Goal: Information Seeking & Learning: Learn about a topic

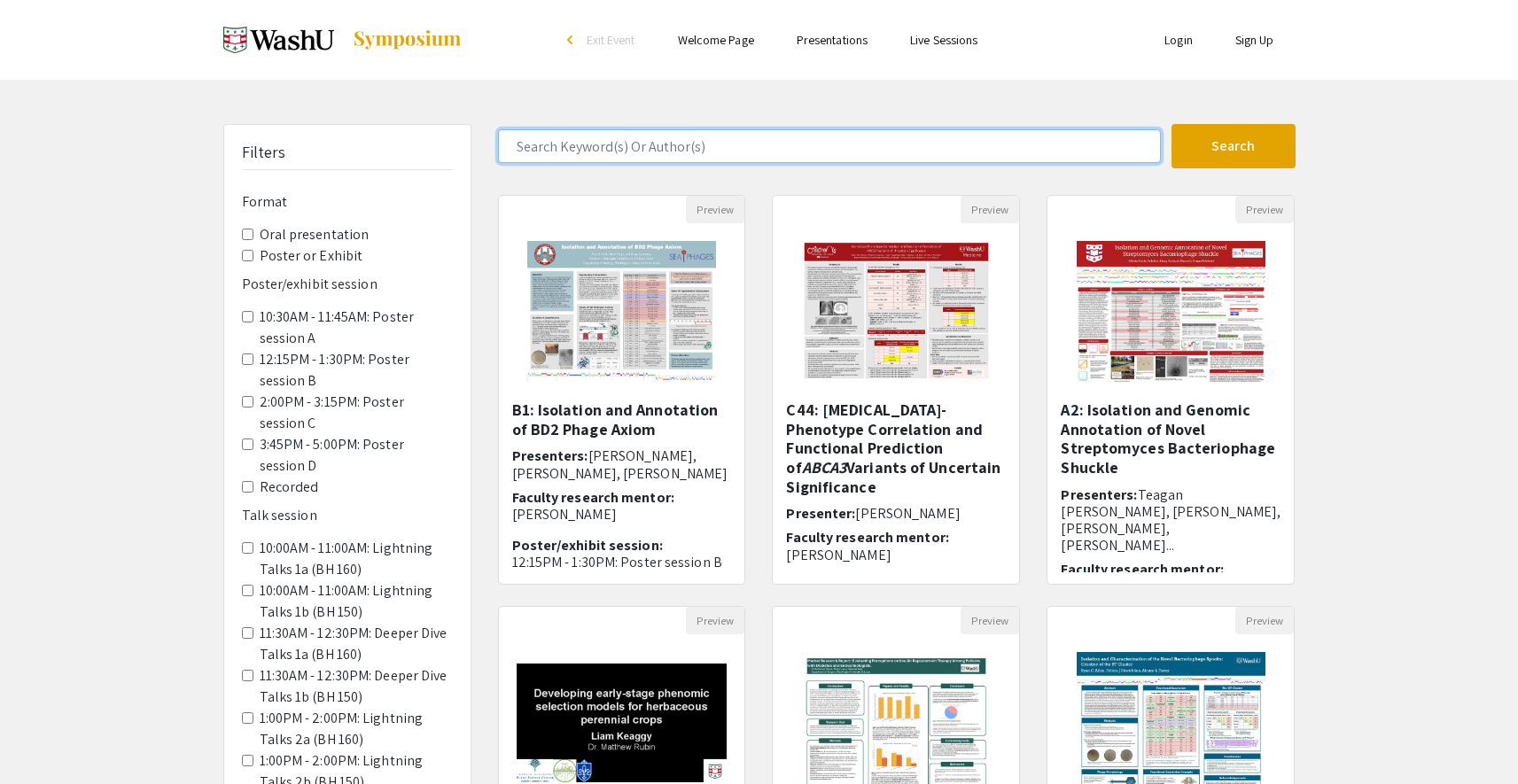
click at [818, 157] on input "Search Keyword(s) Or Author(s)" at bounding box center [829, 147] width 663 height 34
type input "immun"
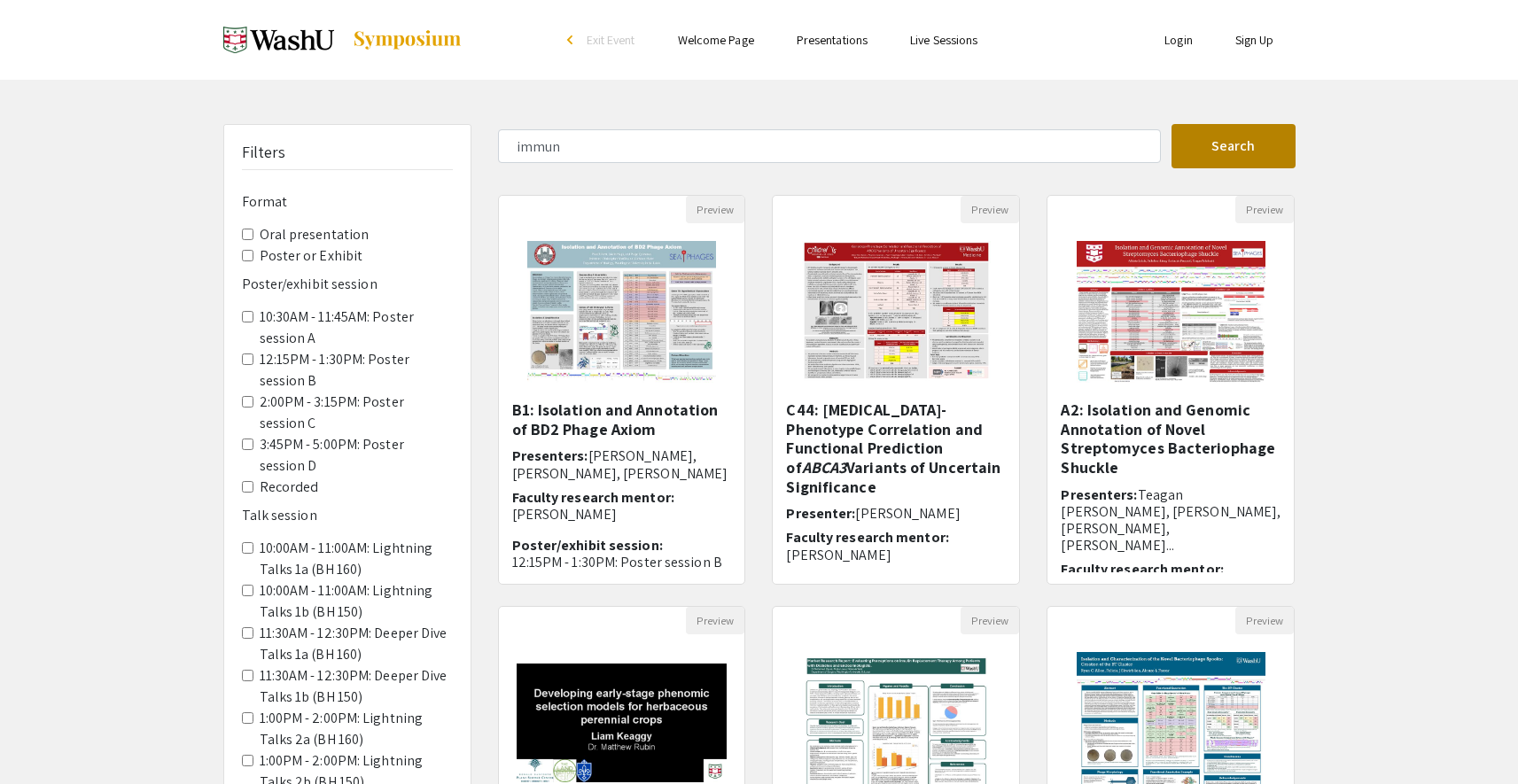
click at [1226, 160] on button "Search" at bounding box center [1233, 146] width 124 height 45
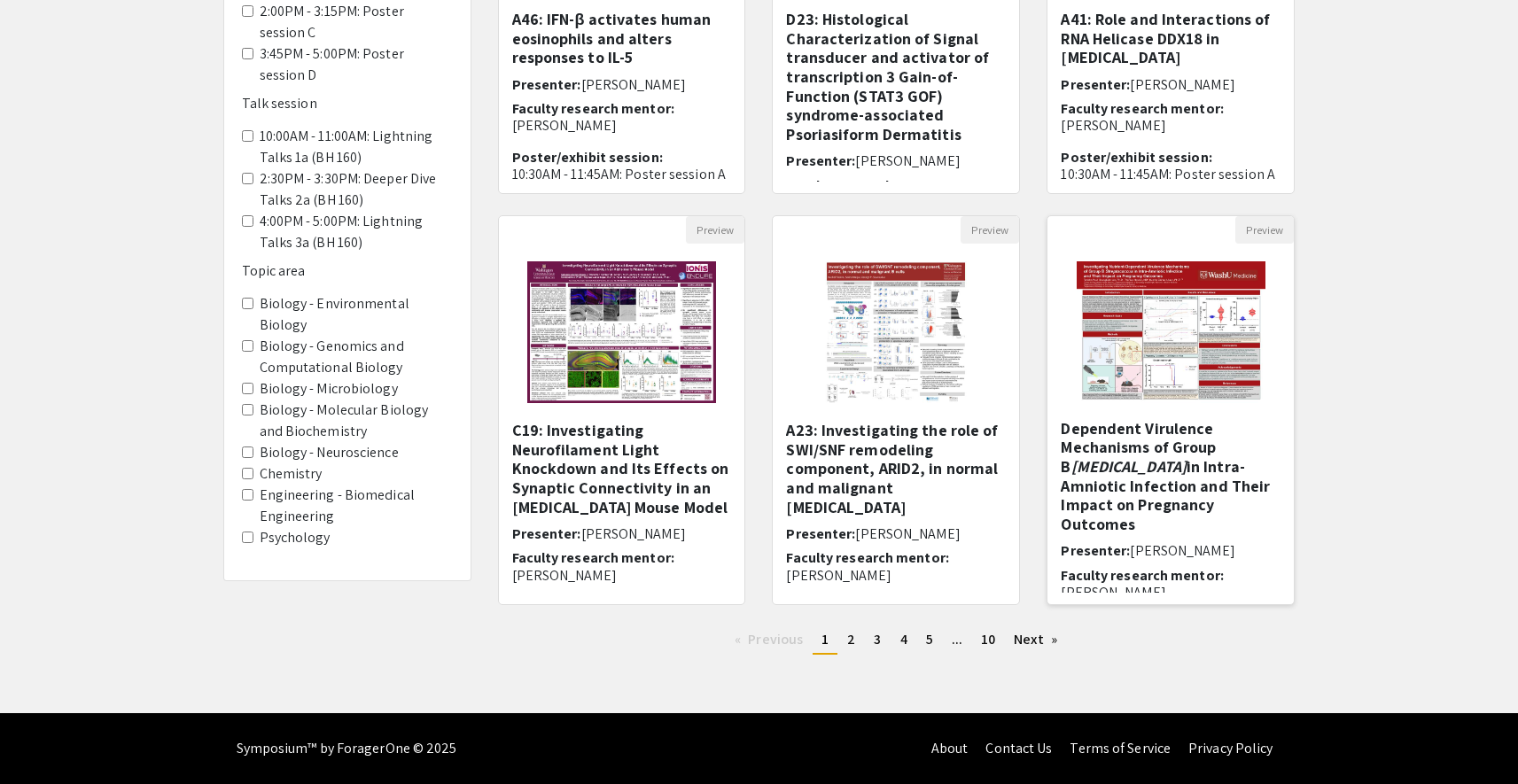
scroll to position [115, 0]
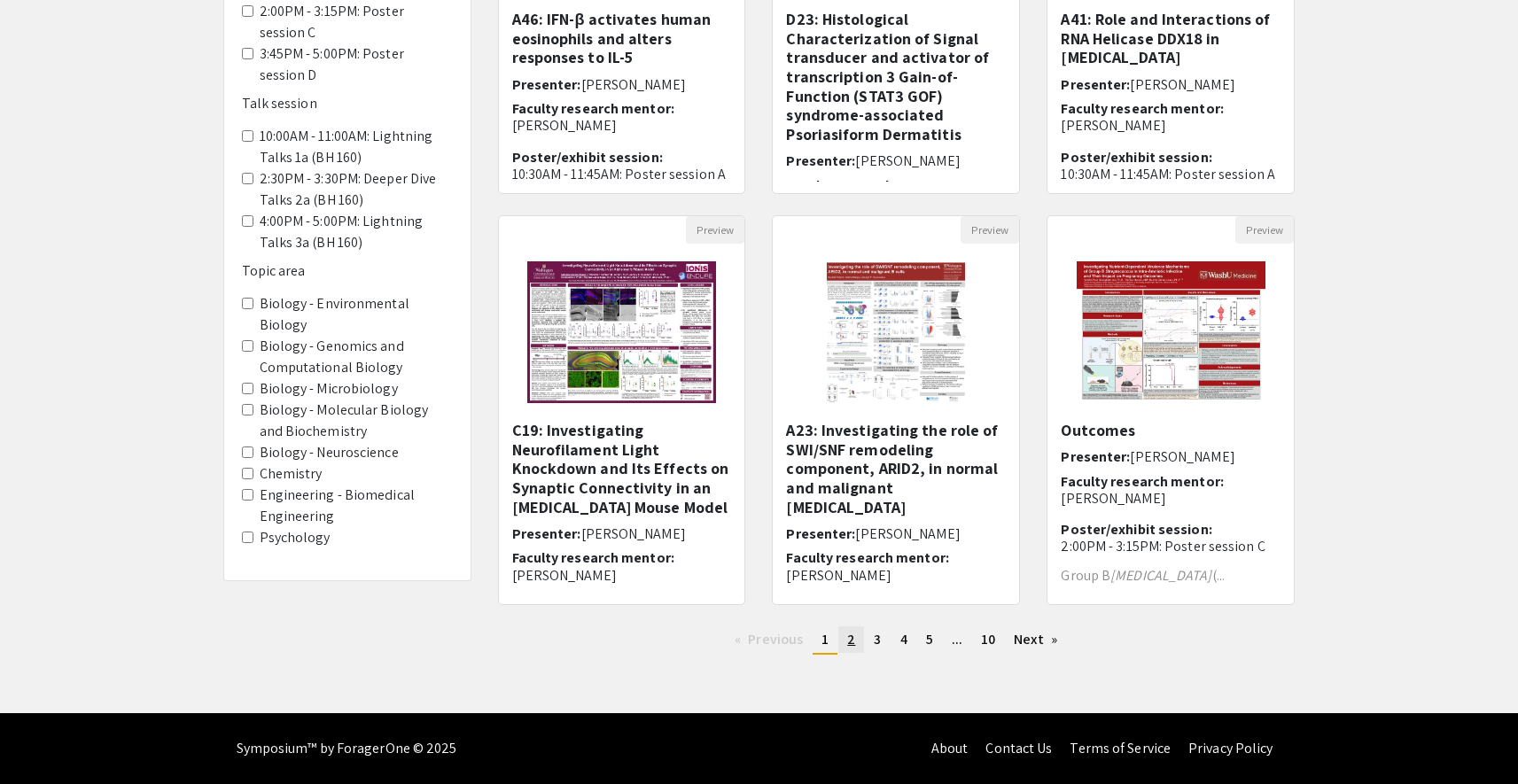
click at [844, 642] on link "page 2" at bounding box center [852, 639] width 26 height 27
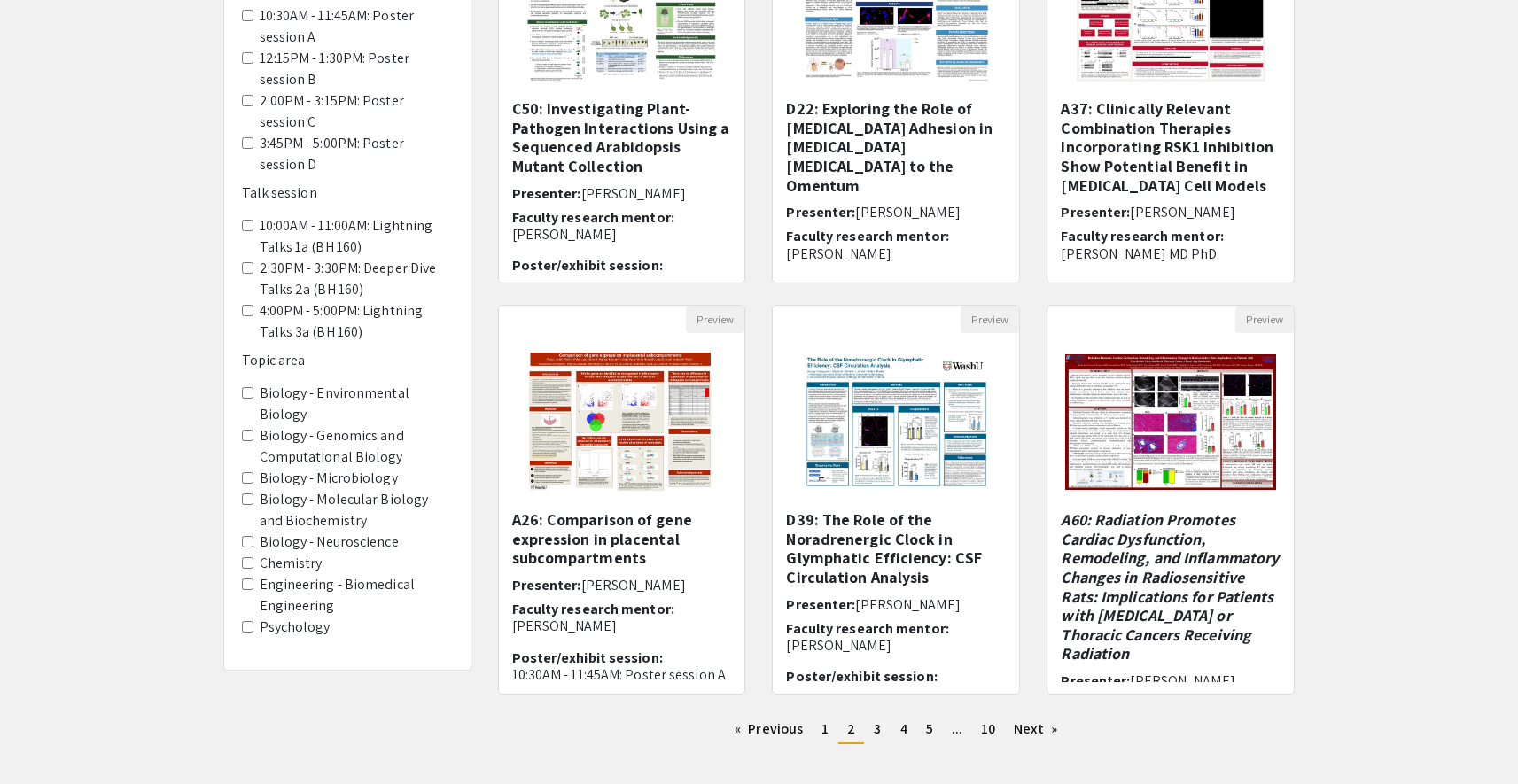
scroll to position [391, 0]
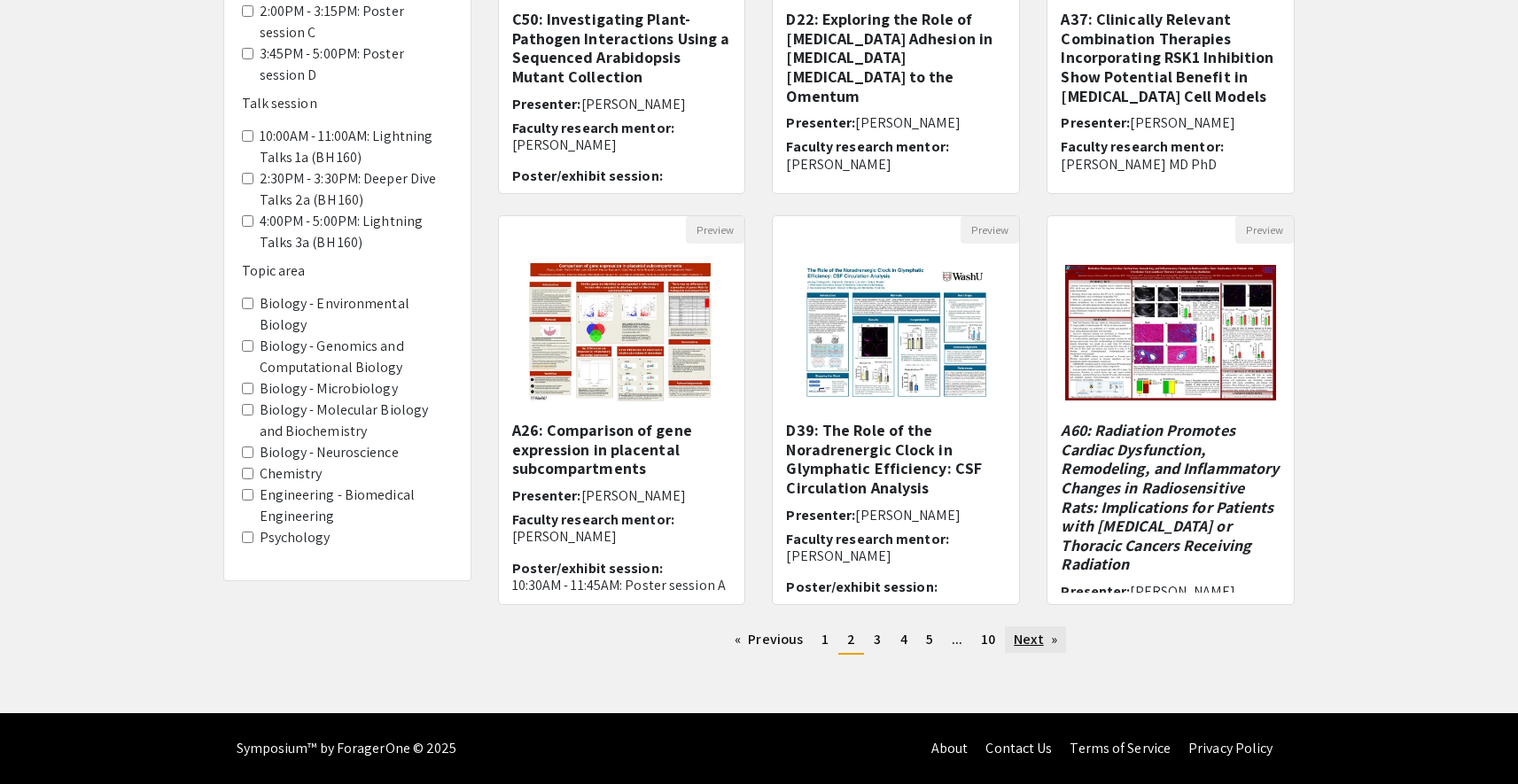
click at [1025, 646] on link "Next page" at bounding box center [1036, 639] width 61 height 27
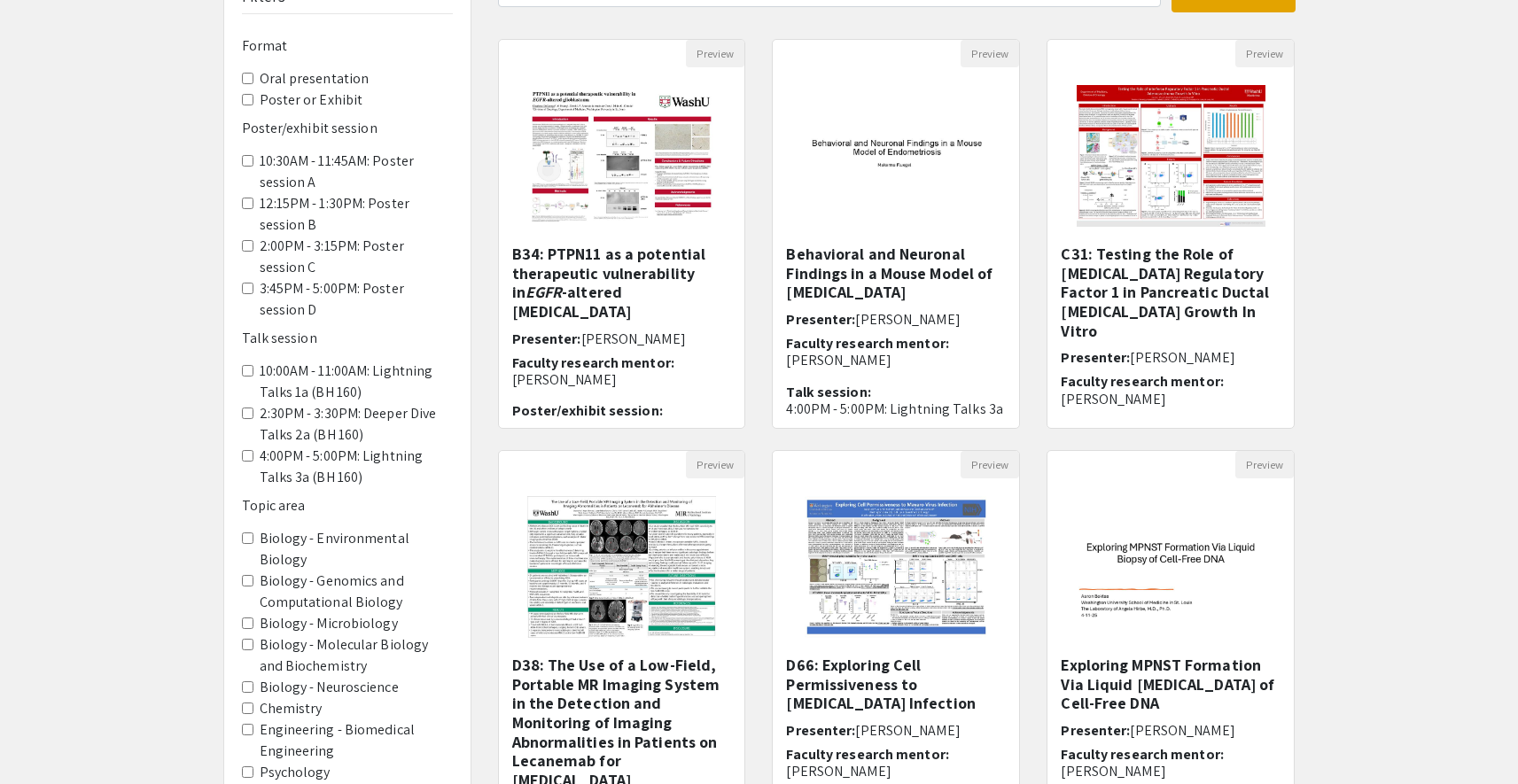
scroll to position [306, 0]
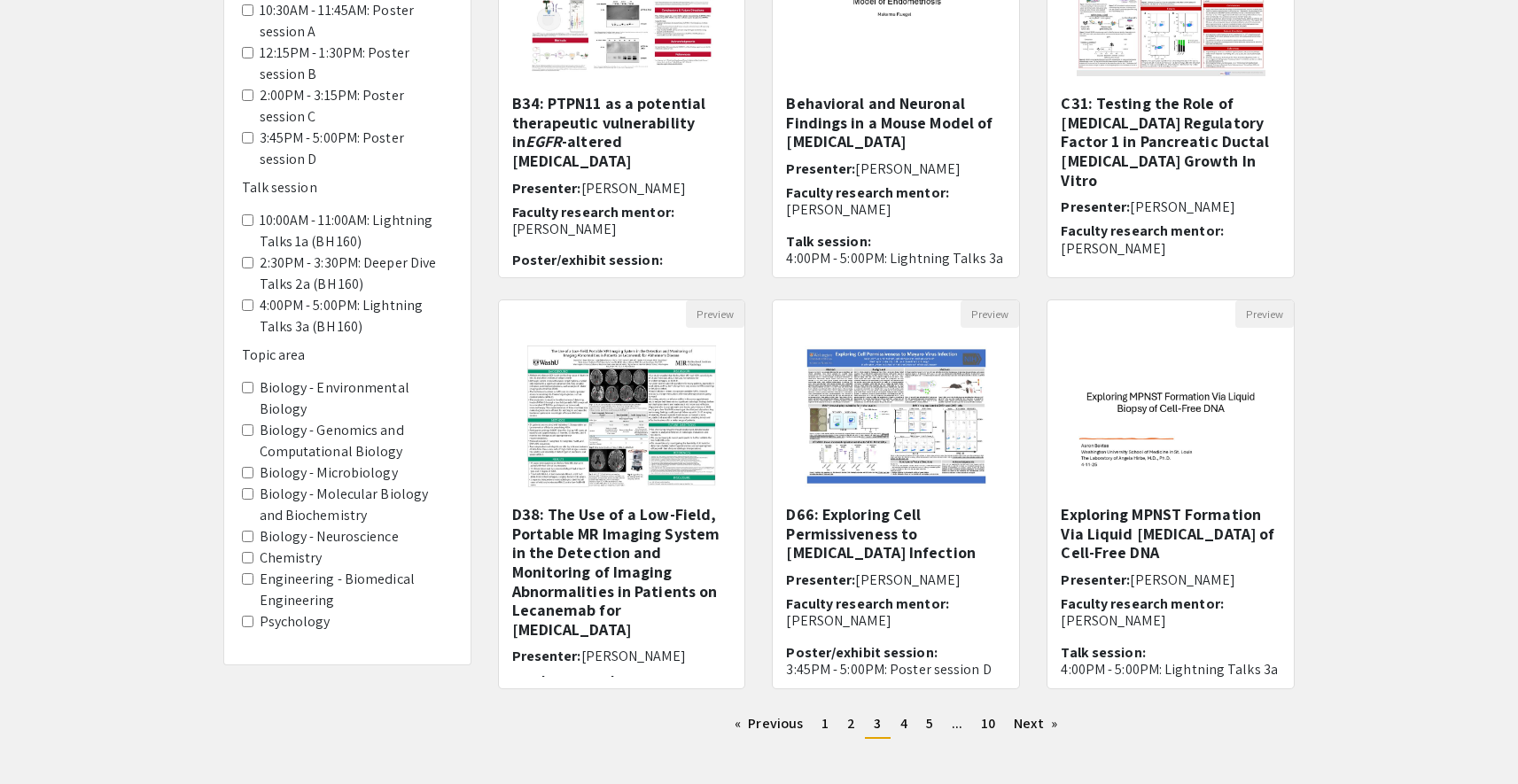
click at [1343, 536] on div "Filters Format Oral presentation Poster or Exhibit Poster/exhibit session 10:30…" at bounding box center [759, 285] width 1518 height 936
click at [1223, 459] on img "Open Presentation <p>Exploring MPNST Formation Via Liquid Biopsy of Cell-Free D…" at bounding box center [1171, 416] width 247 height 155
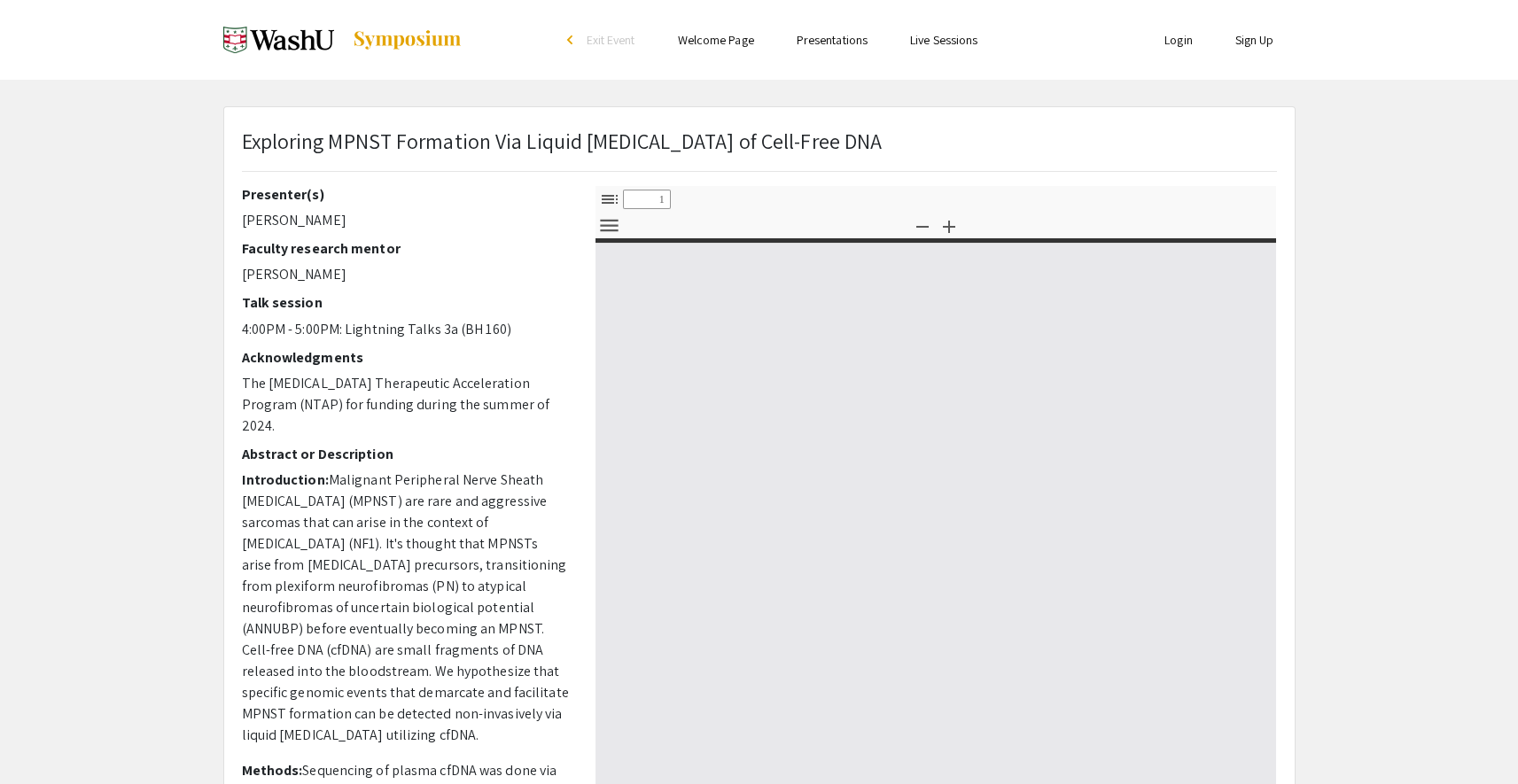
select select "custom"
type input "0"
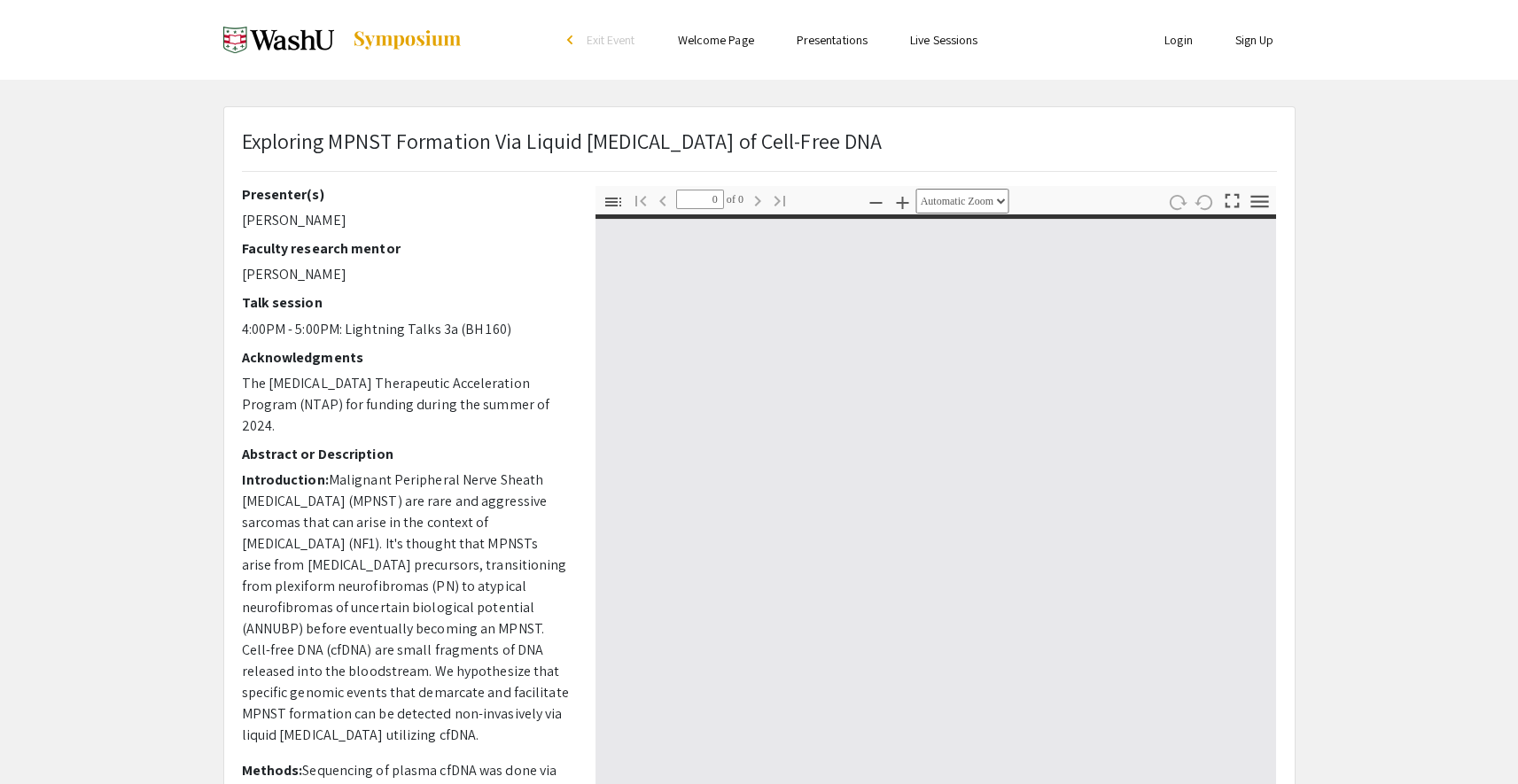
select select "custom"
type input "1"
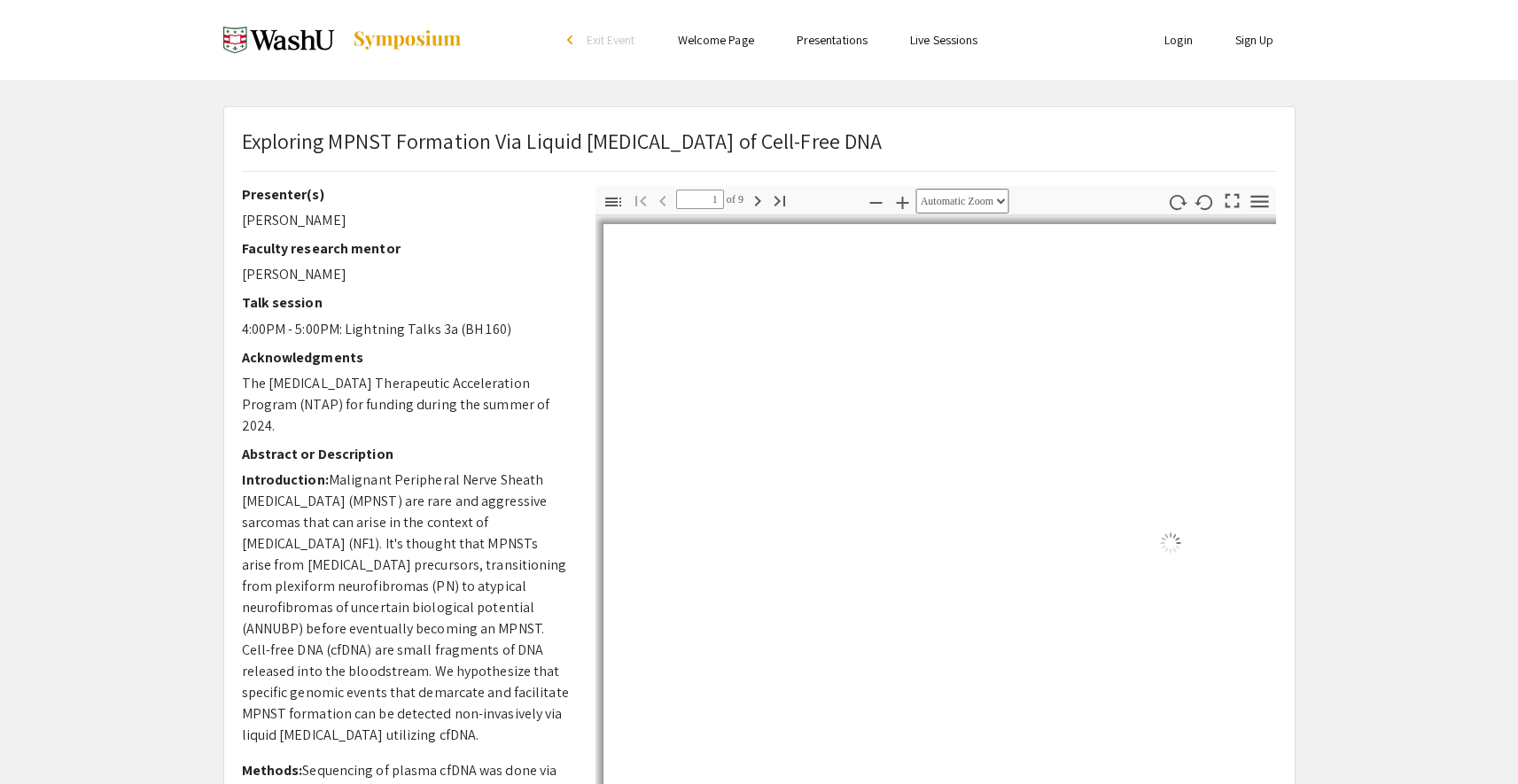
select select "auto"
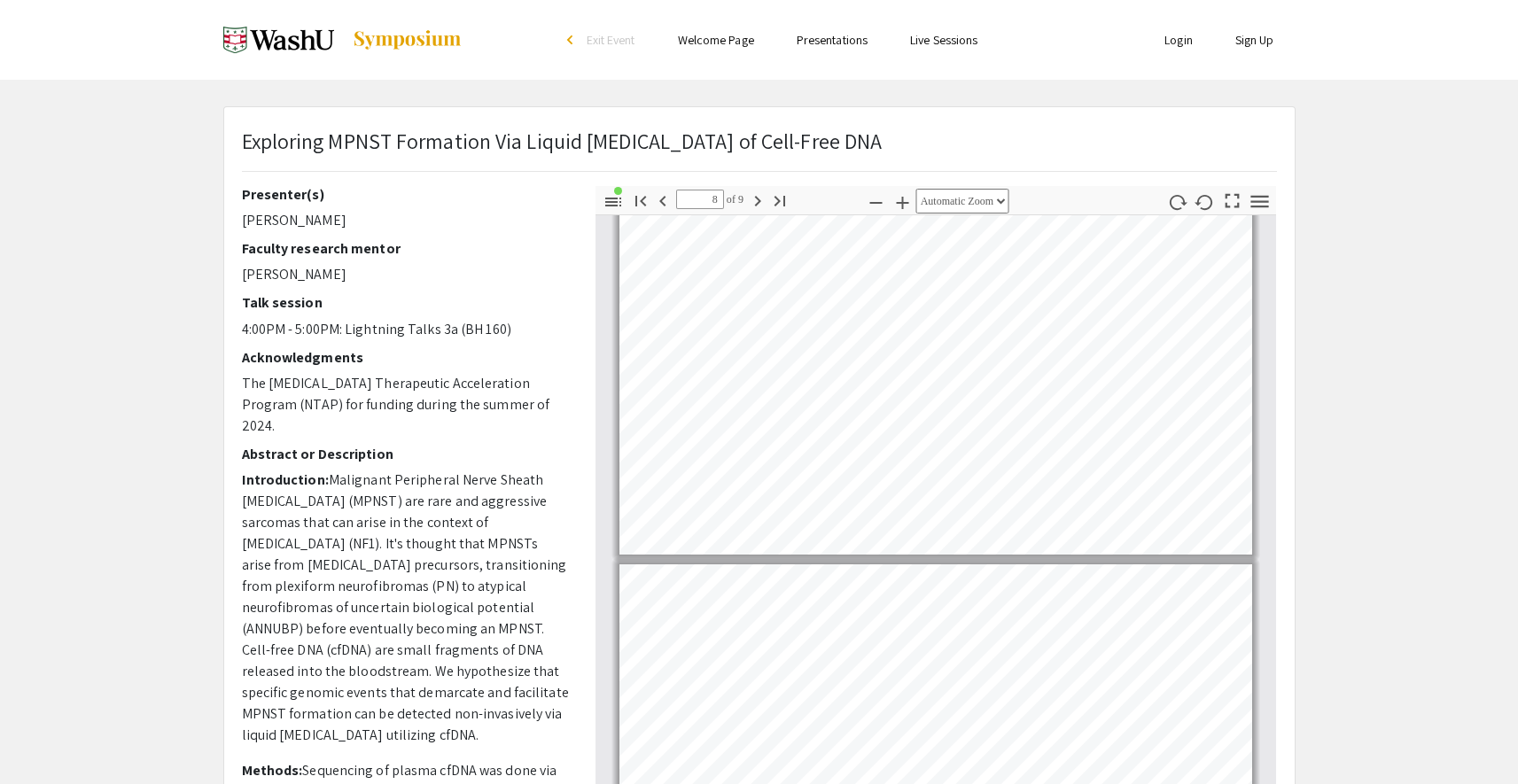
scroll to position [2701, 0]
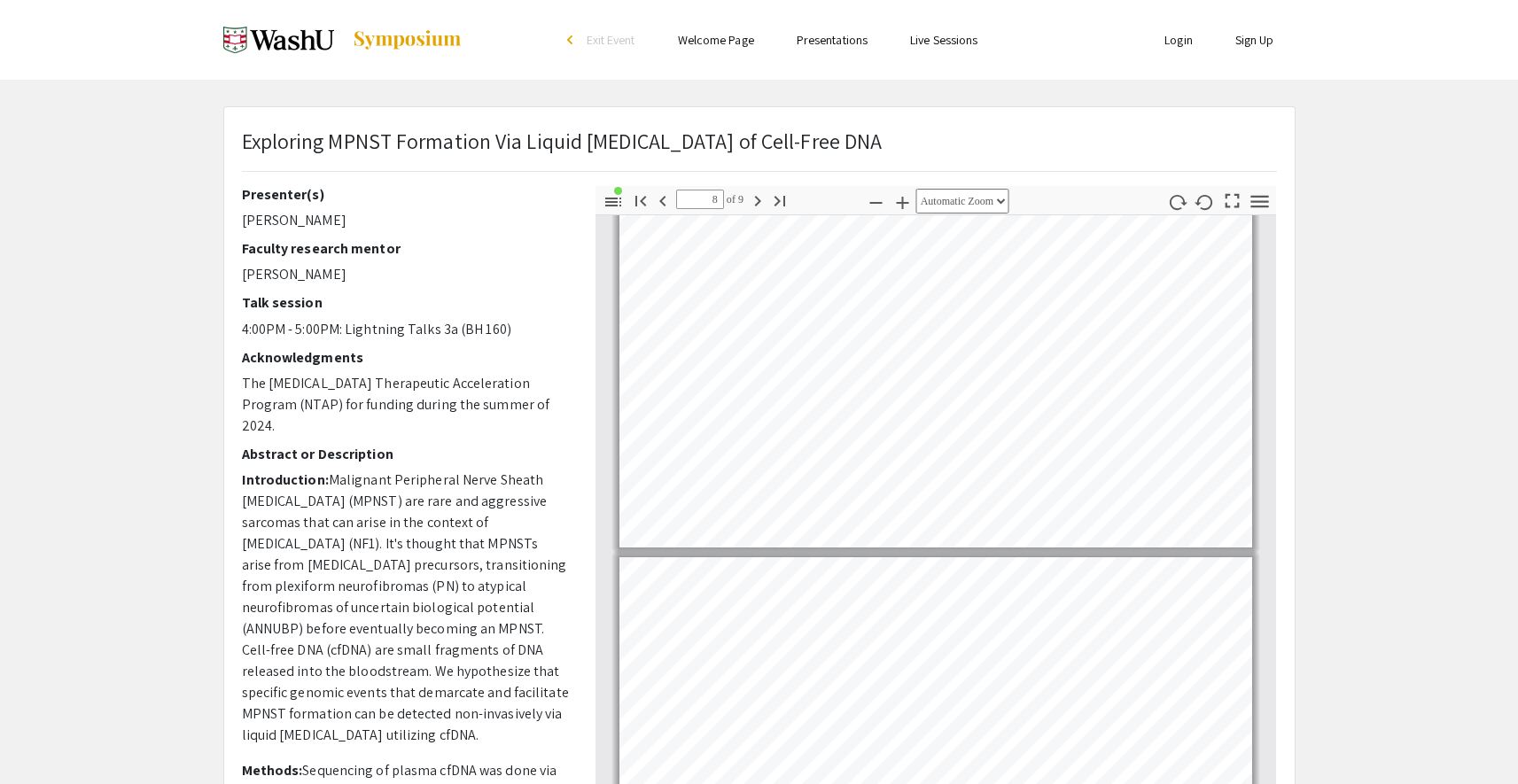
type input "9"
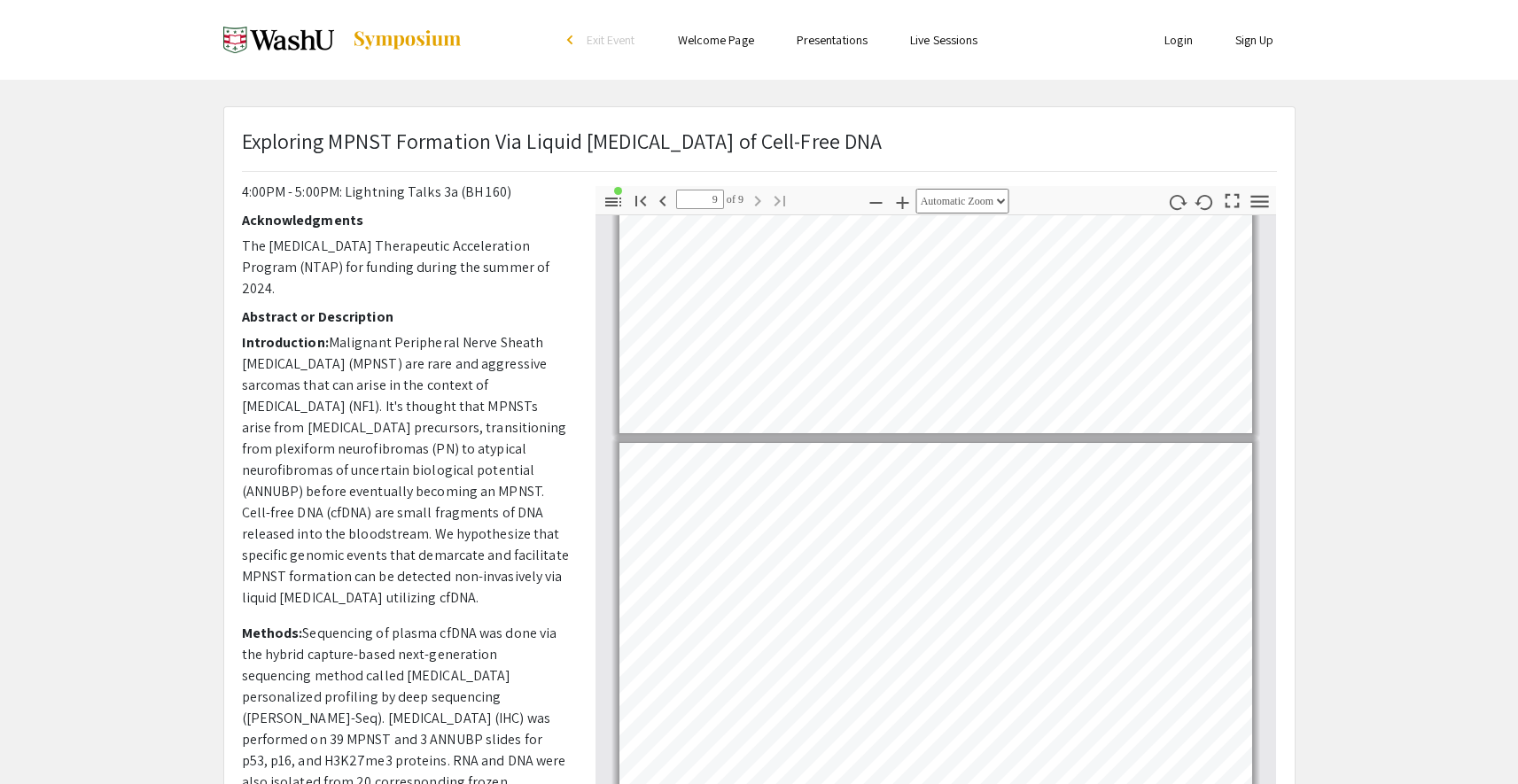
scroll to position [242, 0]
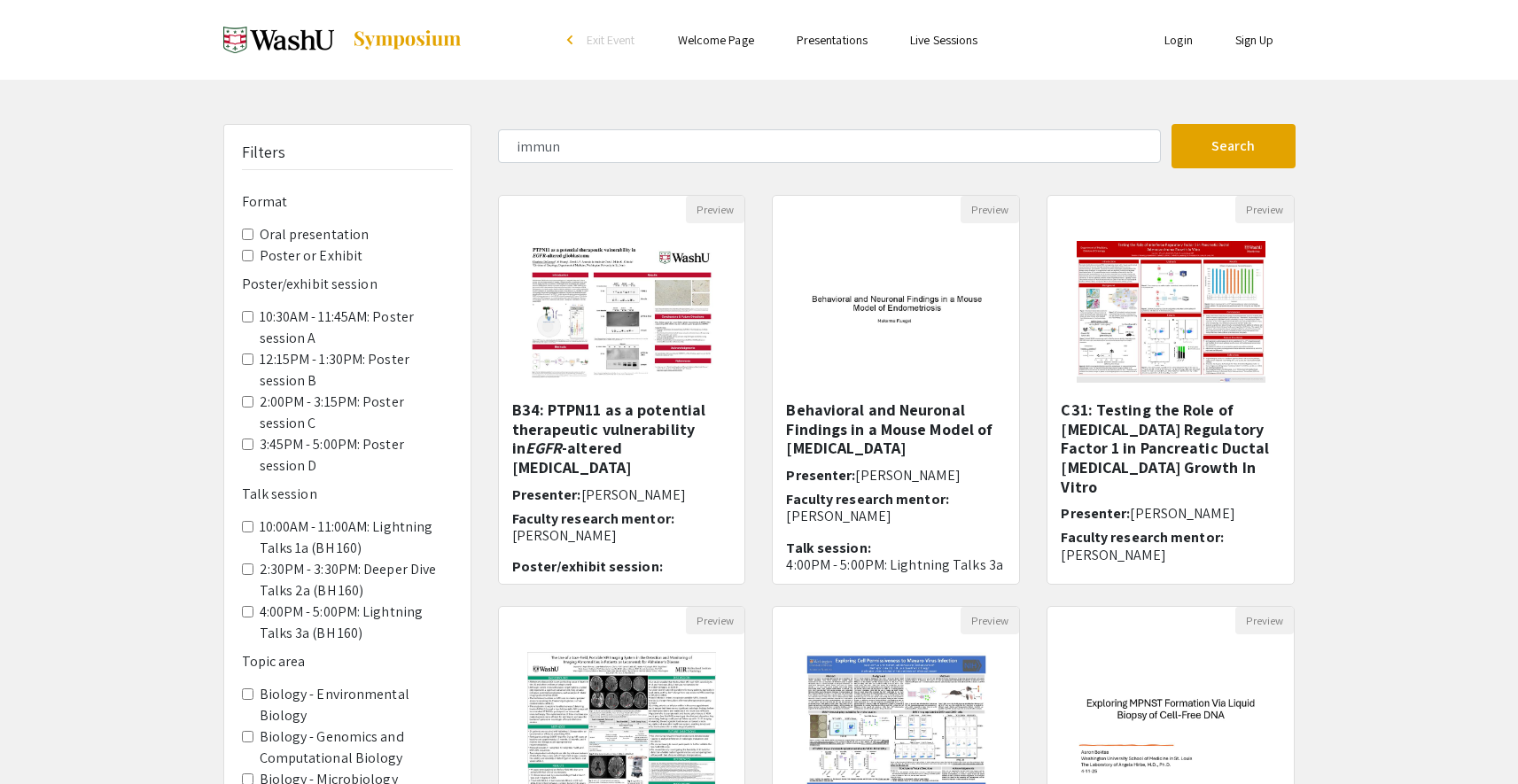
scroll to position [306, 0]
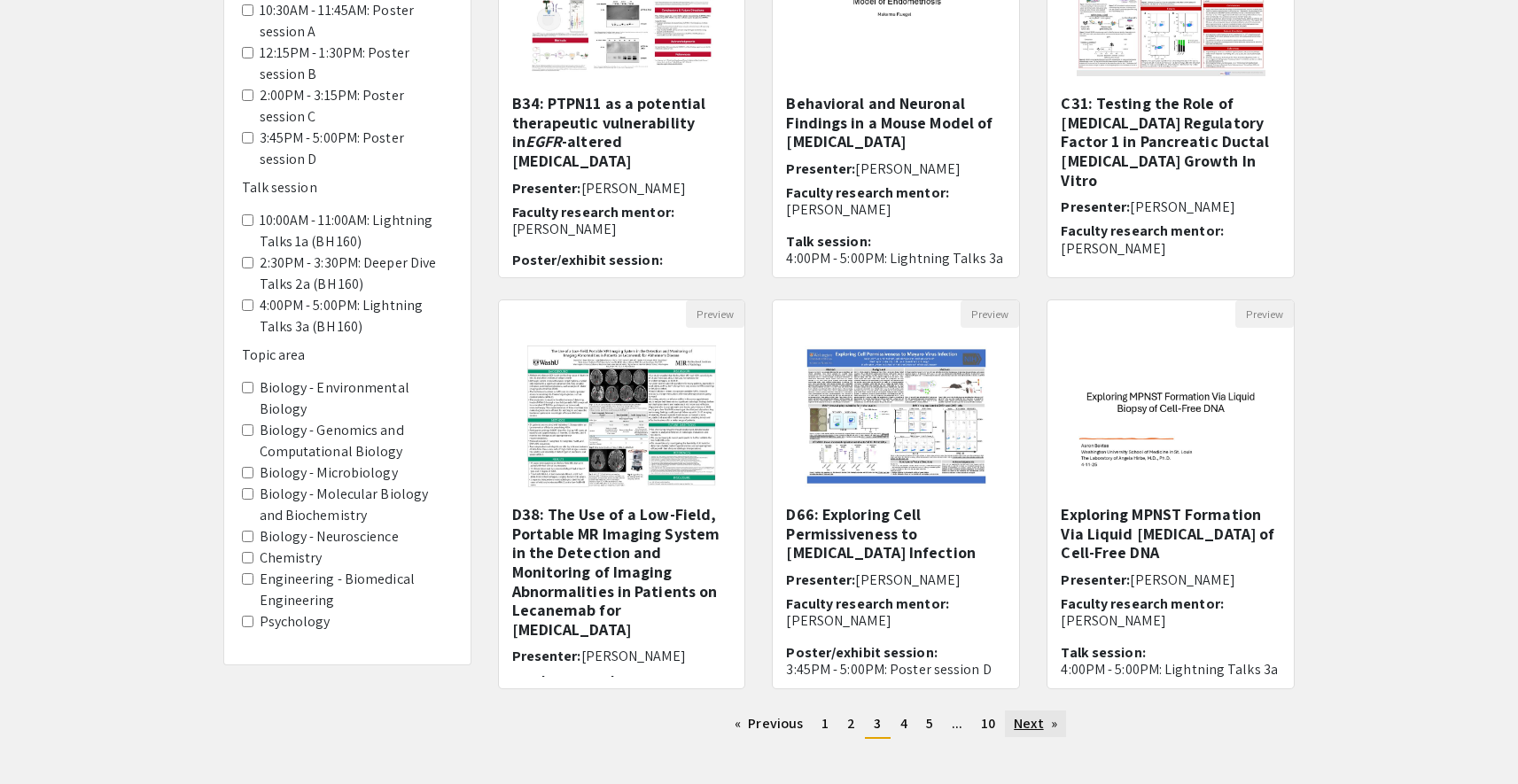
click at [1040, 722] on link "Next page" at bounding box center [1036, 724] width 61 height 27
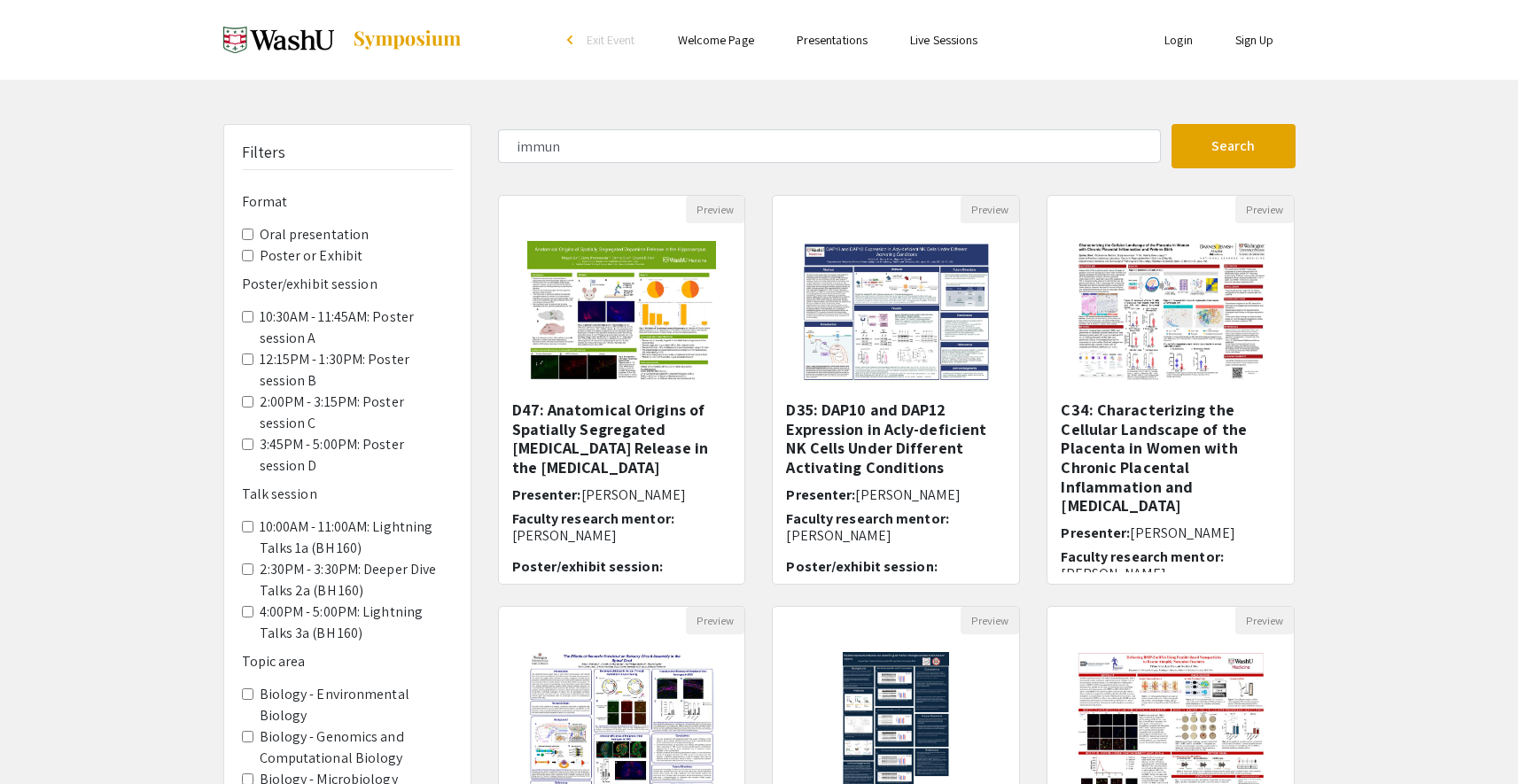
click at [1368, 489] on div "Filters Format Oral presentation Poster or Exhibit Poster/exhibit session 10:30…" at bounding box center [759, 592] width 1518 height 936
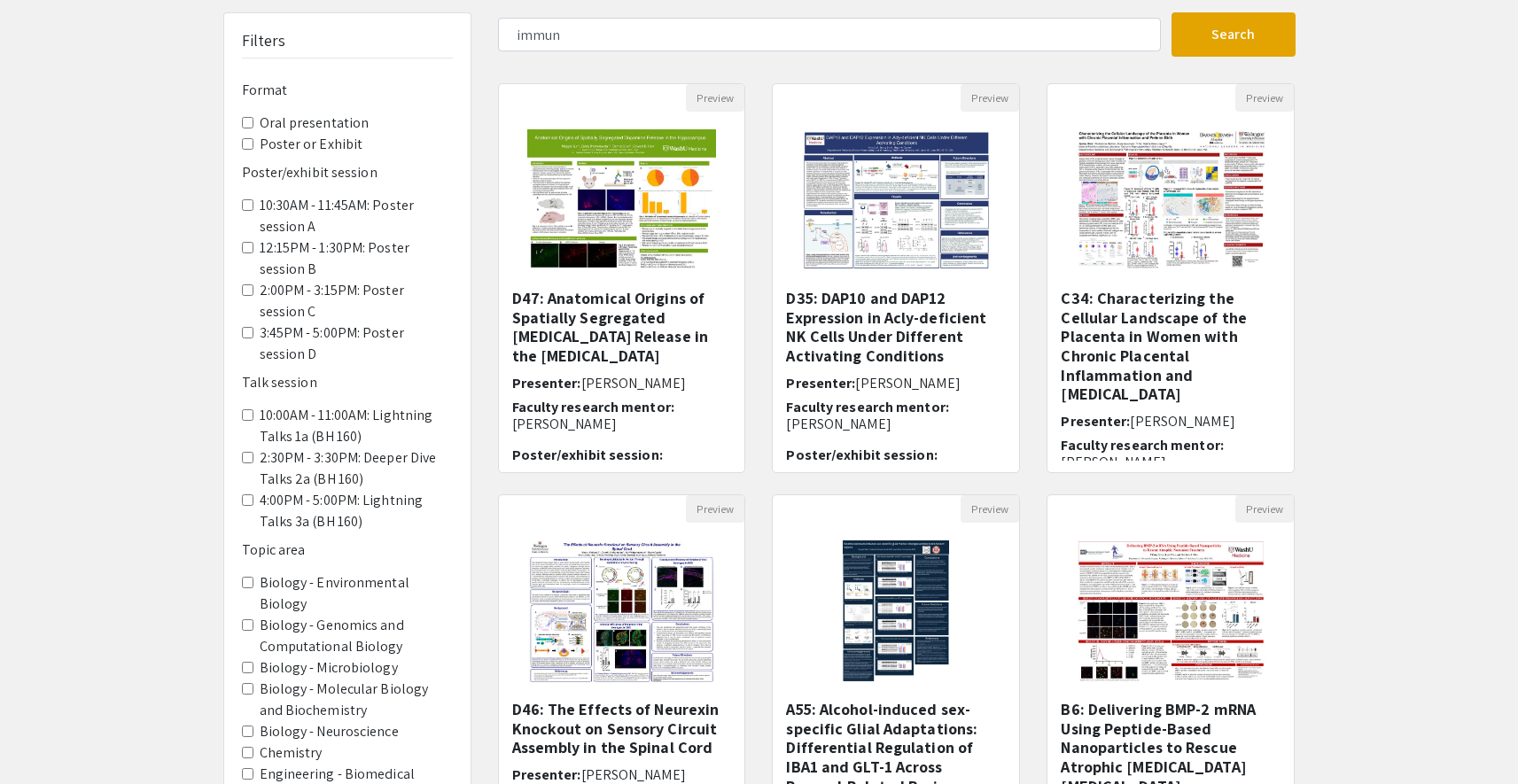
scroll to position [391, 0]
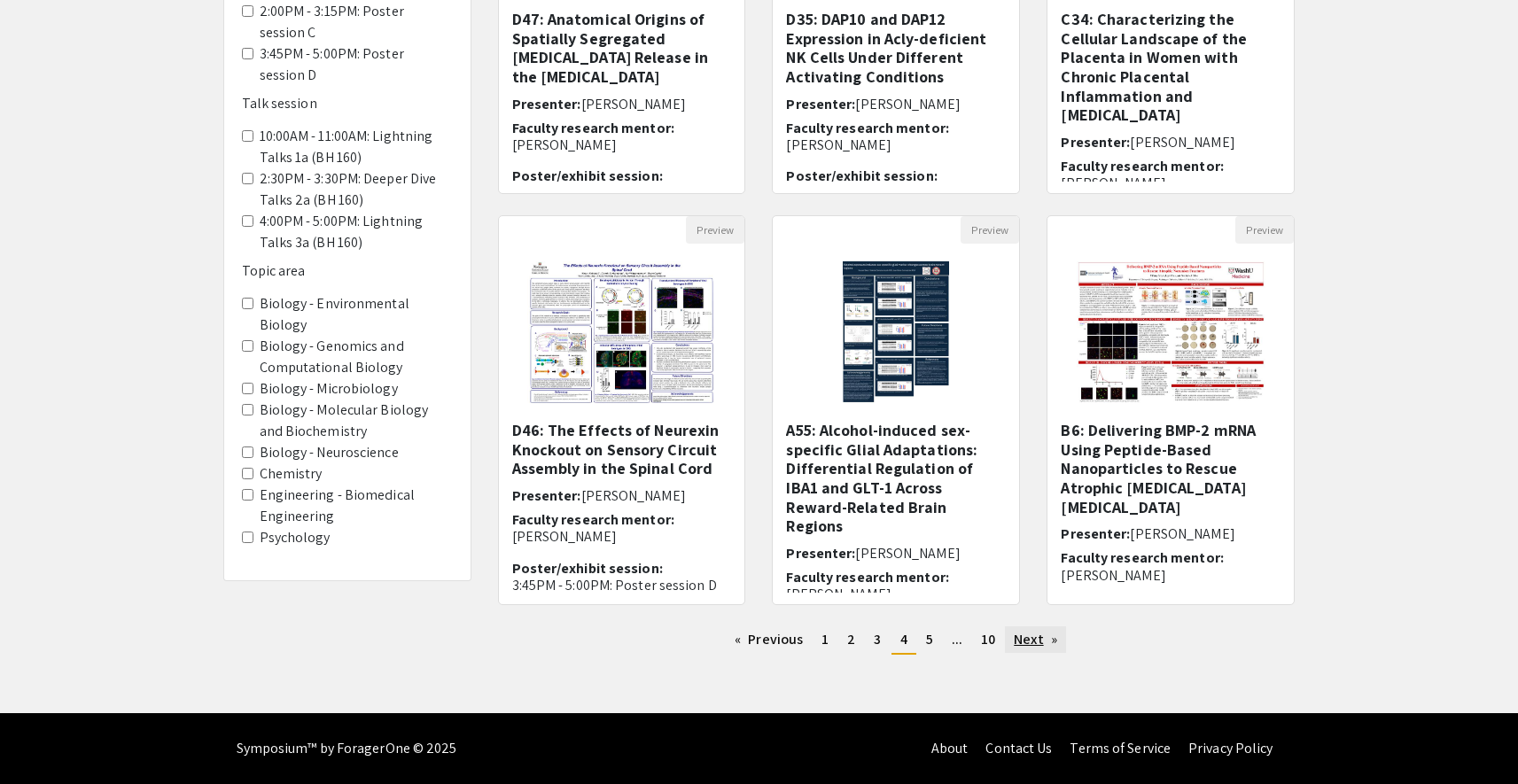
click at [1039, 647] on link "Next page" at bounding box center [1036, 639] width 61 height 27
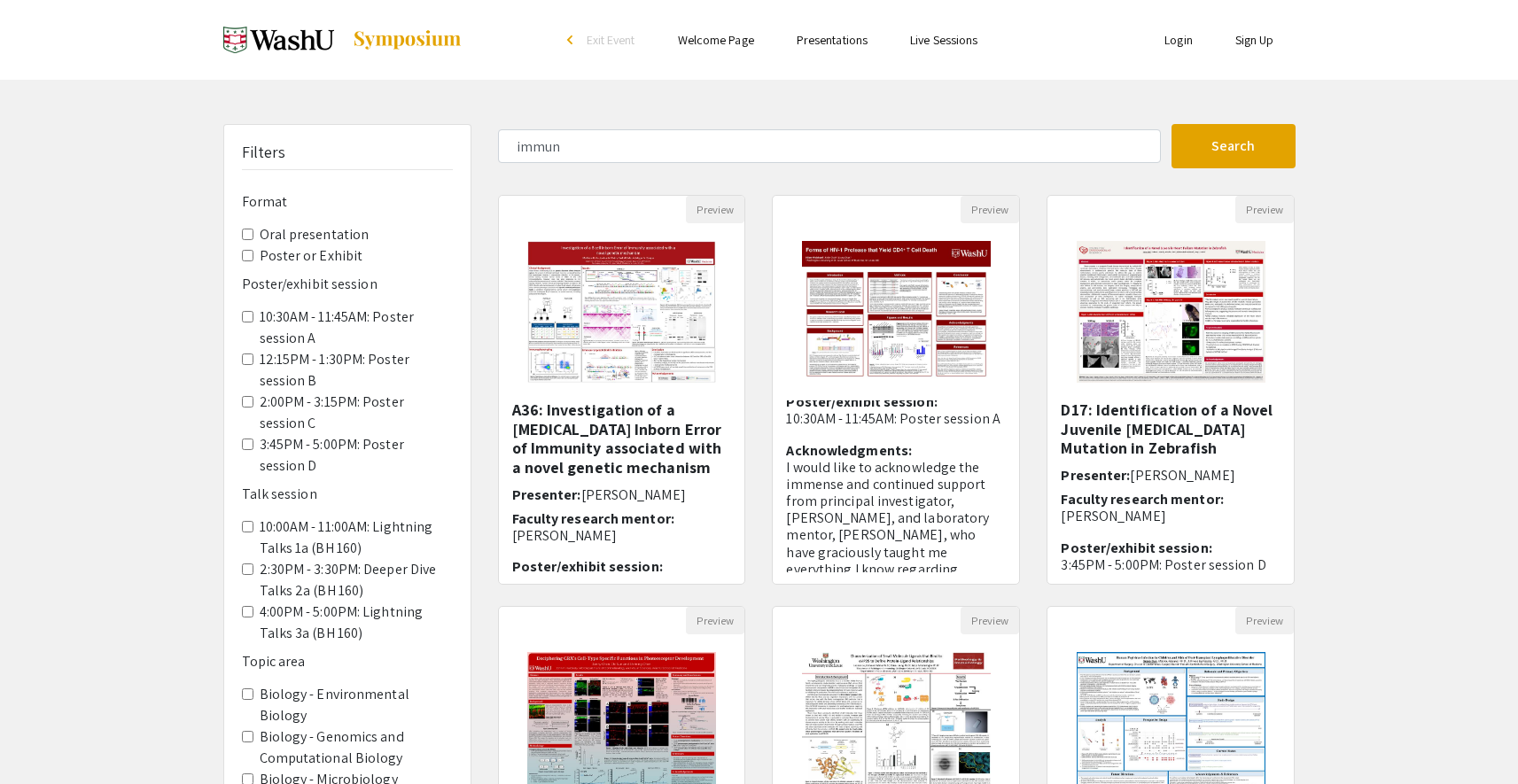
scroll to position [270, 0]
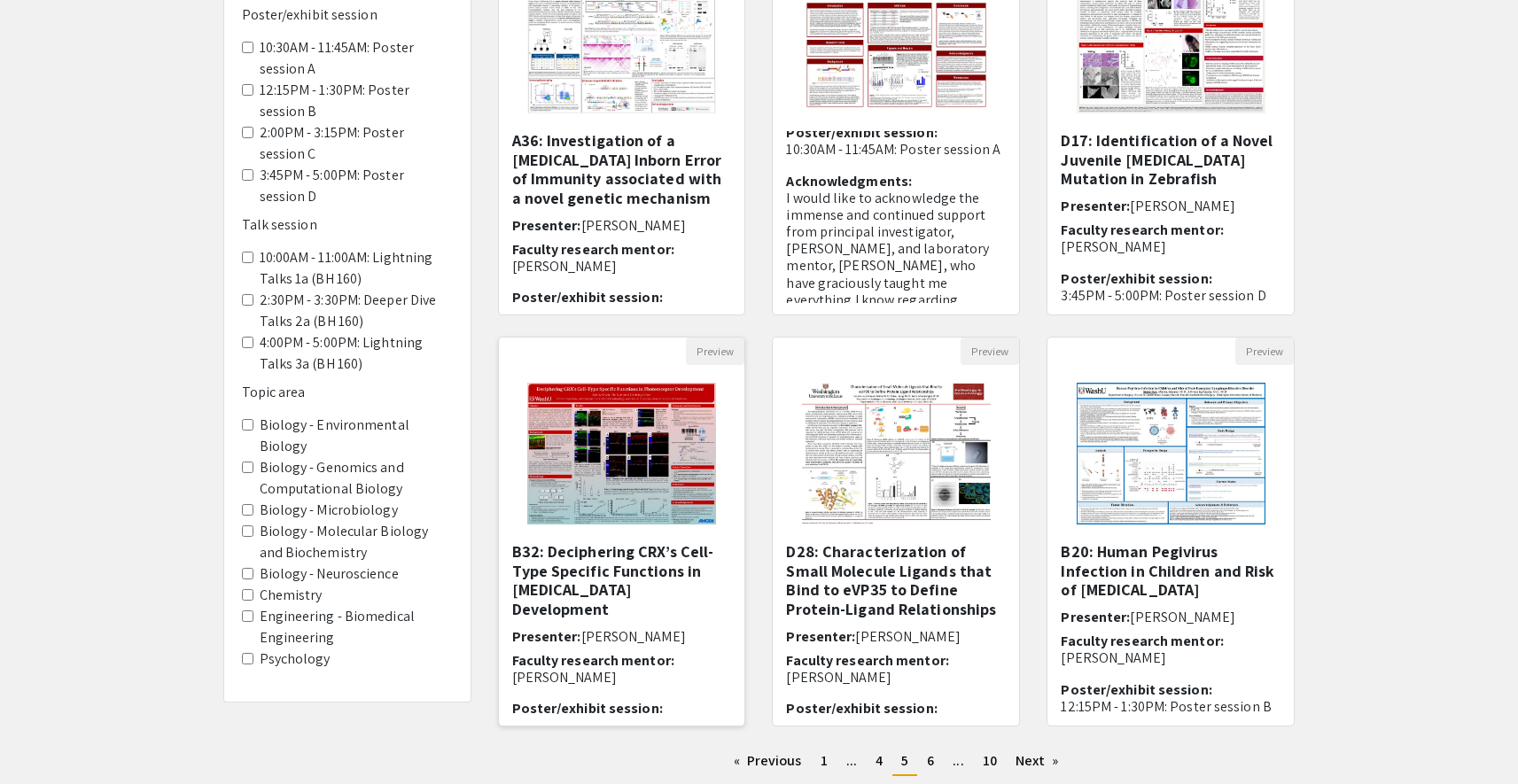
click at [663, 494] on img "Open Presentation <p>B32: Deciphering CRX’s Cell-Type Specific Functions in Pho…" at bounding box center [622, 453] width 224 height 177
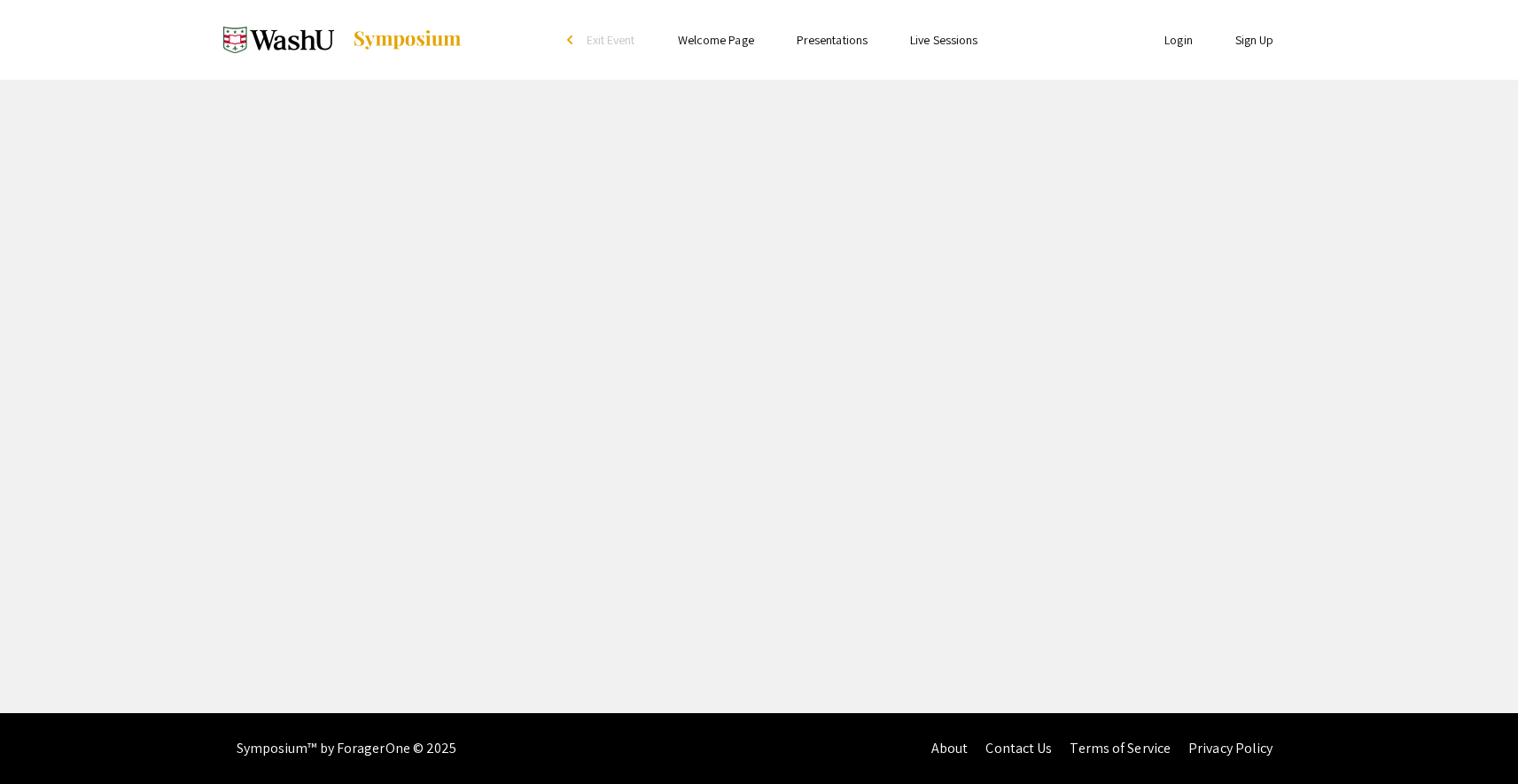
select select "custom"
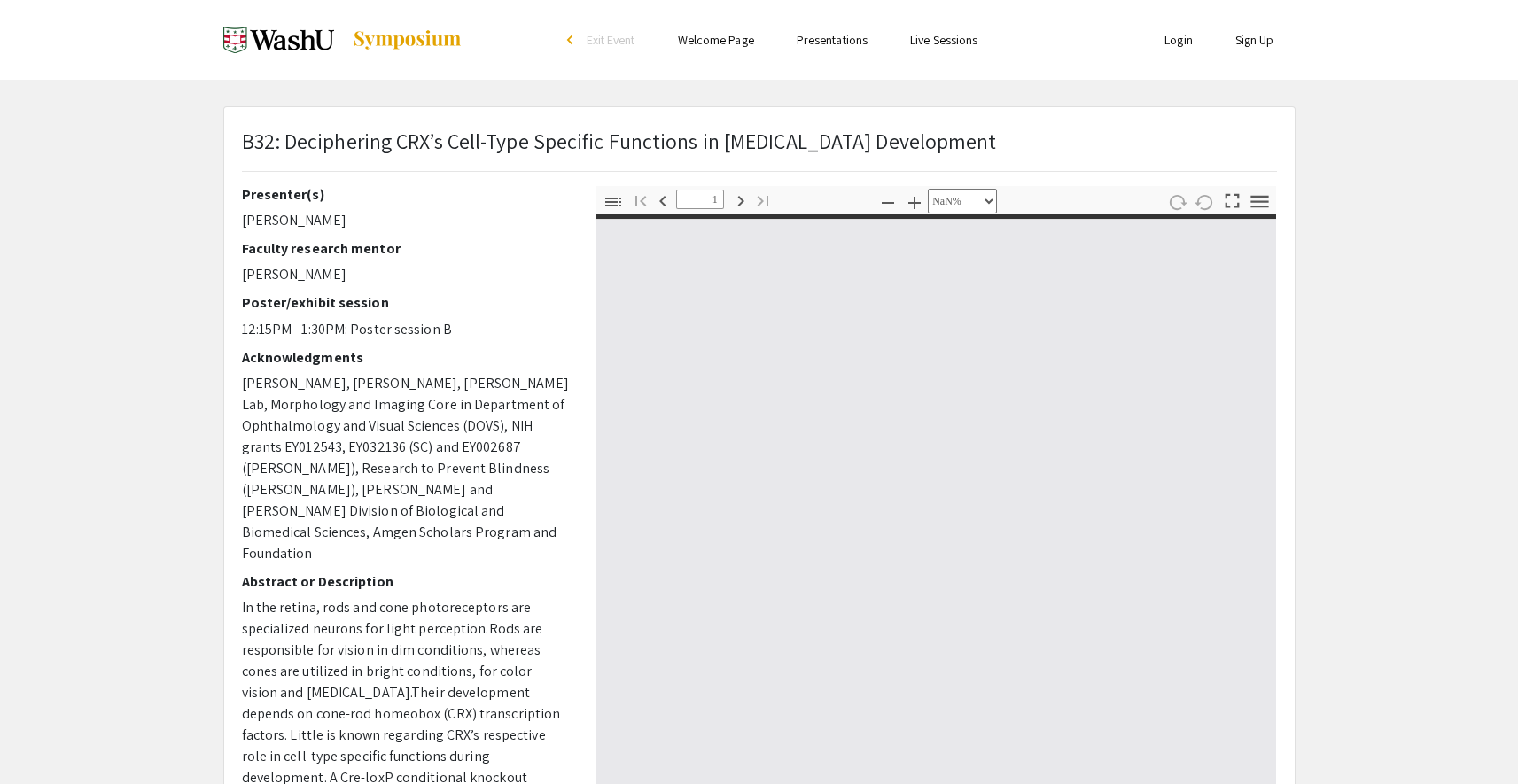
type input "0"
select select "custom"
type input "1"
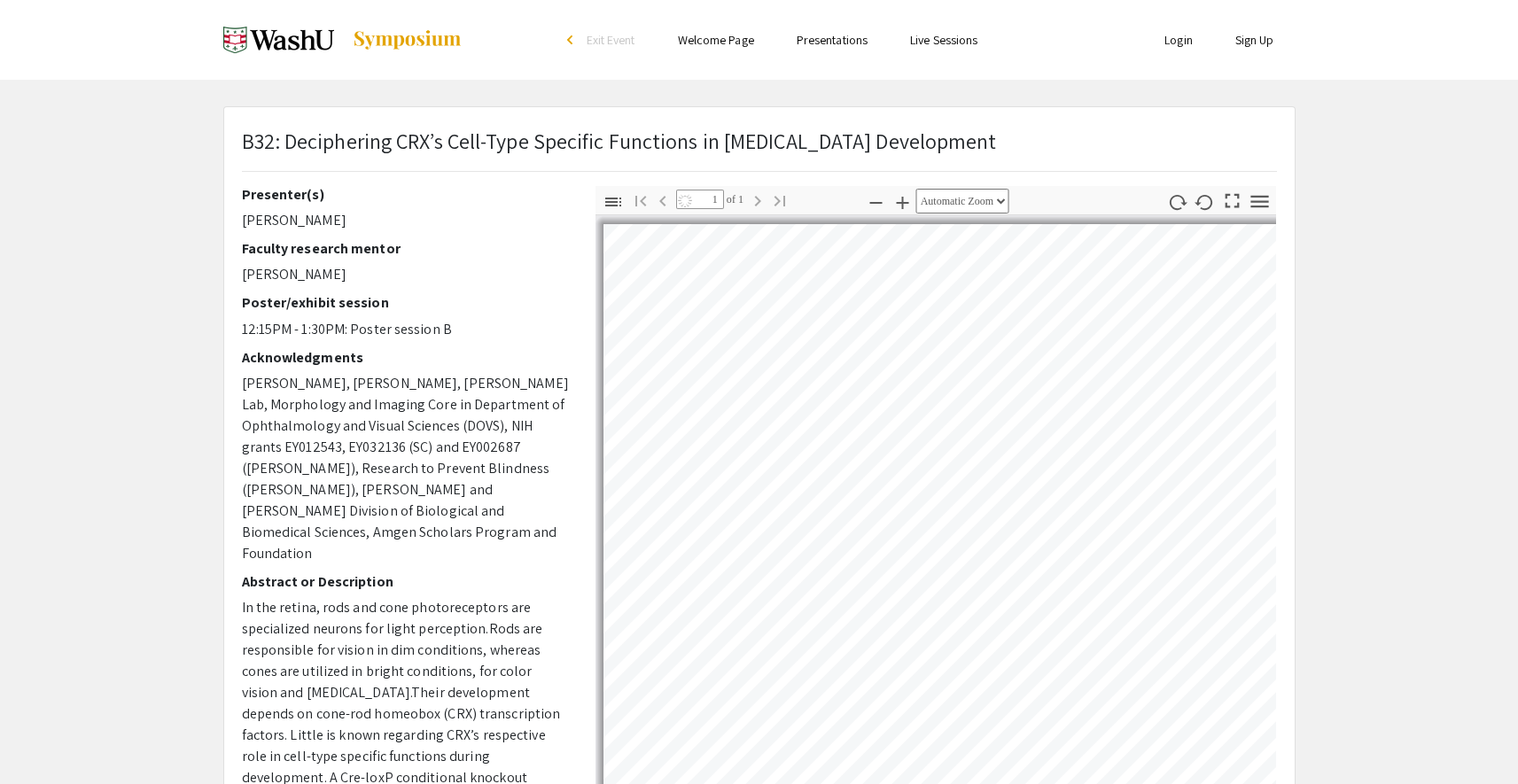
select select "auto"
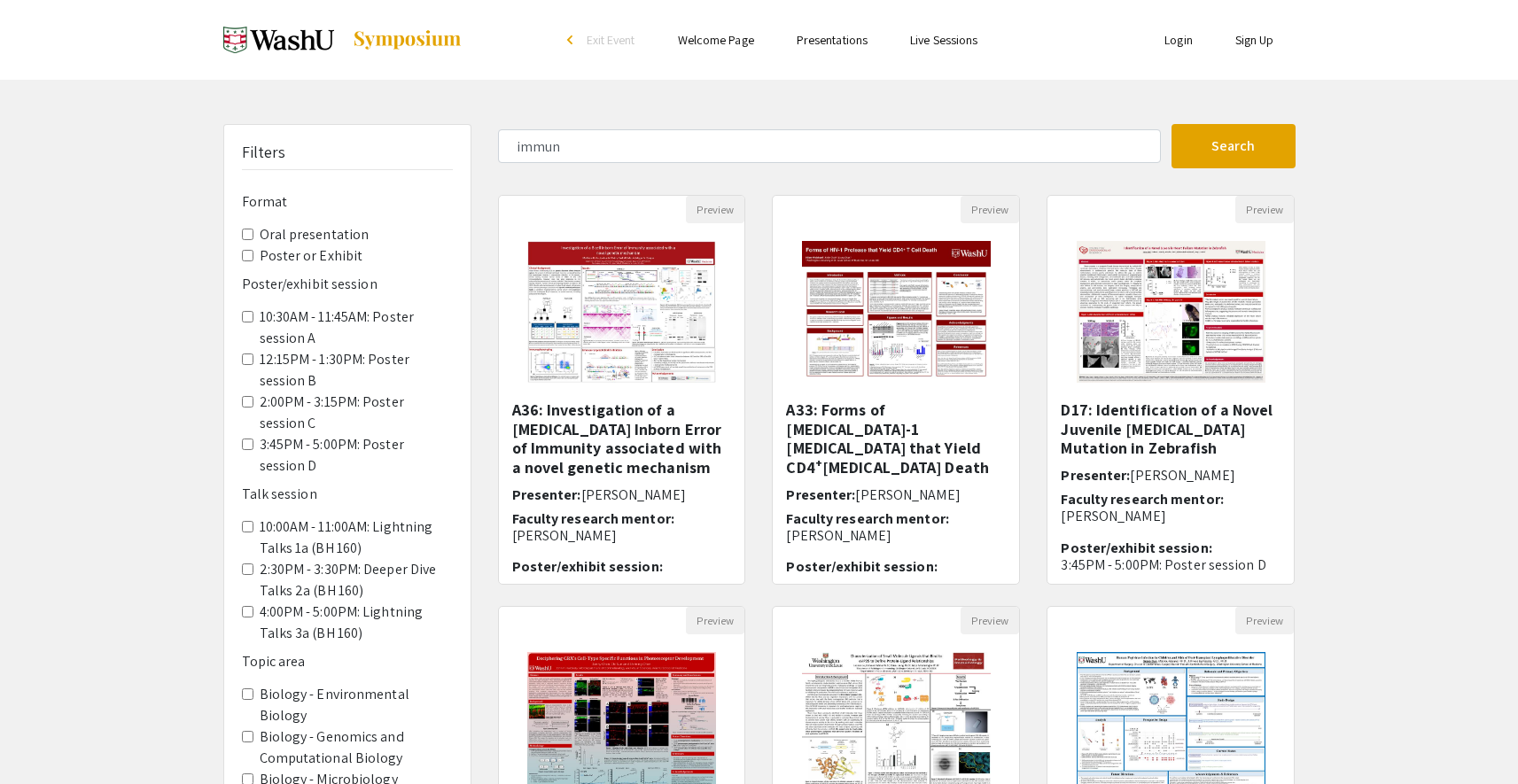
scroll to position [270, 0]
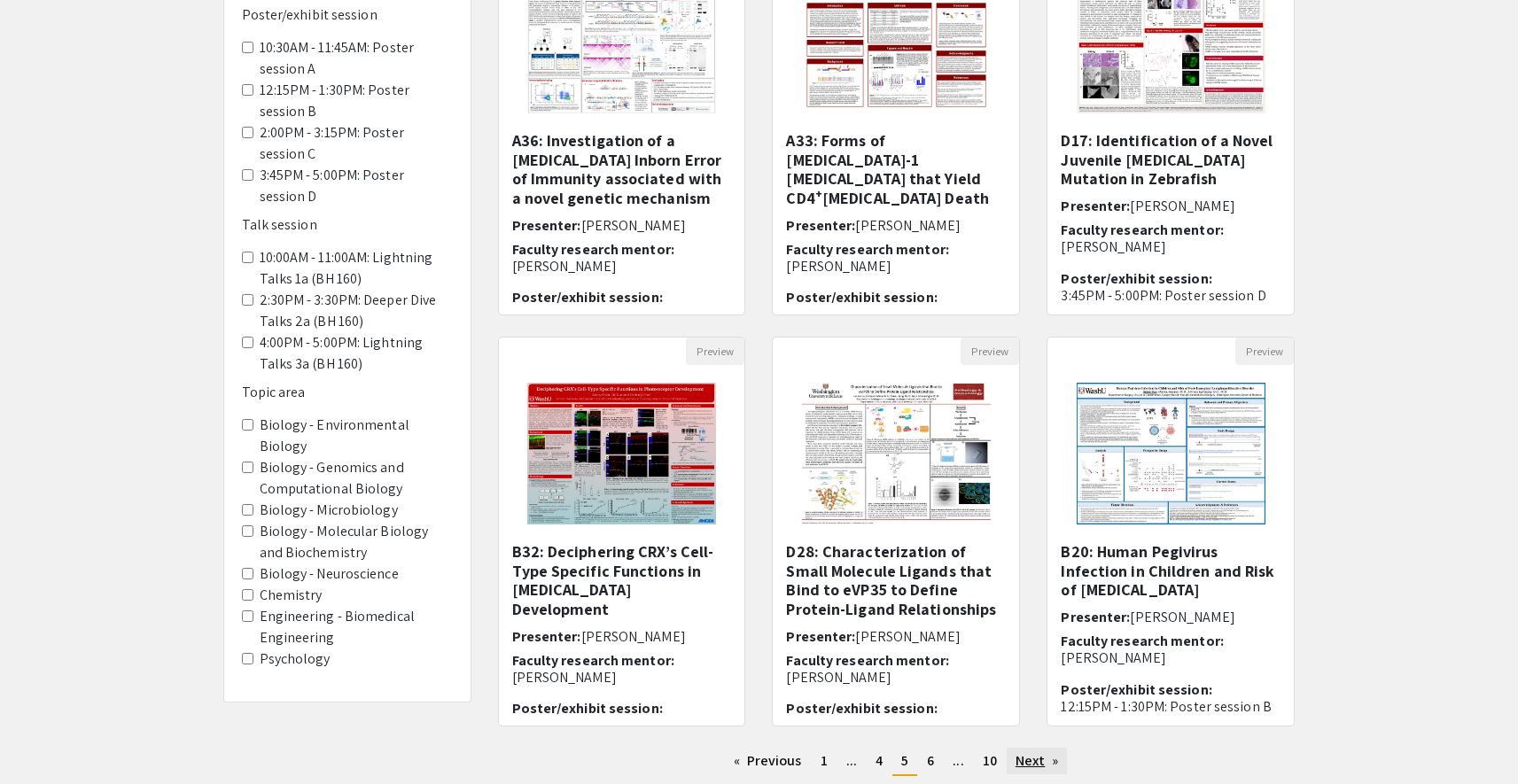
click at [1040, 761] on link "Next page" at bounding box center [1037, 760] width 61 height 27
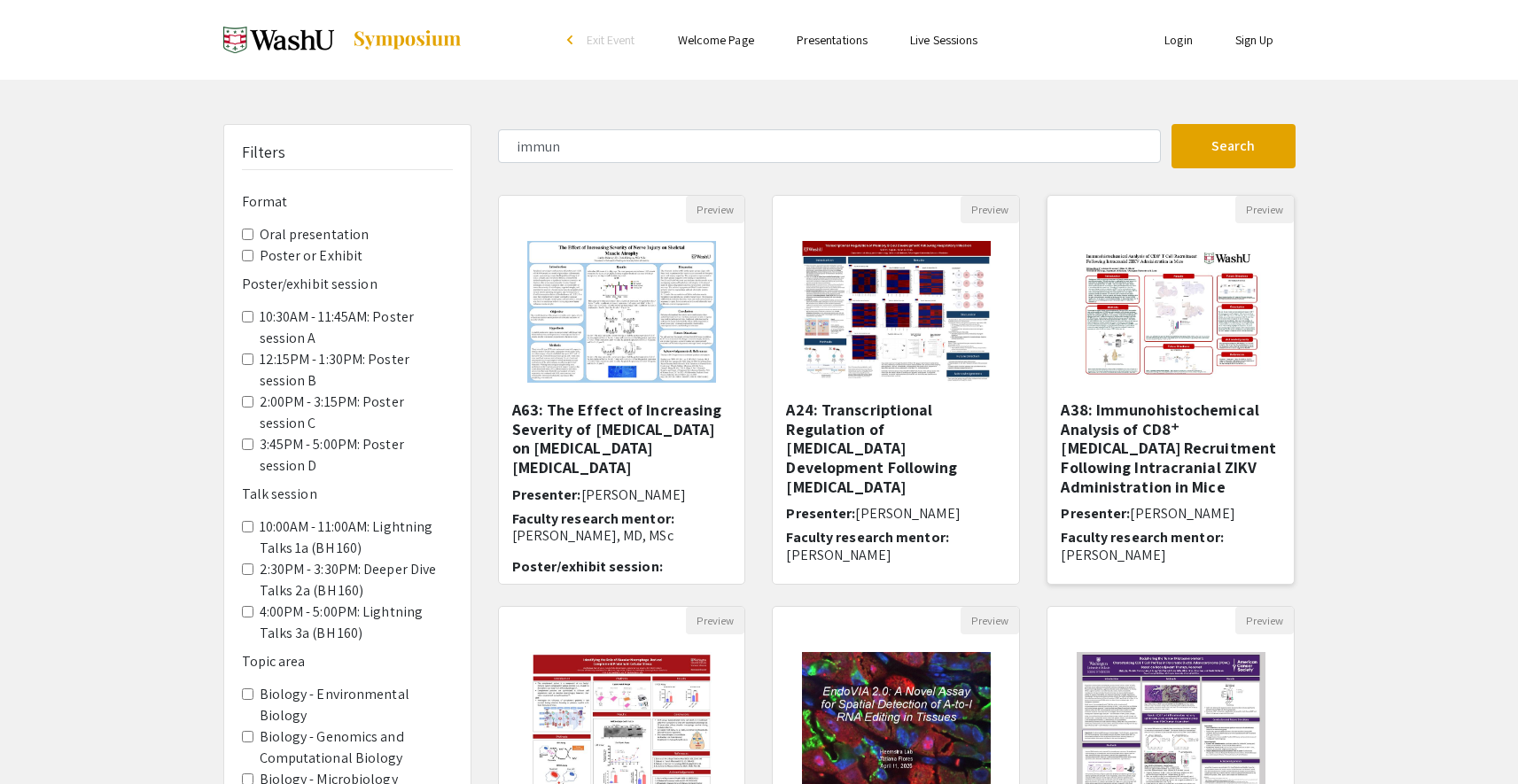
click at [1216, 322] on img "Open Presentation <p>A38: Immunohistochemical Analysis of CD8⁺ T Cell Recruitme…" at bounding box center [1171, 311] width 219 height 177
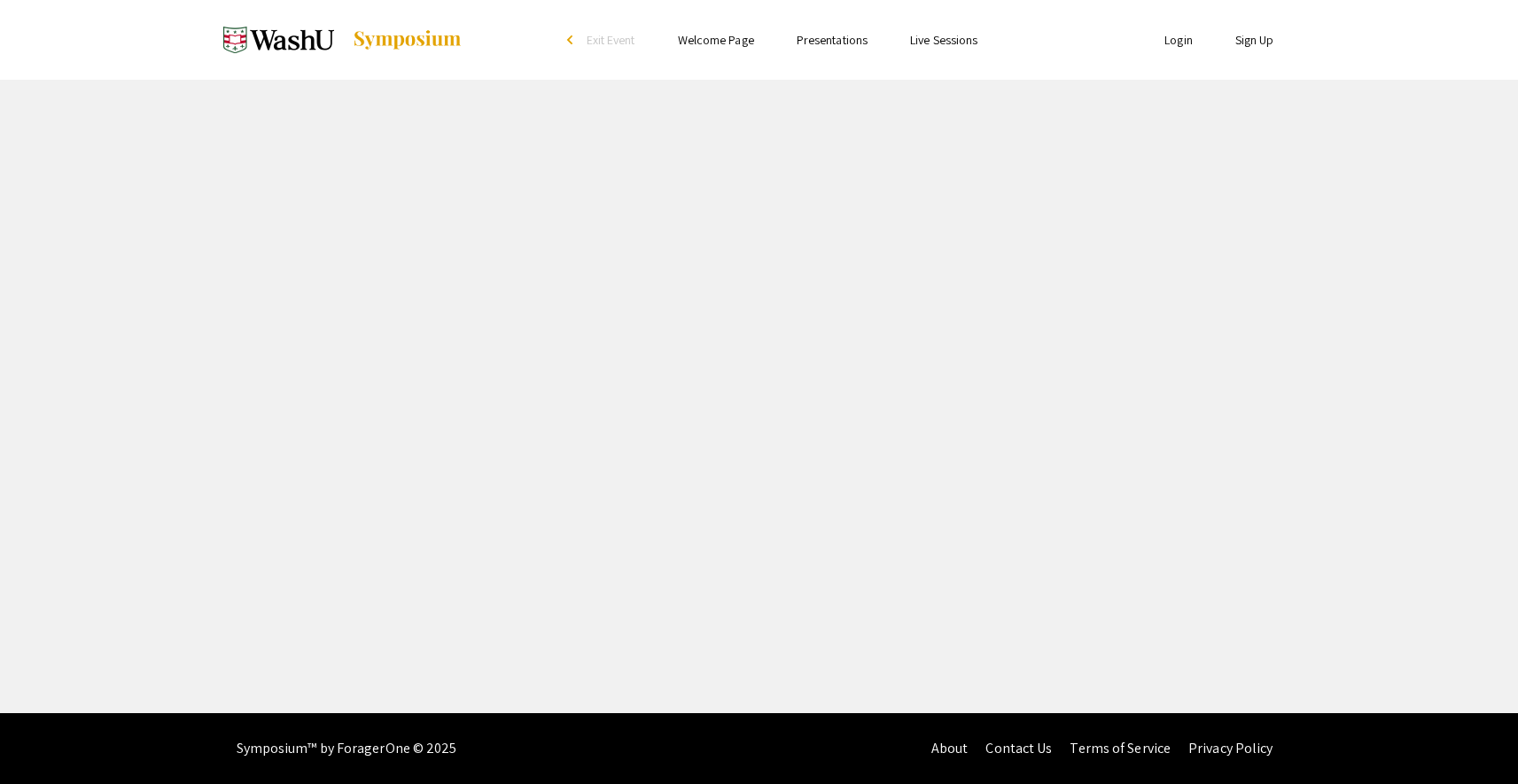
select select "custom"
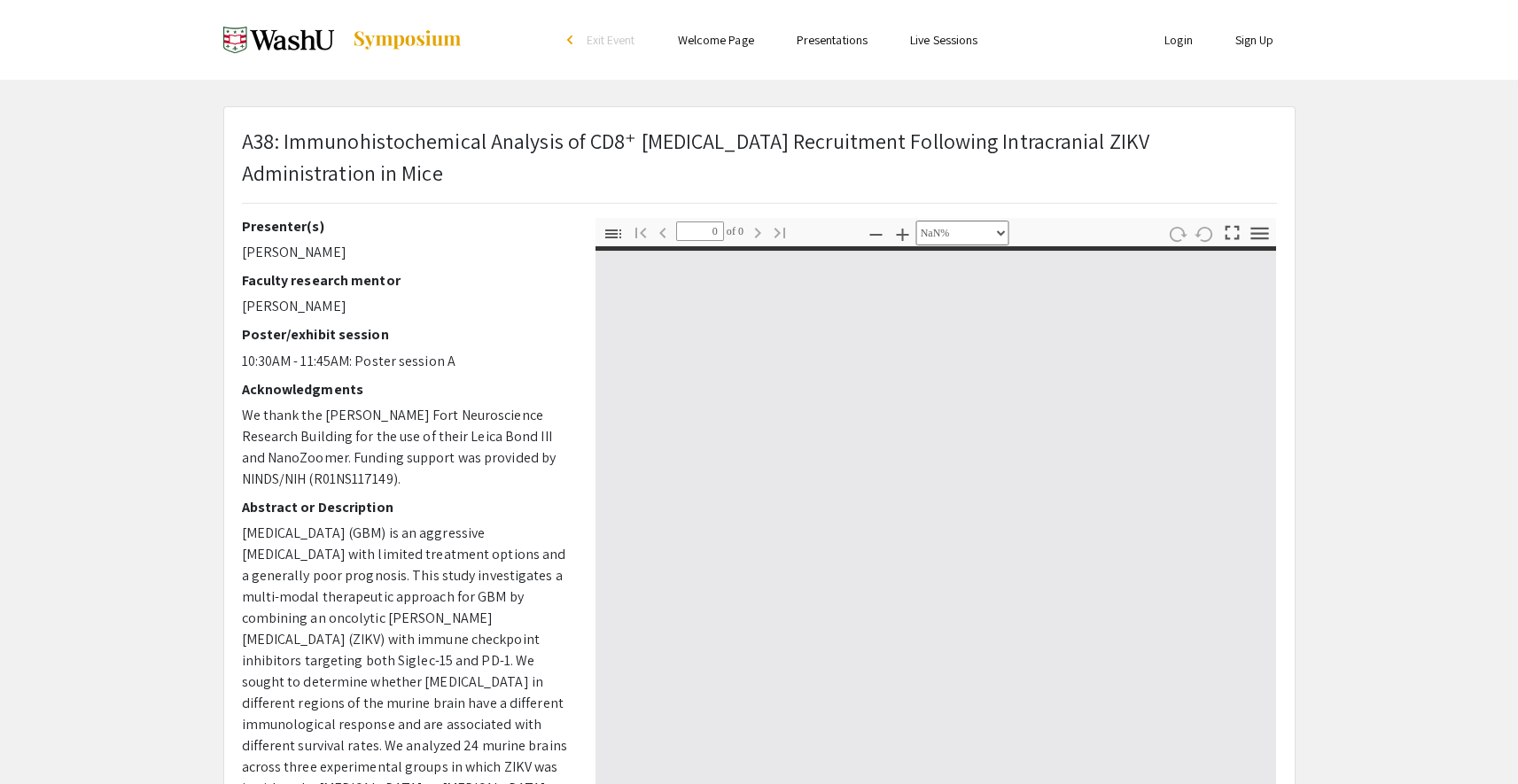
type input "1"
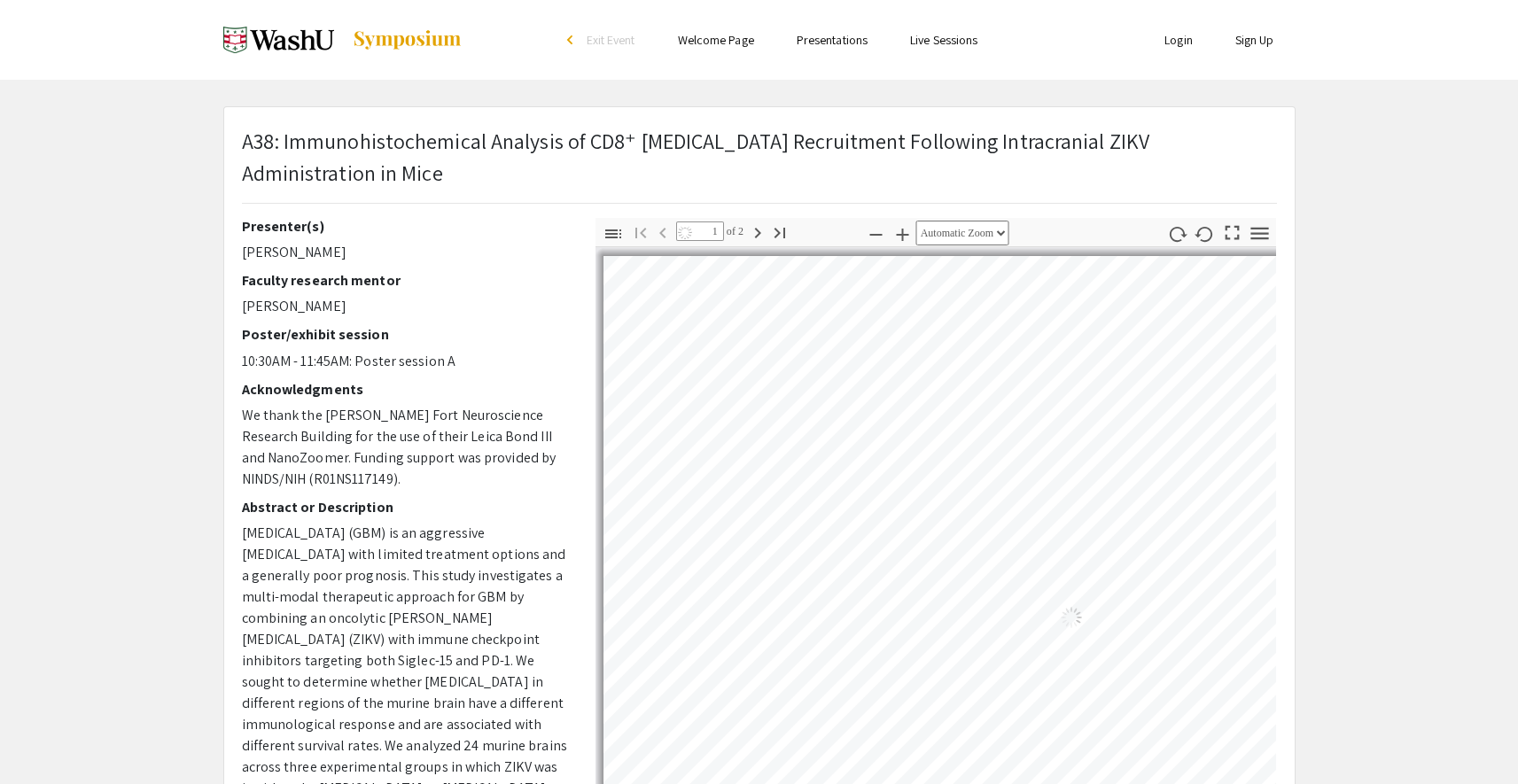
select select "auto"
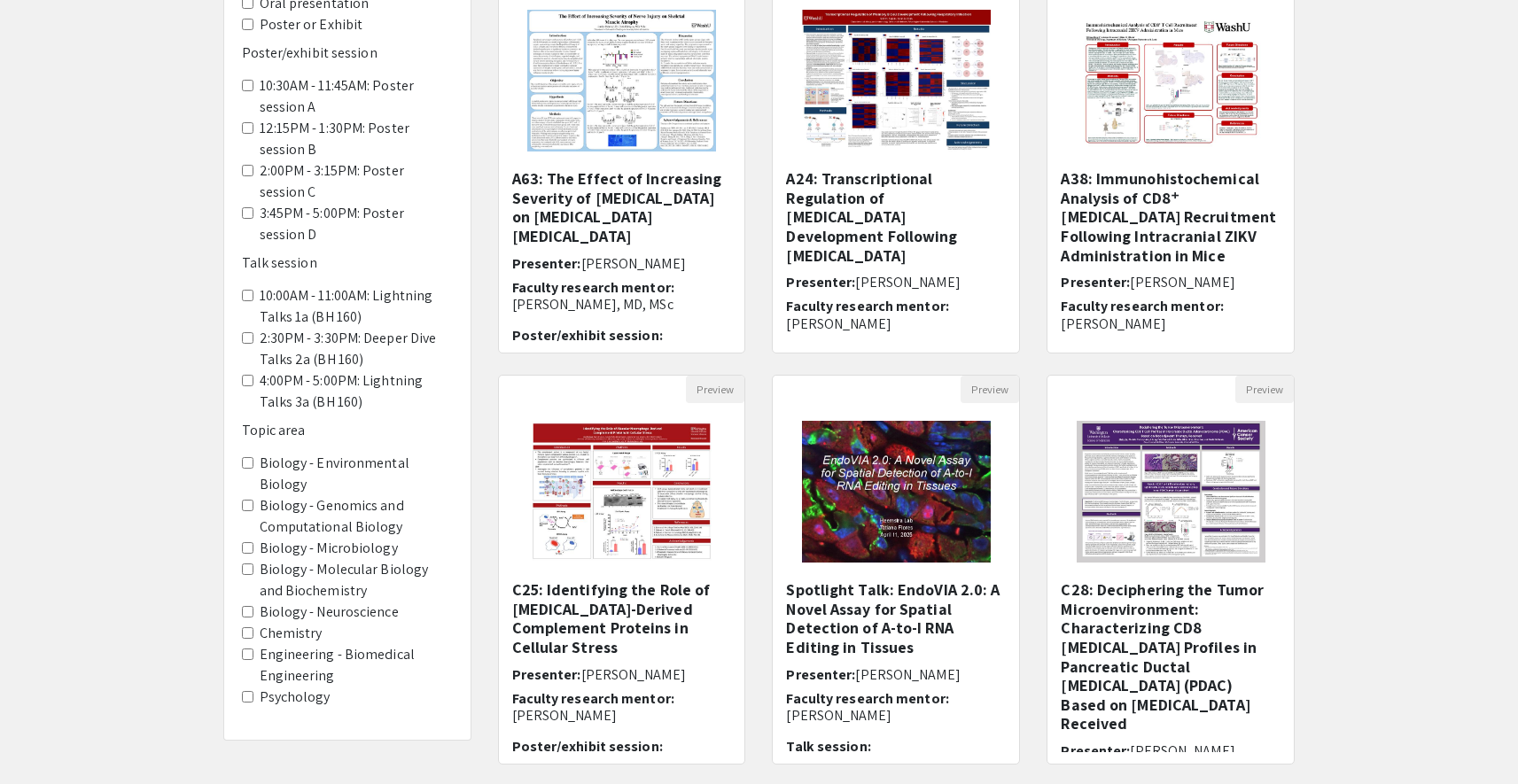
scroll to position [304, 0]
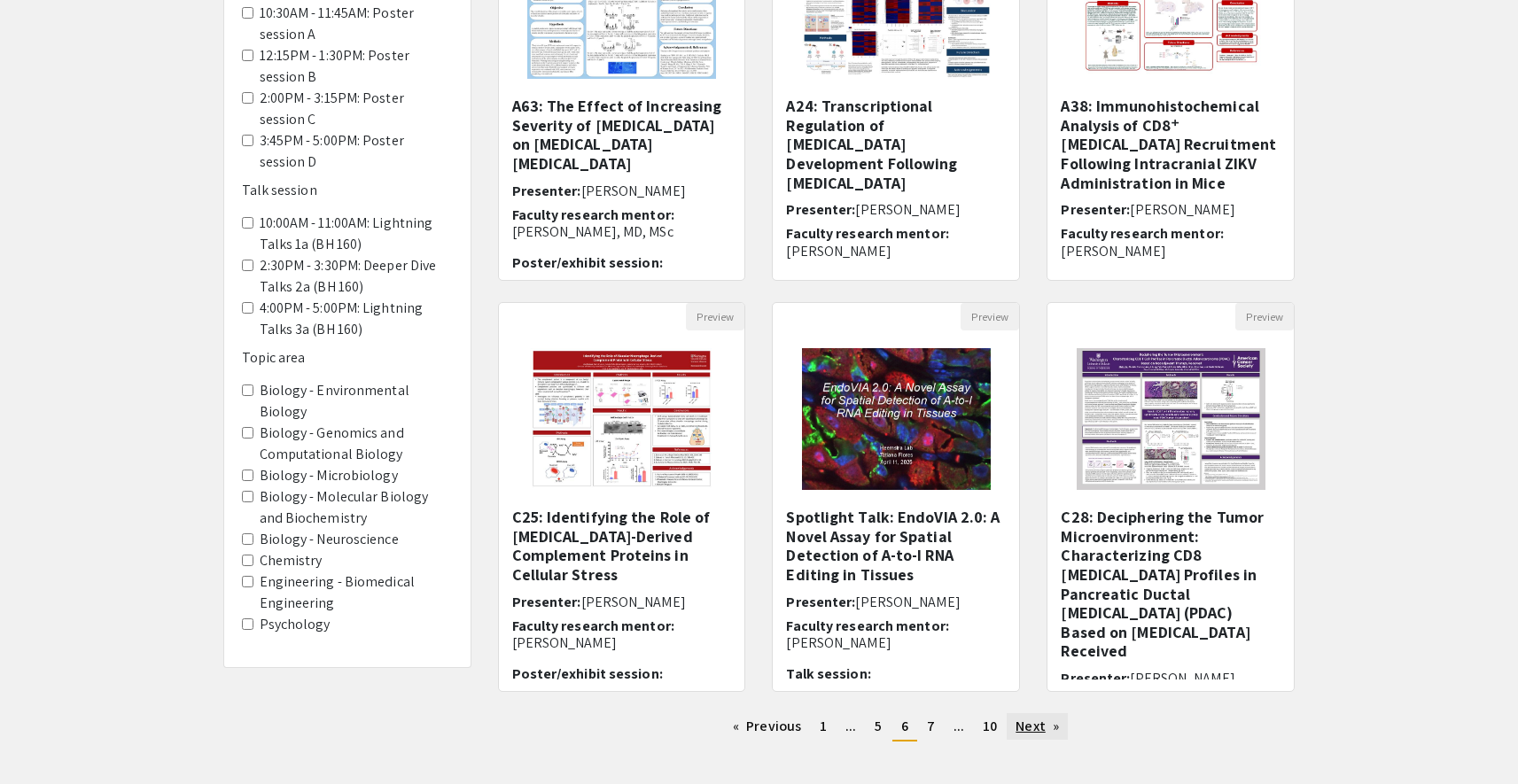
click at [1038, 721] on link "Next page" at bounding box center [1037, 727] width 61 height 27
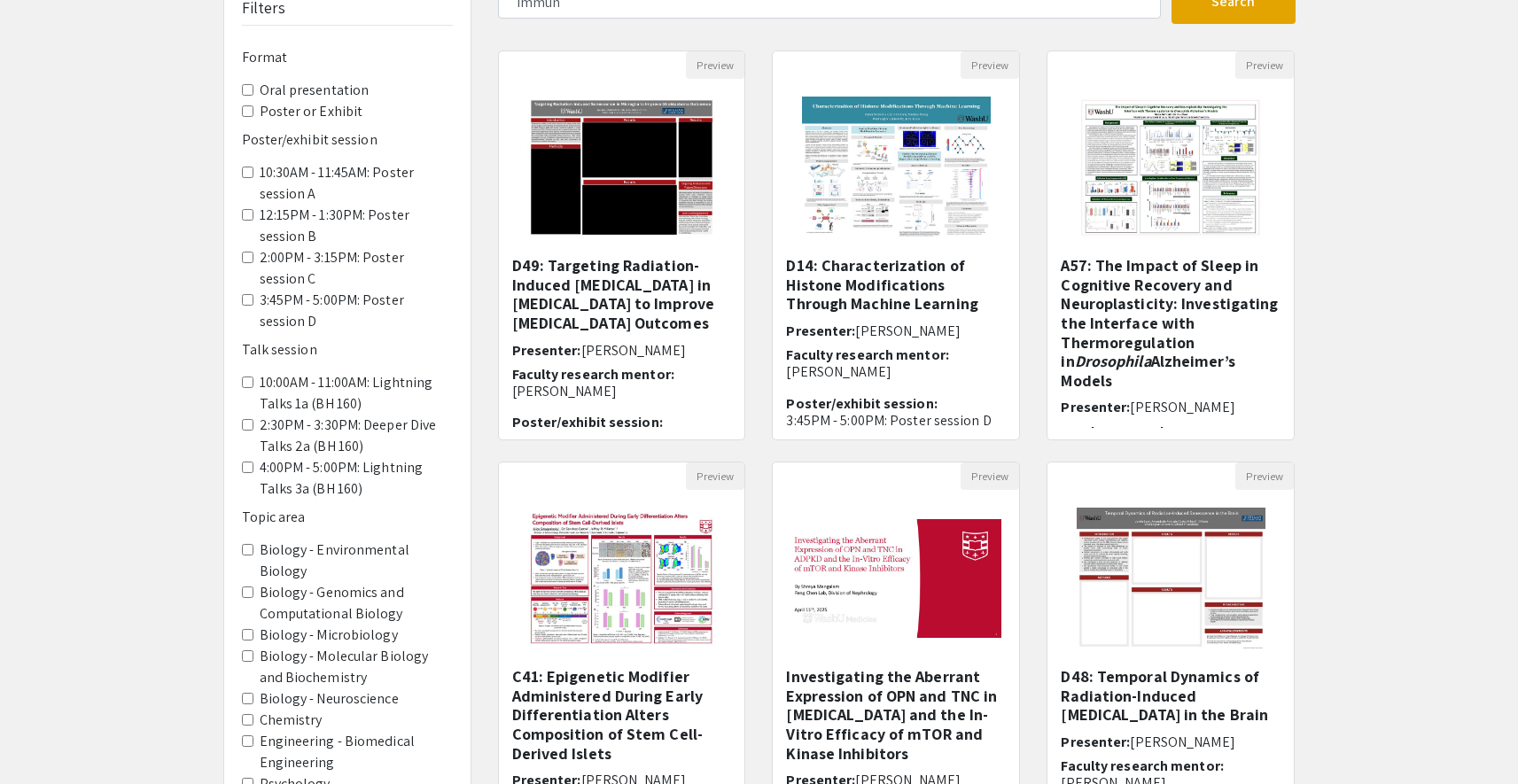
scroll to position [291, 0]
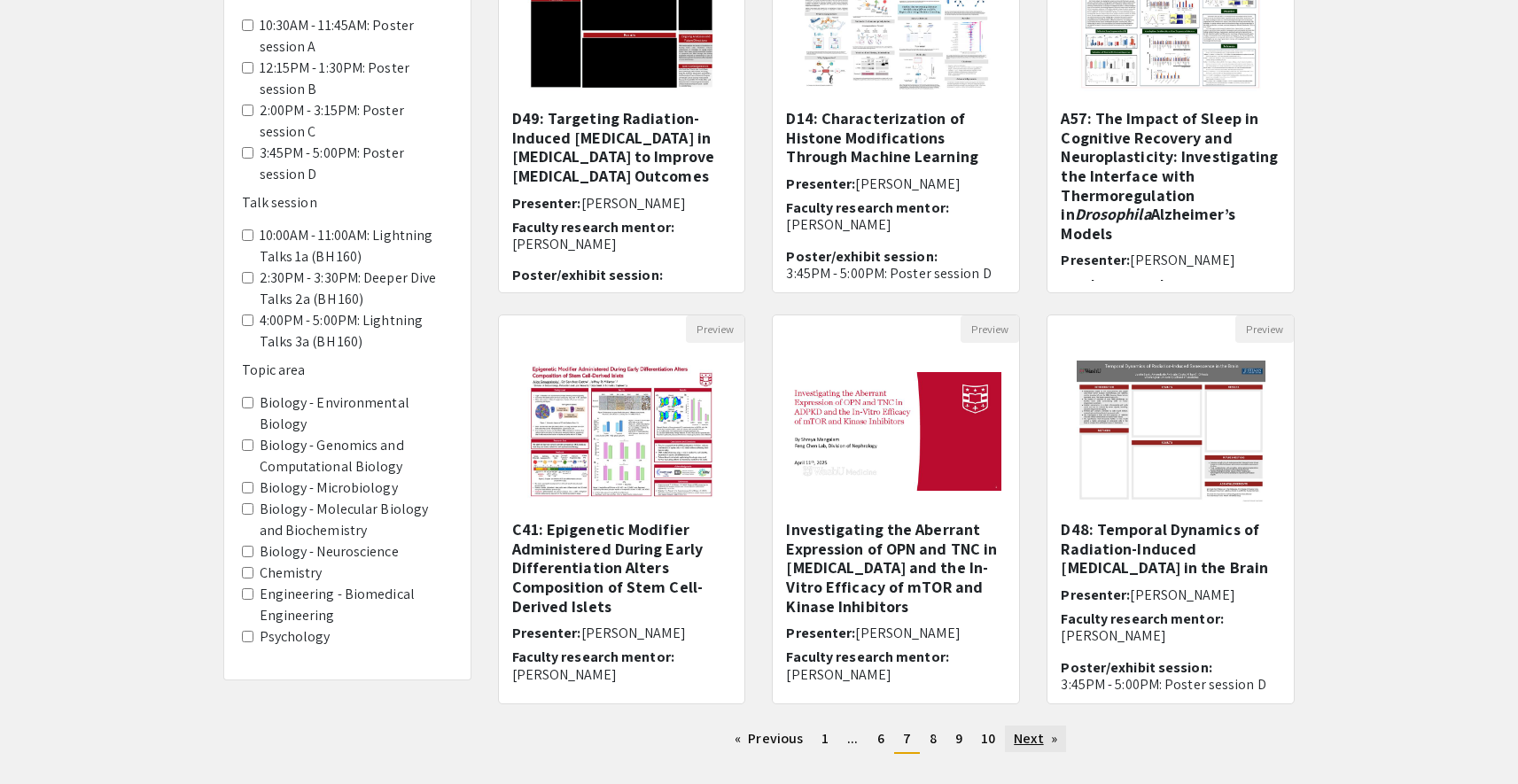
click at [1028, 740] on link "Next page" at bounding box center [1036, 738] width 61 height 27
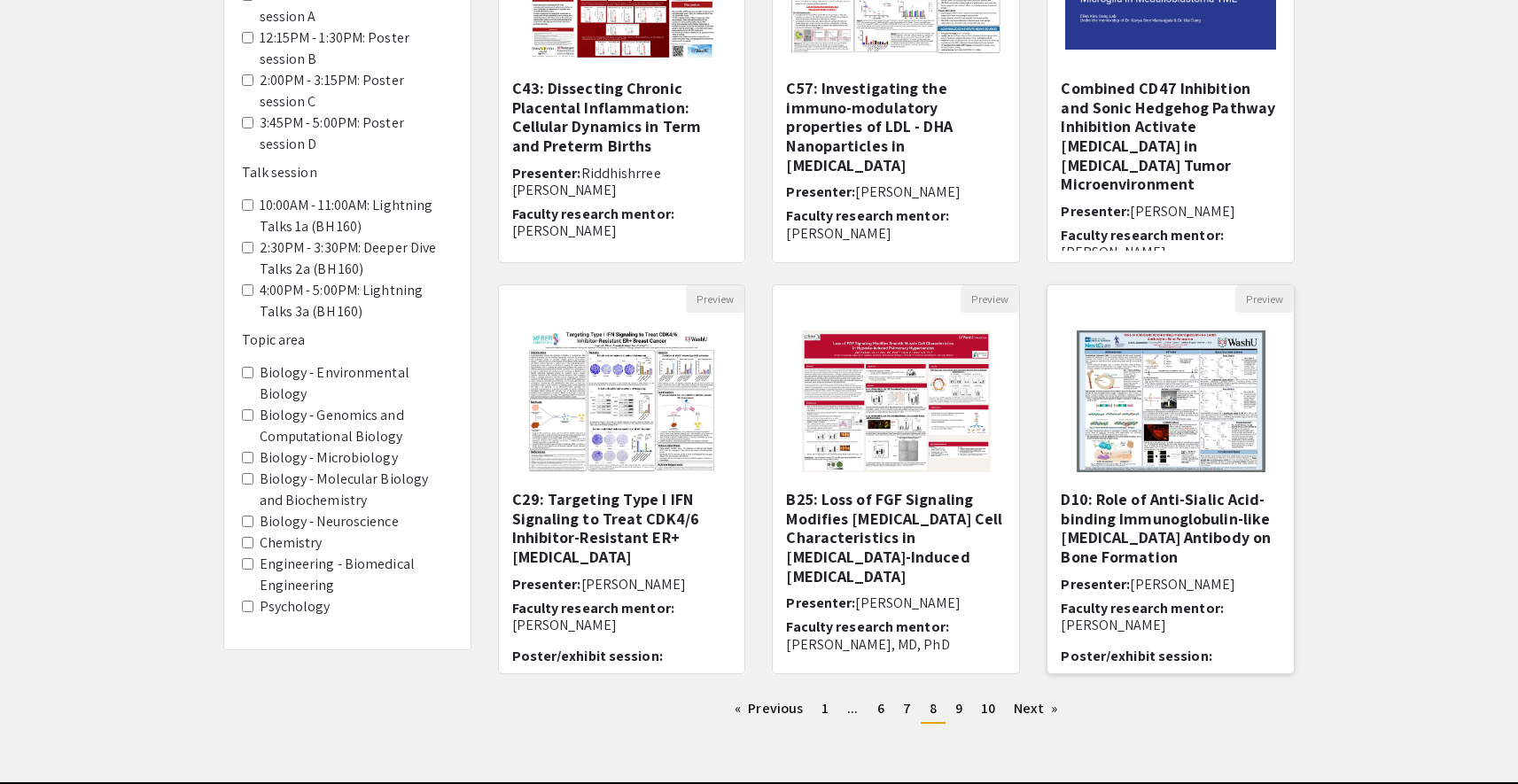
scroll to position [127, 0]
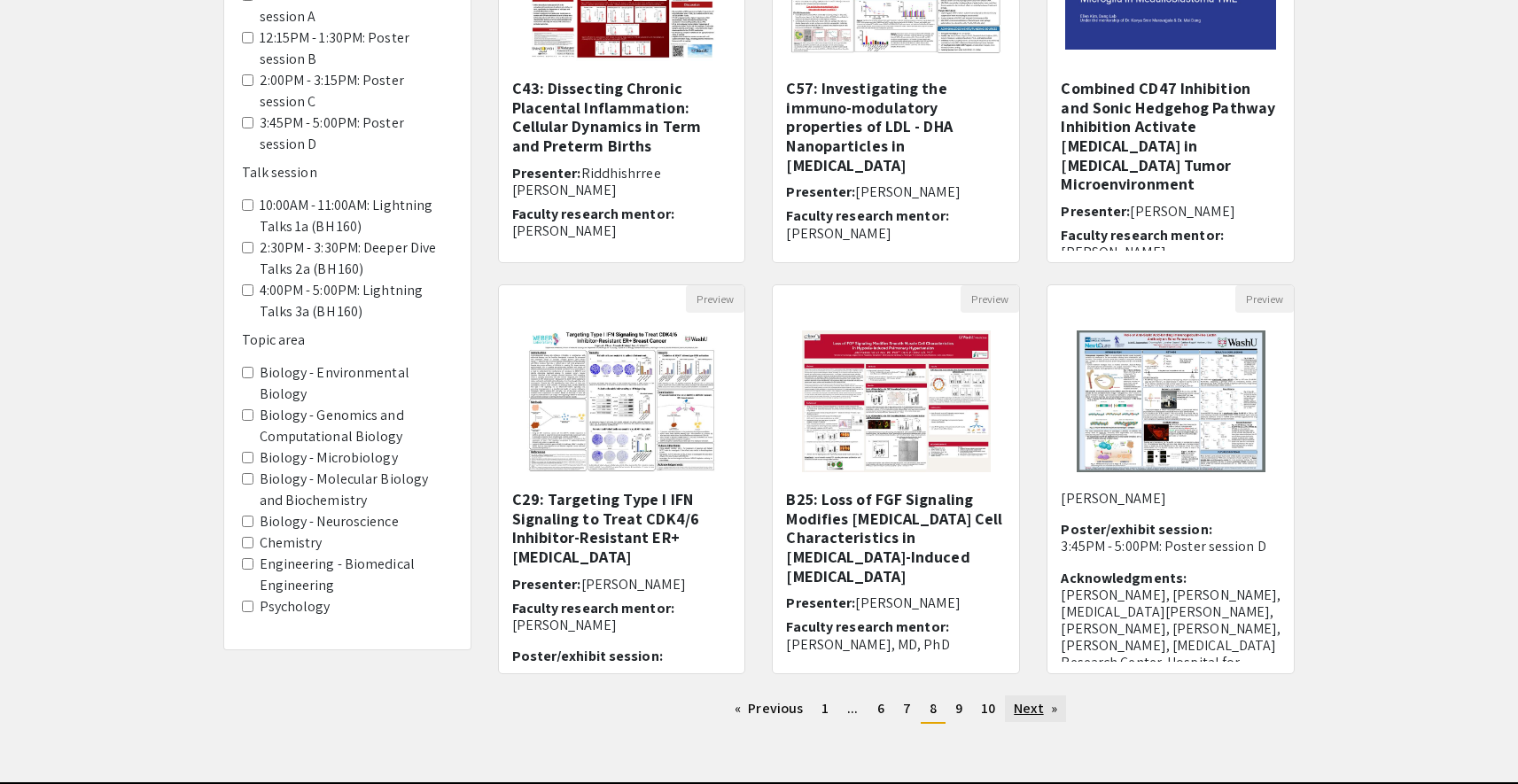
click at [1015, 709] on link "Next page" at bounding box center [1036, 709] width 61 height 27
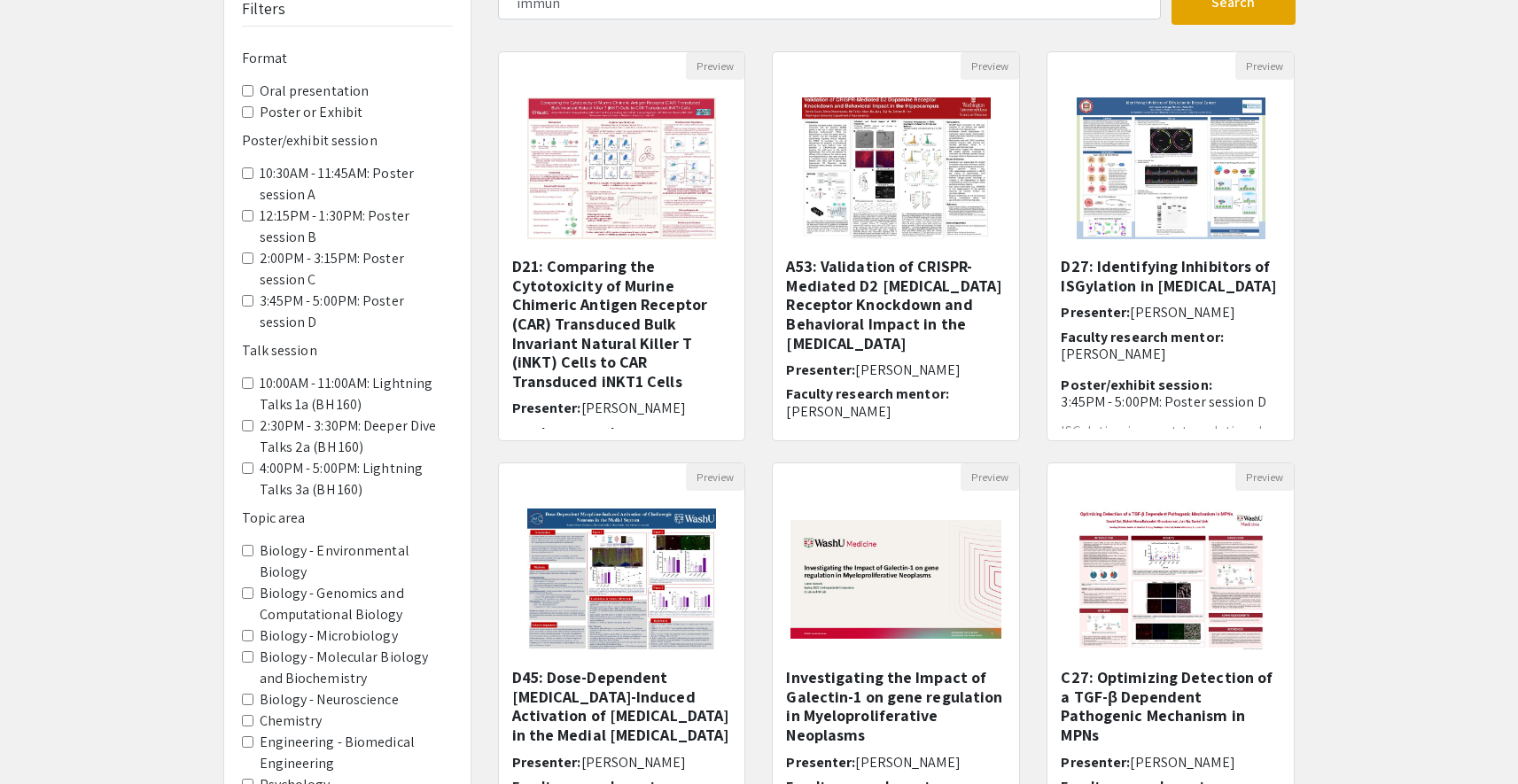
scroll to position [268, 0]
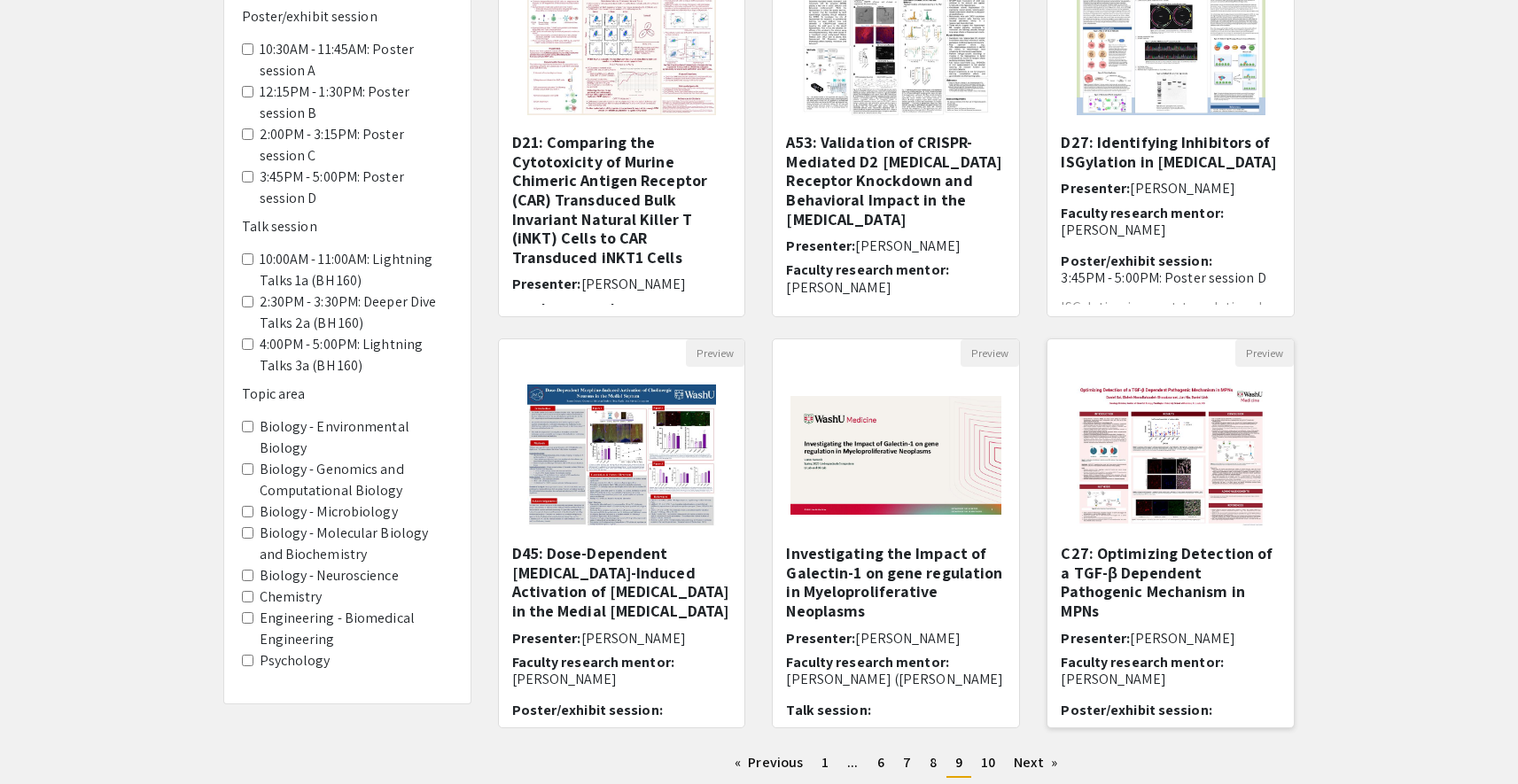
click at [1198, 503] on img "Open Presentation <p>C27: Optimizing Detection of a TGF-β Dependent Pathogenic …" at bounding box center [1171, 455] width 224 height 177
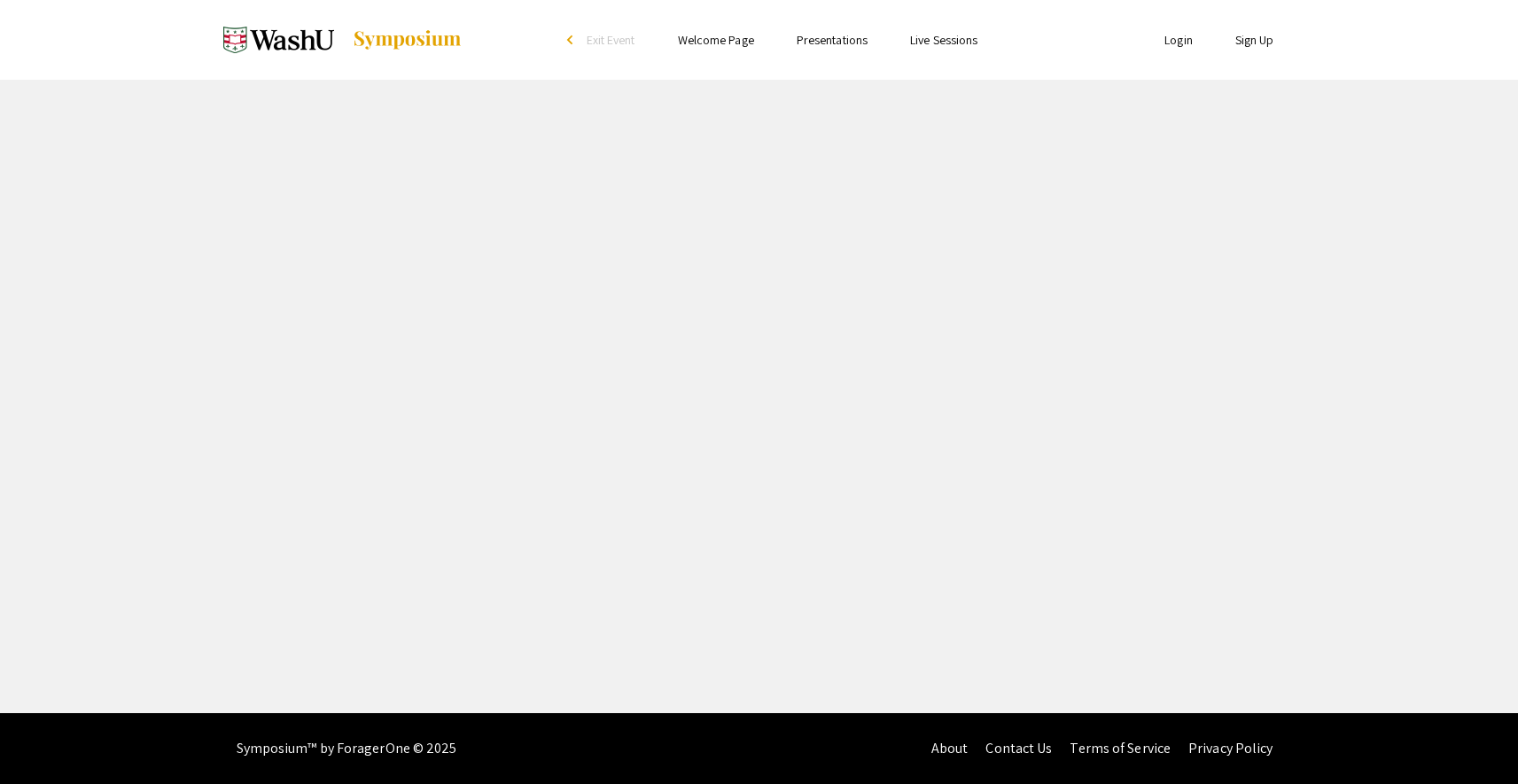
select select "custom"
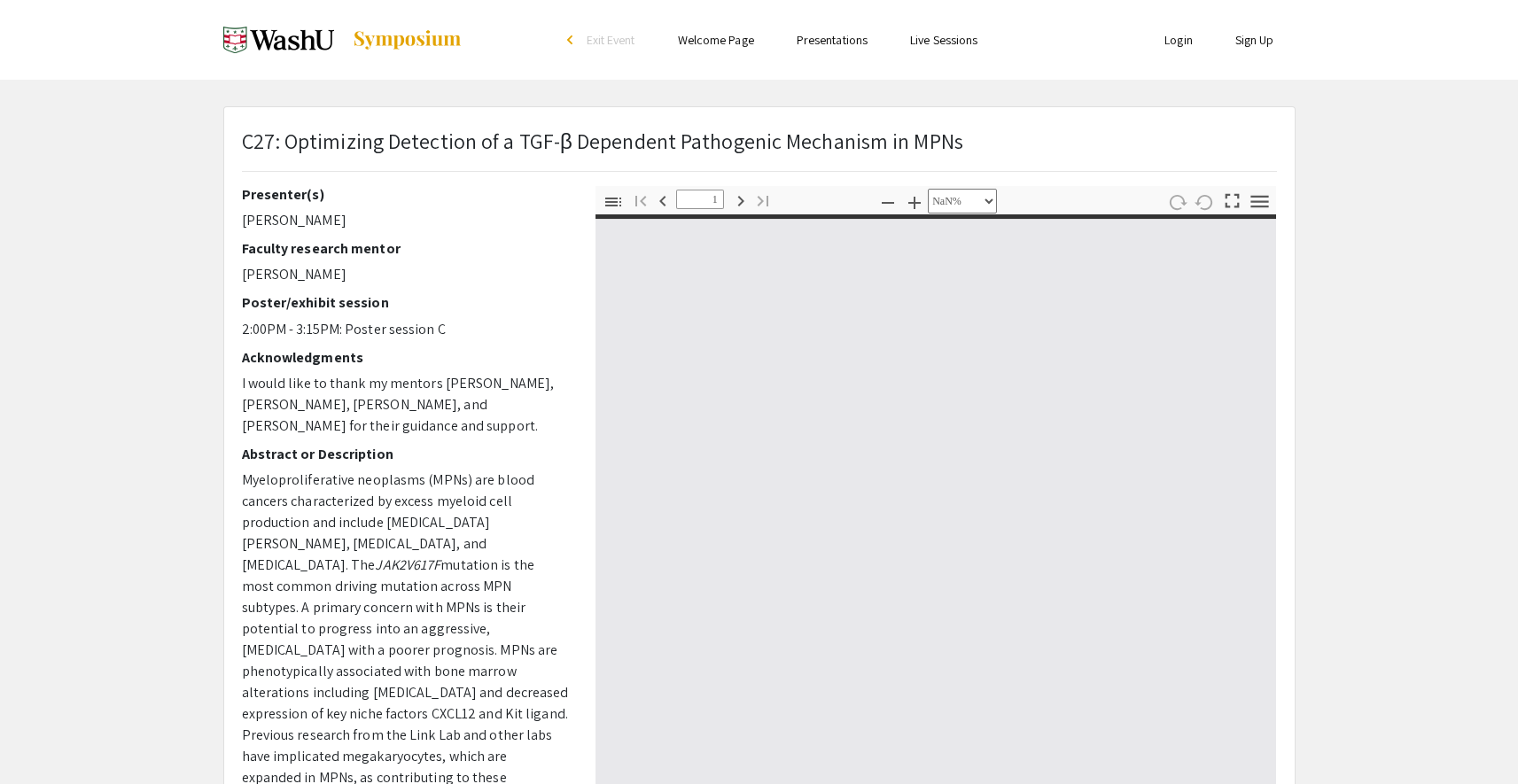
type input "0"
select select "custom"
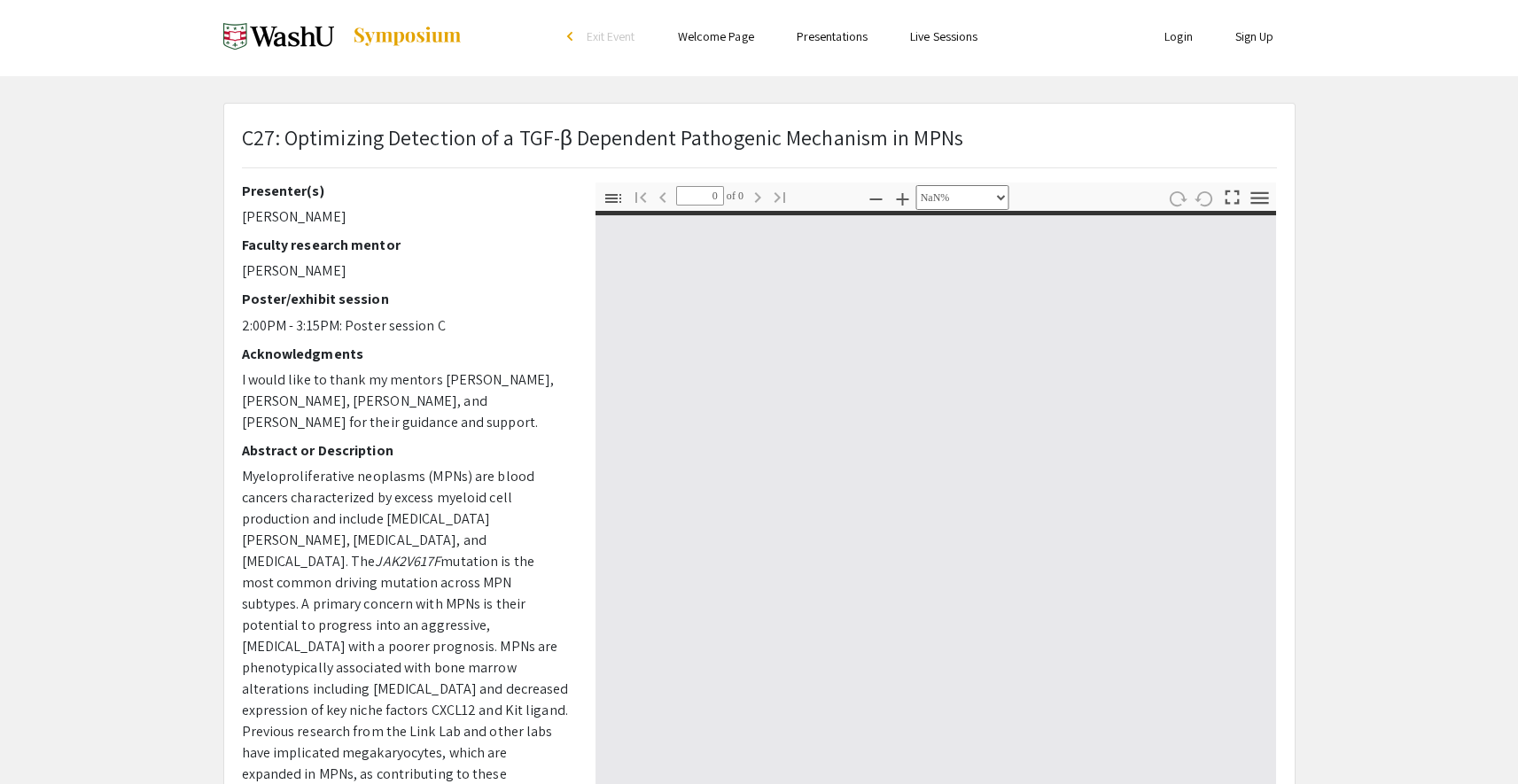
type input "1"
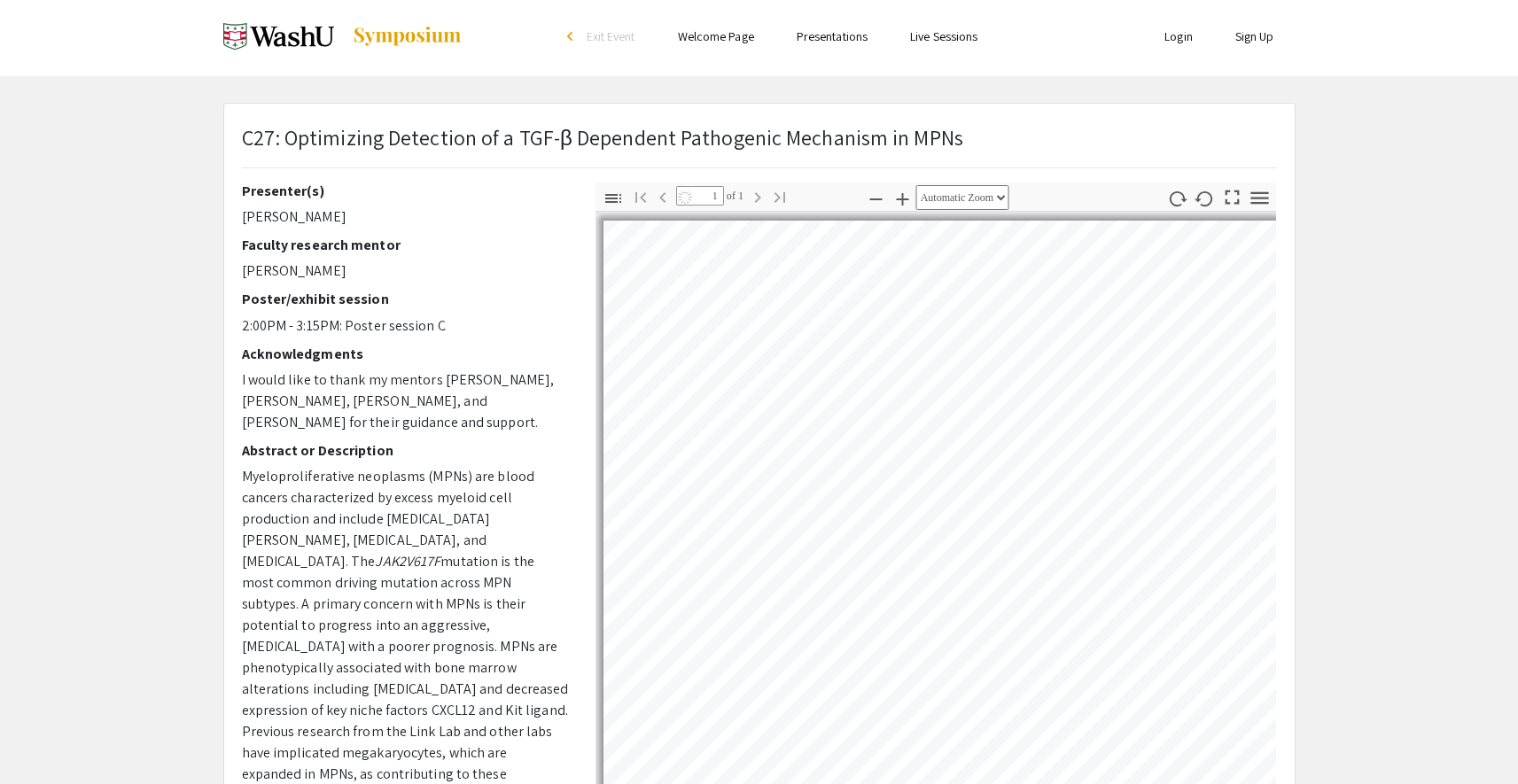
scroll to position [315, 0]
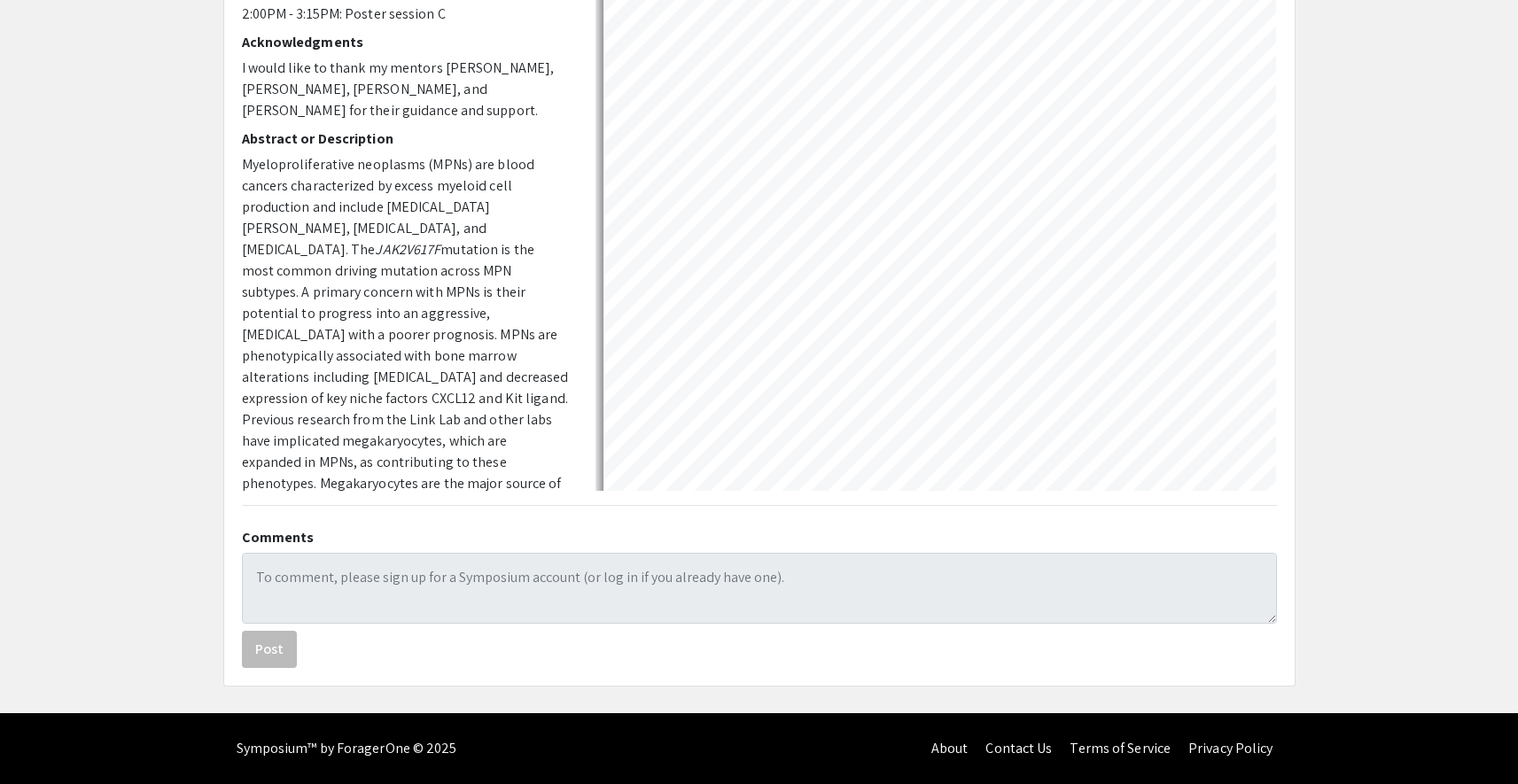
select select "auto"
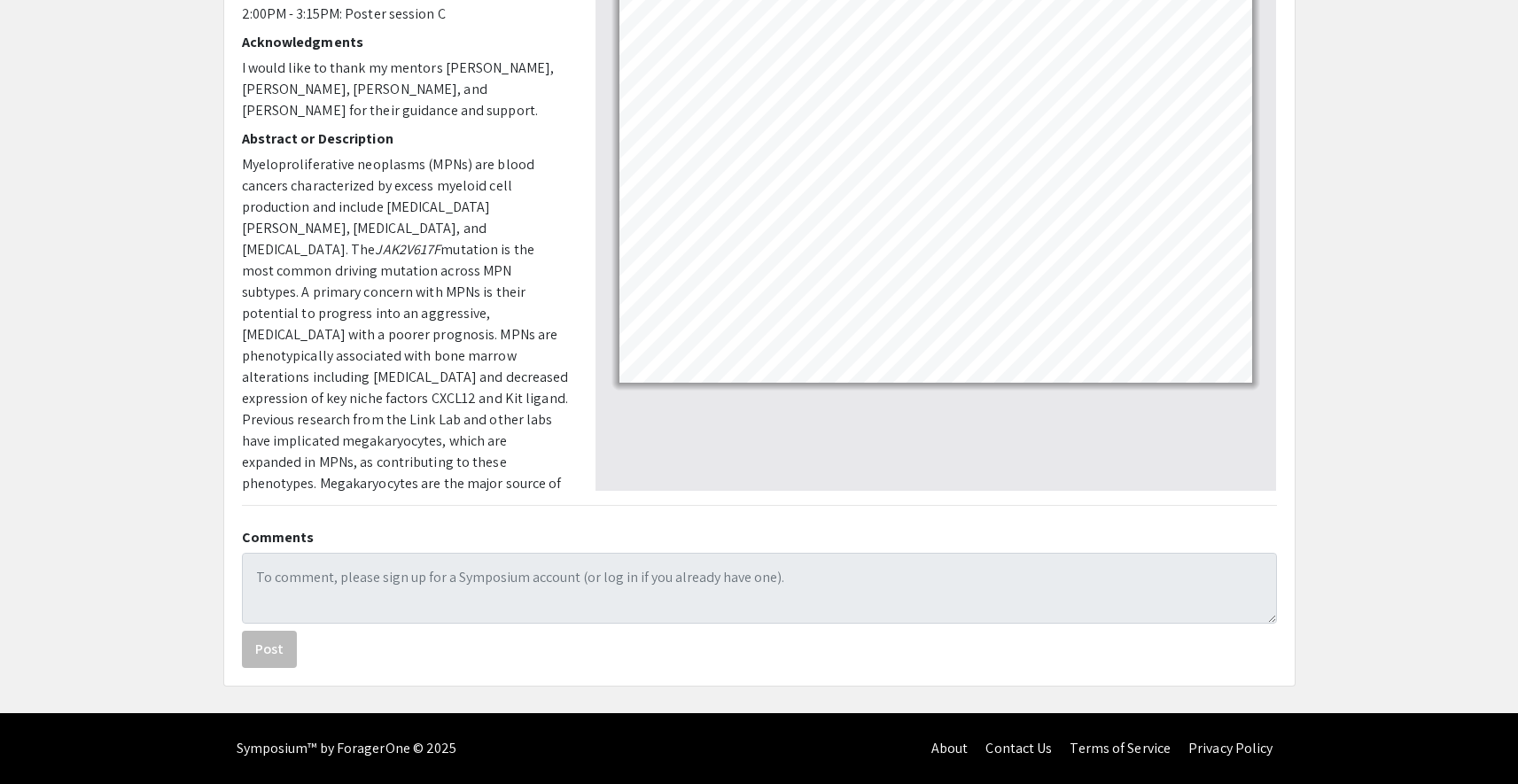
scroll to position [268, 0]
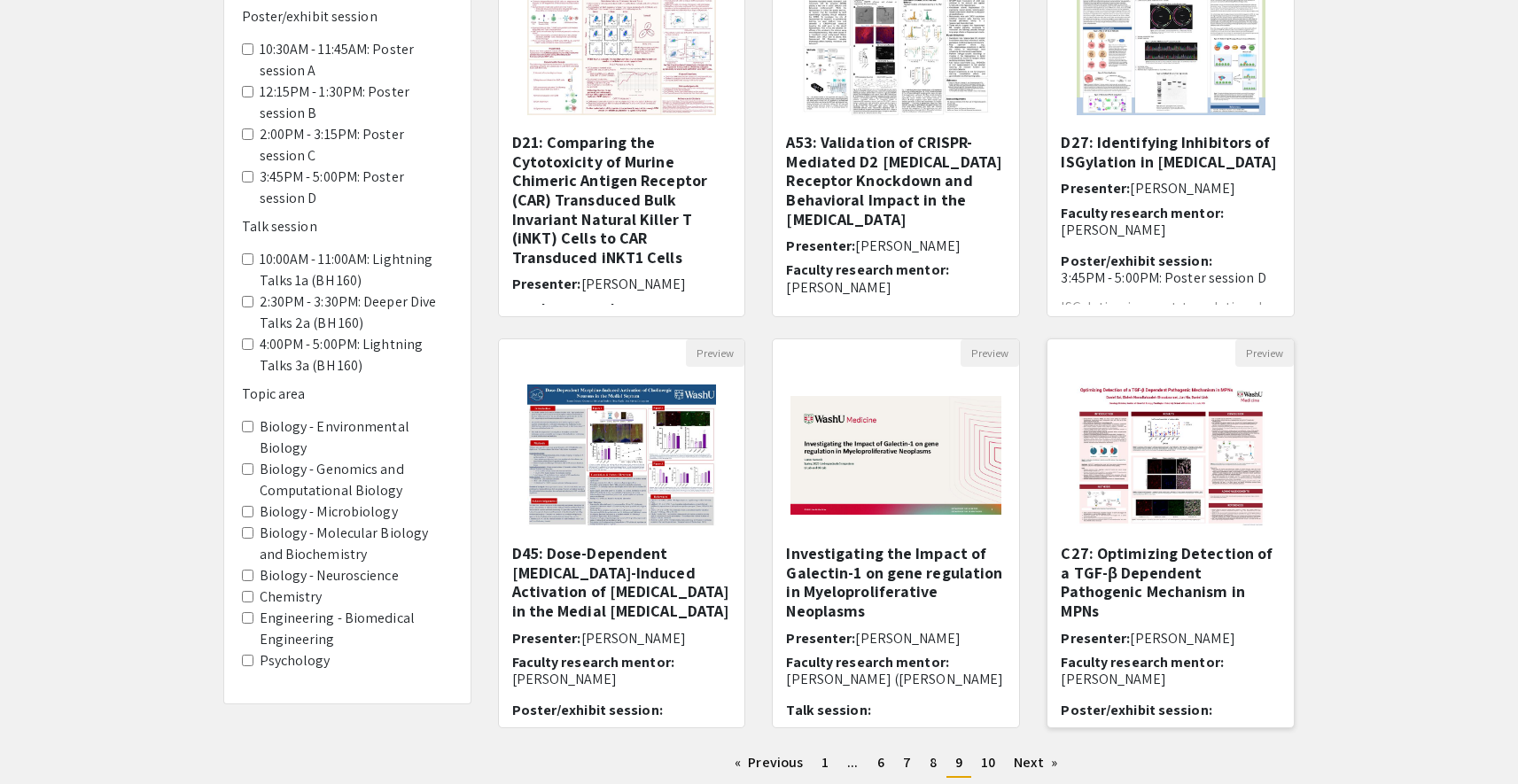
click at [1256, 418] on img "Open Presentation <p>C27: Optimizing Detection of a TGF-β Dependent Pathogenic …" at bounding box center [1171, 455] width 224 height 177
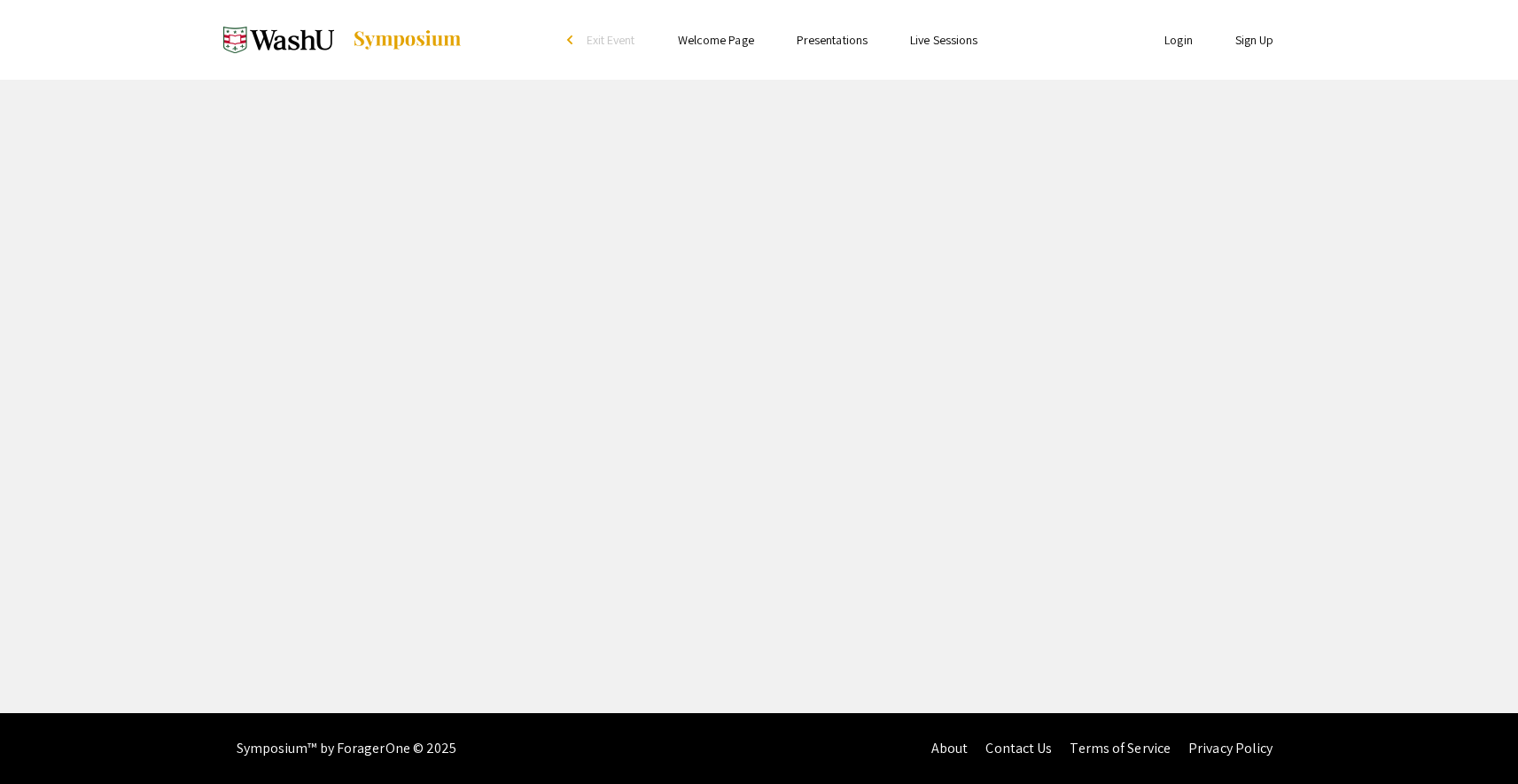
select select "custom"
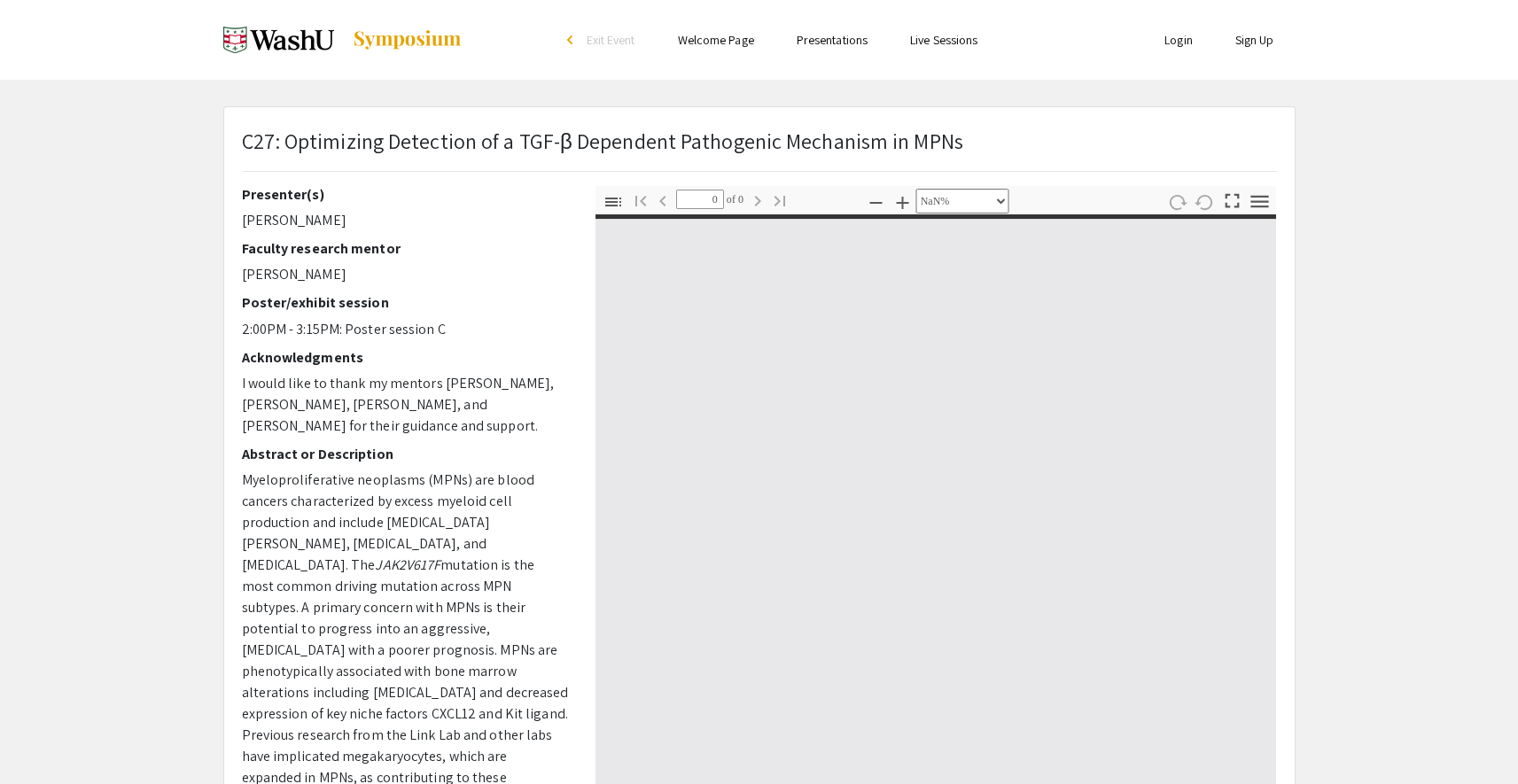
type input "1"
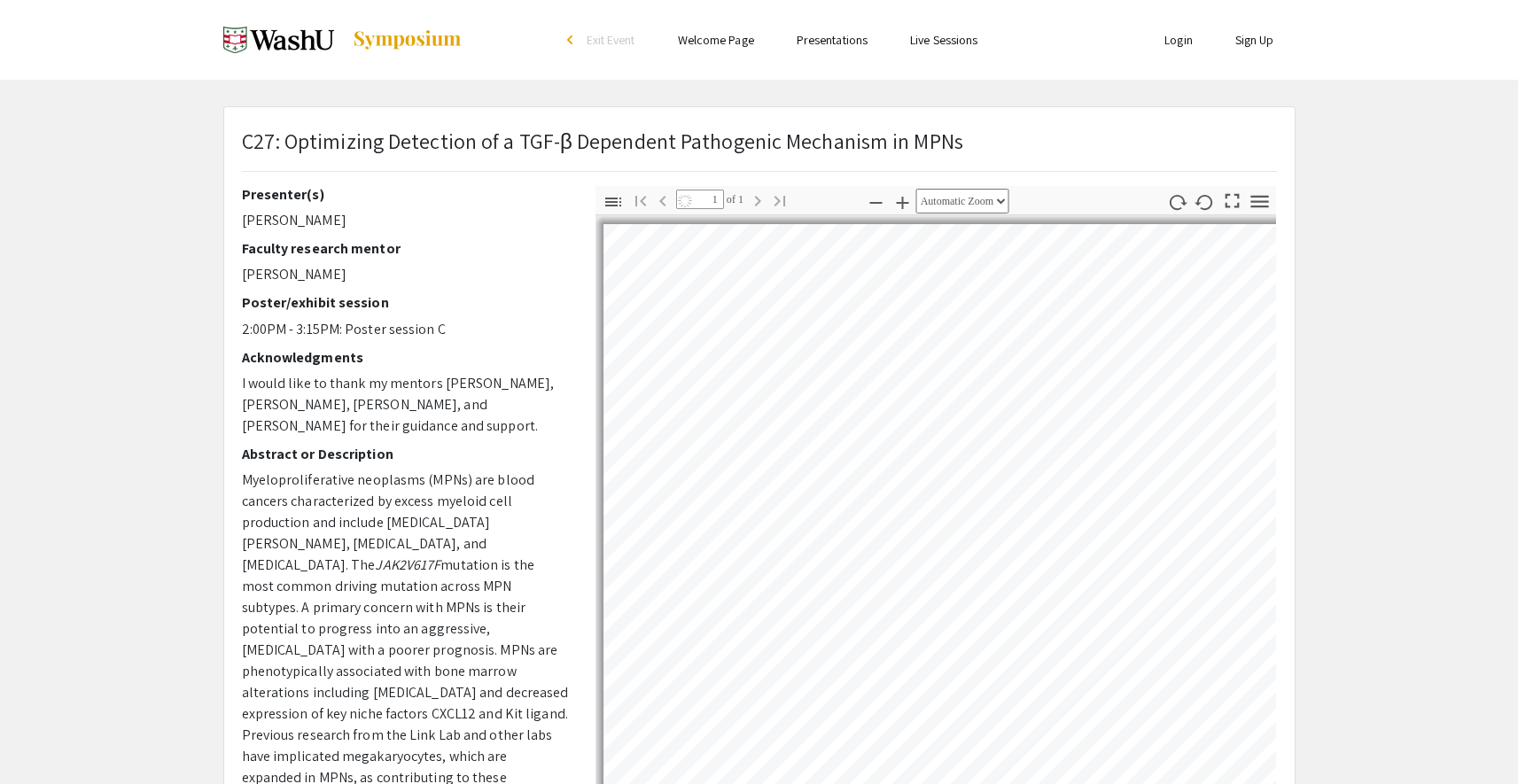
click at [1379, 446] on app-presentation "C27: Optimizing Detection of a TGF-β Dependent Pathogenic Mechanism in MPNs Pre…" at bounding box center [759, 554] width 1518 height 896
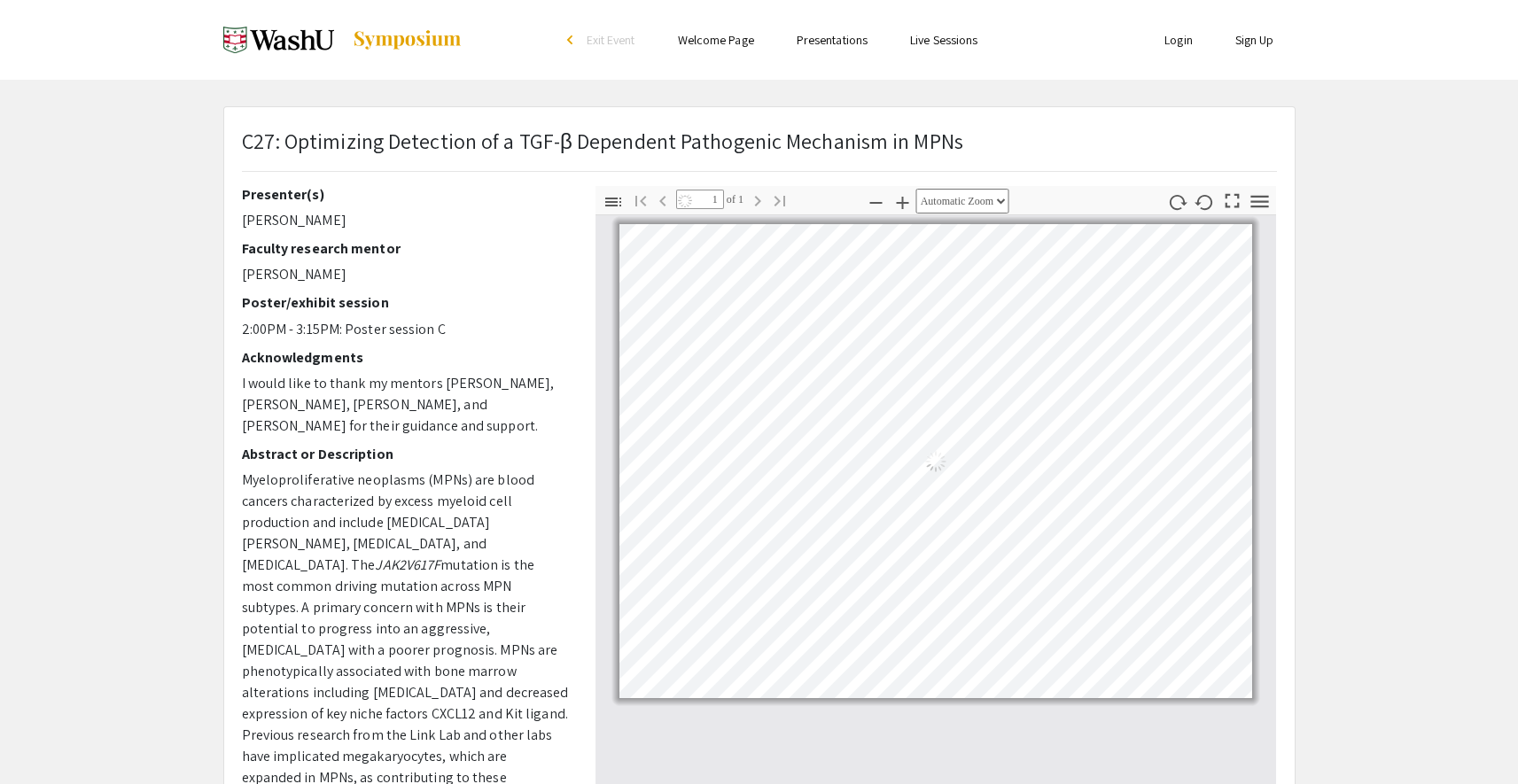
select select "auto"
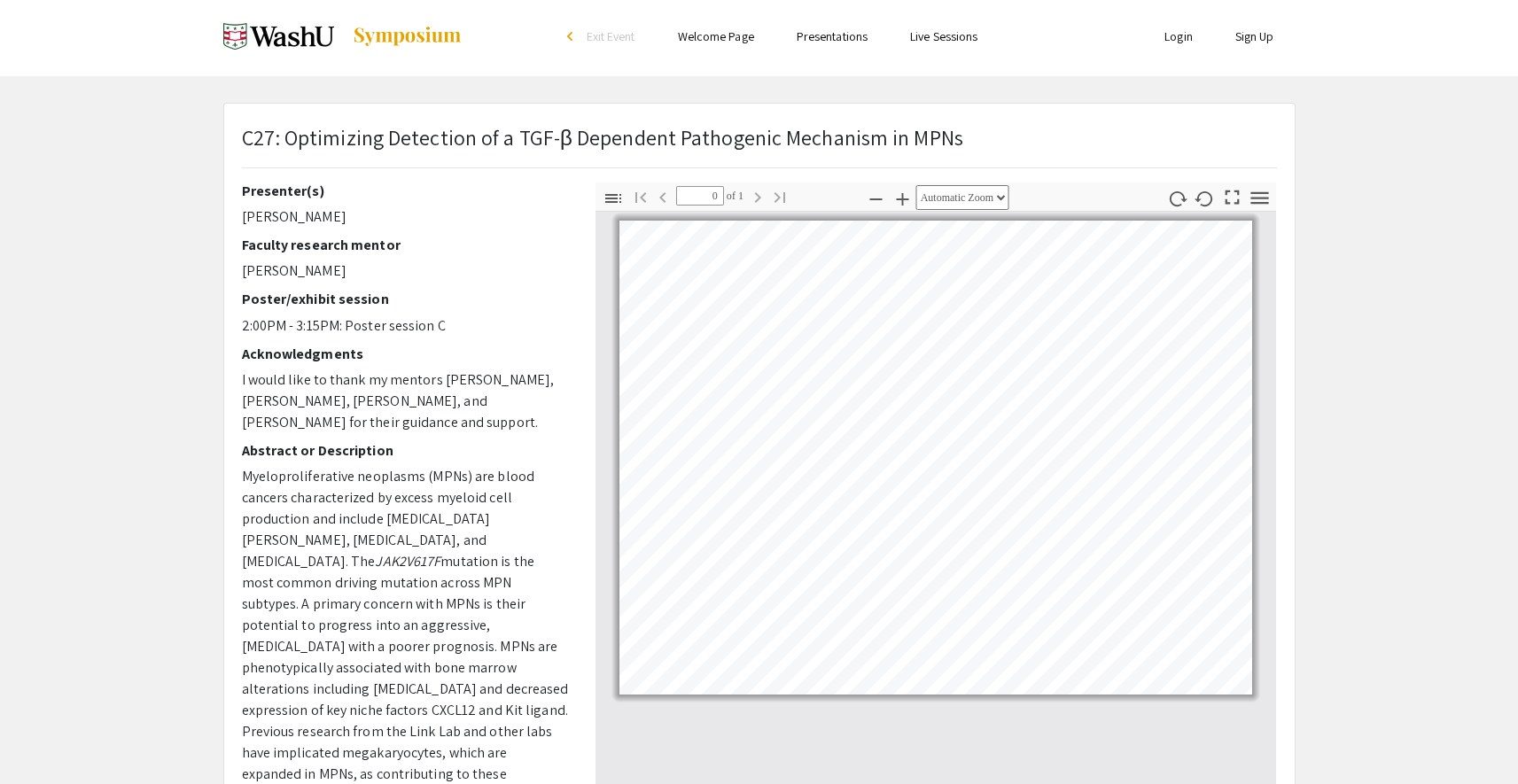
scroll to position [268, 0]
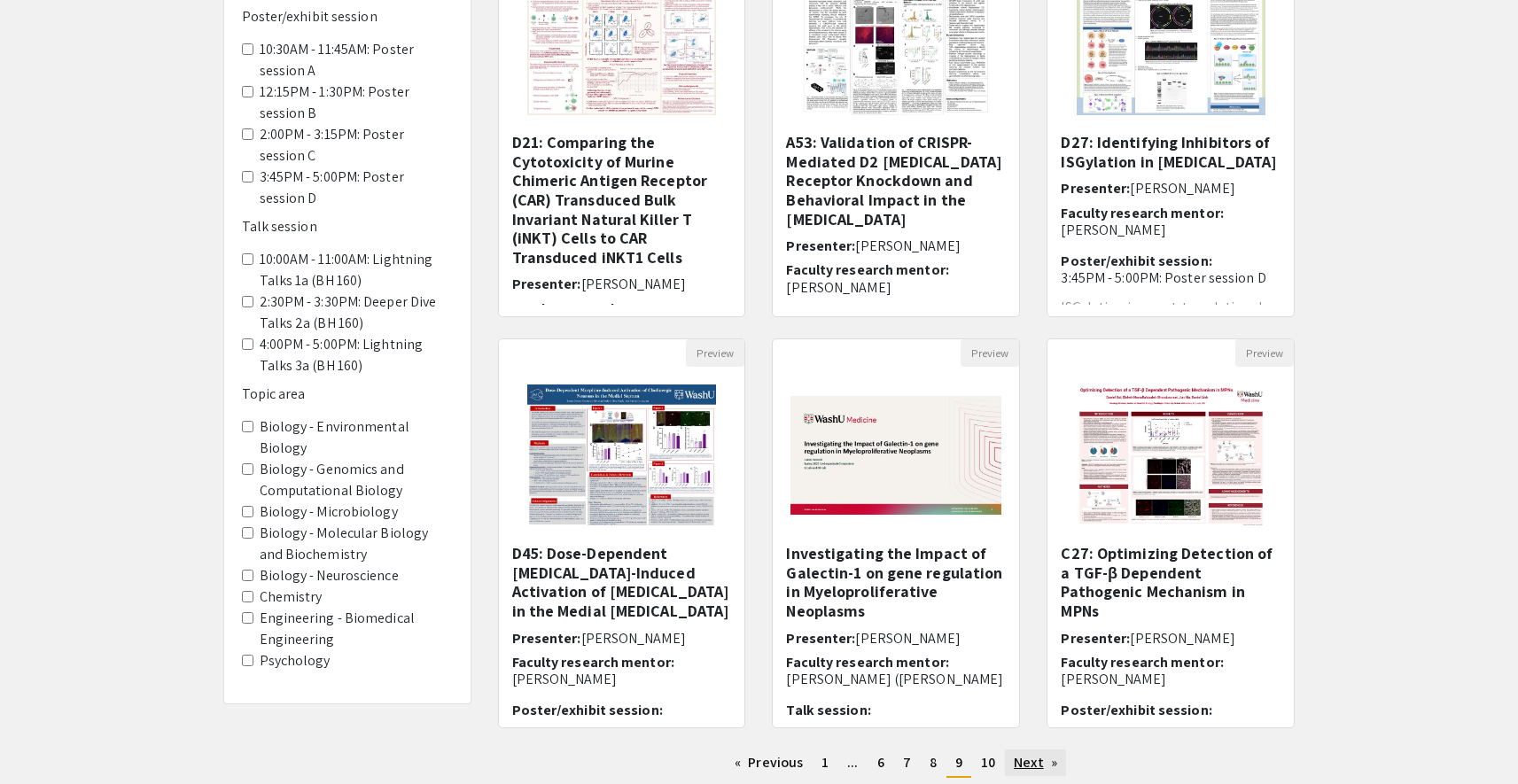
click at [1023, 767] on link "Next page" at bounding box center [1036, 762] width 61 height 27
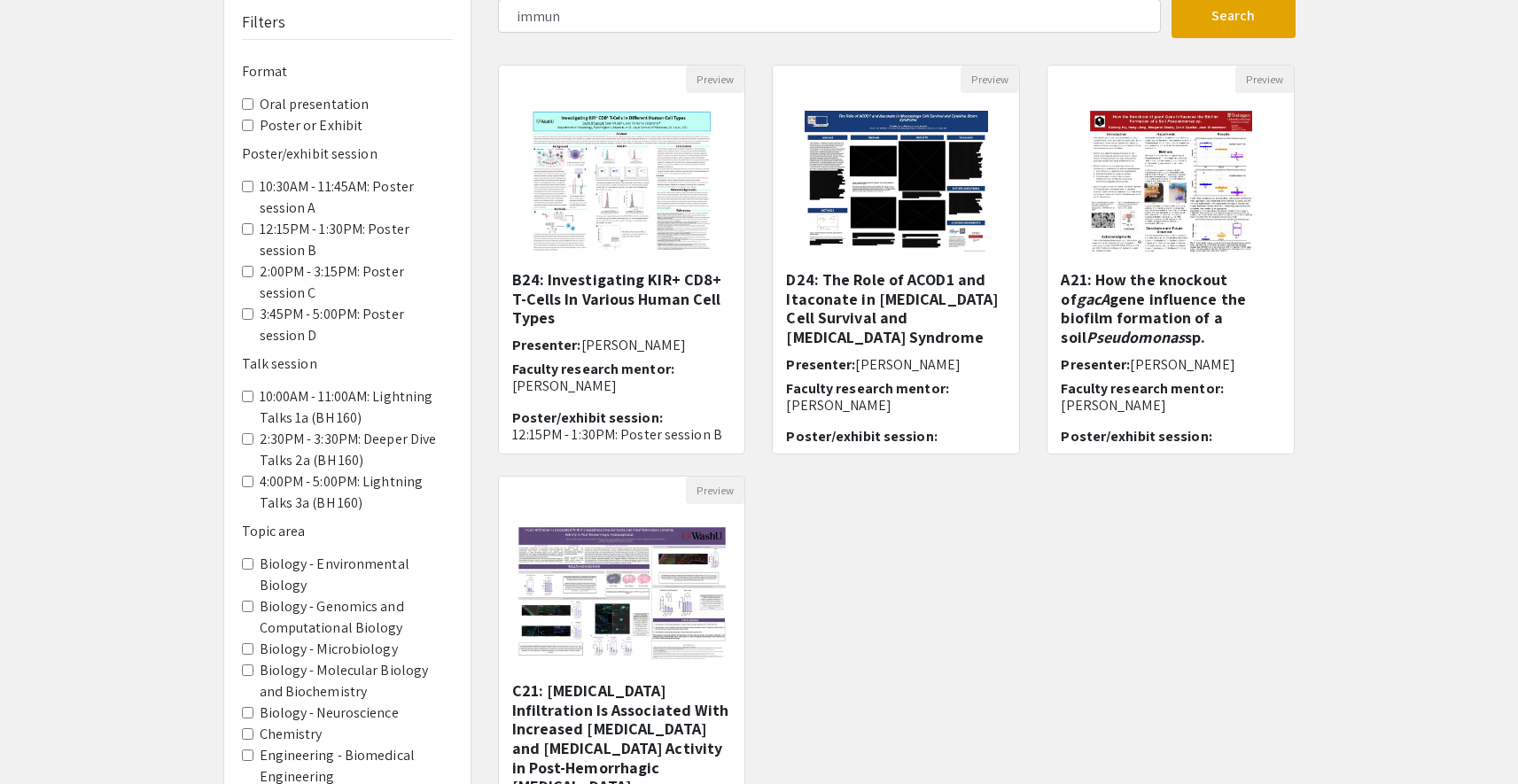
scroll to position [134, 0]
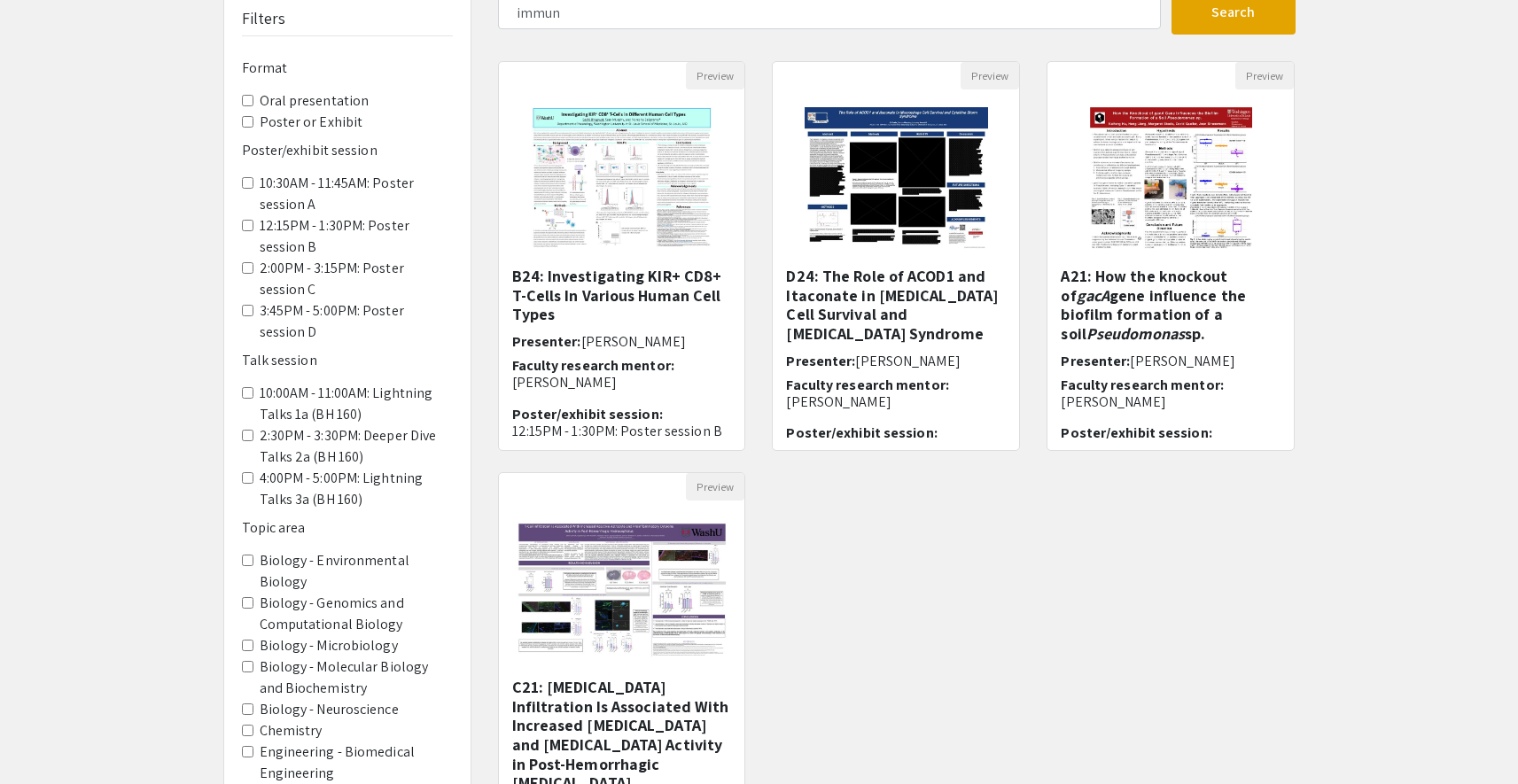
click at [244, 746] on Engineering "Engineering - Biomedical Engineering" at bounding box center [248, 752] width 12 height 12
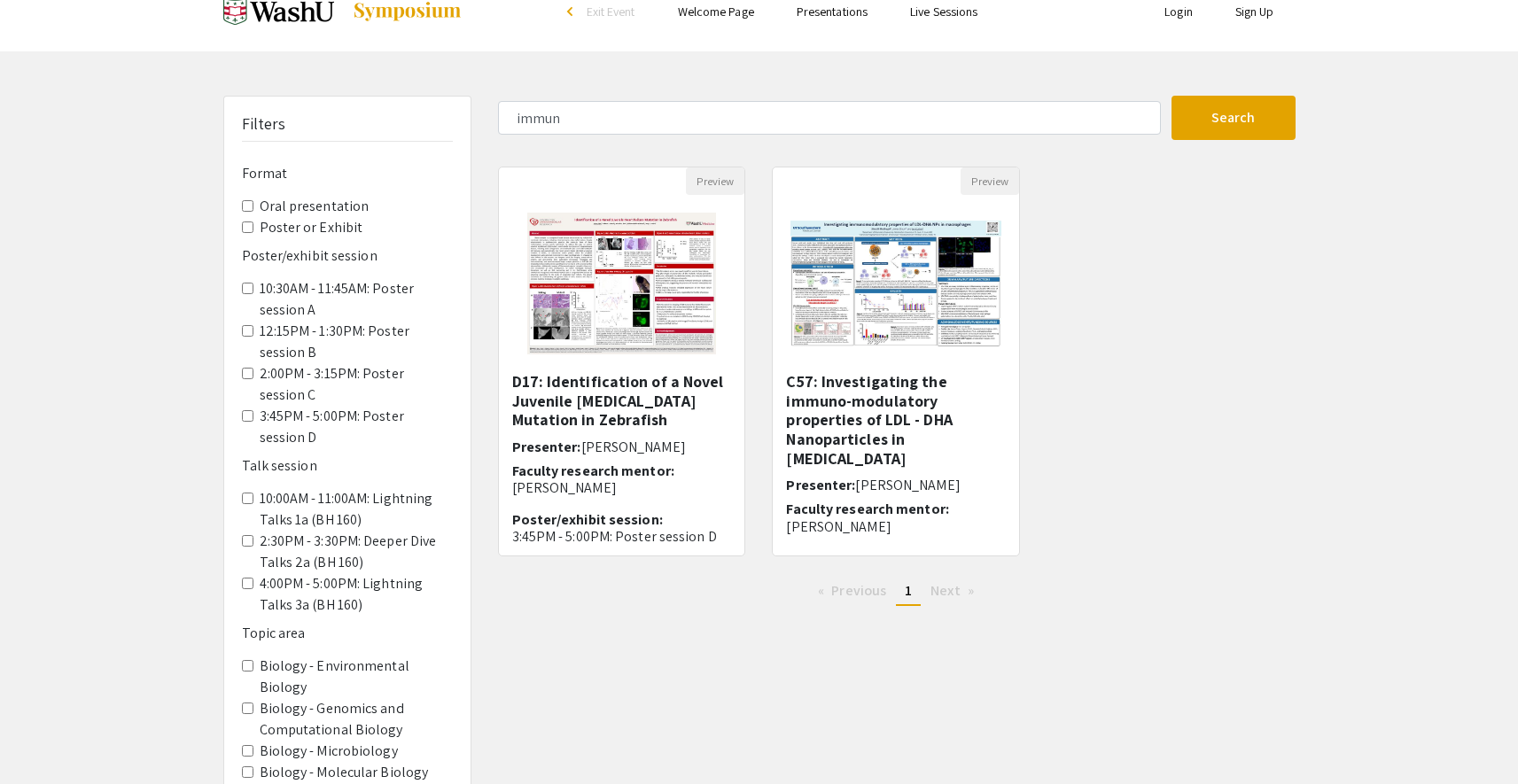
scroll to position [114, 0]
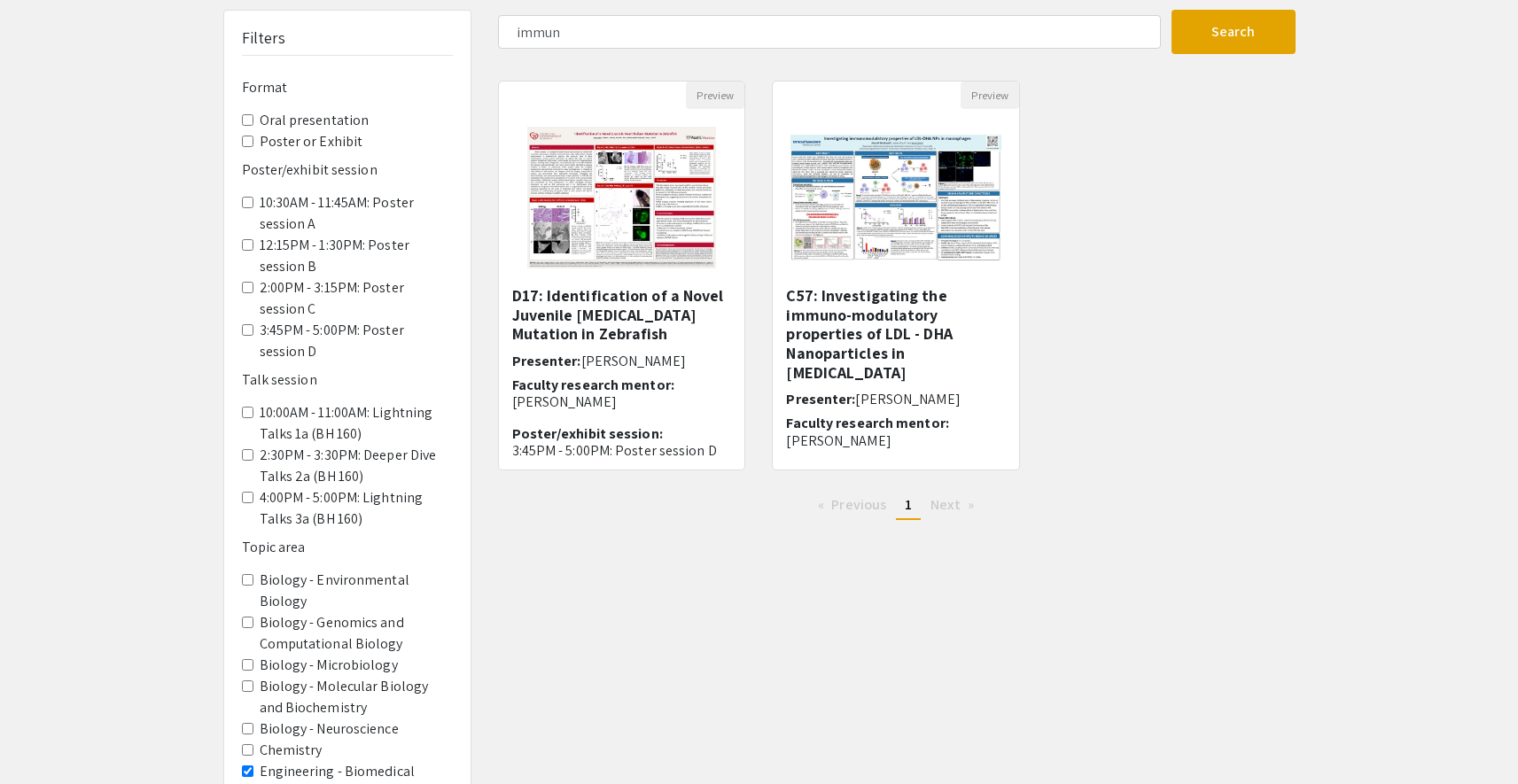
click at [931, 55] on div "immun Search 2 Results found Preview D17: Identification of a Novel Juvenile [M…" at bounding box center [896, 433] width 824 height 847
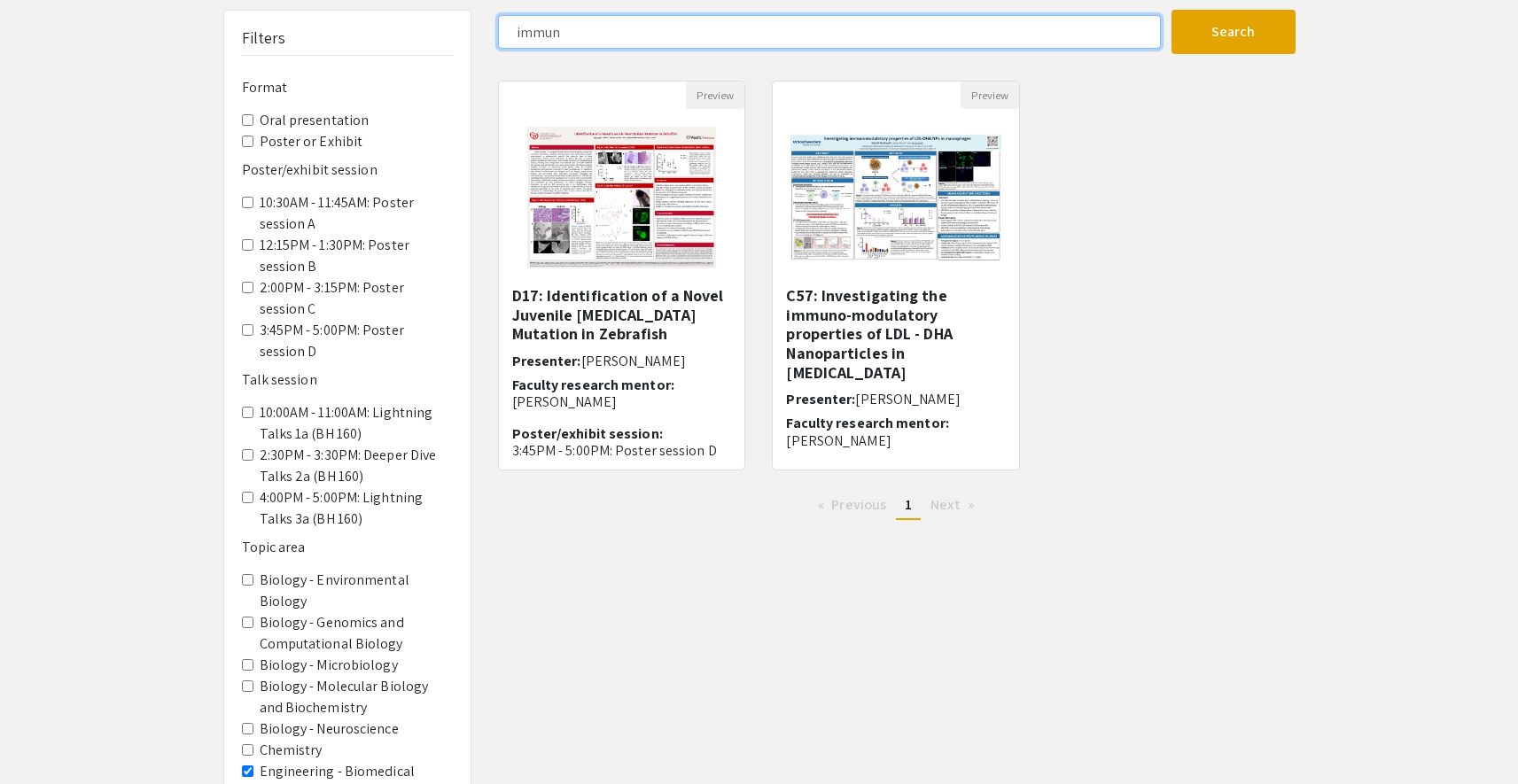
click at [933, 44] on input "immun" at bounding box center [829, 32] width 663 height 34
click at [934, 44] on input "immun" at bounding box center [829, 32] width 663 height 34
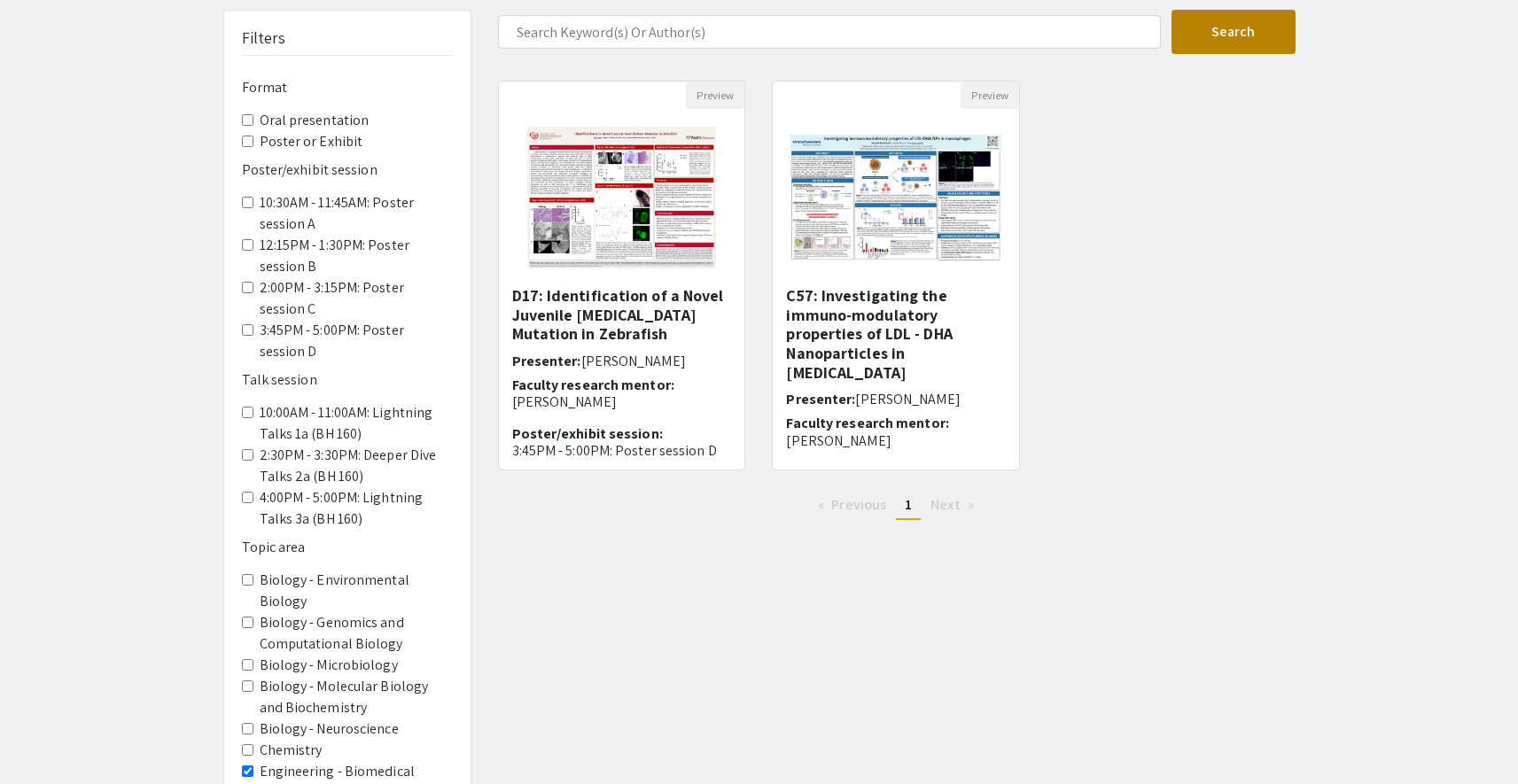
click at [1223, 40] on button "Search" at bounding box center [1233, 32] width 124 height 45
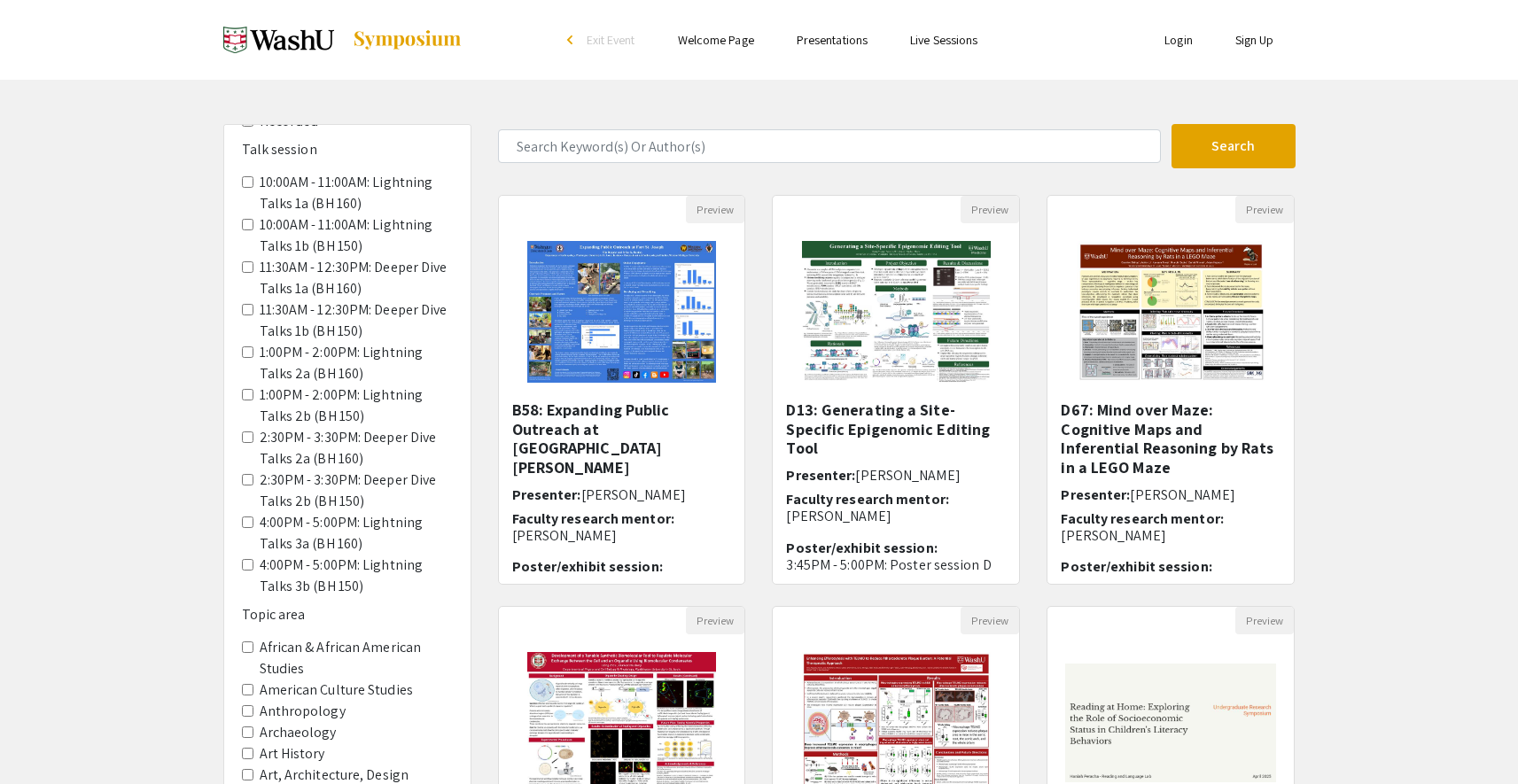
scroll to position [720, 0]
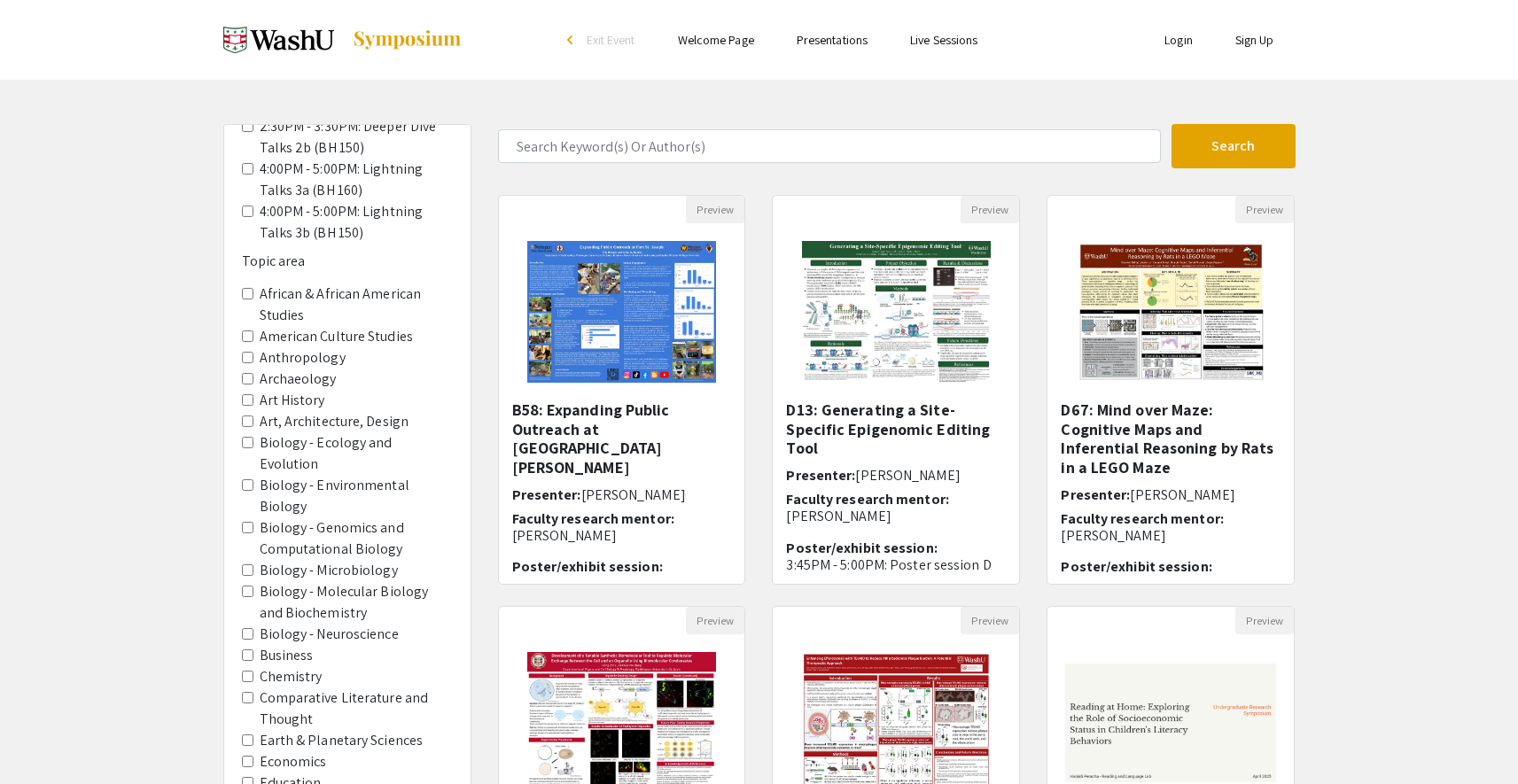
click at [247, 586] on Biochemistry "Biology - Molecular Biology and Biochemistry" at bounding box center [248, 592] width 12 height 12
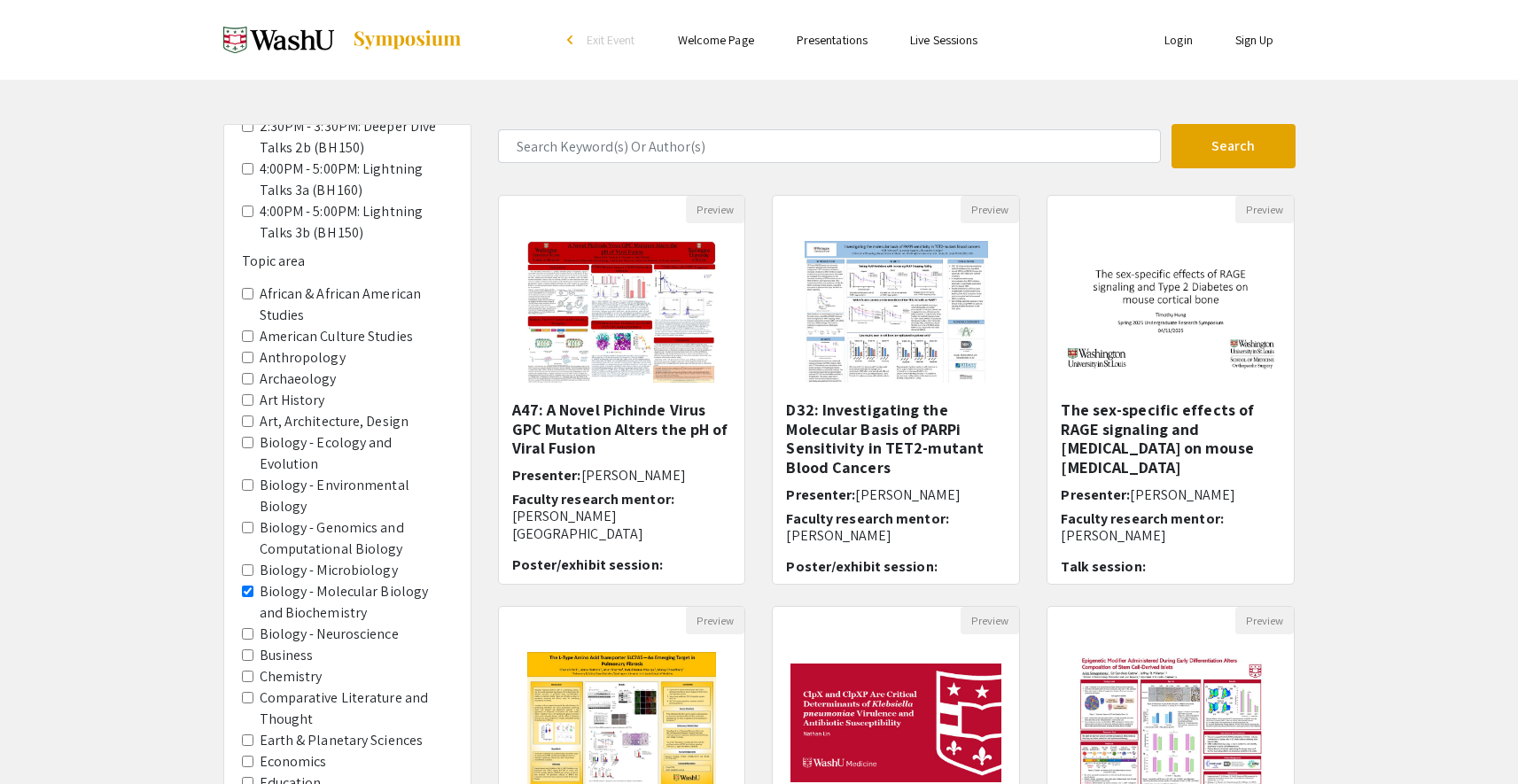
click at [249, 522] on Biology "Biology - Genomics and Computational Biology" at bounding box center [248, 528] width 12 height 12
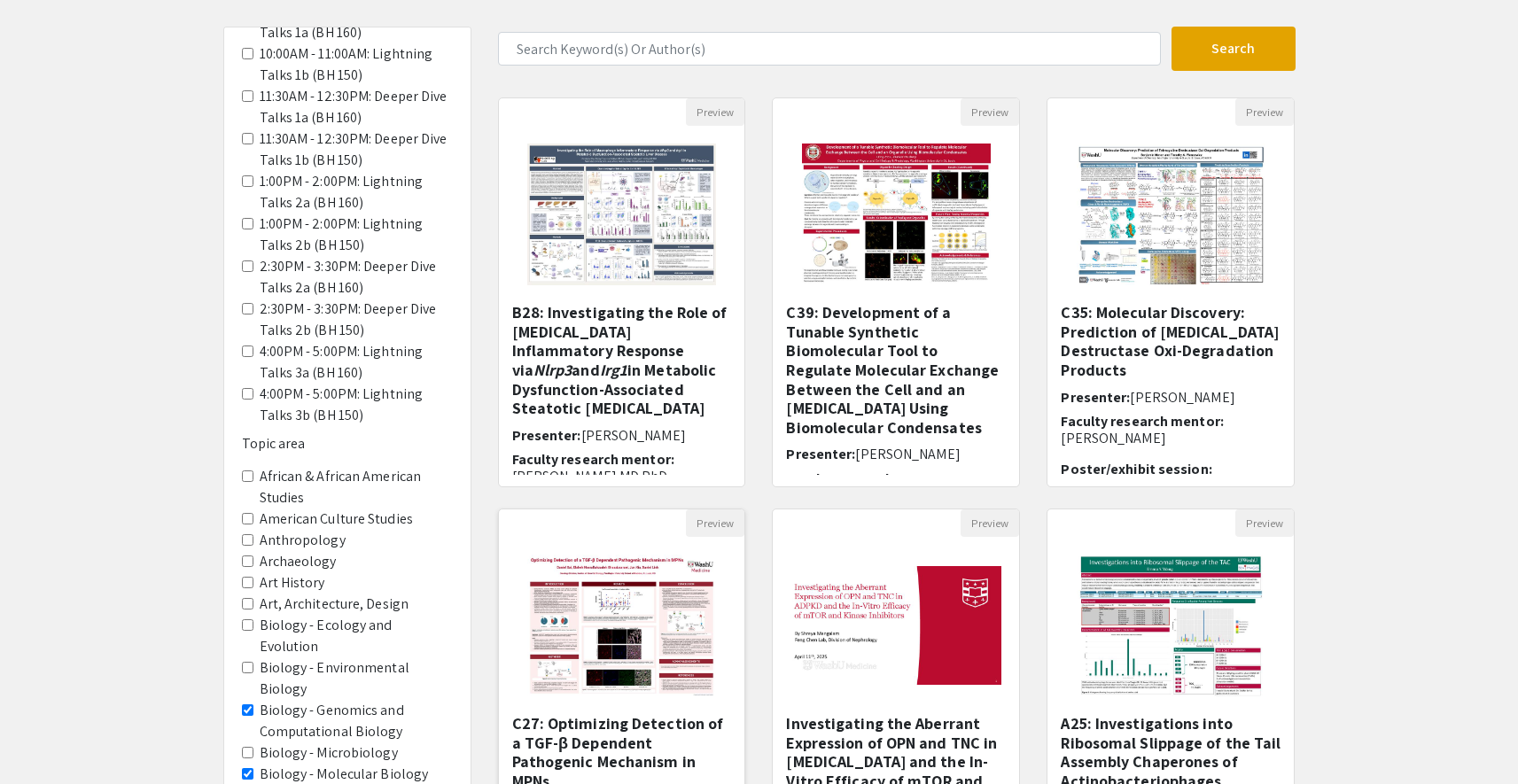
scroll to position [355, 0]
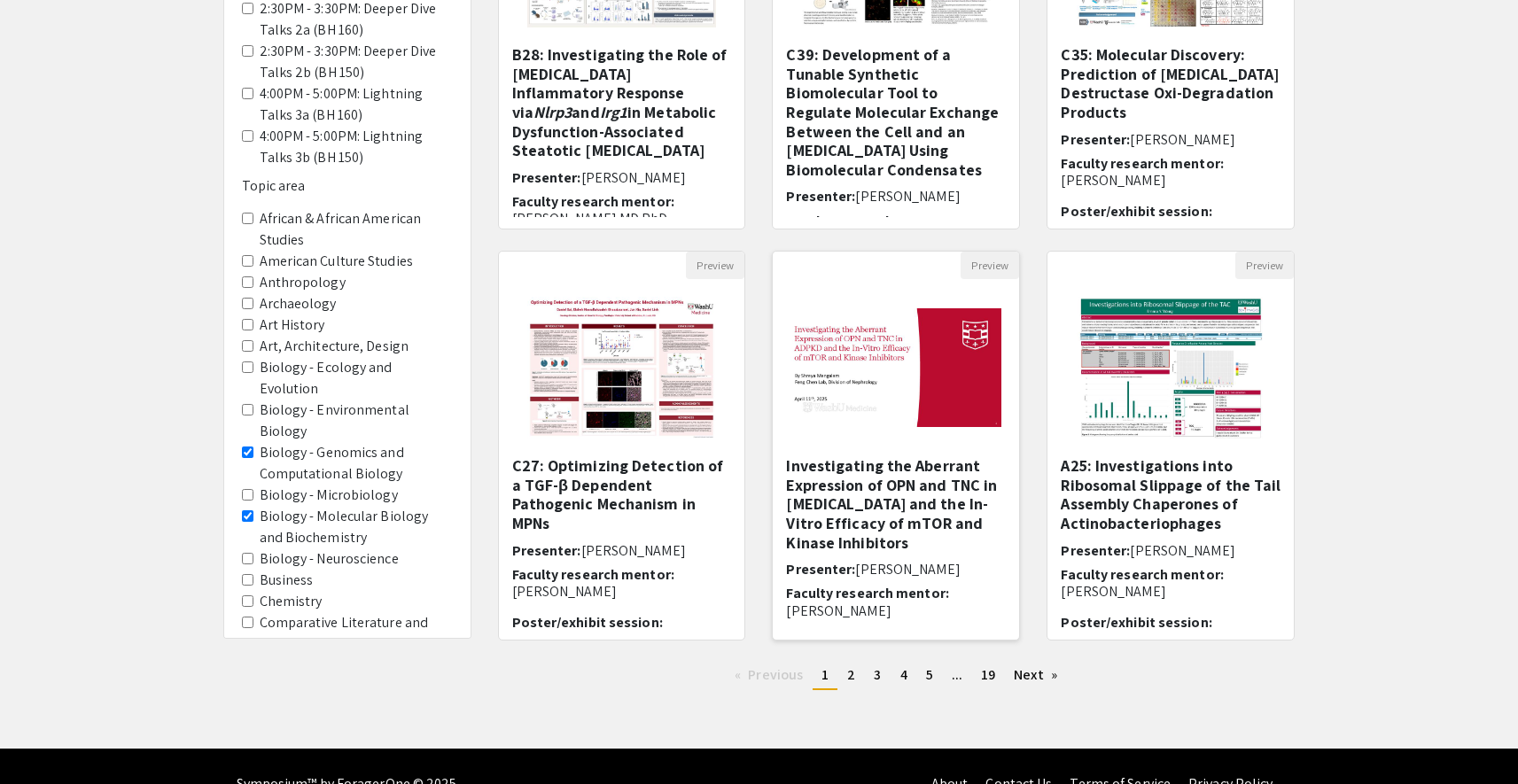
click at [876, 395] on img at bounding box center [895, 368] width 247 height 155
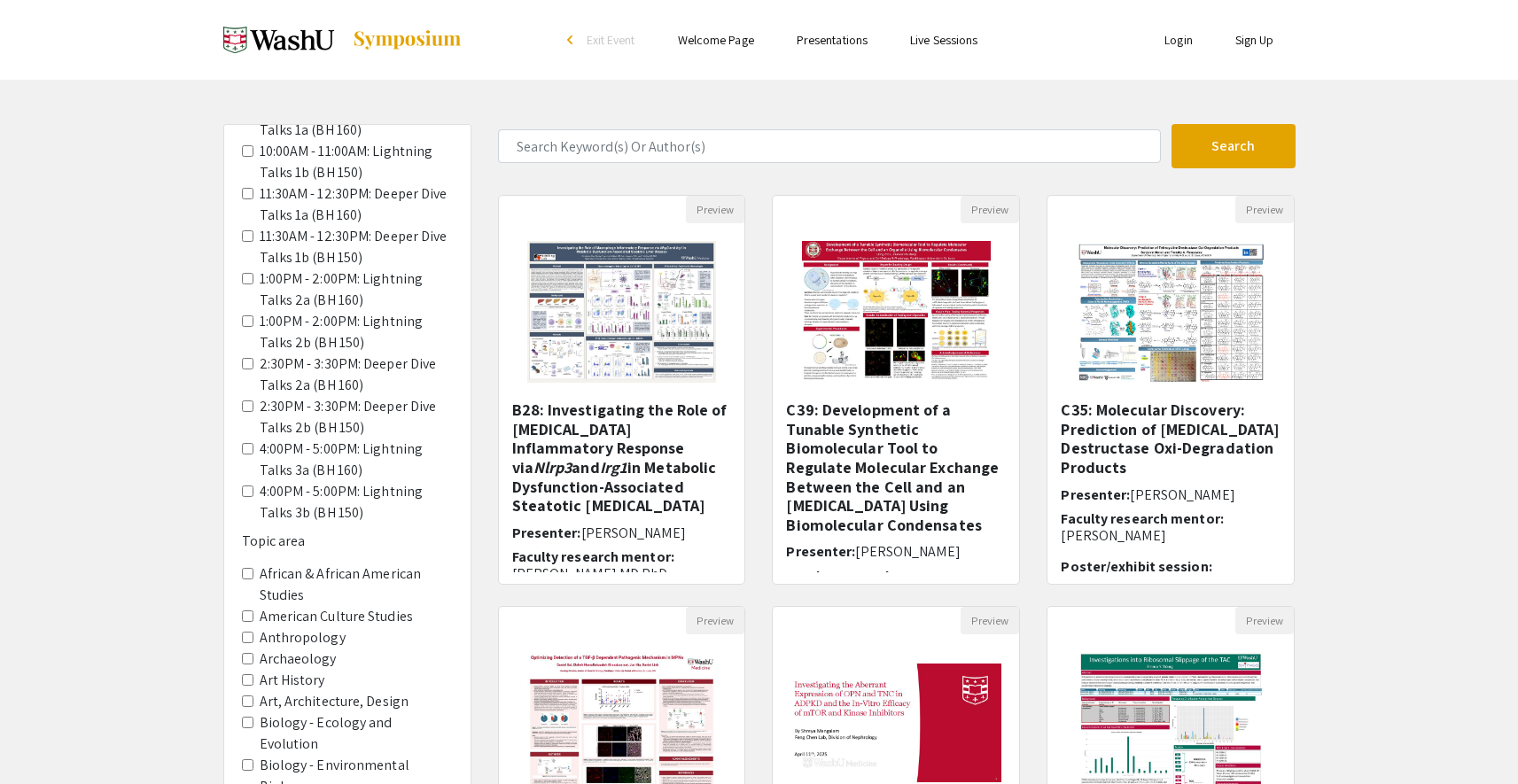
select select "custom"
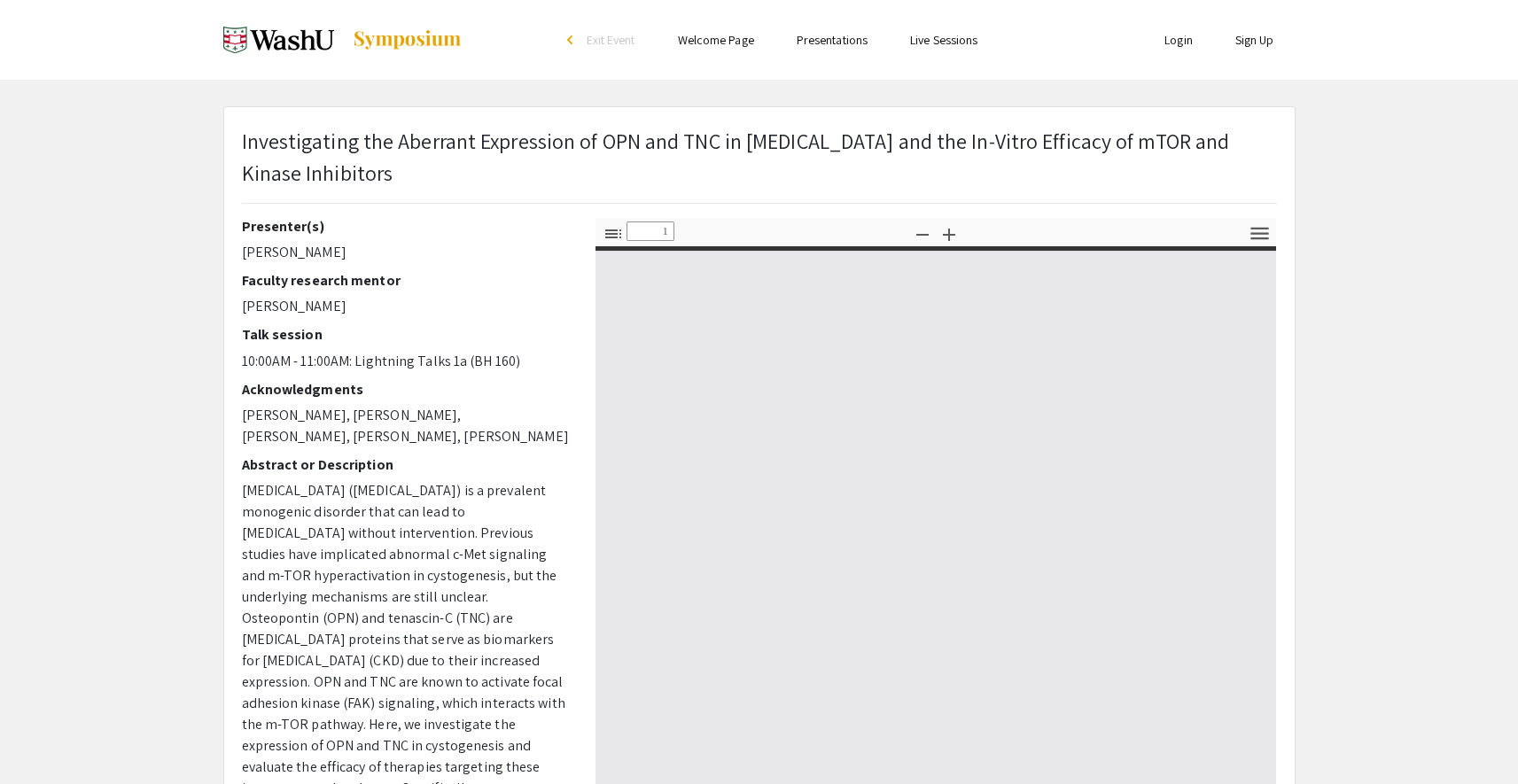
type input "0"
select select "custom"
type input "1"
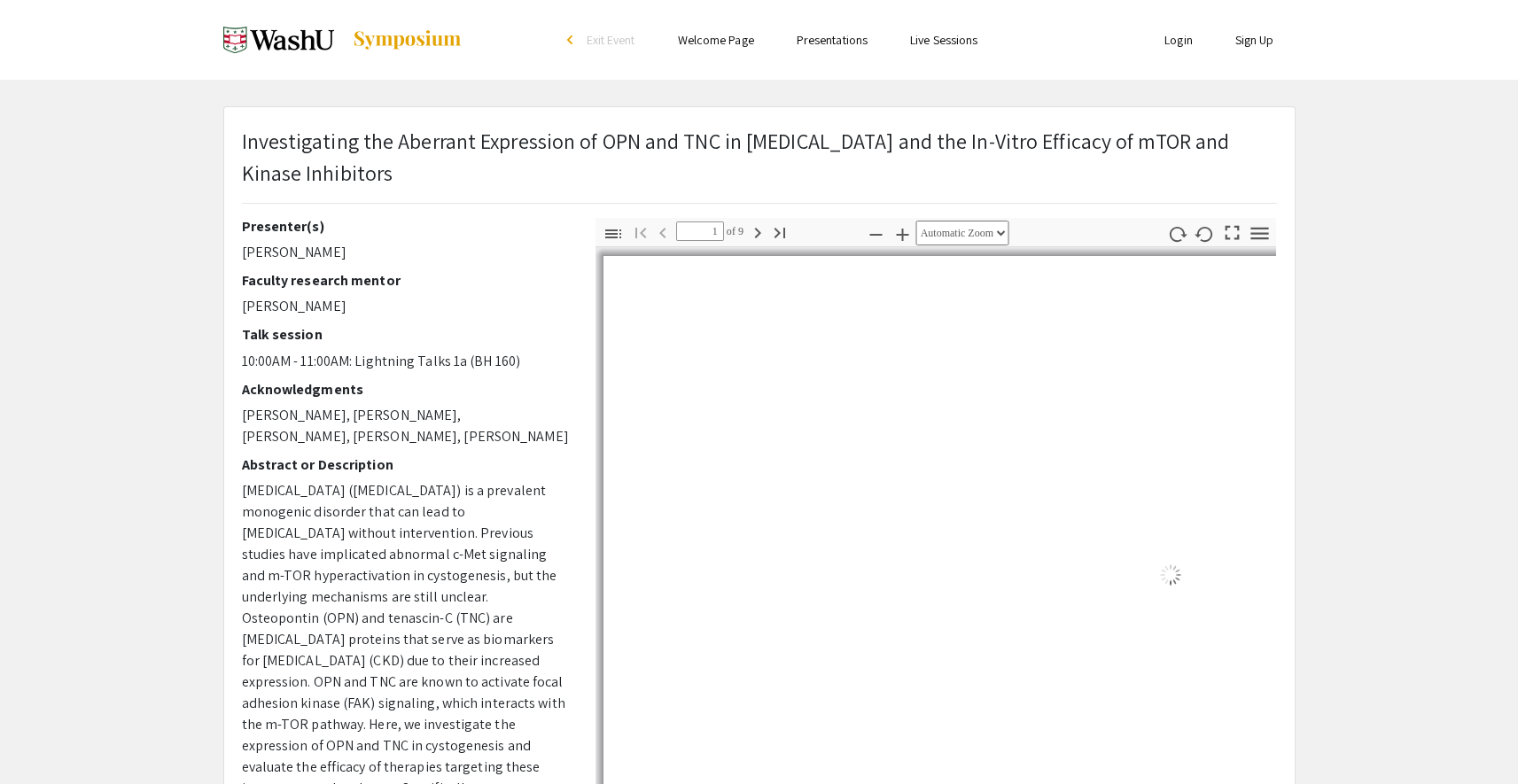
select select "auto"
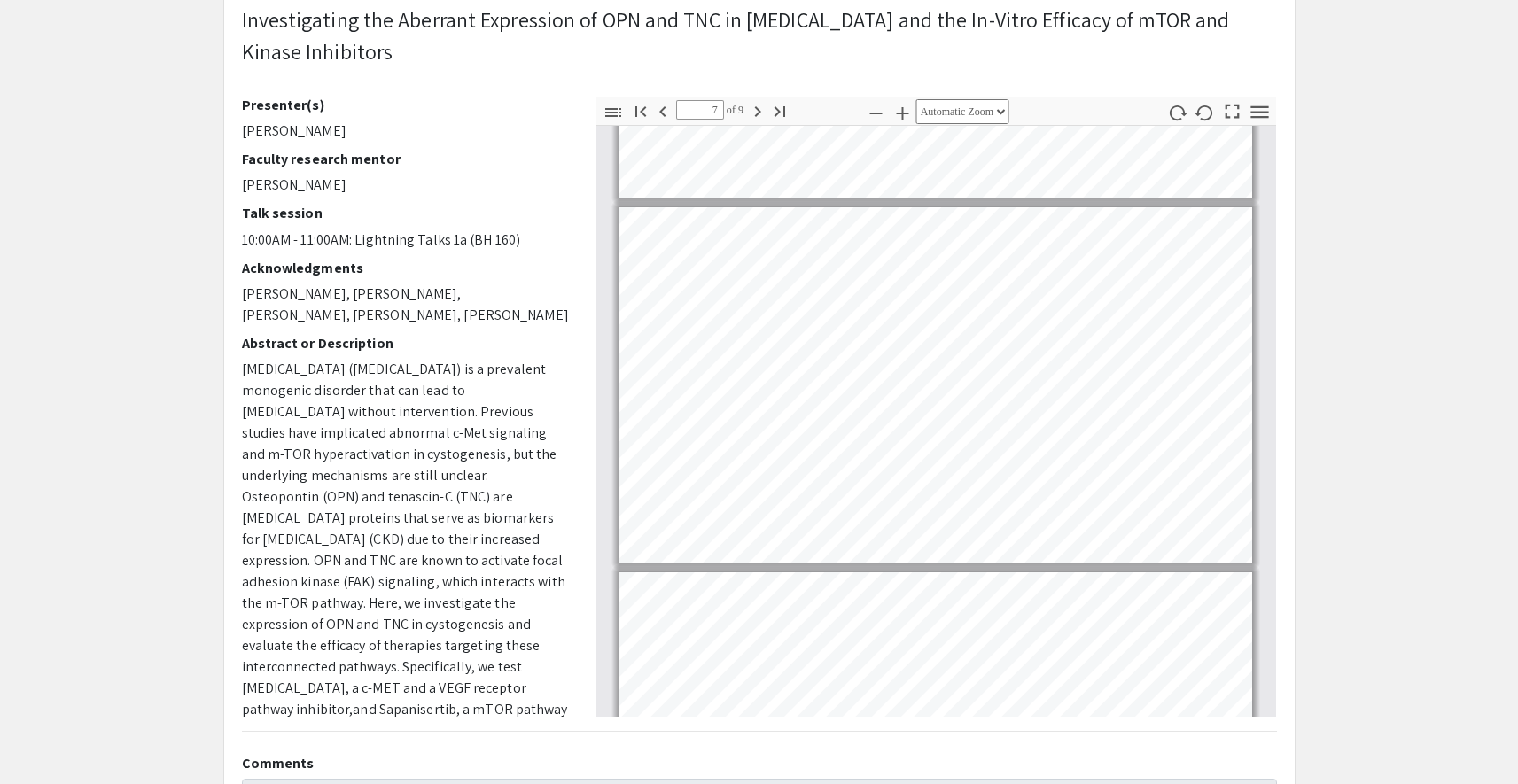
scroll to position [1857, 0]
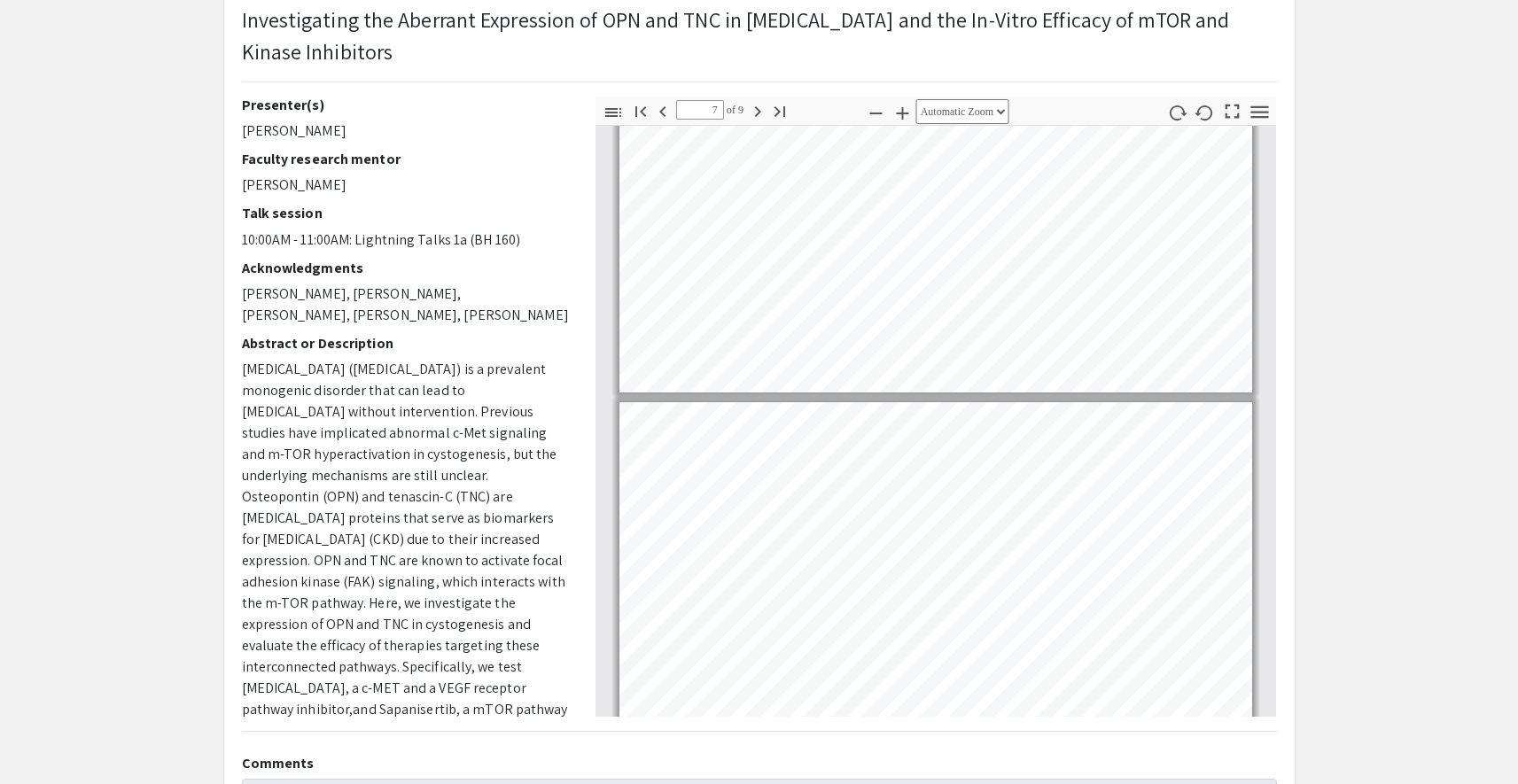
type input "6"
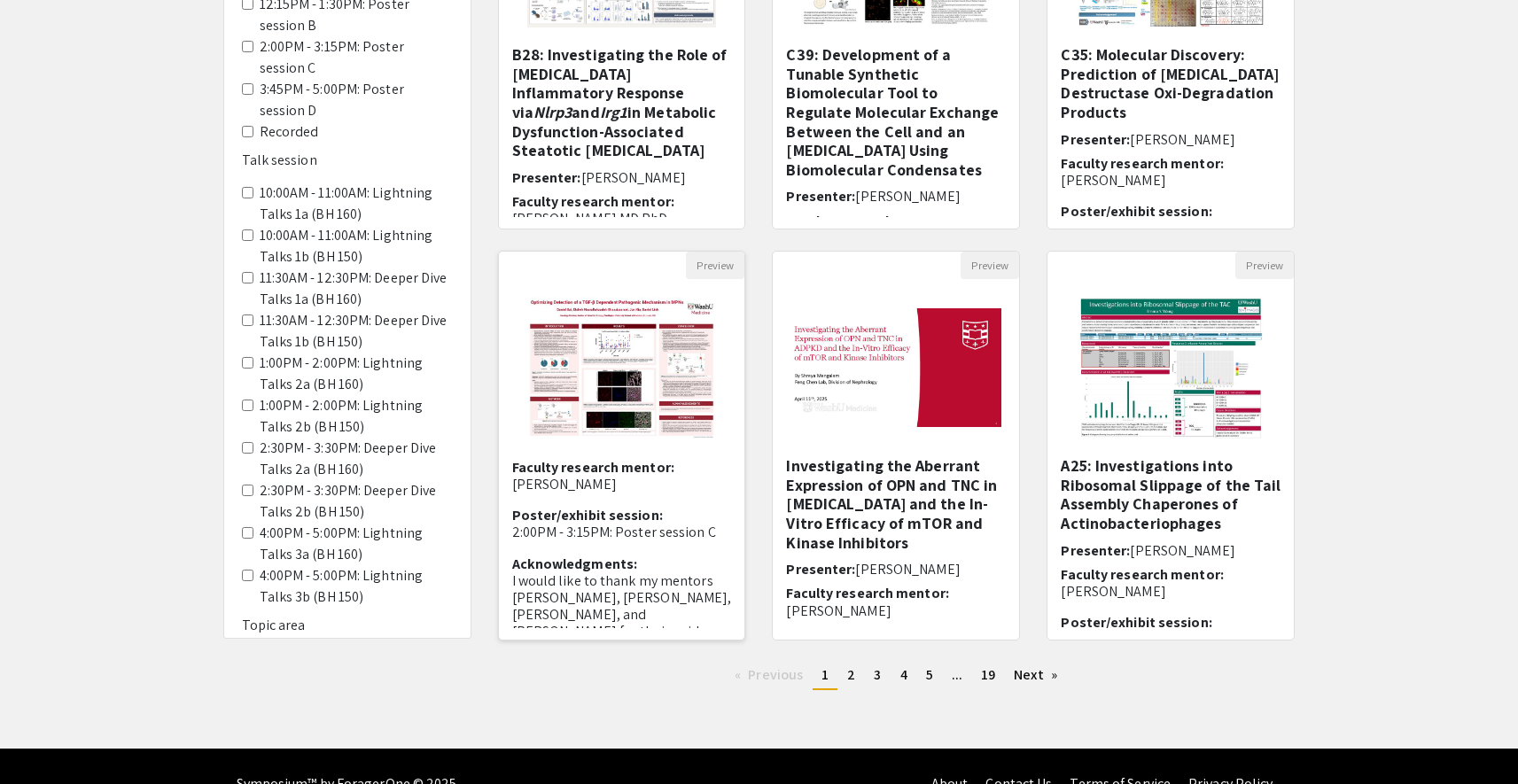
scroll to position [111, 0]
click at [1044, 678] on link "Next page" at bounding box center [1036, 675] width 61 height 27
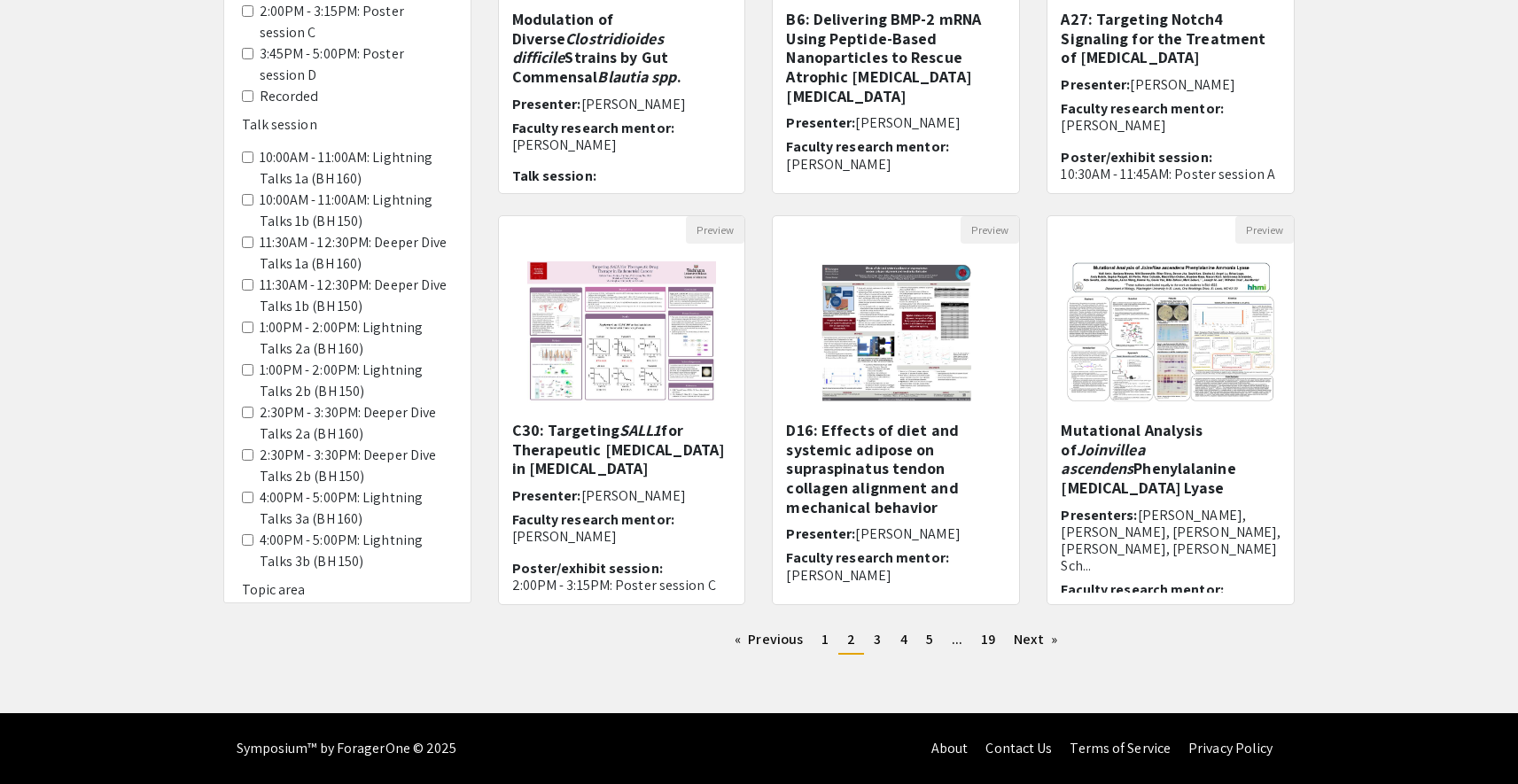
scroll to position [457, 0]
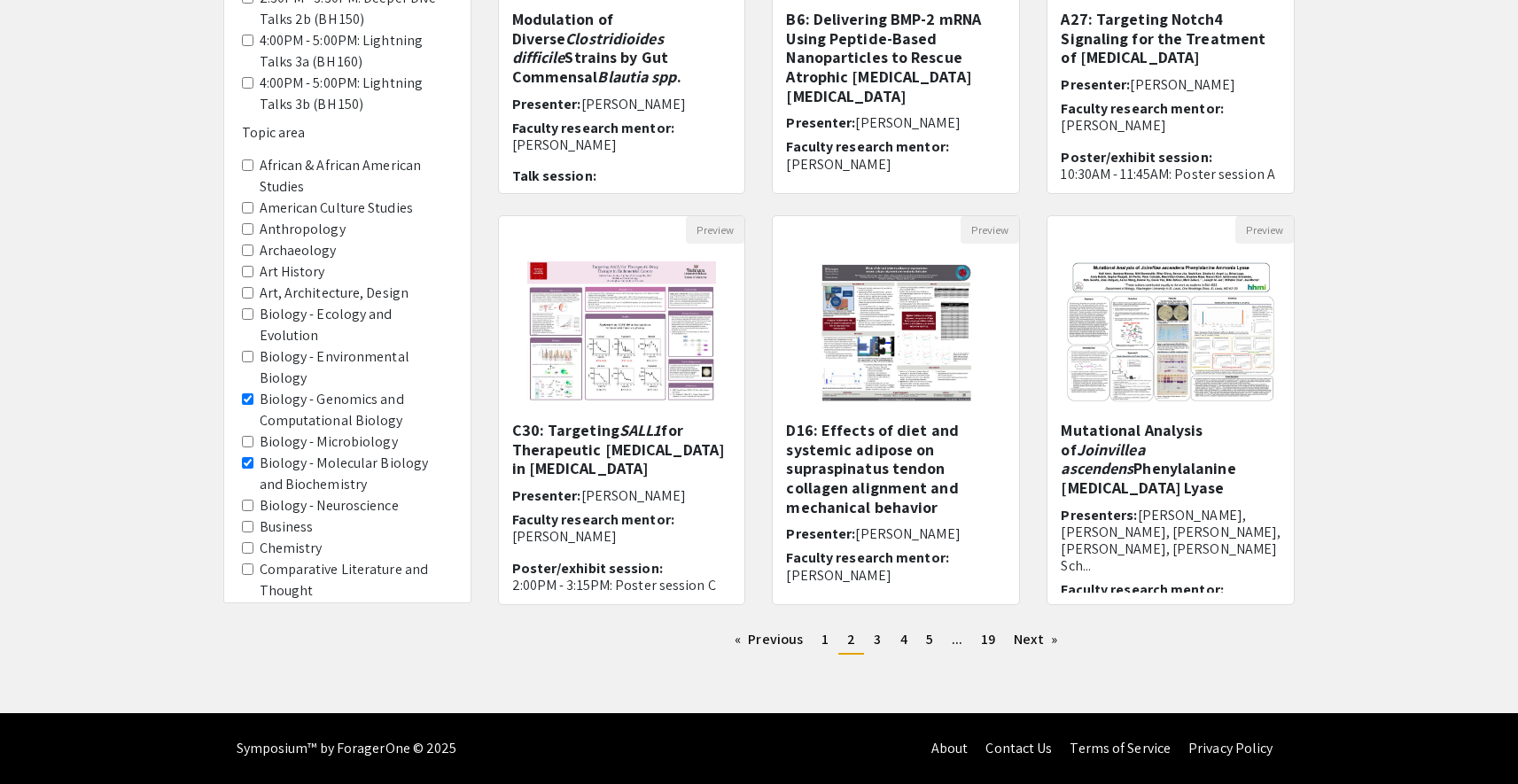
click at [247, 457] on Biochemistry "Biology - Molecular Biology and Biochemistry" at bounding box center [248, 463] width 12 height 12
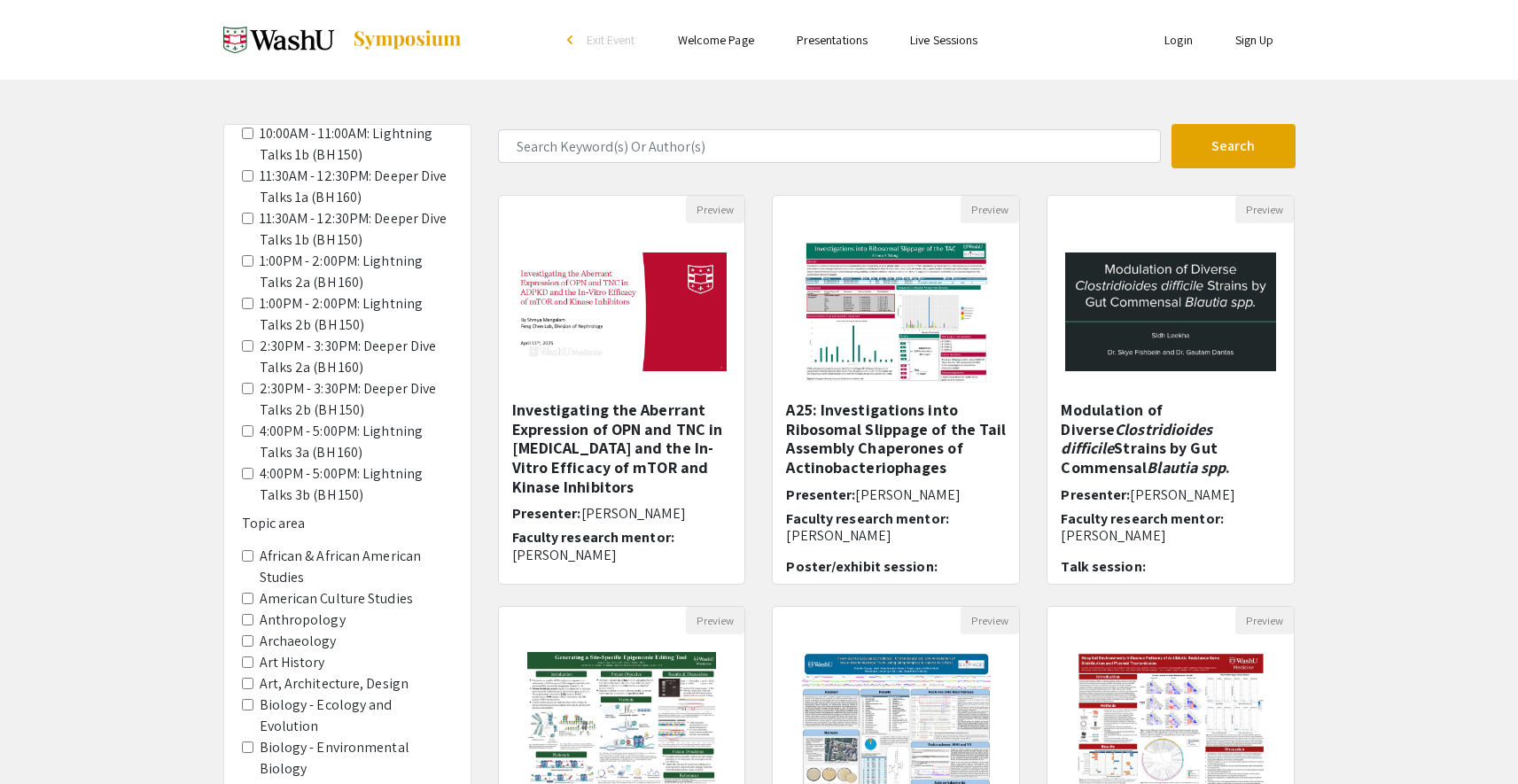
click at [247, 783] on Biology "Biology - Genomics and Computational Biology" at bounding box center [248, 790] width 12 height 12
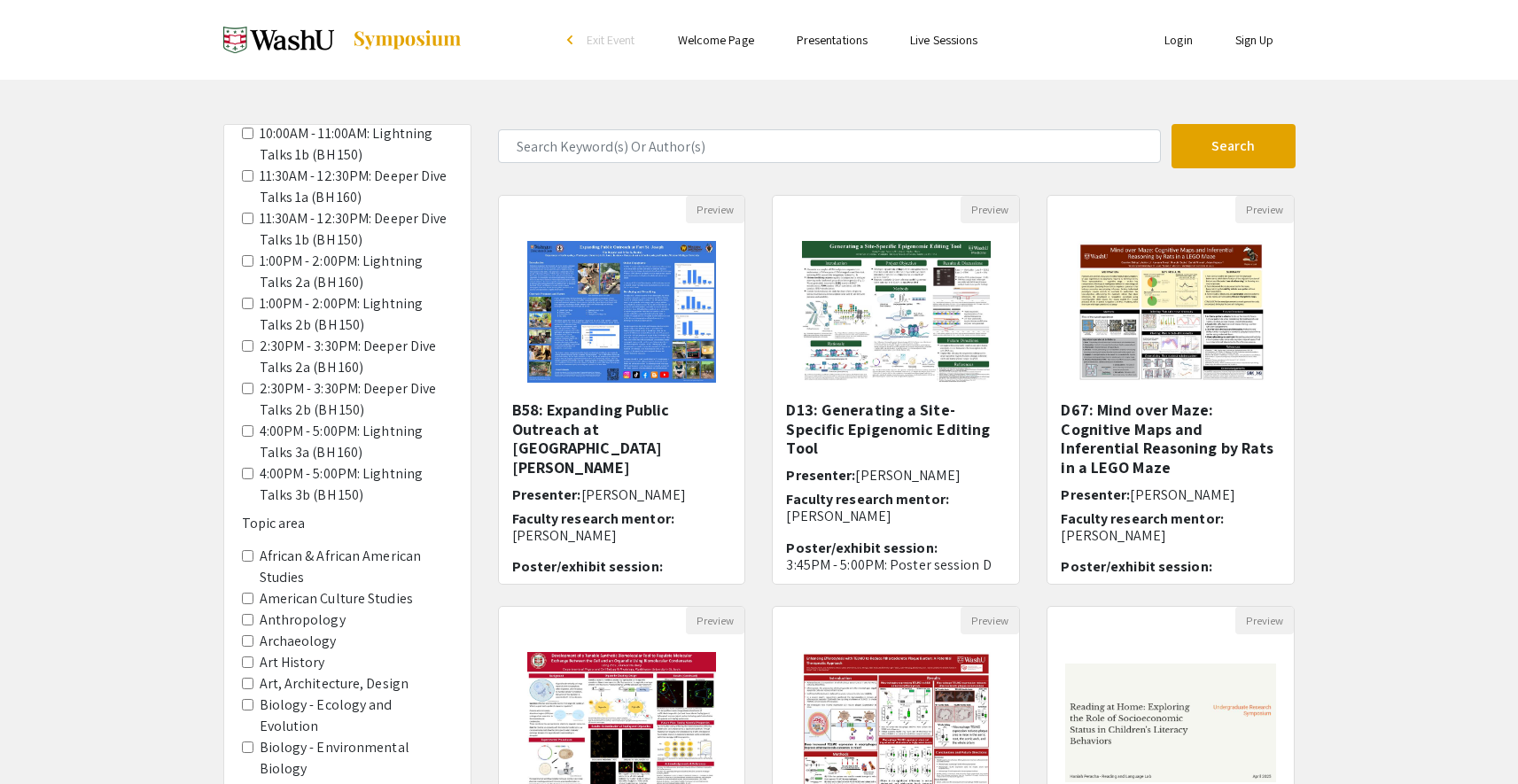
click at [249, 468] on 150\) "4:00PM - 5:00PM: Lightning Talks 3b (BH 150)" at bounding box center [248, 474] width 12 height 12
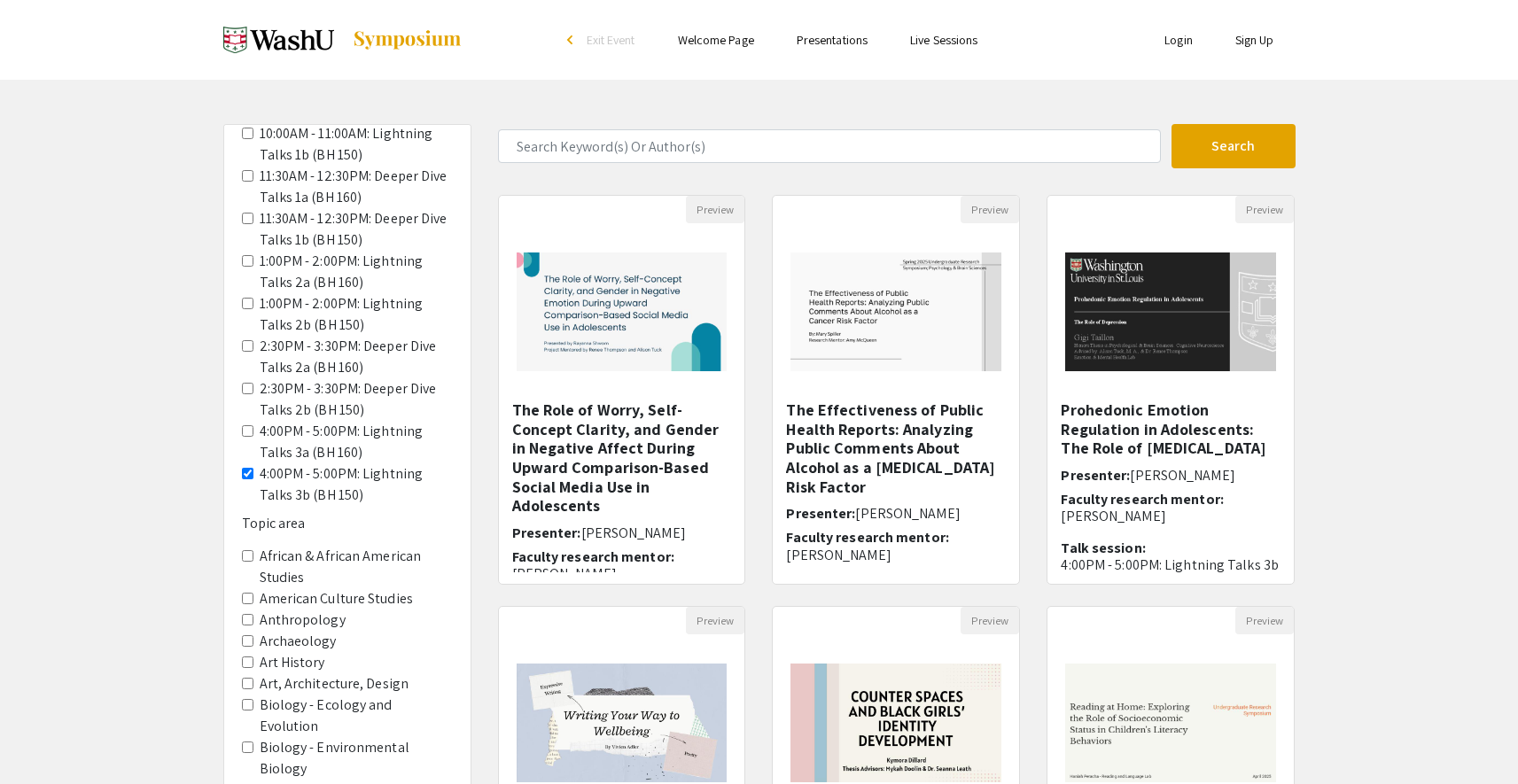
click at [249, 425] on 160\) "4:00PM - 5:00PM: Lightning Talks 3a (BH 160)" at bounding box center [248, 431] width 12 height 12
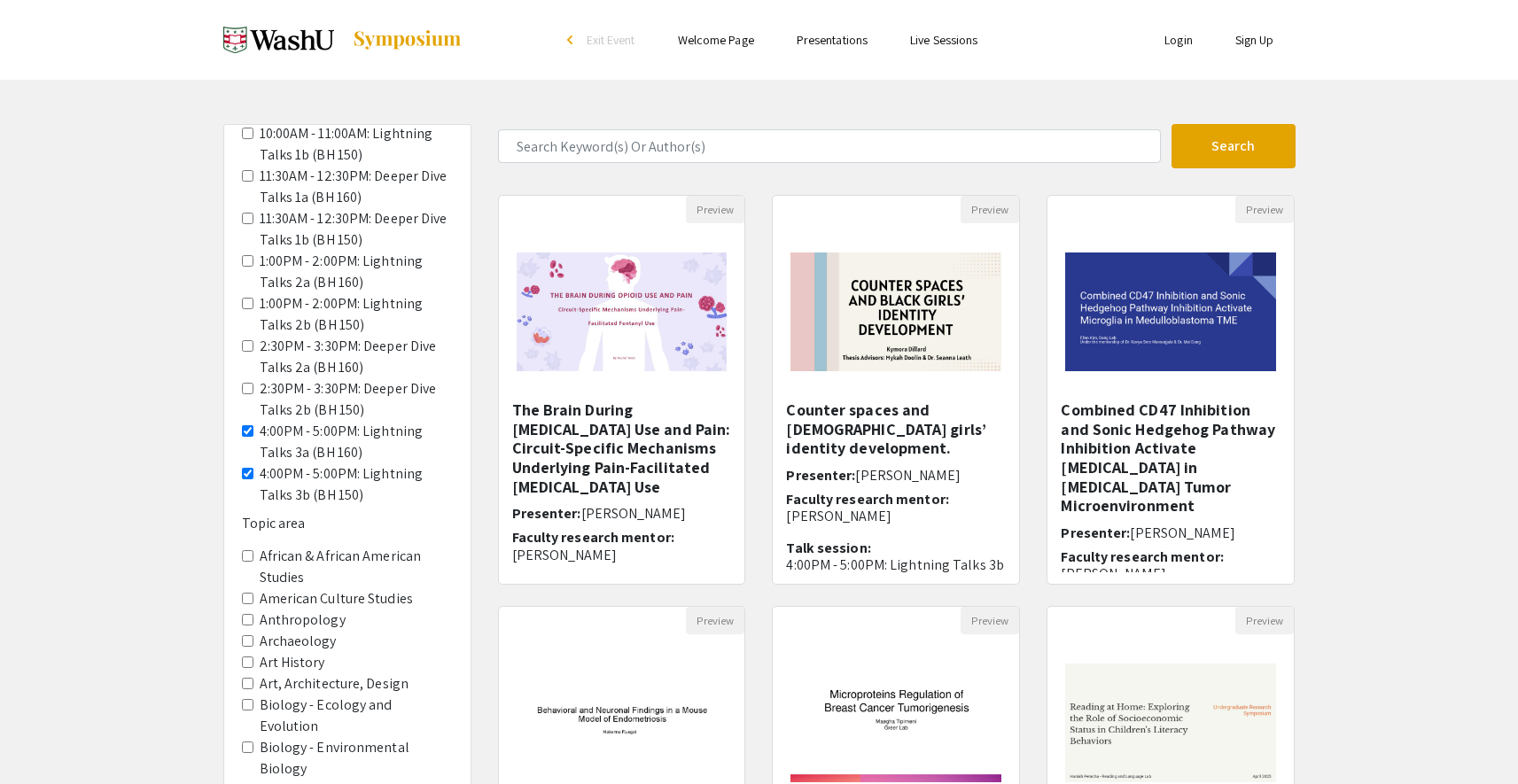
click at [247, 383] on 150\) "2:30PM - 3:30PM: Deeper Dive Talks 2b (BH 150)" at bounding box center [248, 389] width 12 height 12
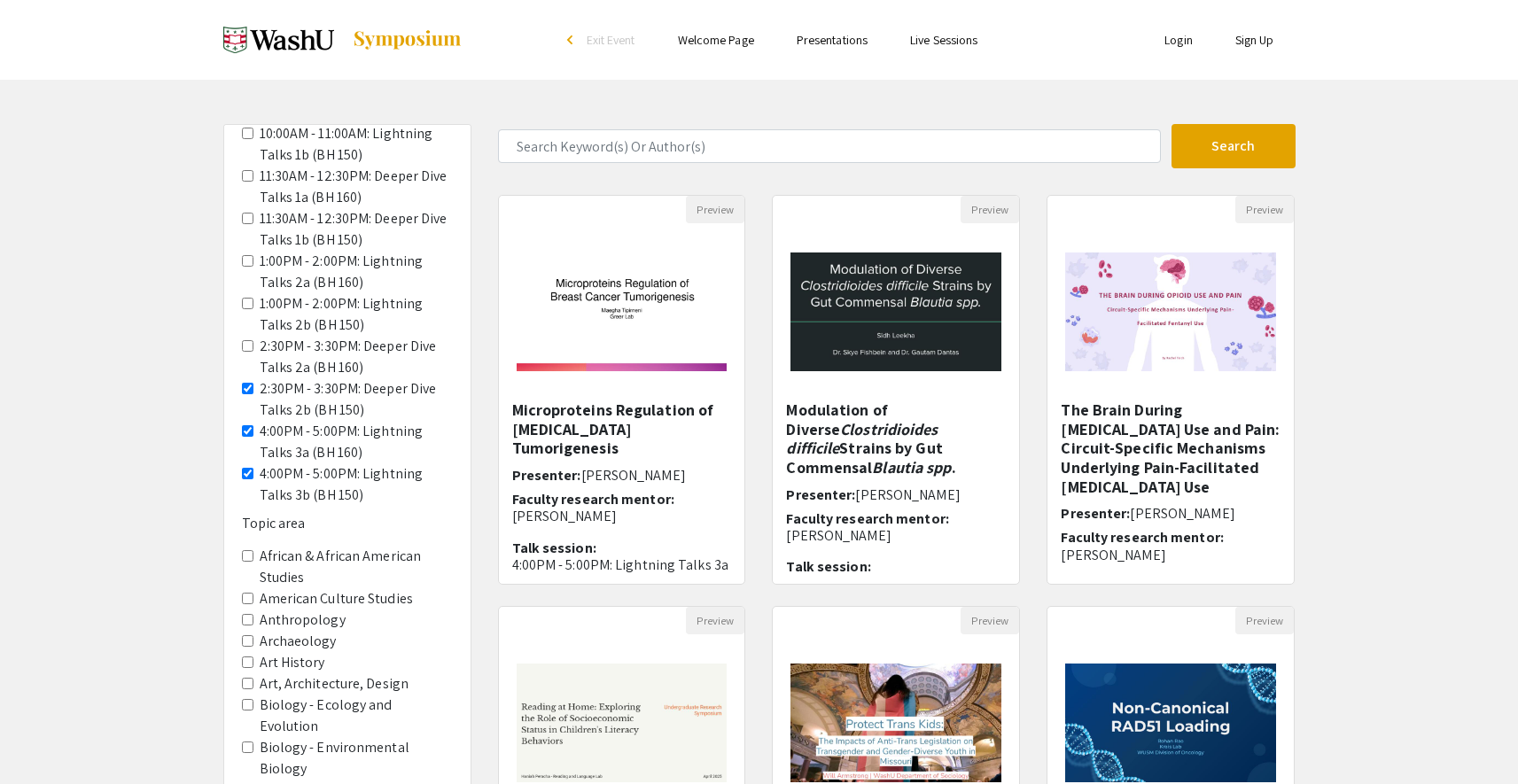
click at [247, 340] on 160\) "2:30PM - 3:30PM: Deeper Dive Talks 2a (BH 160)" at bounding box center [248, 346] width 12 height 12
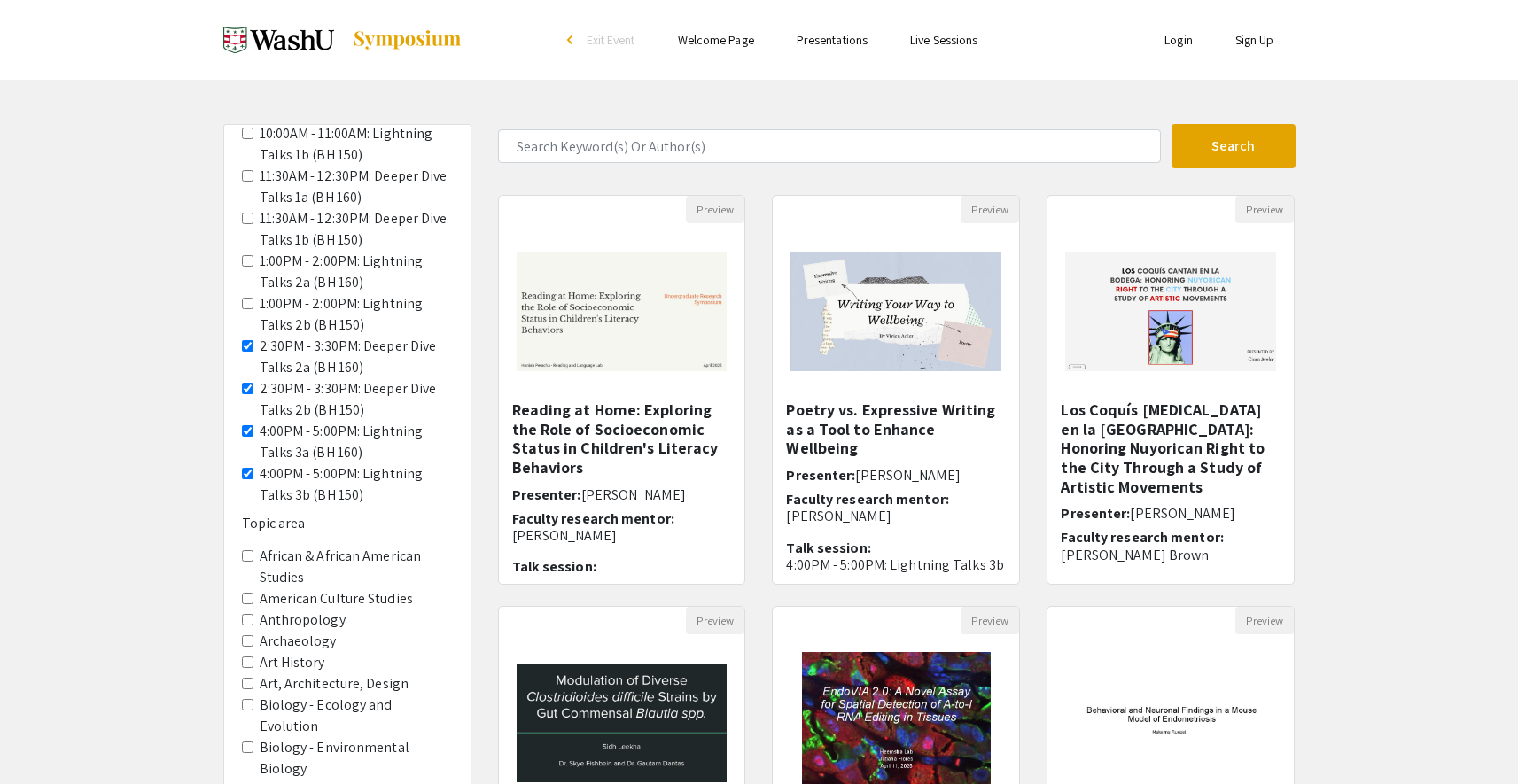
click at [245, 297] on 150\) "1:00PM - 2:00PM: Lightning Talks 2b (BH 150)" at bounding box center [248, 303] width 12 height 12
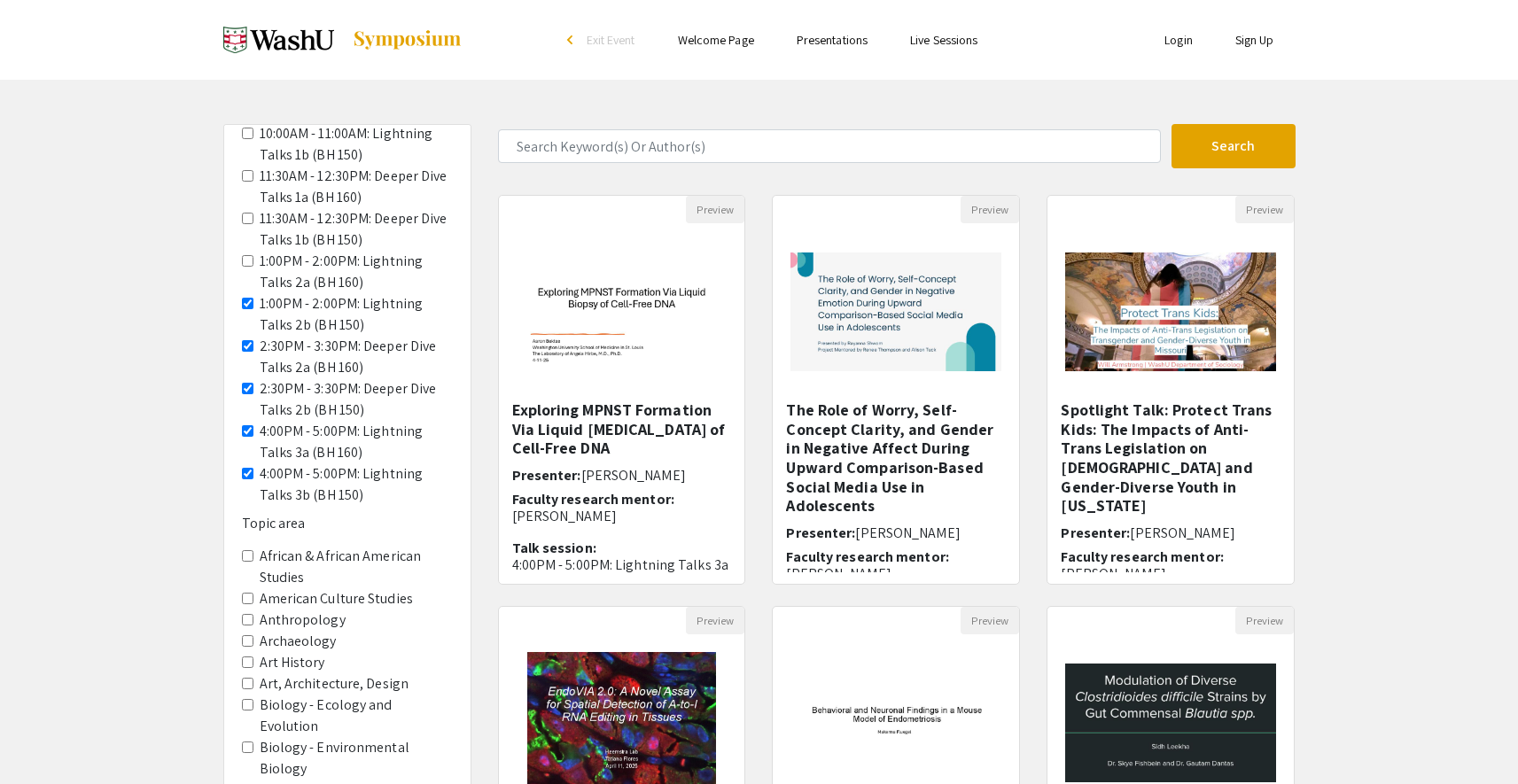
click at [249, 255] on 160\) "1:00PM - 2:00PM: Lightning Talks 2a (BH 160)" at bounding box center [248, 261] width 12 height 12
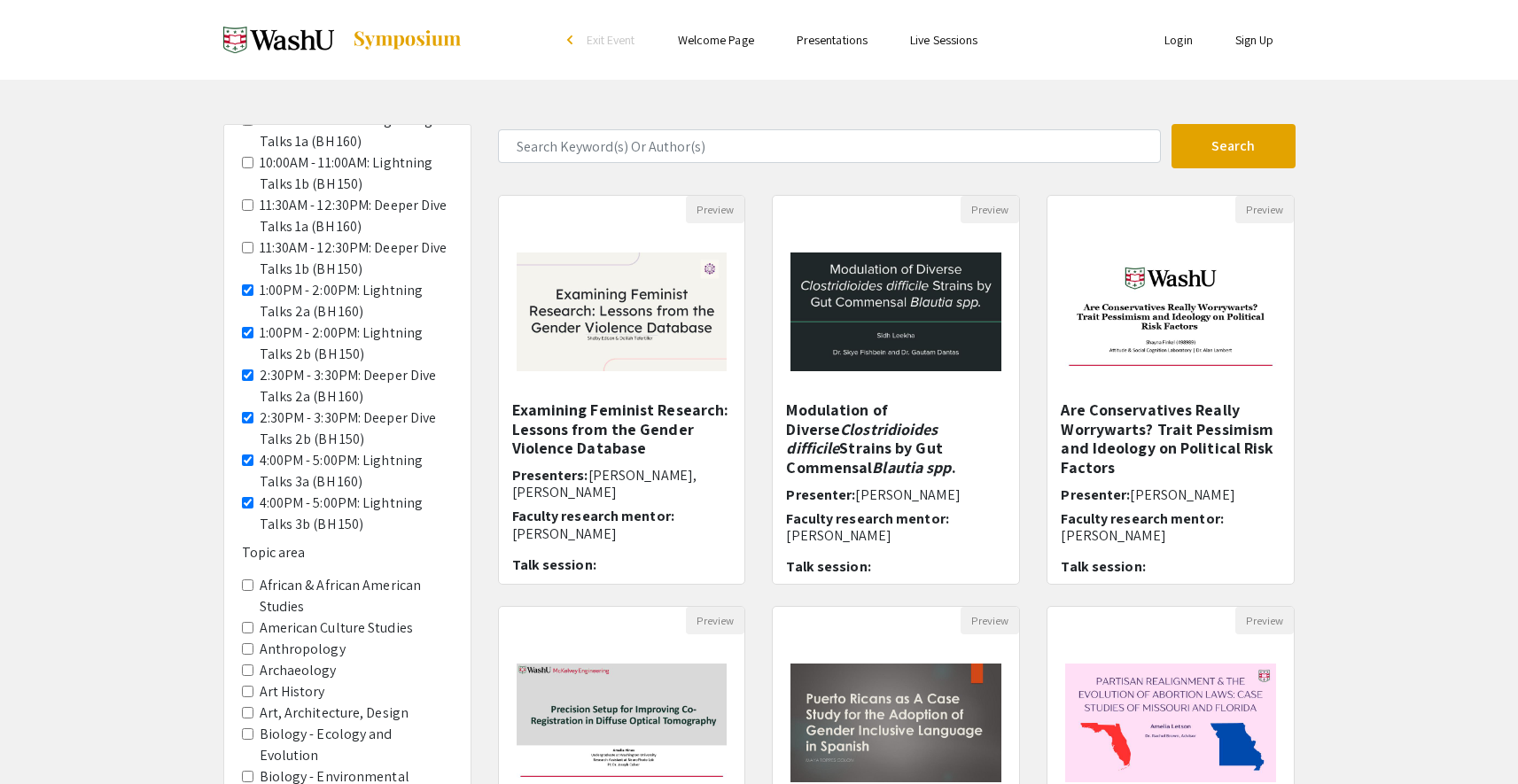
scroll to position [356, 0]
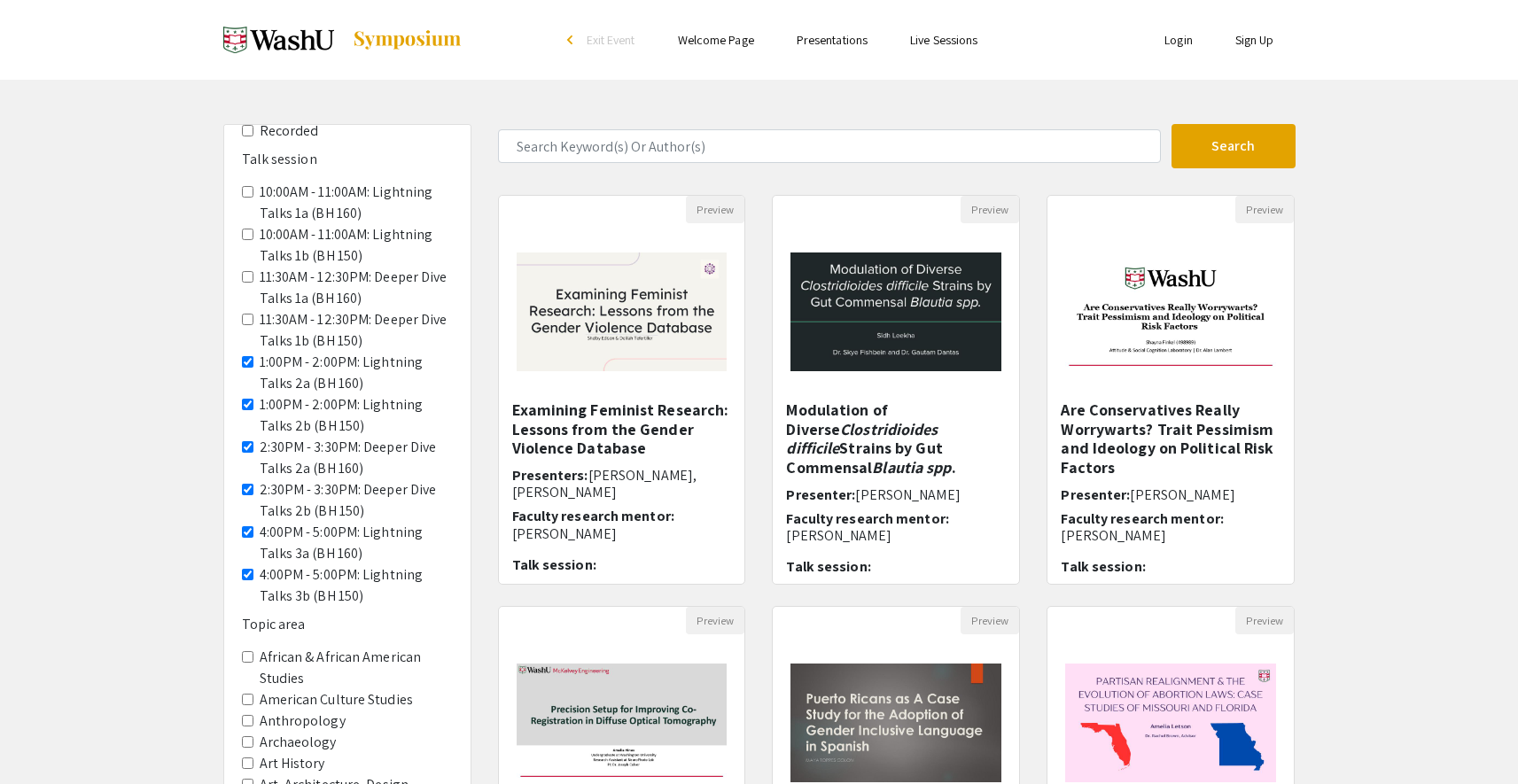
click at [247, 309] on span "11:30AM - 12:30PM: Deeper Dive Talks 1b (BH 150)" at bounding box center [347, 330] width 211 height 43
click at [247, 313] on 150\) "11:30AM - 12:30PM: Deeper Dive Talks 1b (BH 150)" at bounding box center [248, 319] width 12 height 12
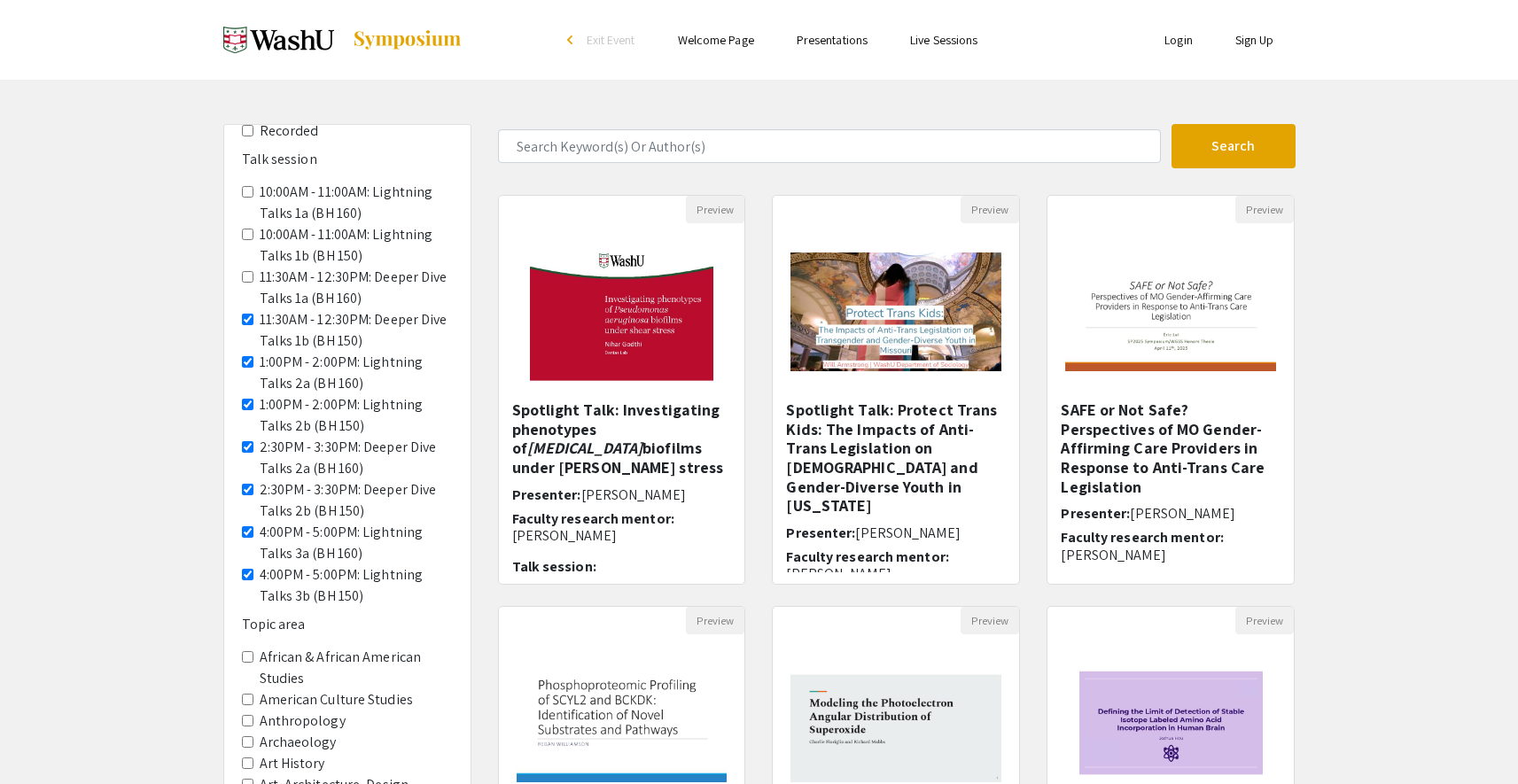
click at [245, 272] on 160\) "11:30AM - 12:30PM: Deeper Dive Talks 1a (BH 160)" at bounding box center [248, 278] width 12 height 12
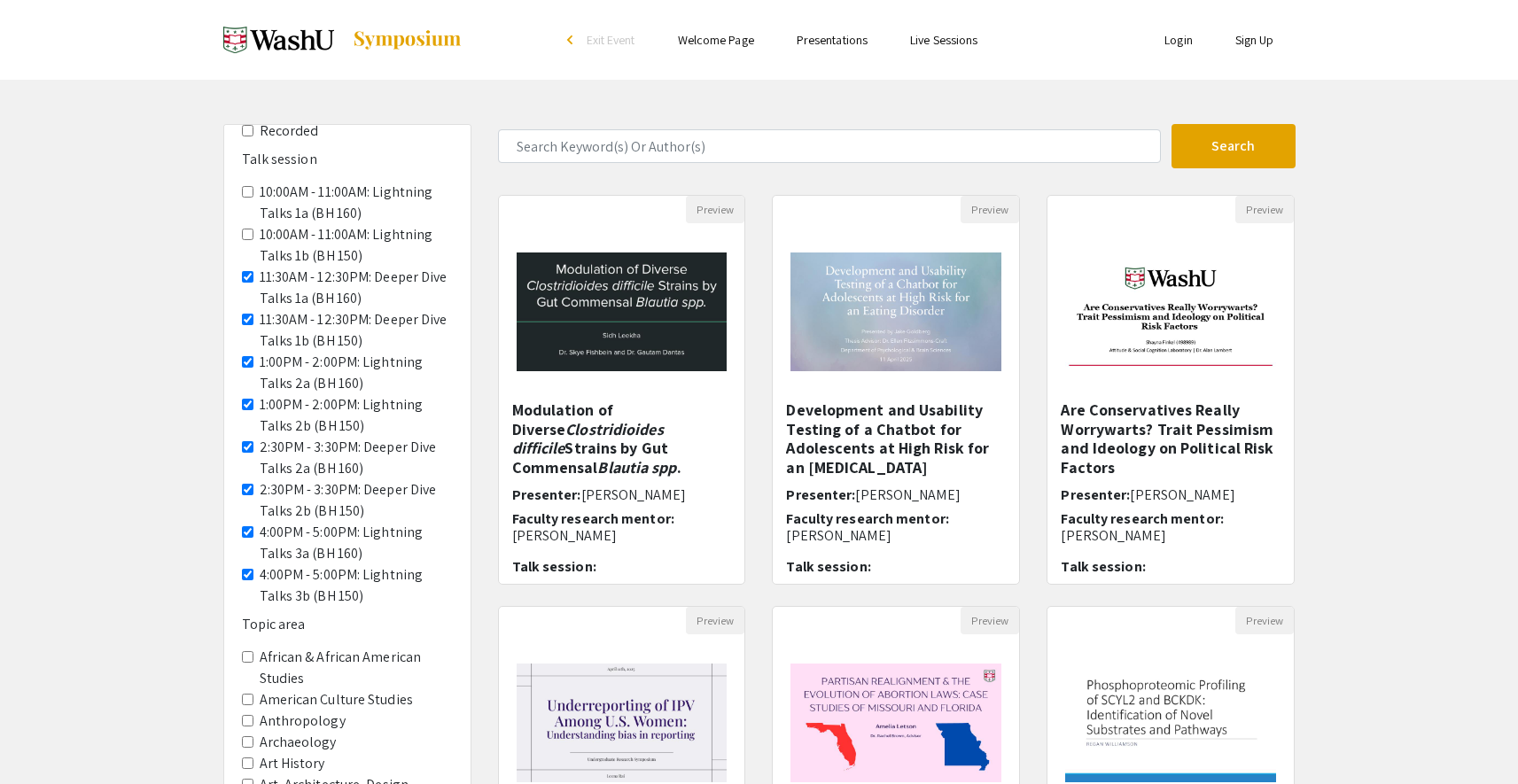
scroll to position [219, 0]
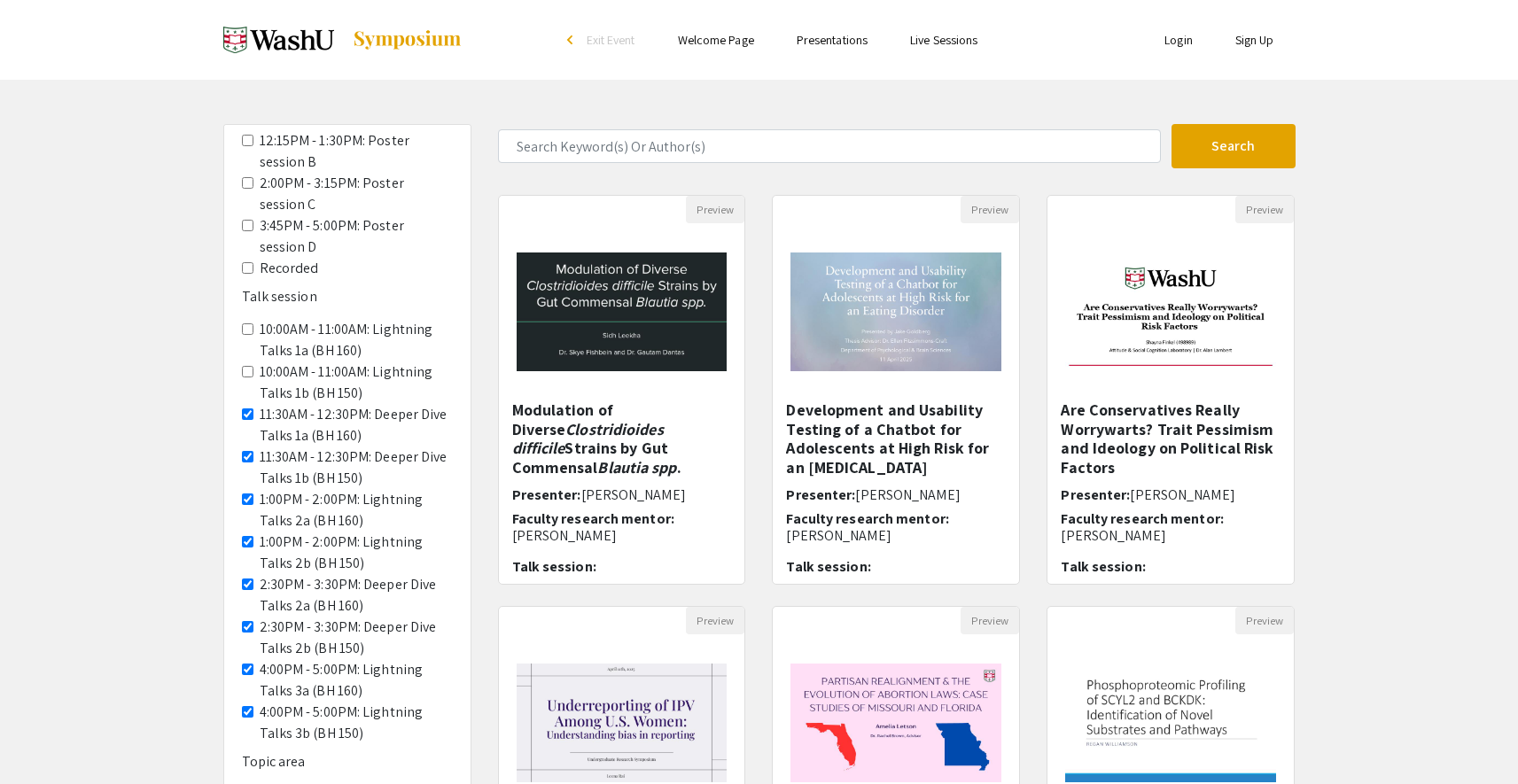
click at [247, 366] on 150\) "10:00AM - 11:00AM: Lightning Talks 1b (BH 150)" at bounding box center [248, 372] width 12 height 12
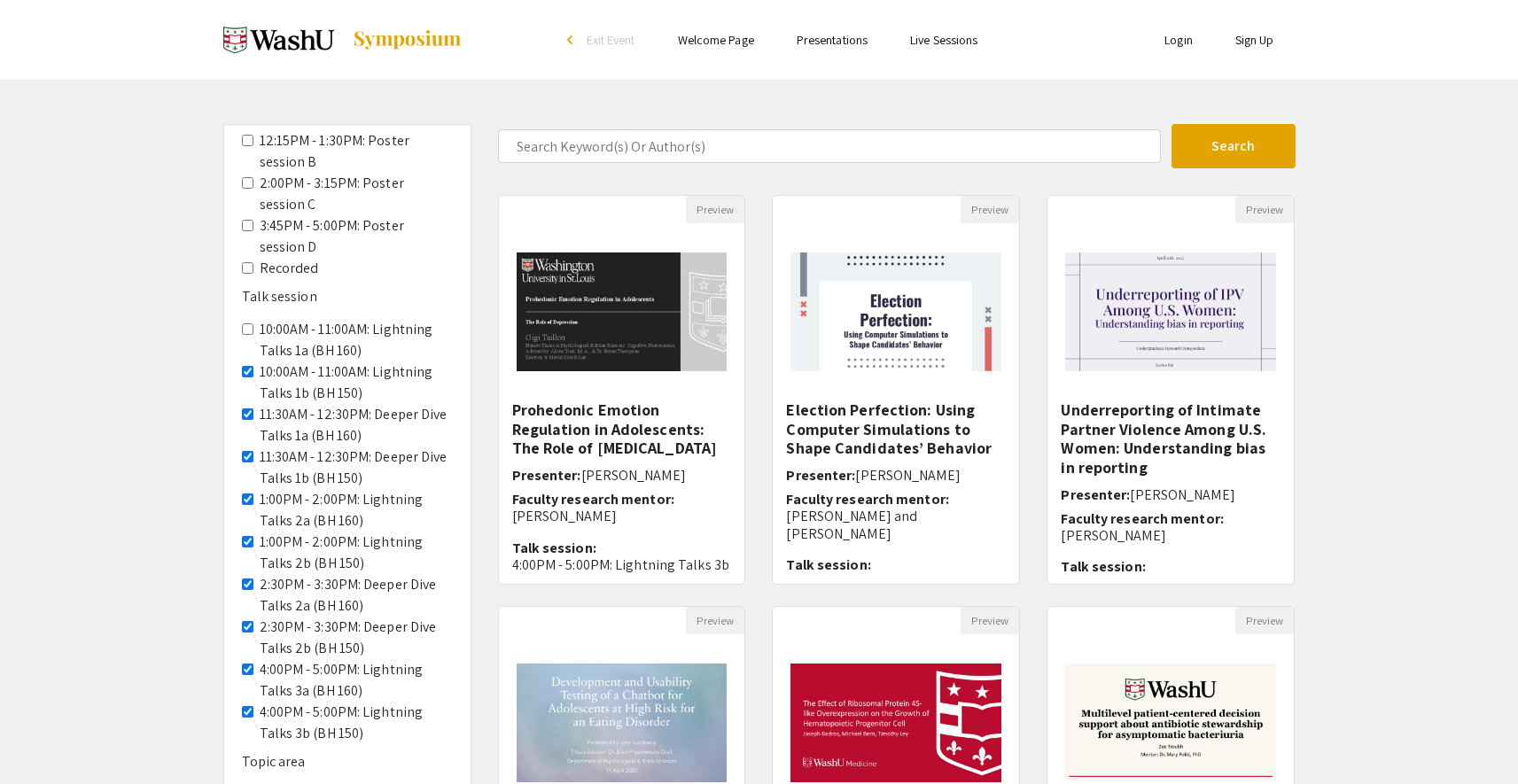
click at [244, 323] on 160\) "10:00AM - 11:00AM: Lightning Talks 1a (BH 160)" at bounding box center [248, 329] width 12 height 12
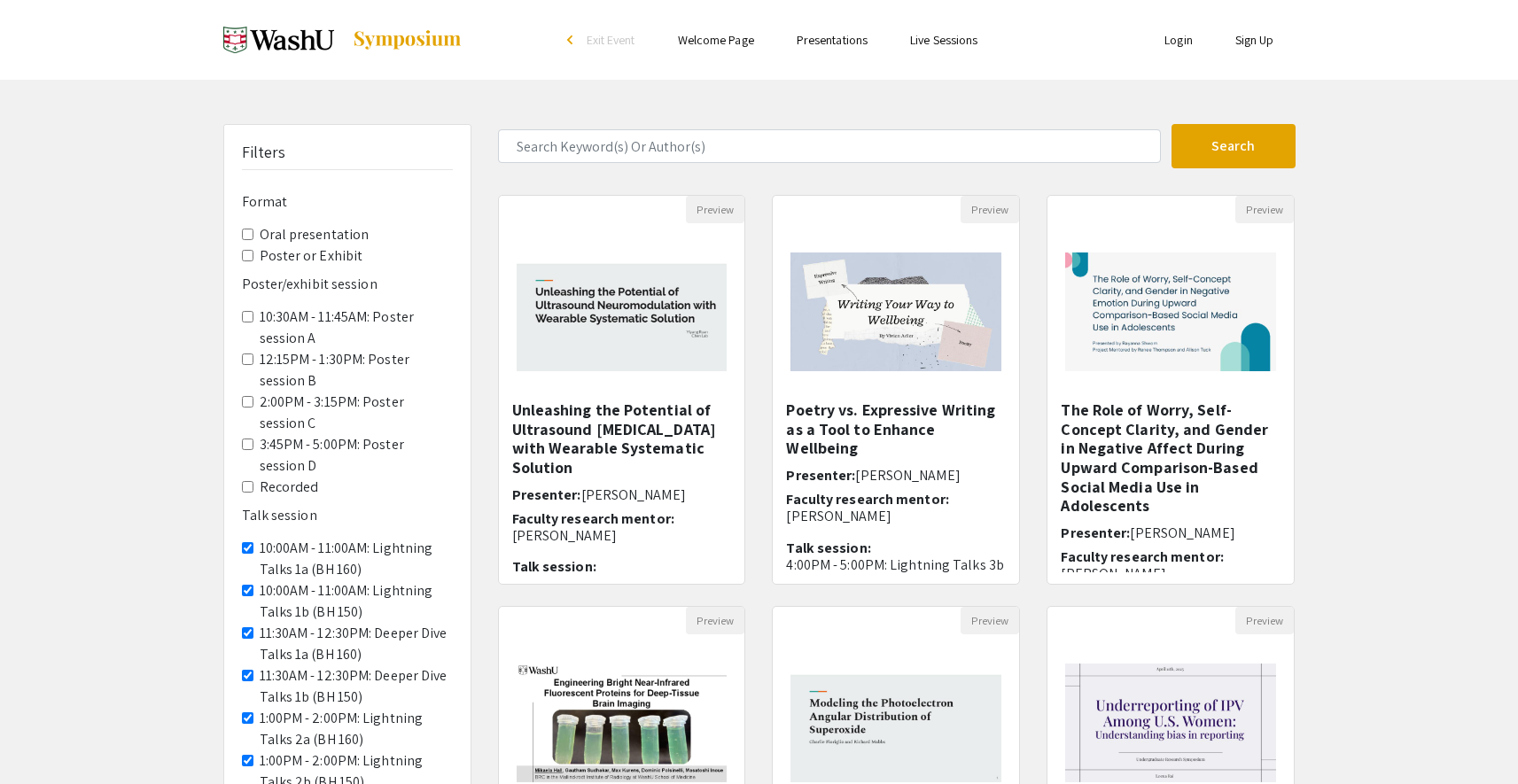
click at [1417, 444] on div "Filters Format Oral presentation Poster or Exhibit Poster/exhibit session 10:30…" at bounding box center [759, 592] width 1518 height 936
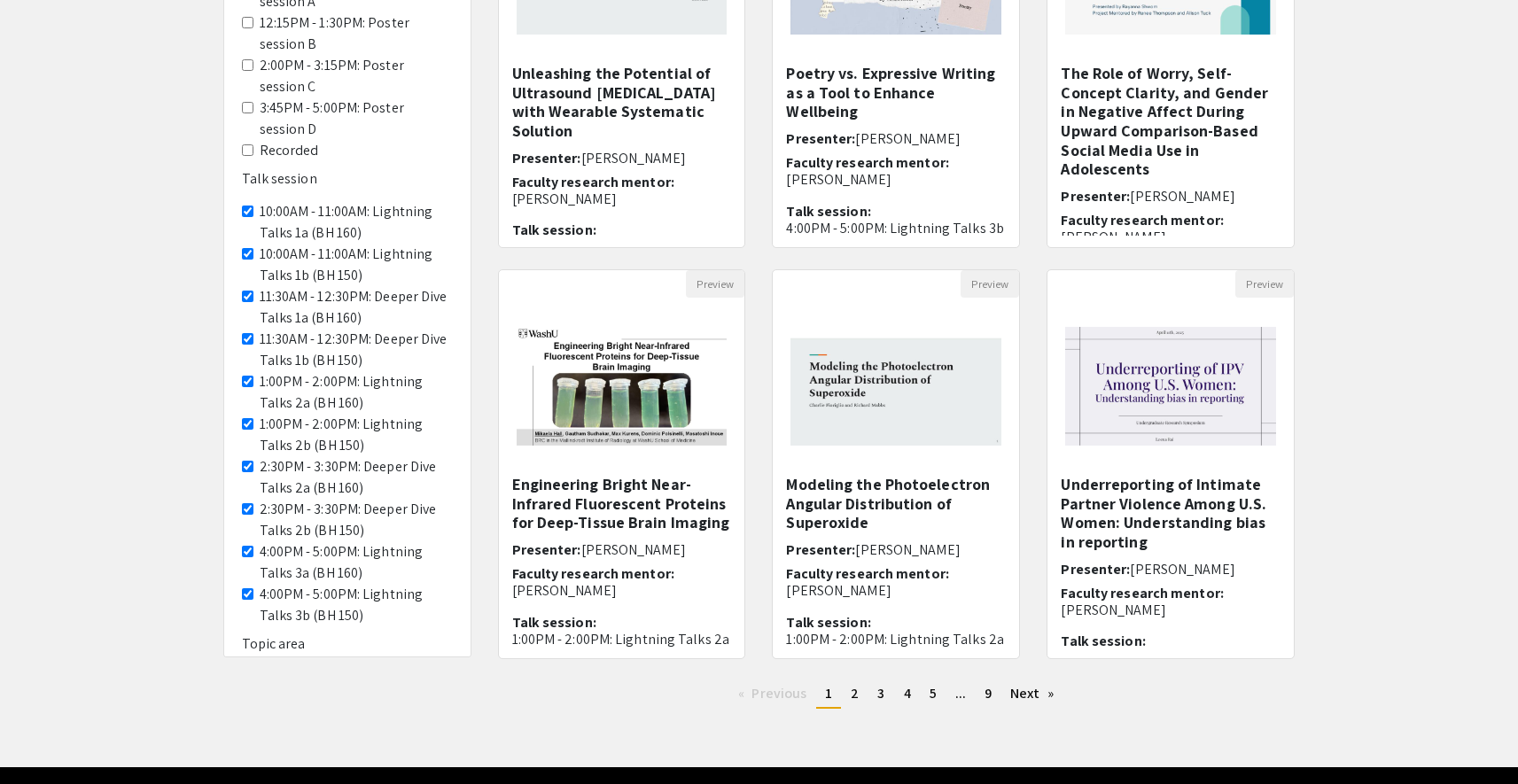
scroll to position [391, 0]
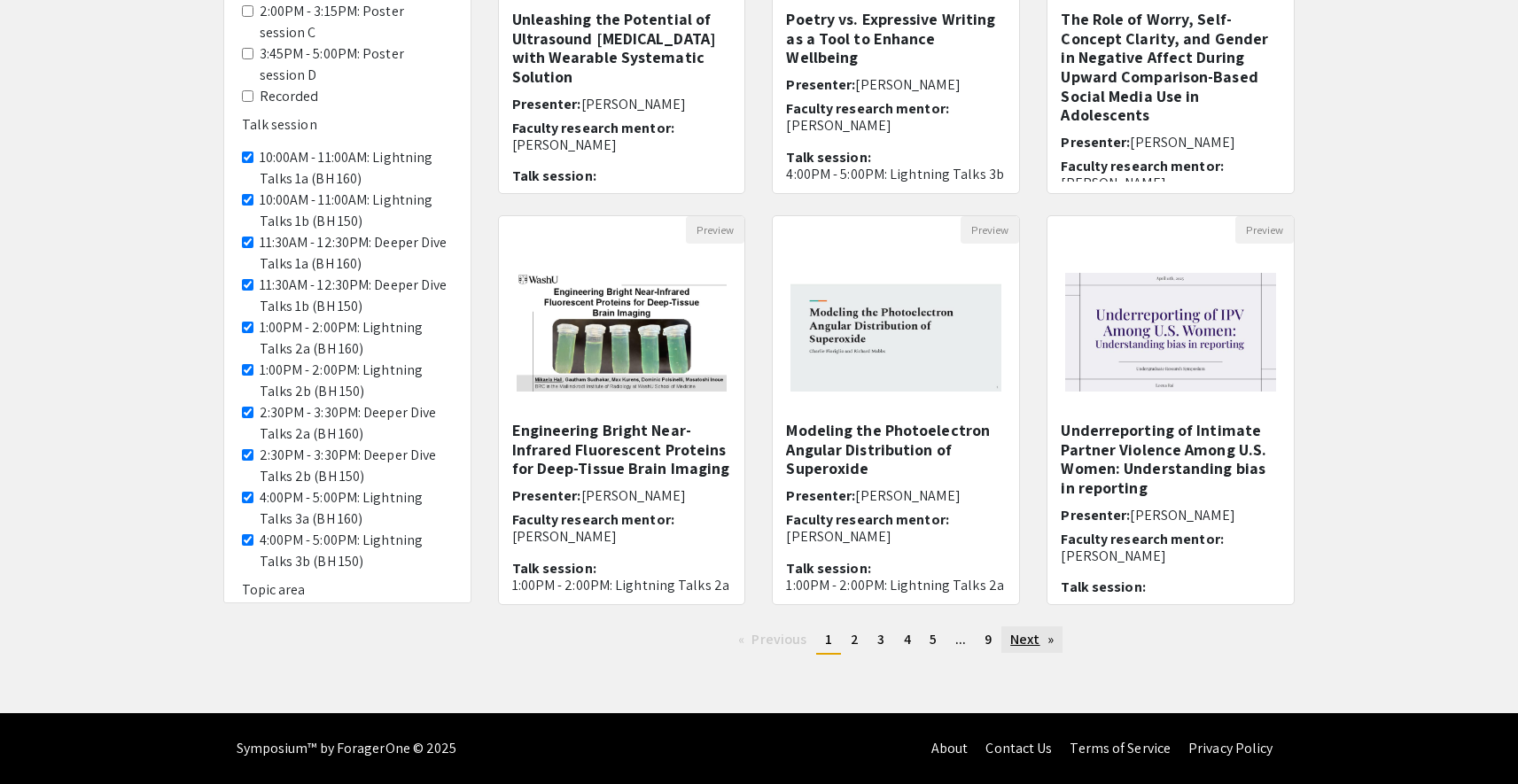
click at [1021, 641] on link "Next page" at bounding box center [1032, 639] width 61 height 27
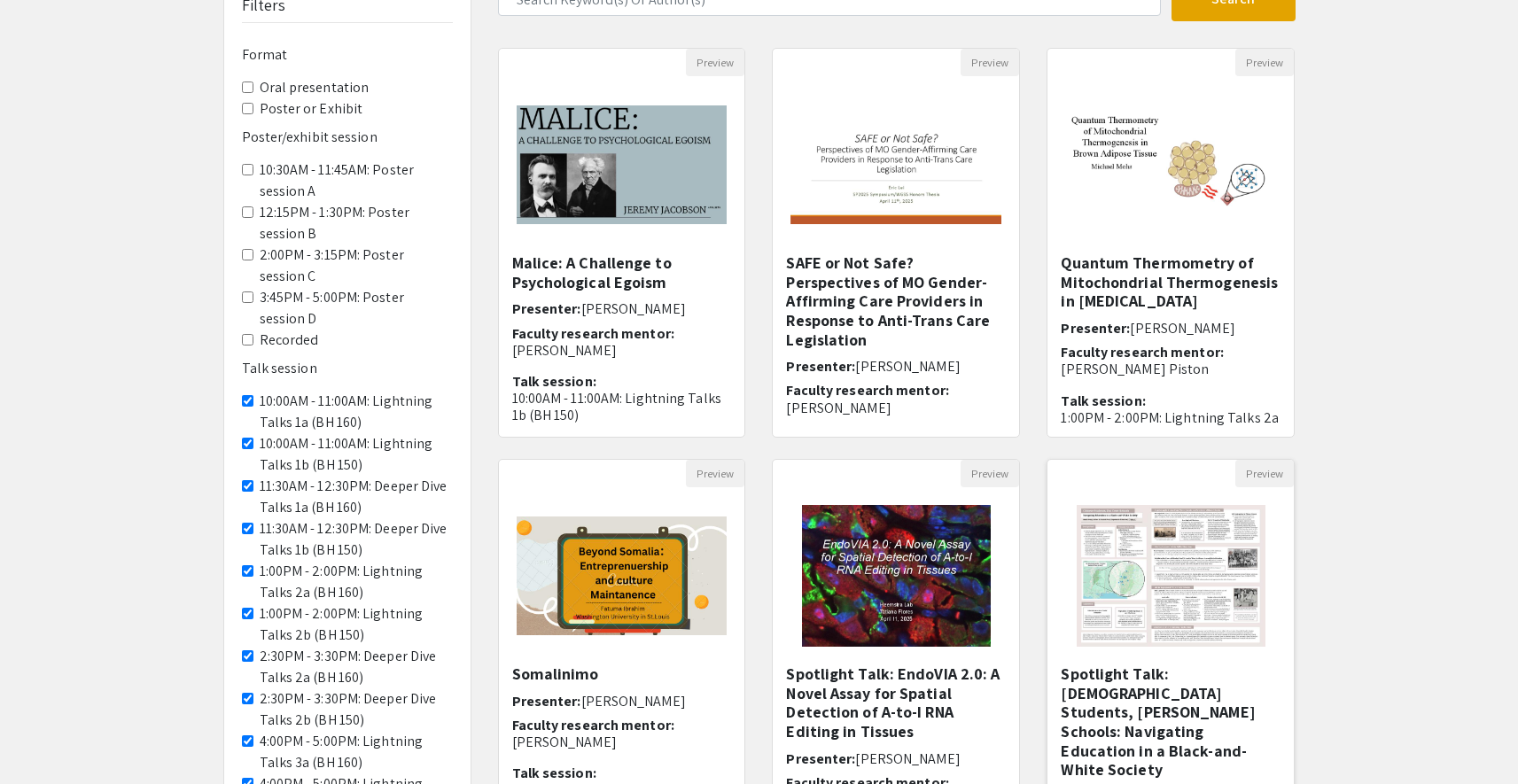
scroll to position [283, 0]
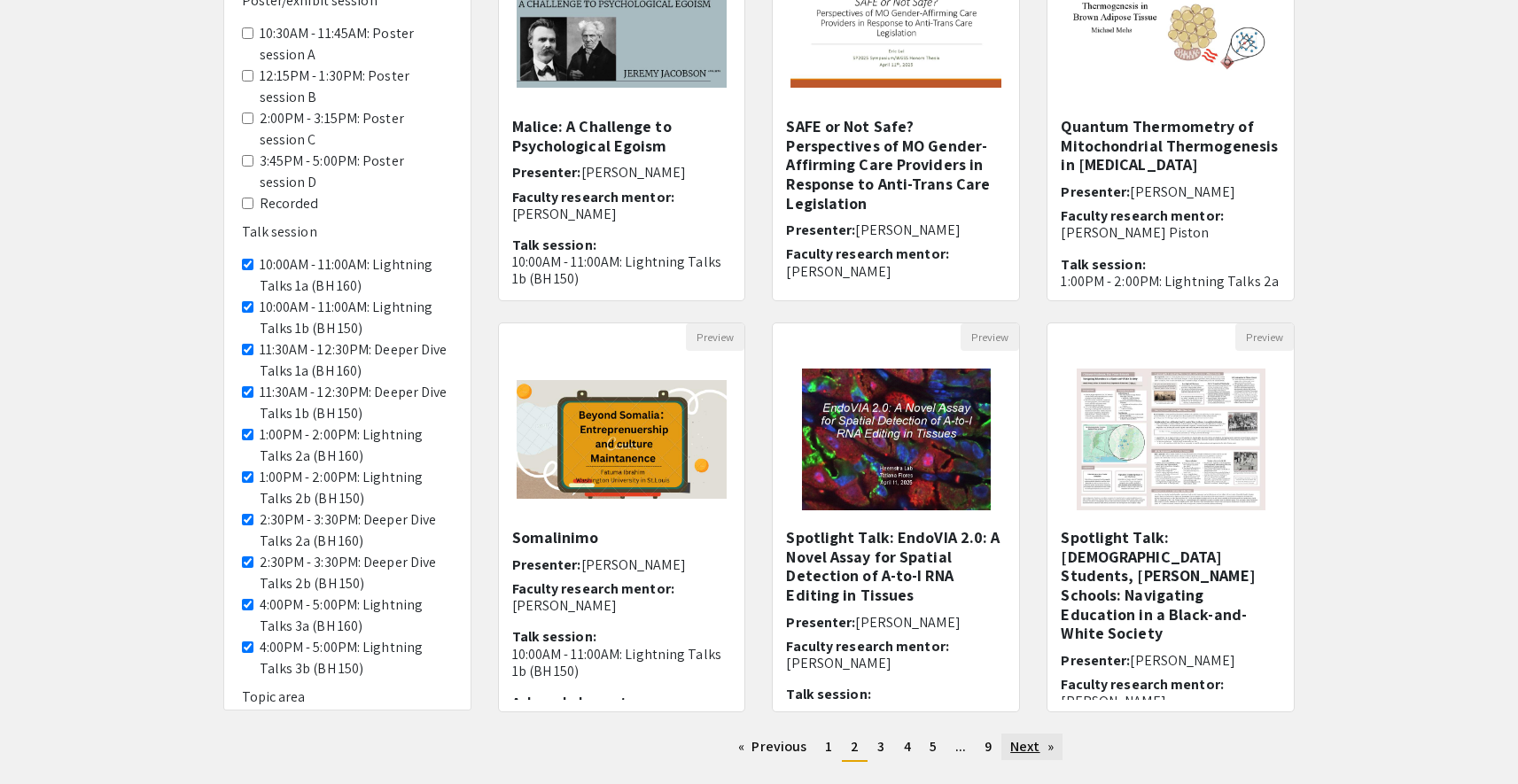
click at [1038, 754] on link "Next page" at bounding box center [1032, 746] width 61 height 27
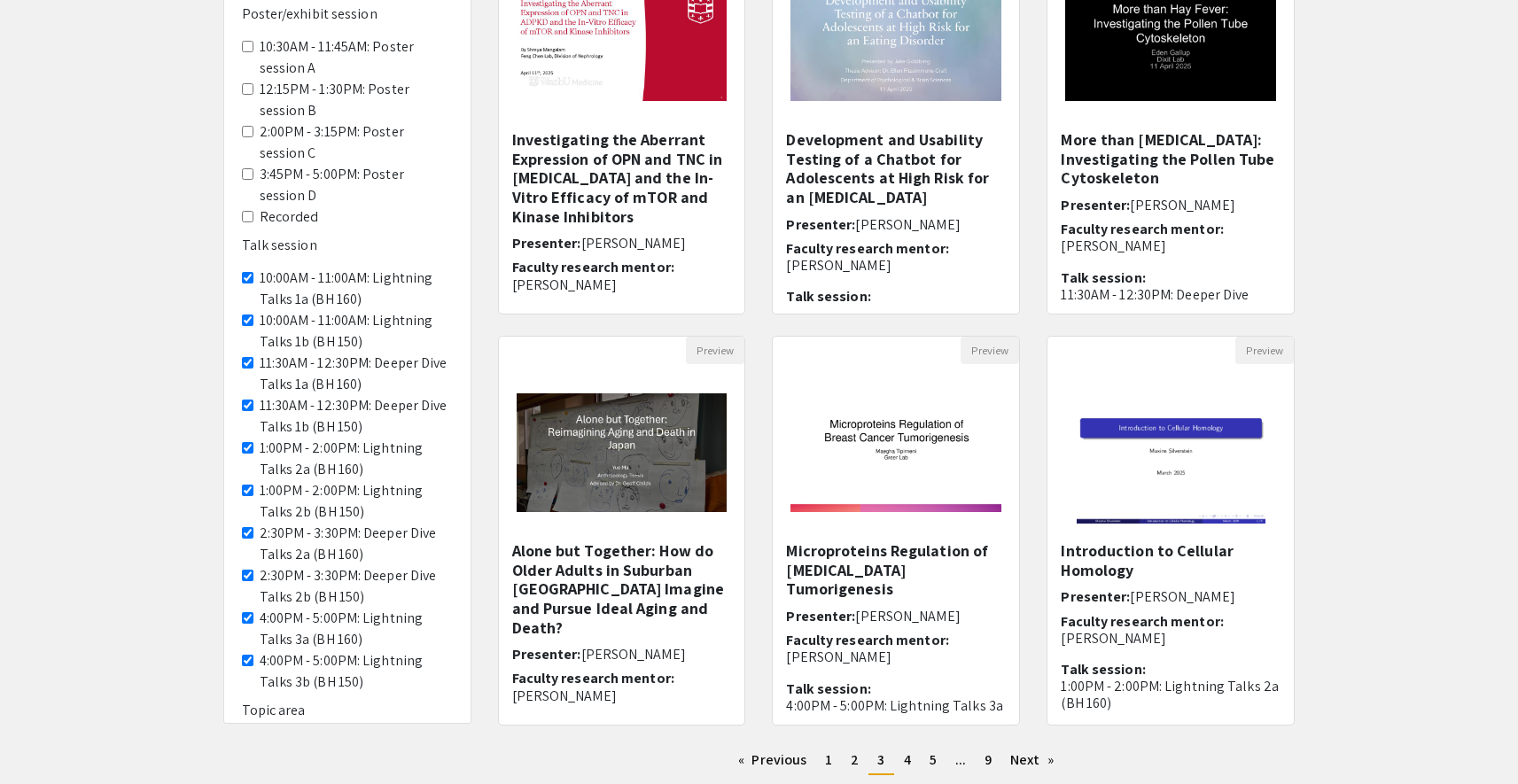
scroll to position [391, 0]
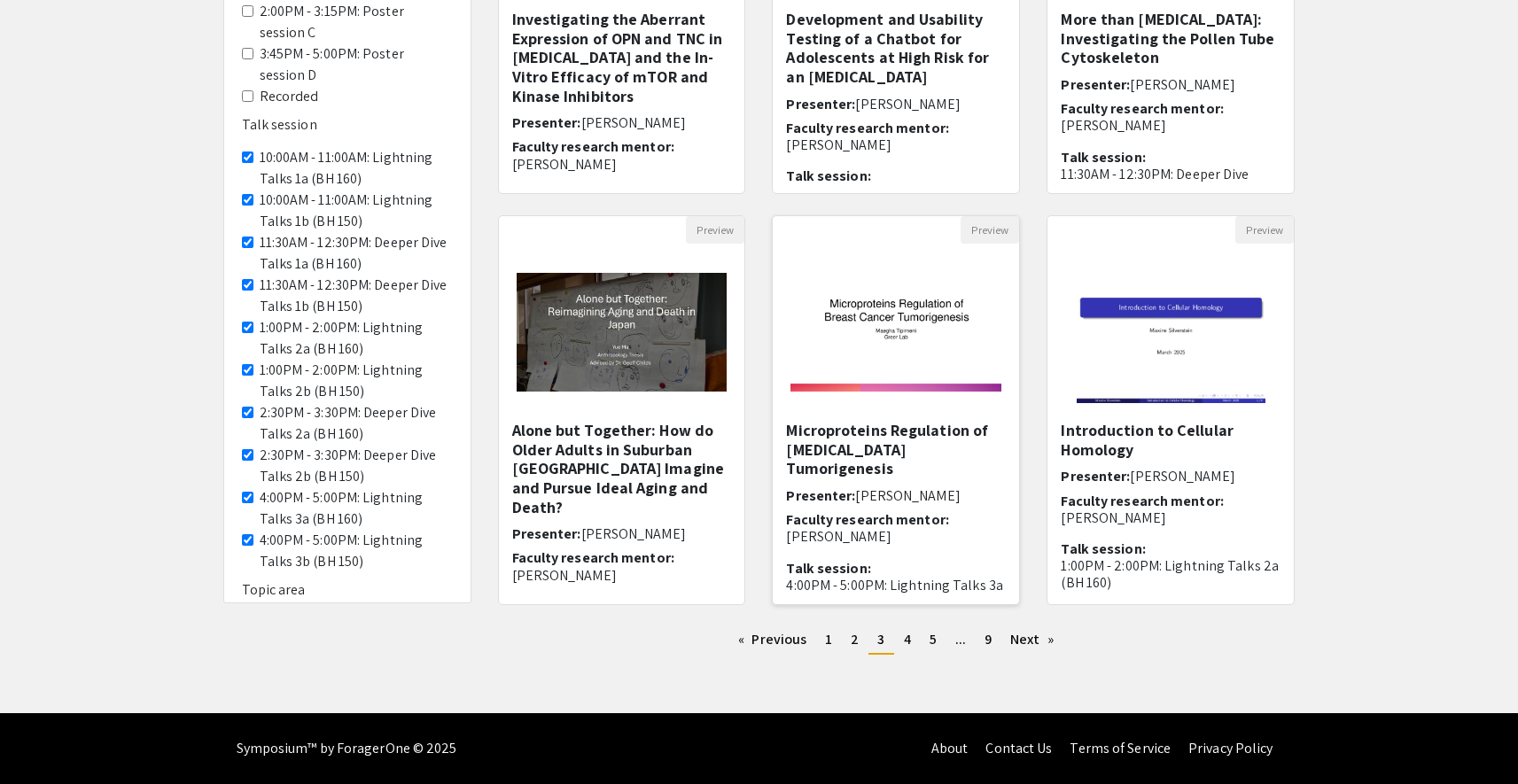
click at [909, 440] on h5 "Microproteins Regulation of [MEDICAL_DATA] Tumorigenesis​" at bounding box center [896, 450] width 220 height 57
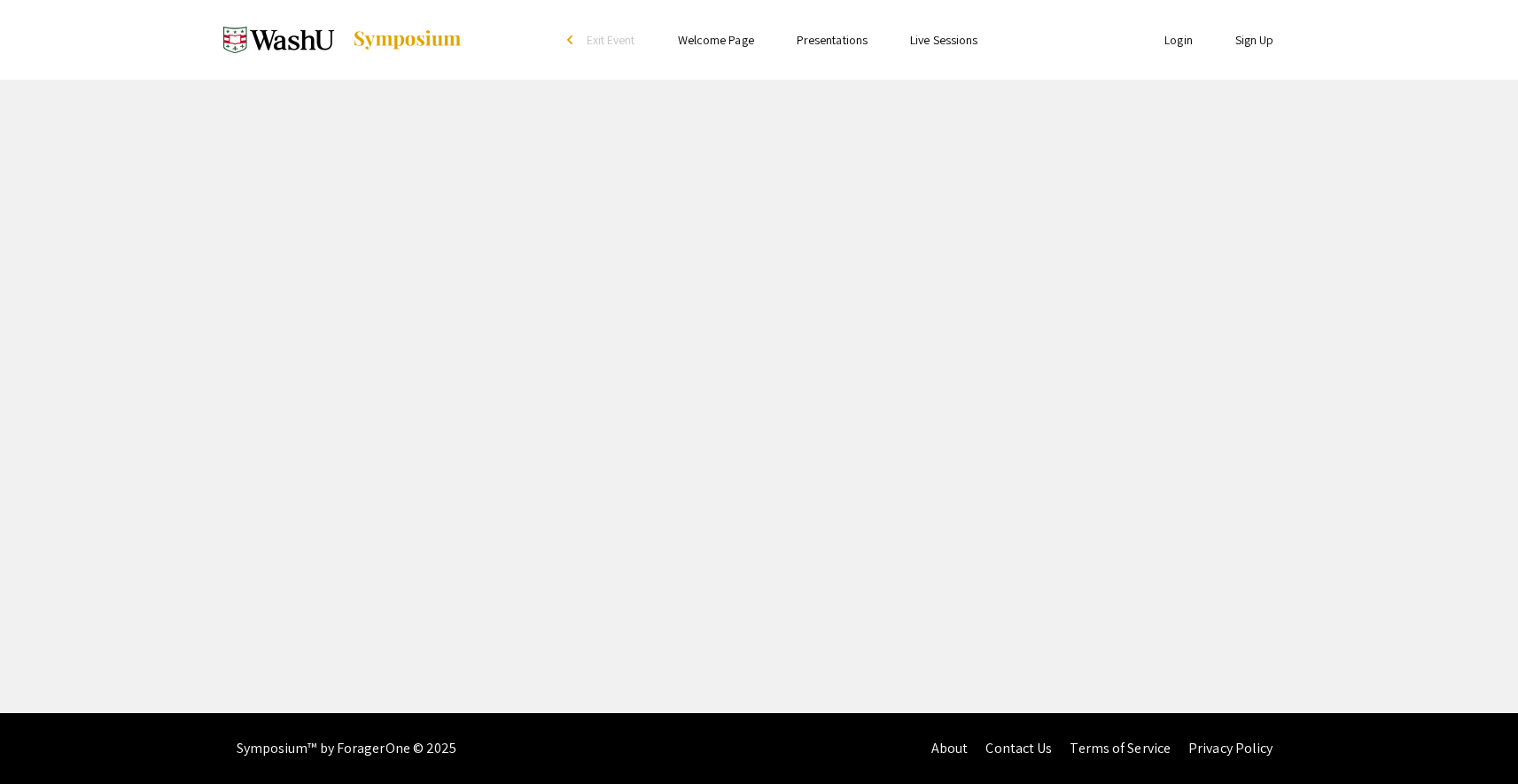
select select "custom"
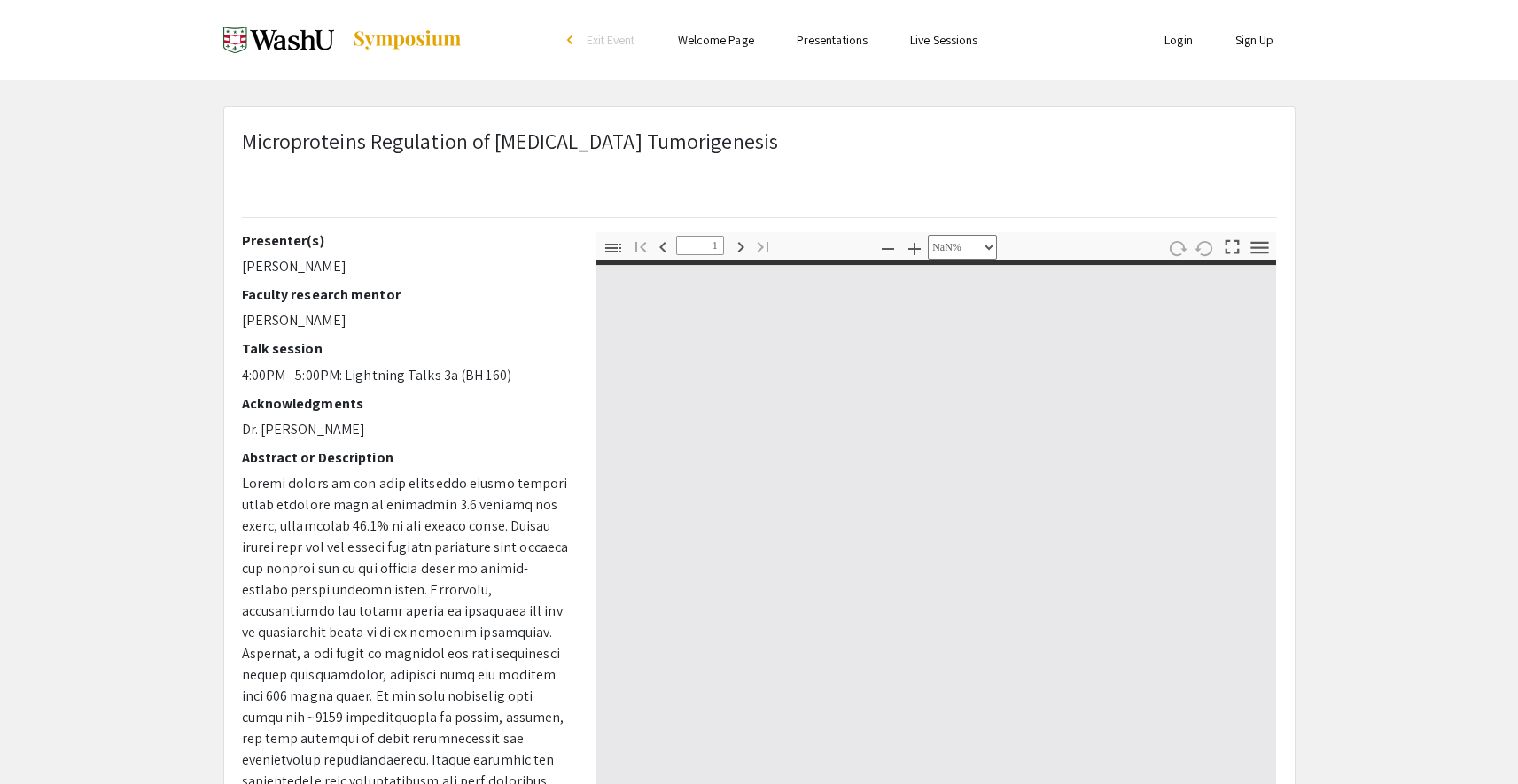
type input "0"
select select "custom"
type input "1"
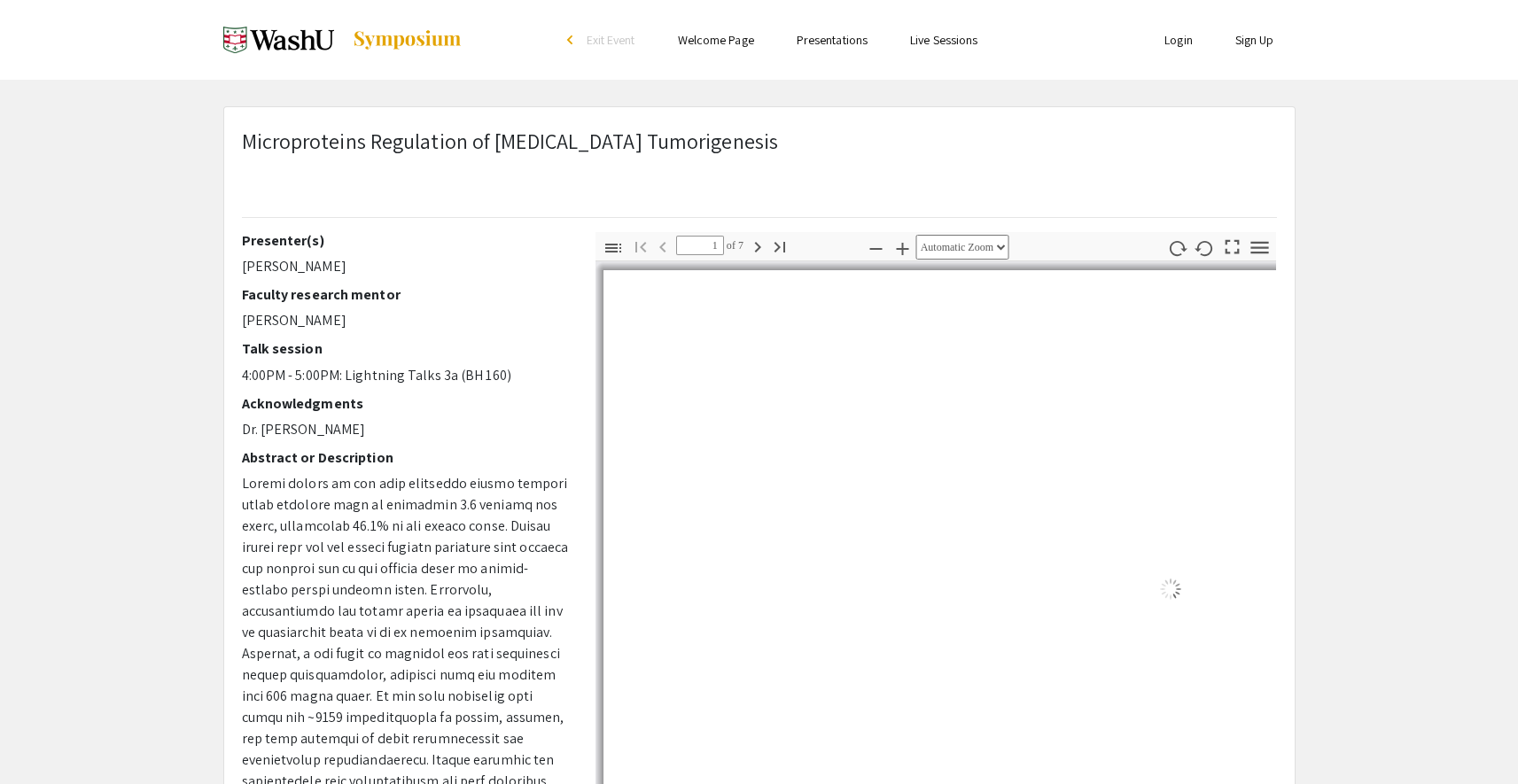
select select "auto"
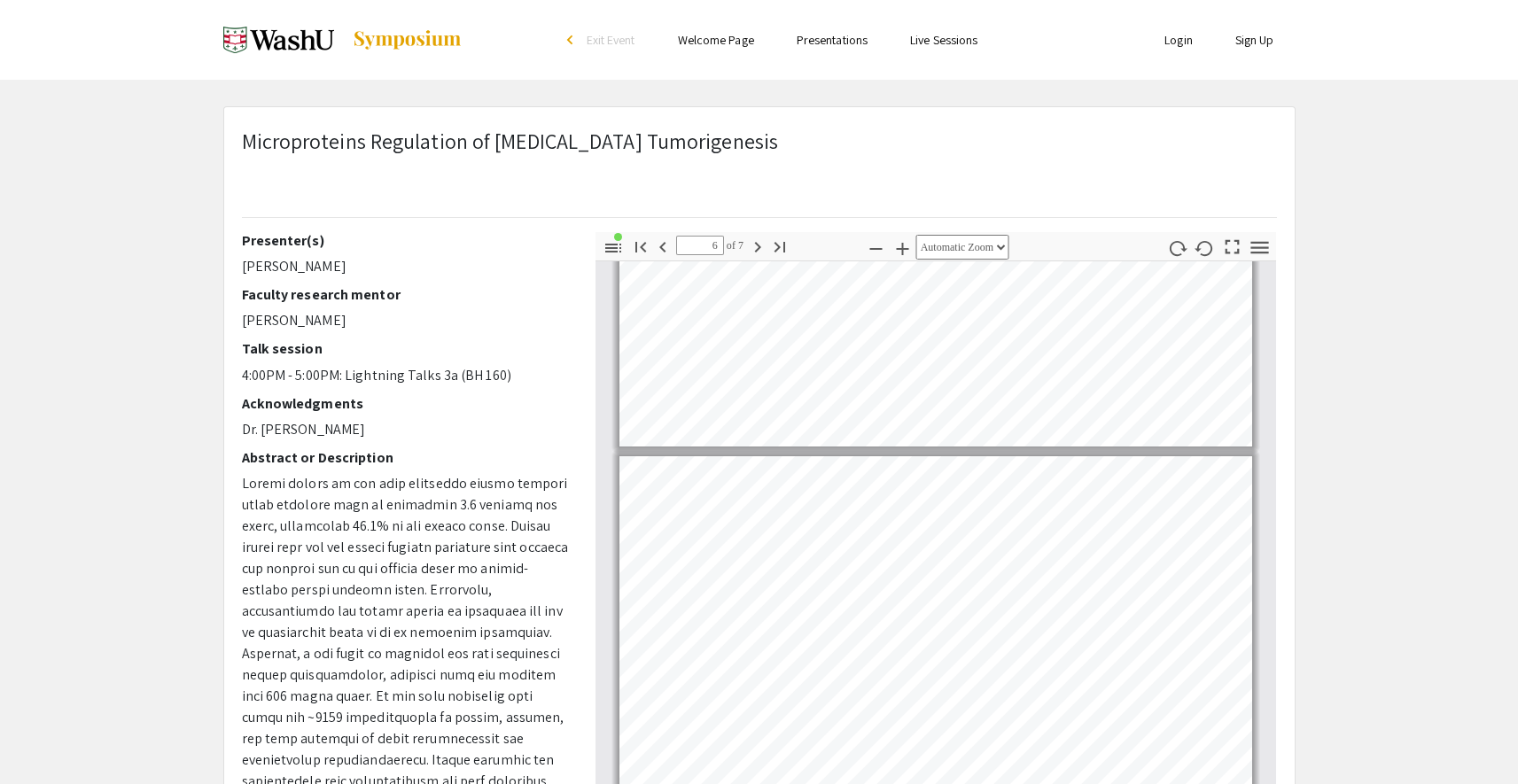
type input "7"
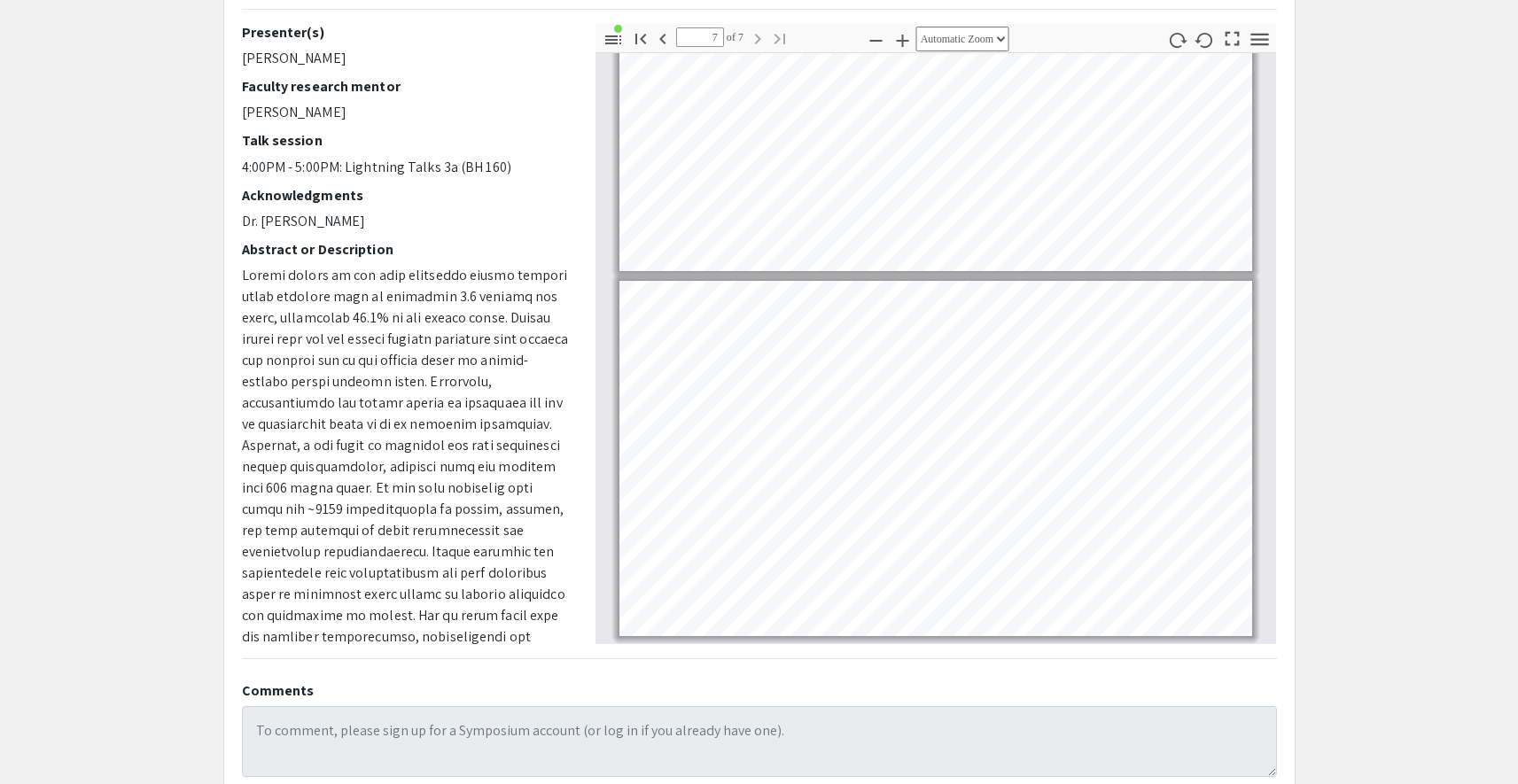
scroll to position [362, 0]
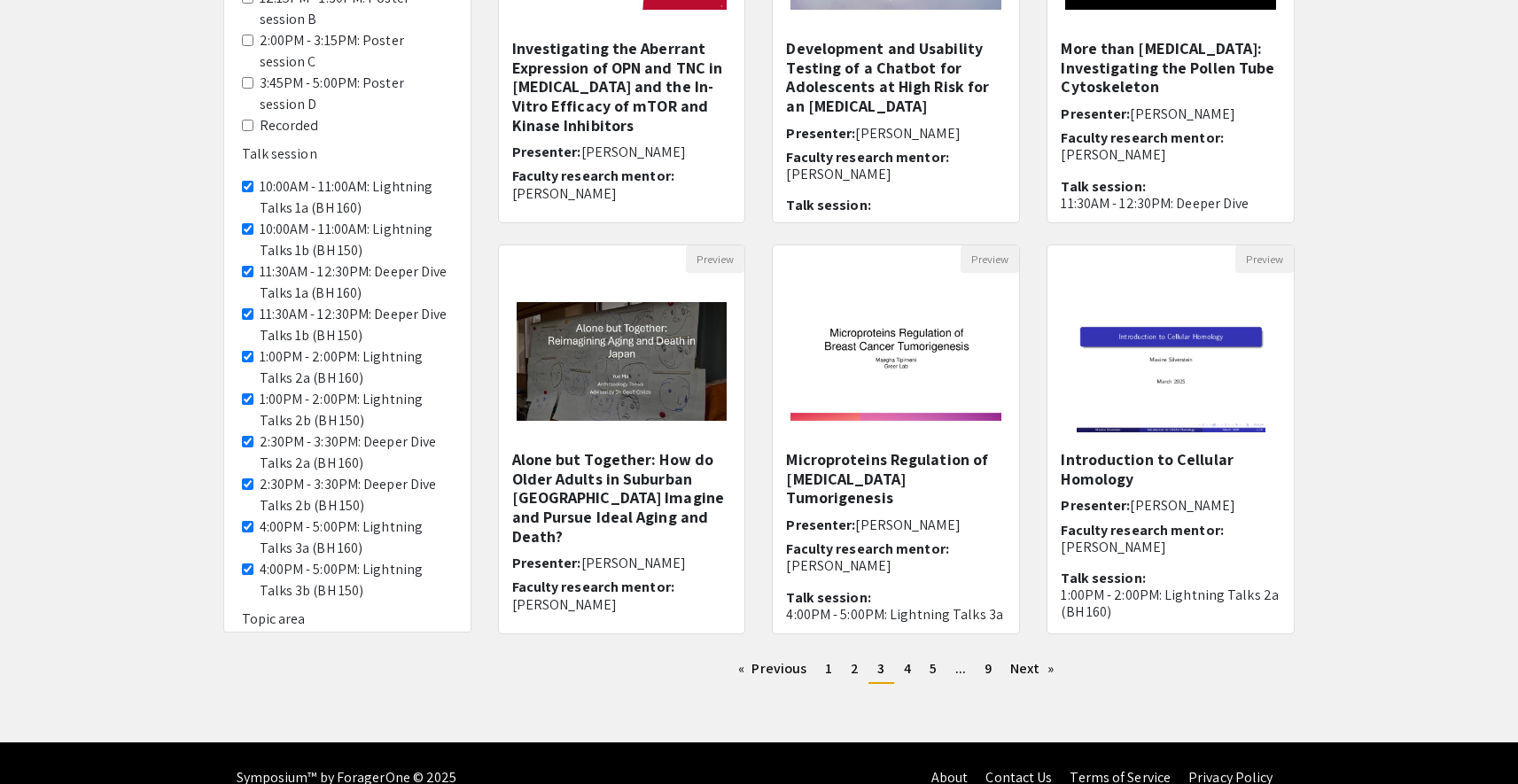
scroll to position [391, 0]
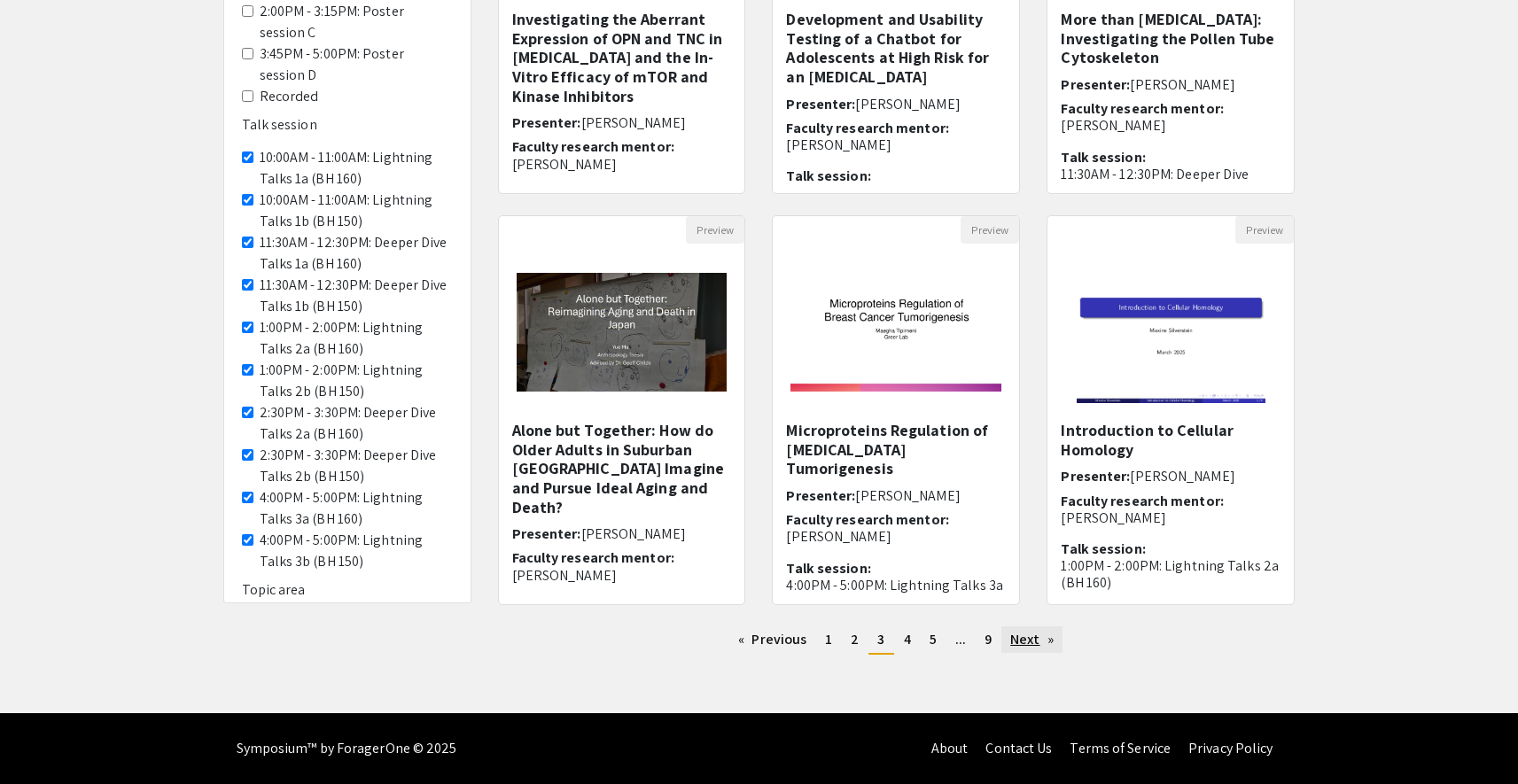
click at [1022, 643] on link "Next page" at bounding box center [1032, 639] width 61 height 27
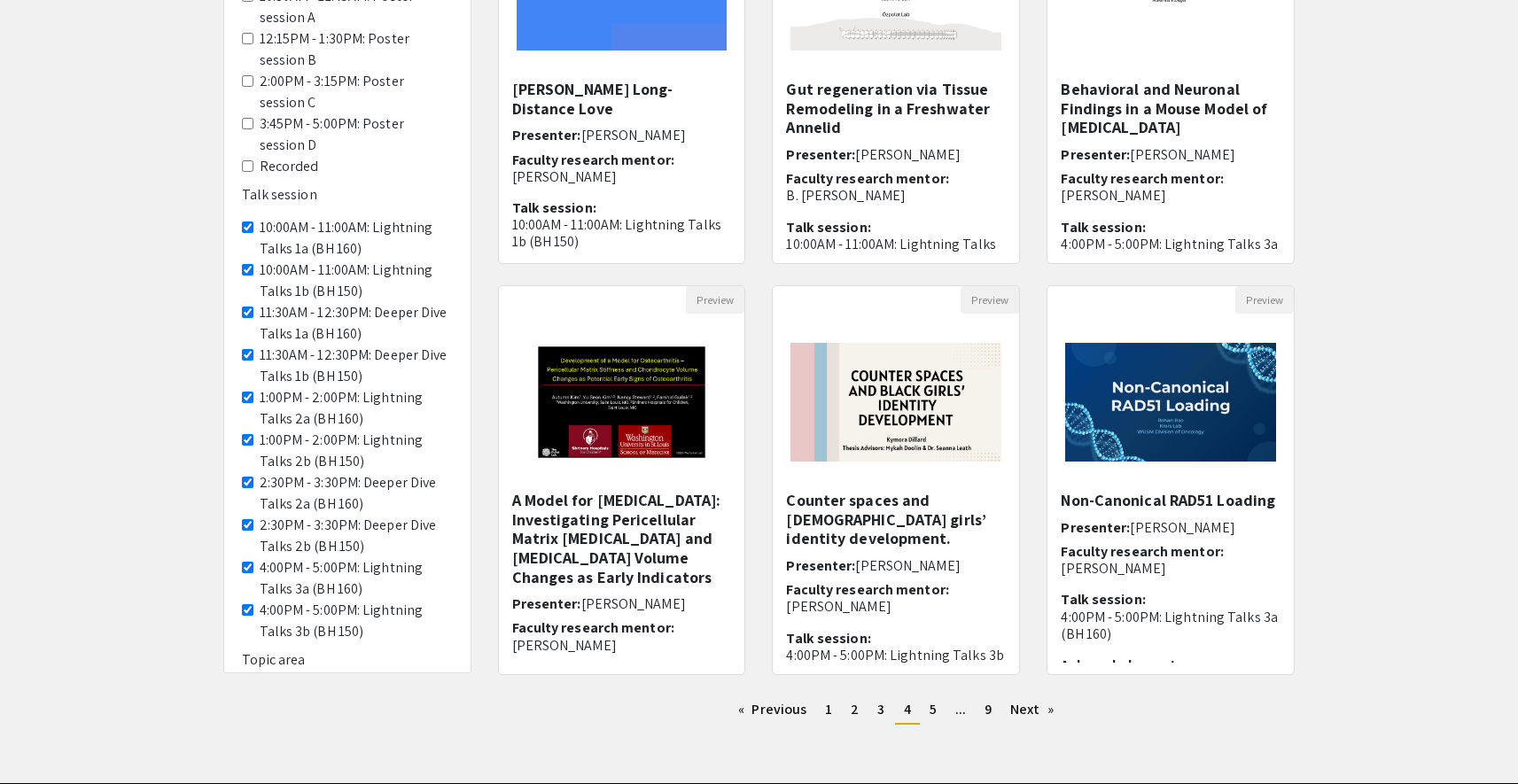
scroll to position [324, 0]
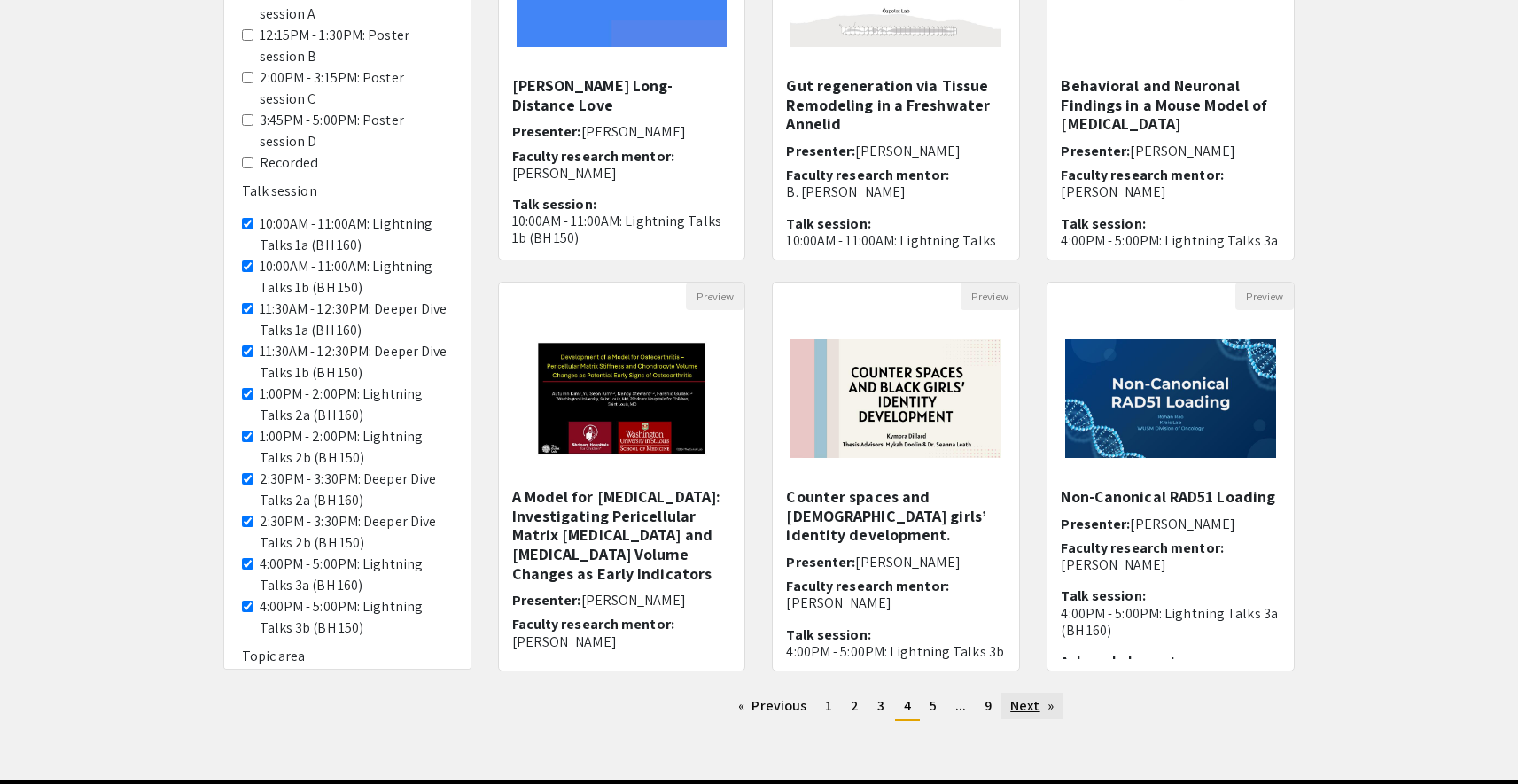
click at [1023, 710] on link "Next page" at bounding box center [1032, 706] width 61 height 27
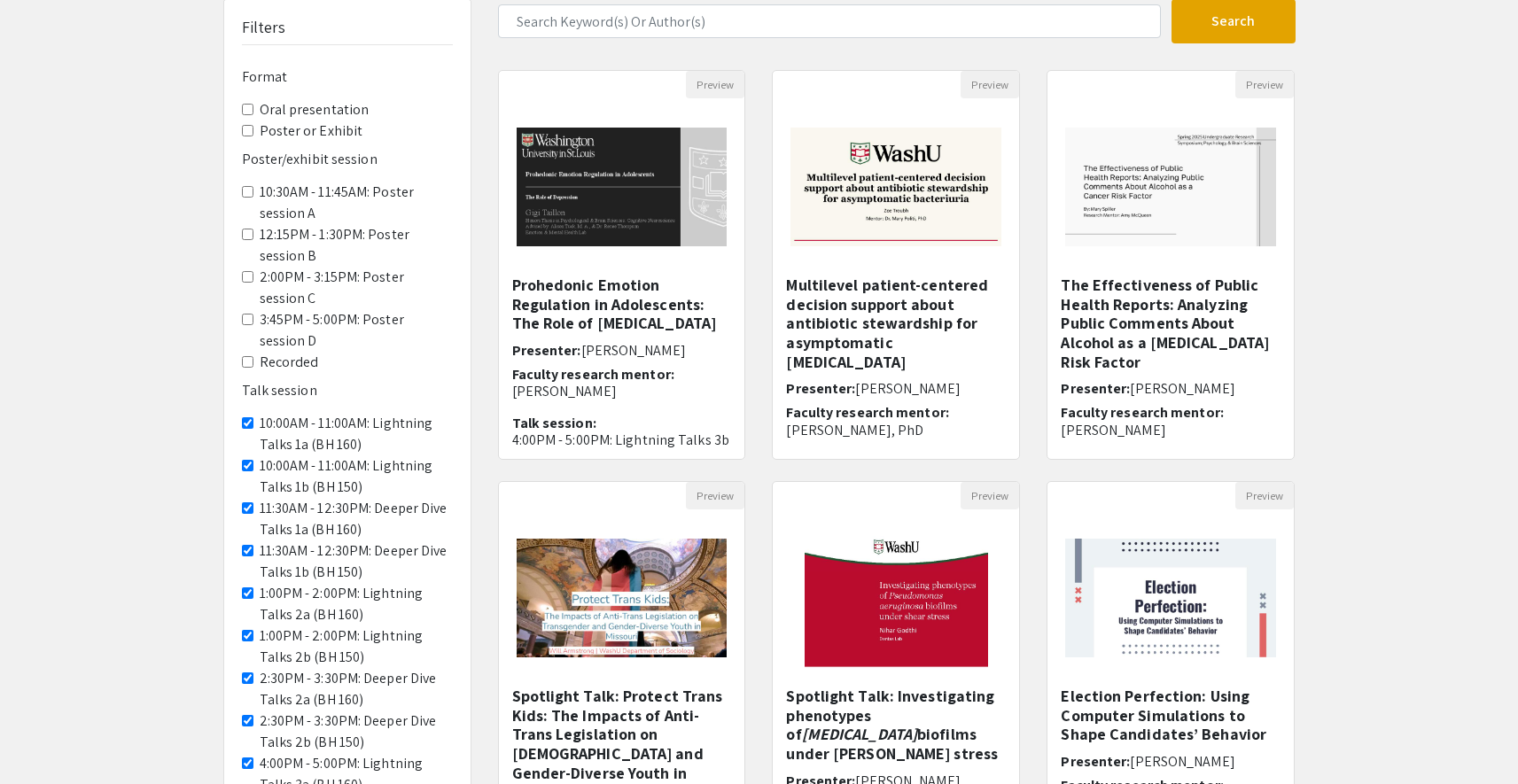
scroll to position [391, 0]
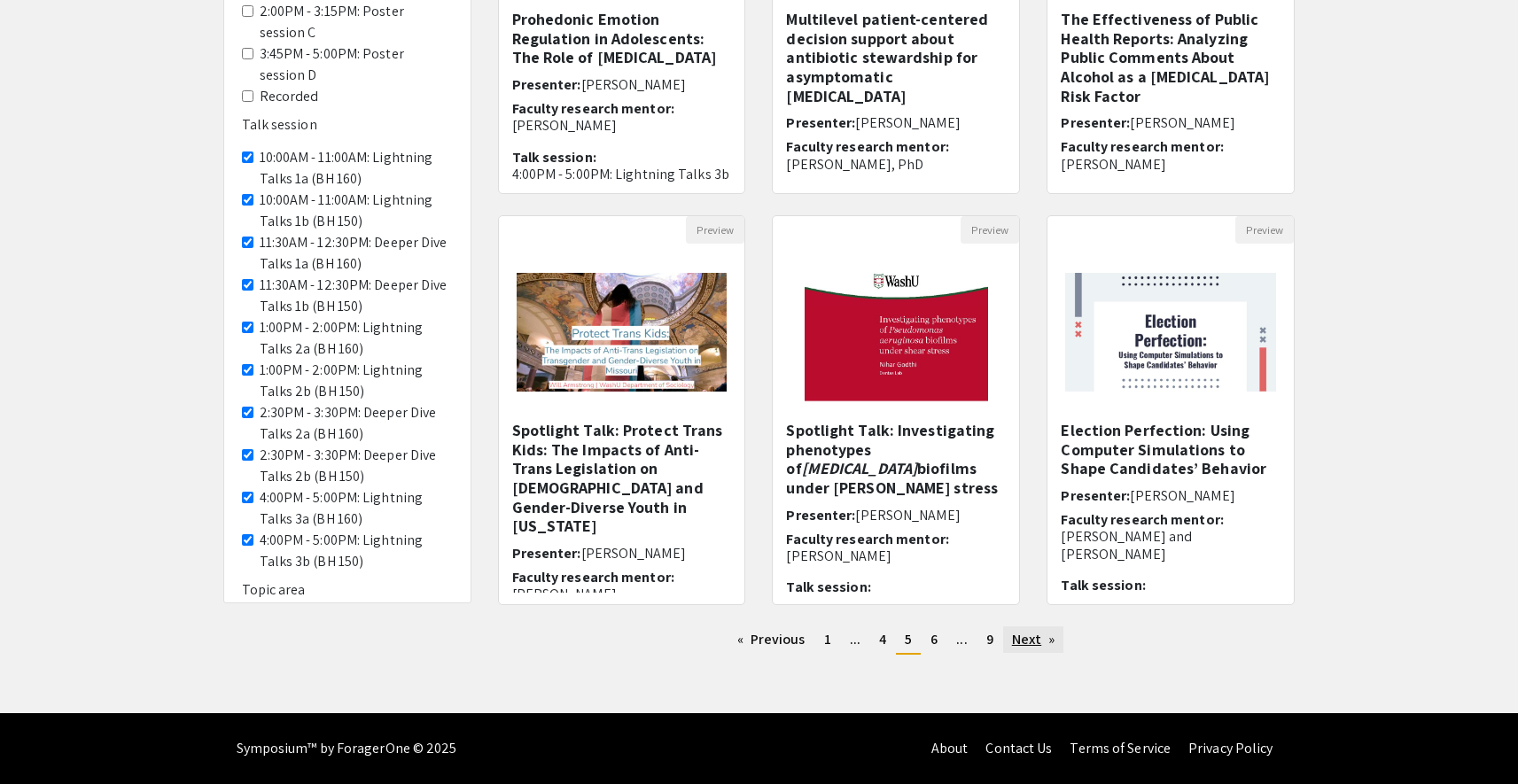
click at [1029, 647] on link "Next page" at bounding box center [1034, 639] width 61 height 27
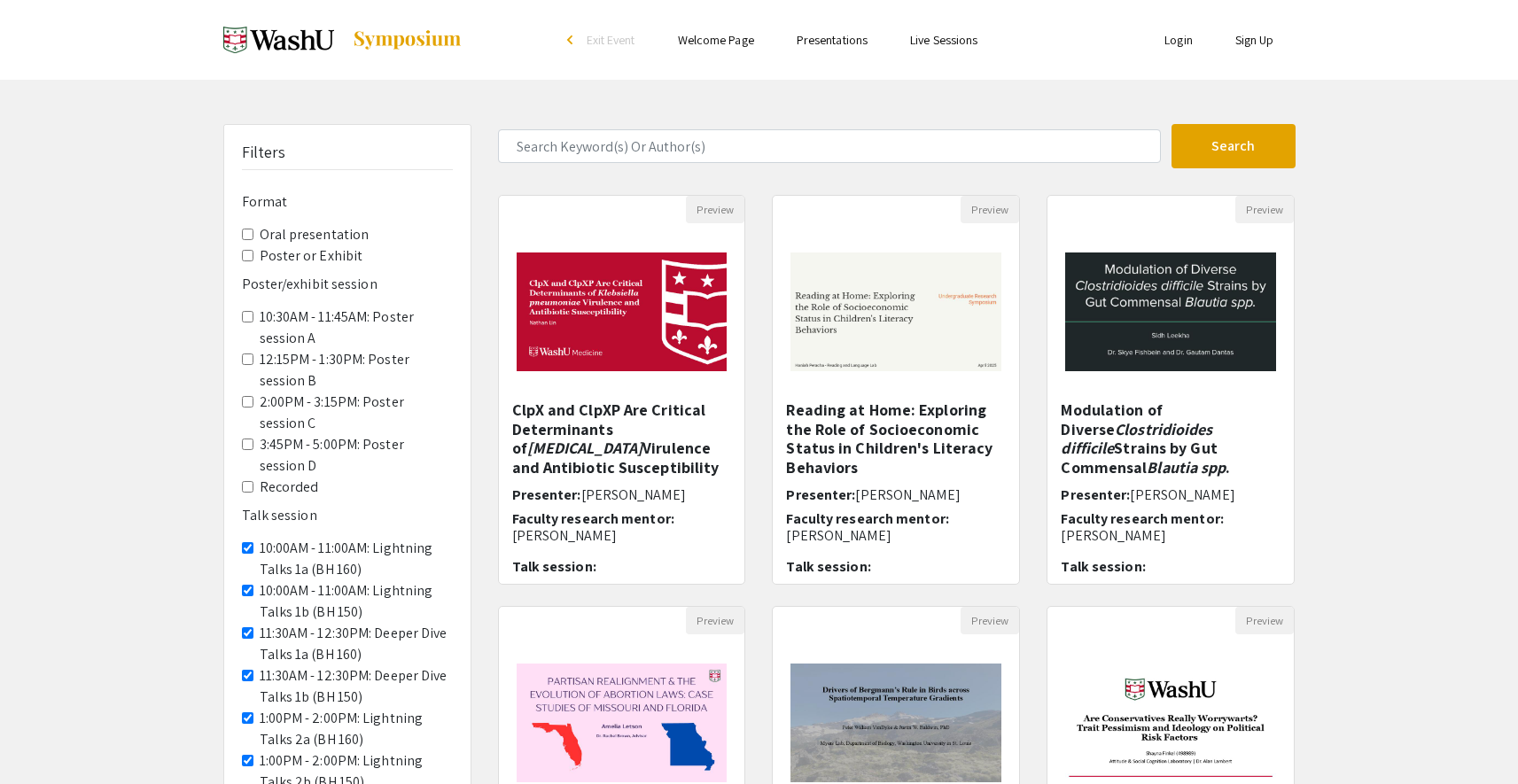
scroll to position [391, 0]
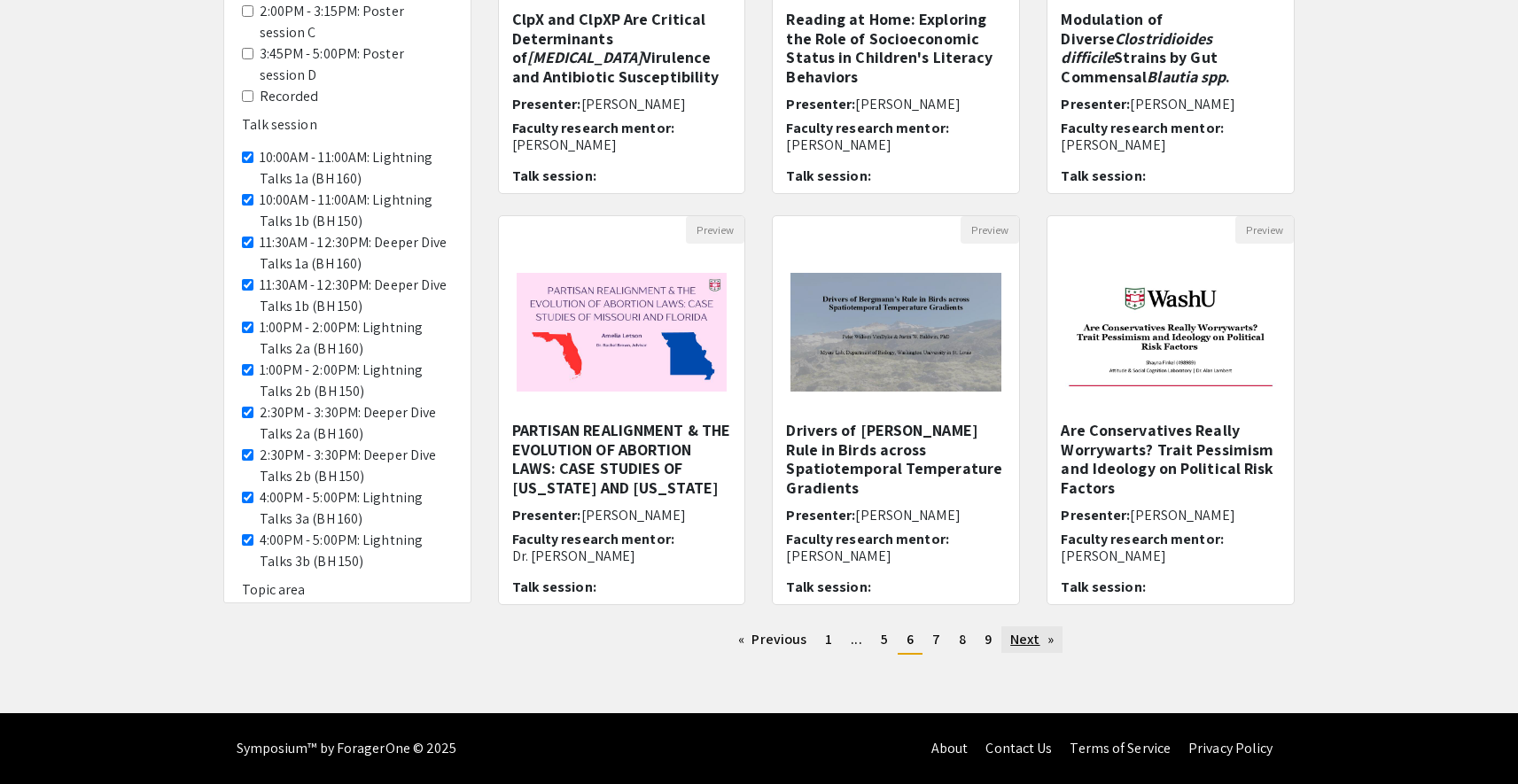
click at [1028, 647] on link "Next page" at bounding box center [1032, 639] width 61 height 27
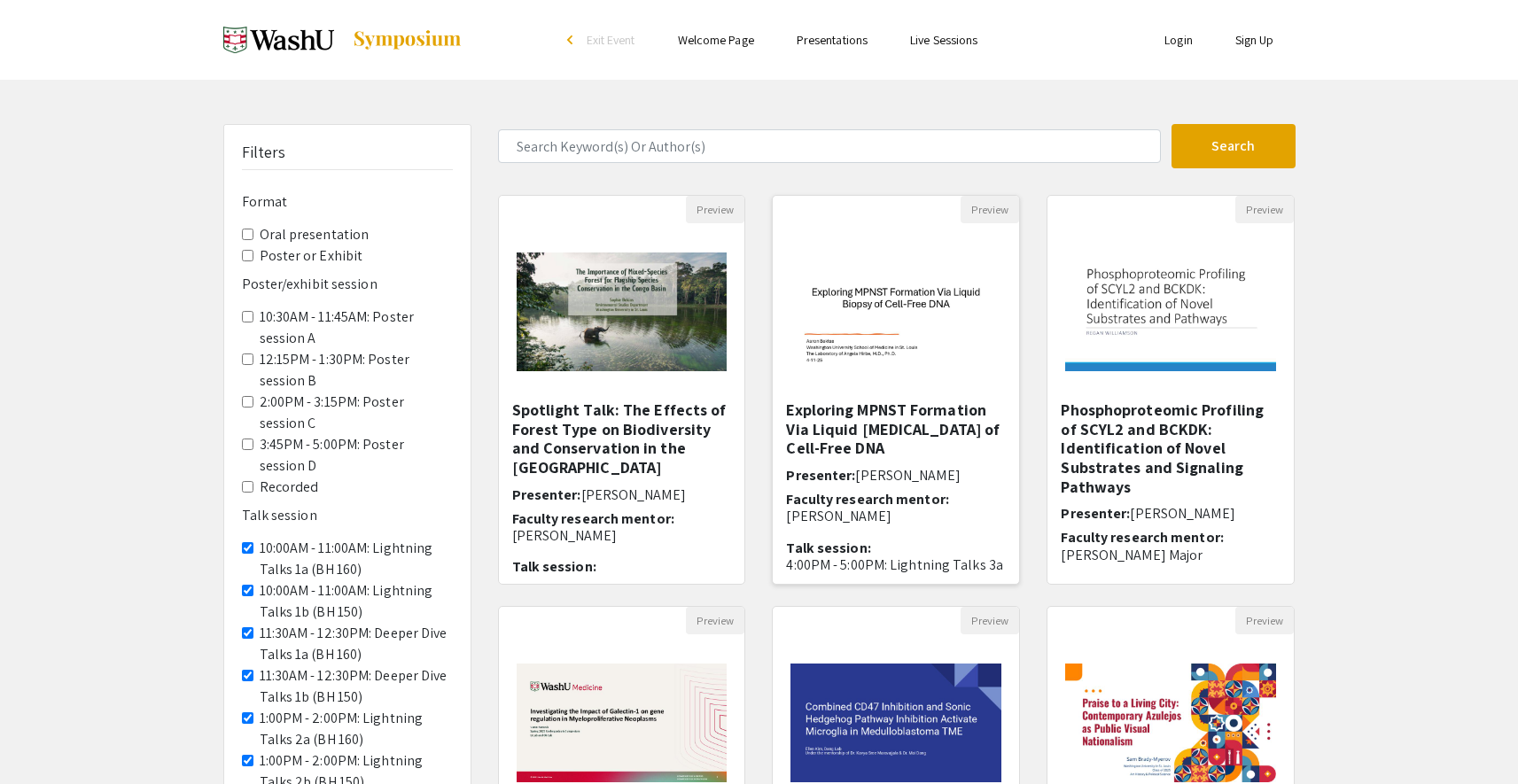
click at [931, 394] on div "Open Presentation <p>Exploring MPNST Formation Via Liquid Biopsy of Cell-Free D…" at bounding box center [895, 311] width 247 height 177
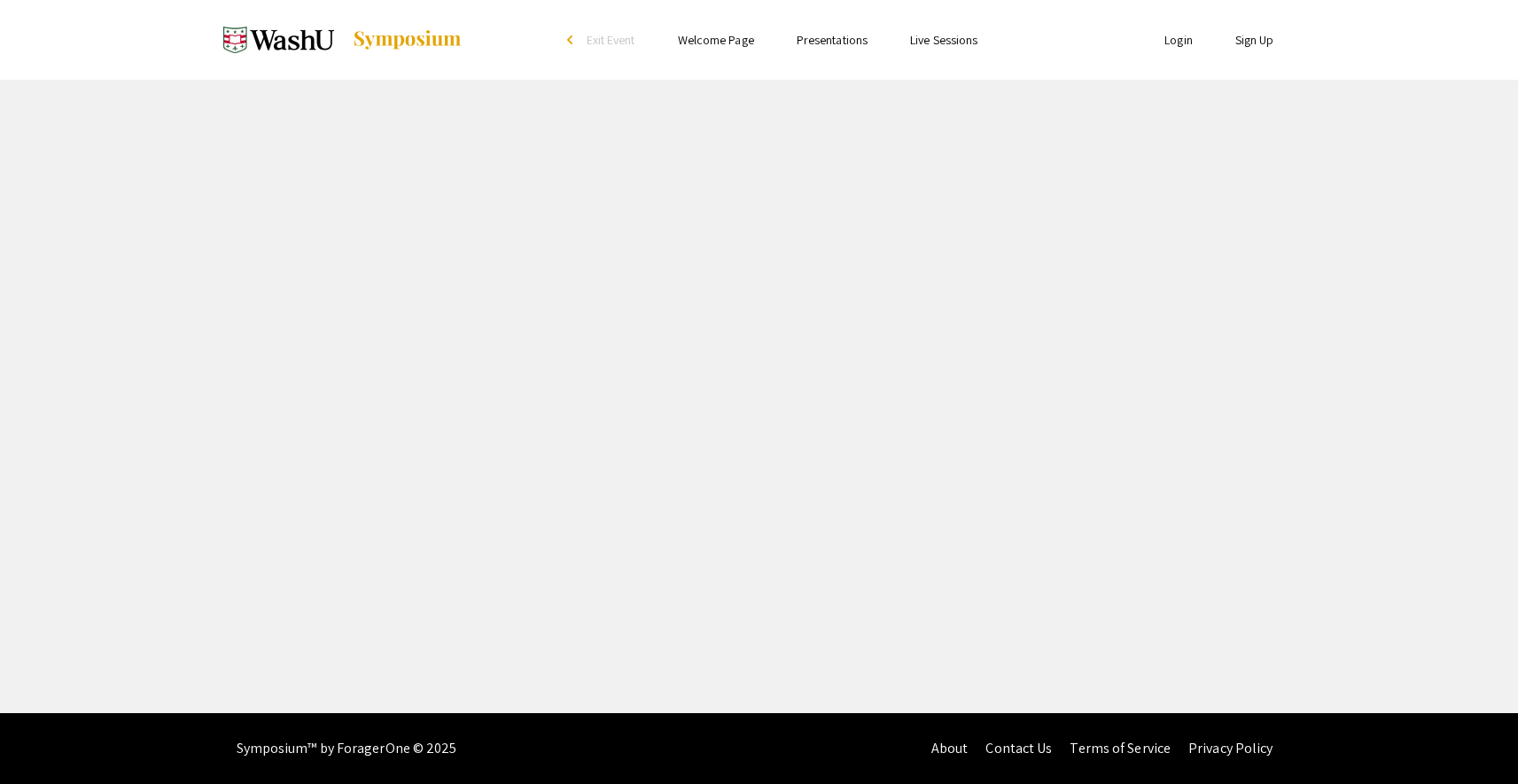
select select "custom"
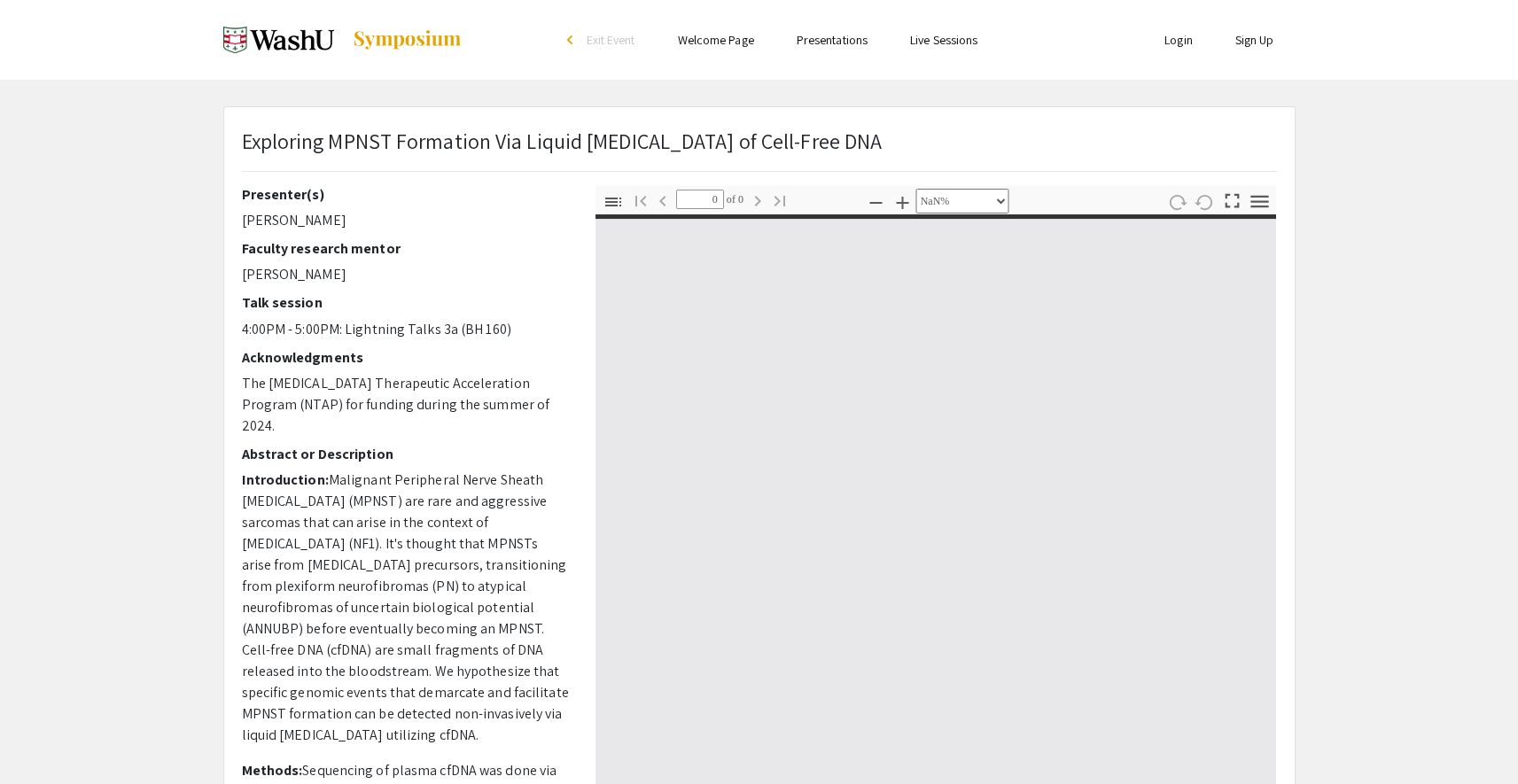
type input "1"
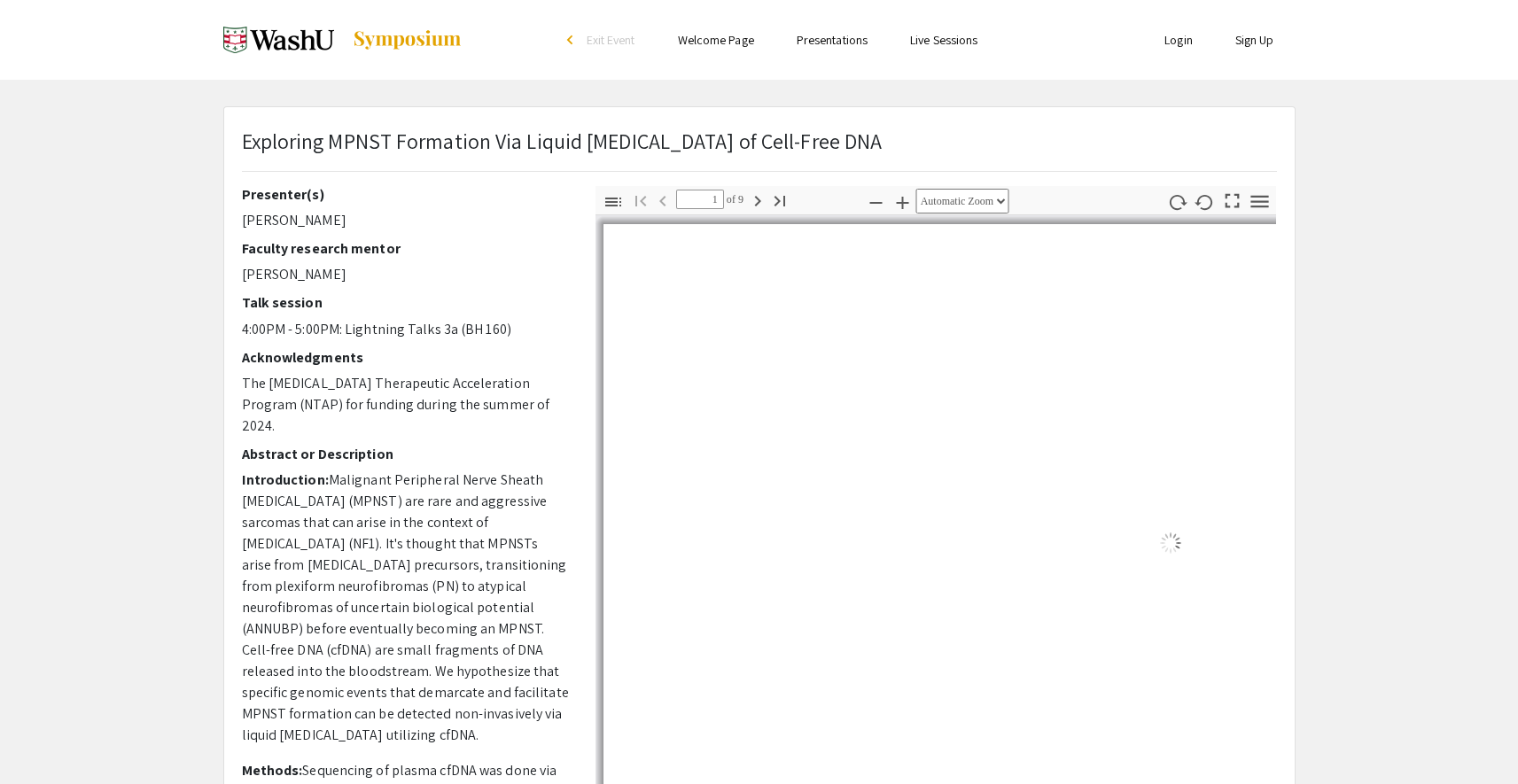
select select "auto"
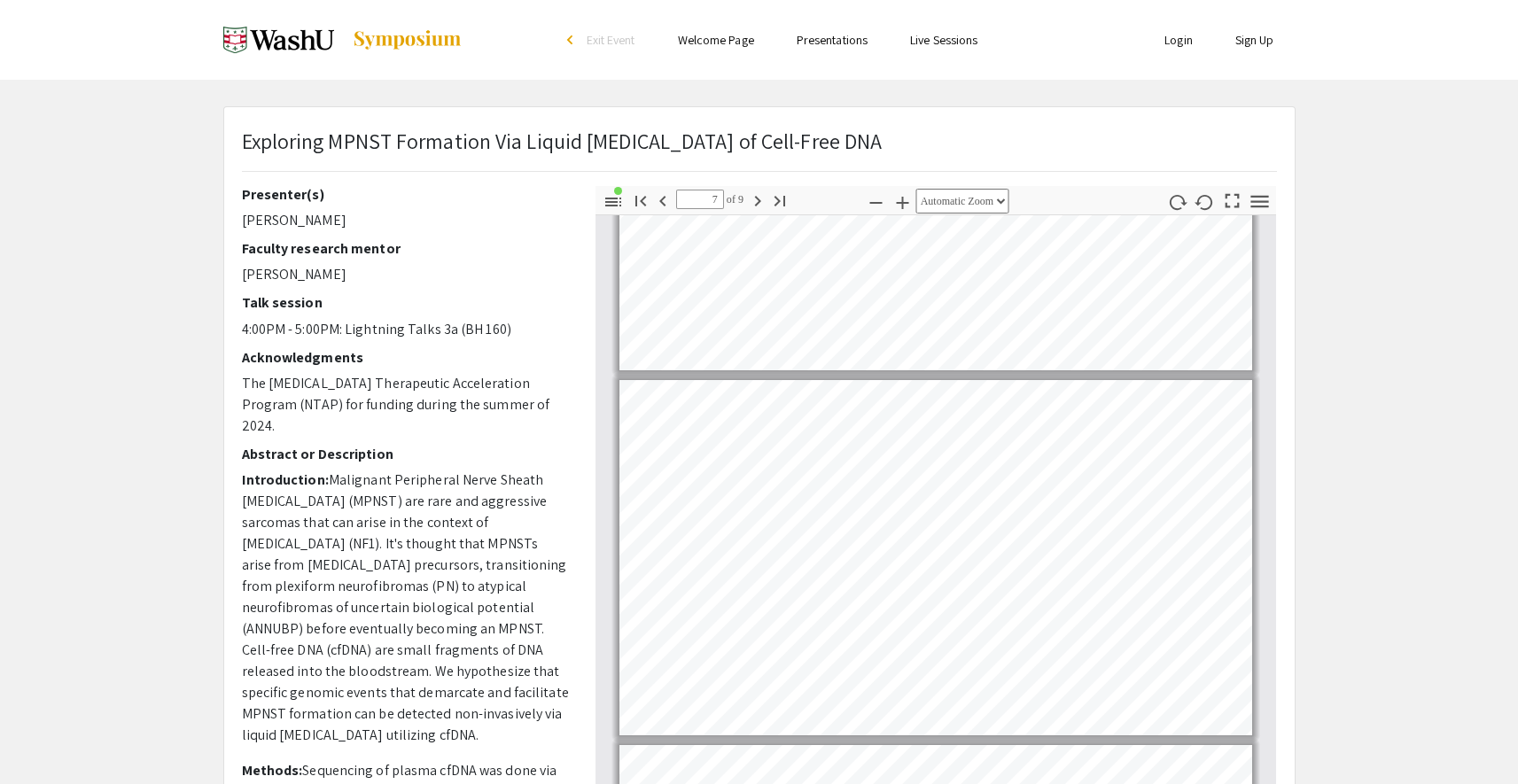
type input "8"
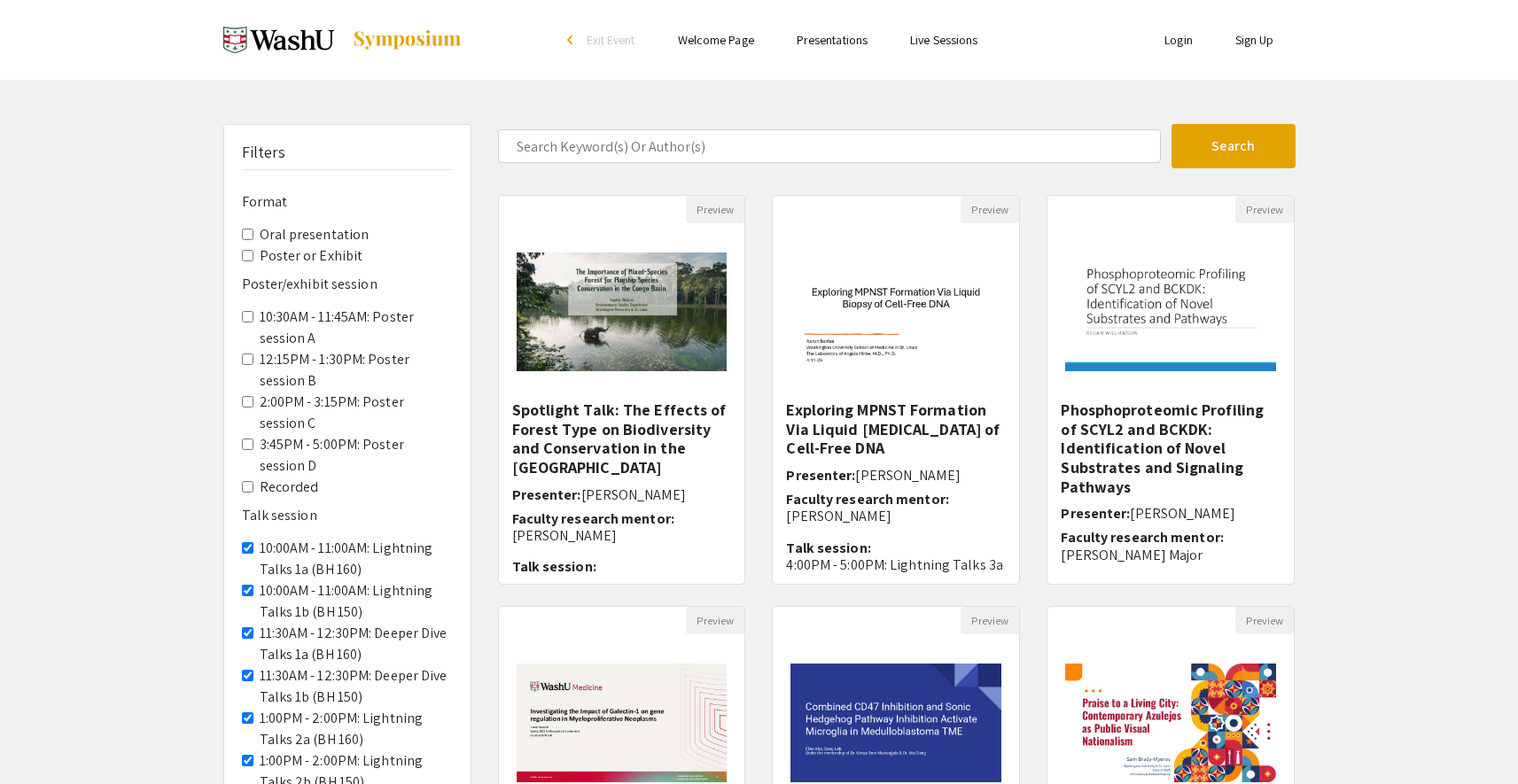
scroll to position [391, 0]
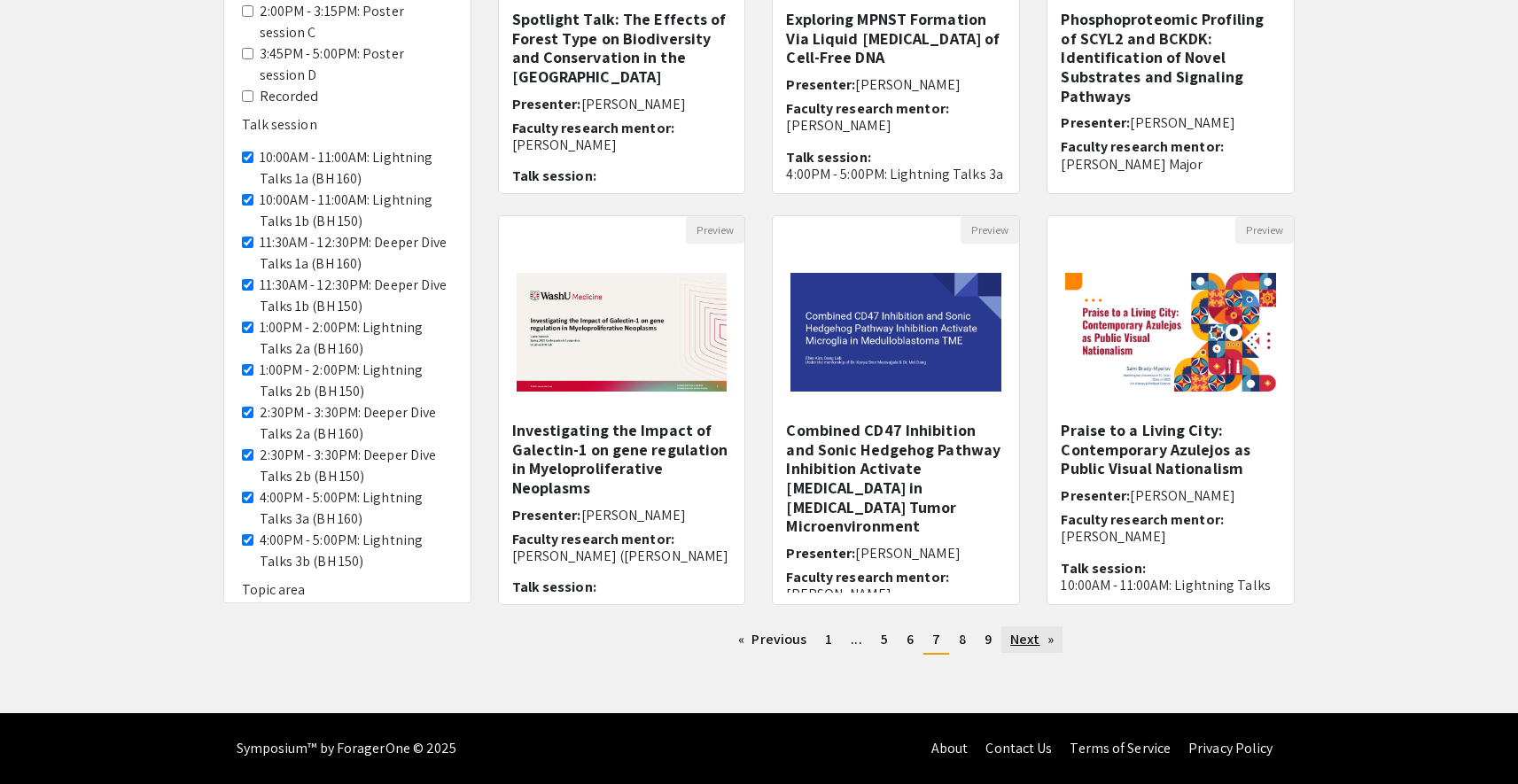
click at [1025, 644] on link "Next page" at bounding box center [1032, 639] width 61 height 27
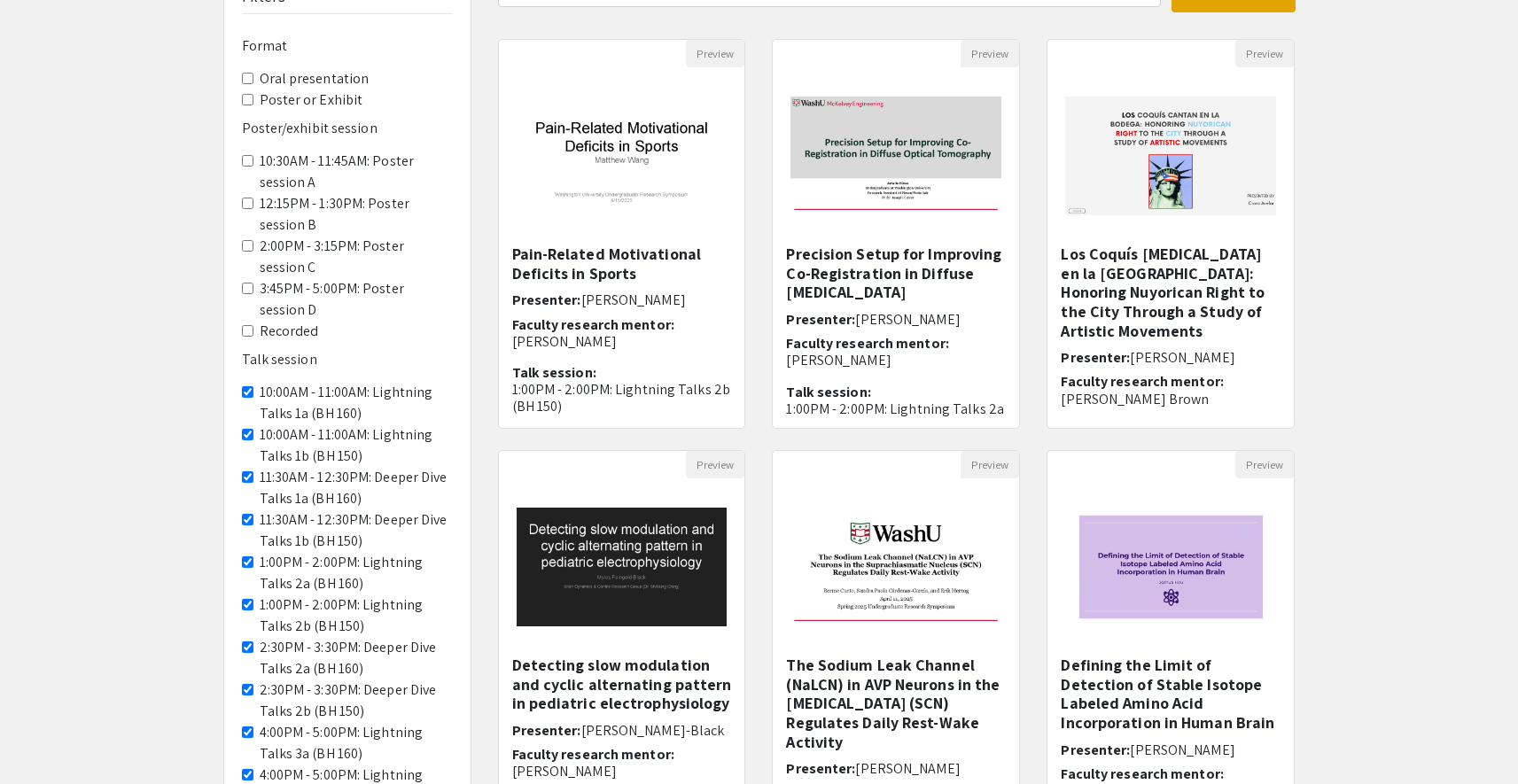
scroll to position [317, 0]
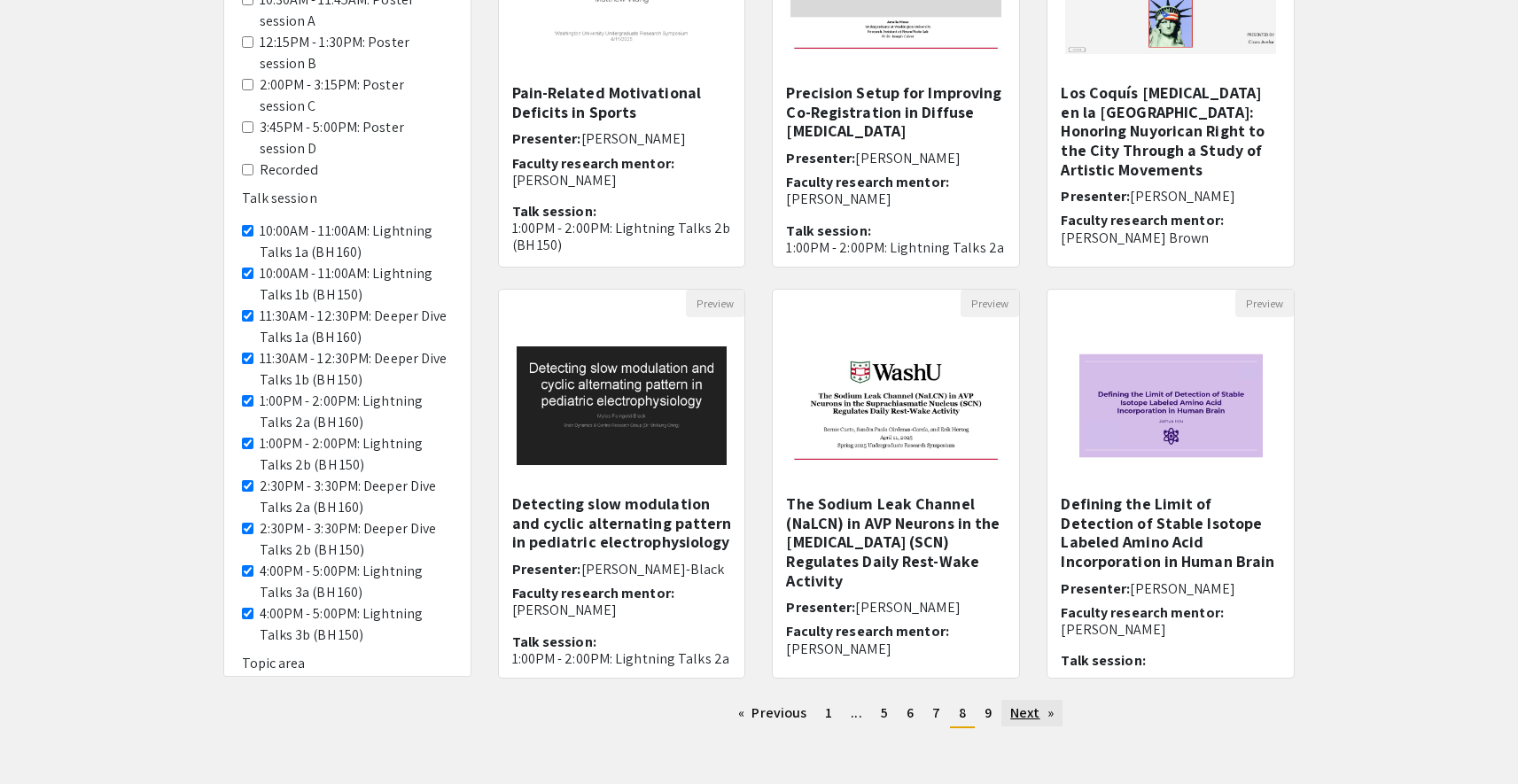
click at [1018, 714] on link "Next page" at bounding box center [1032, 713] width 61 height 27
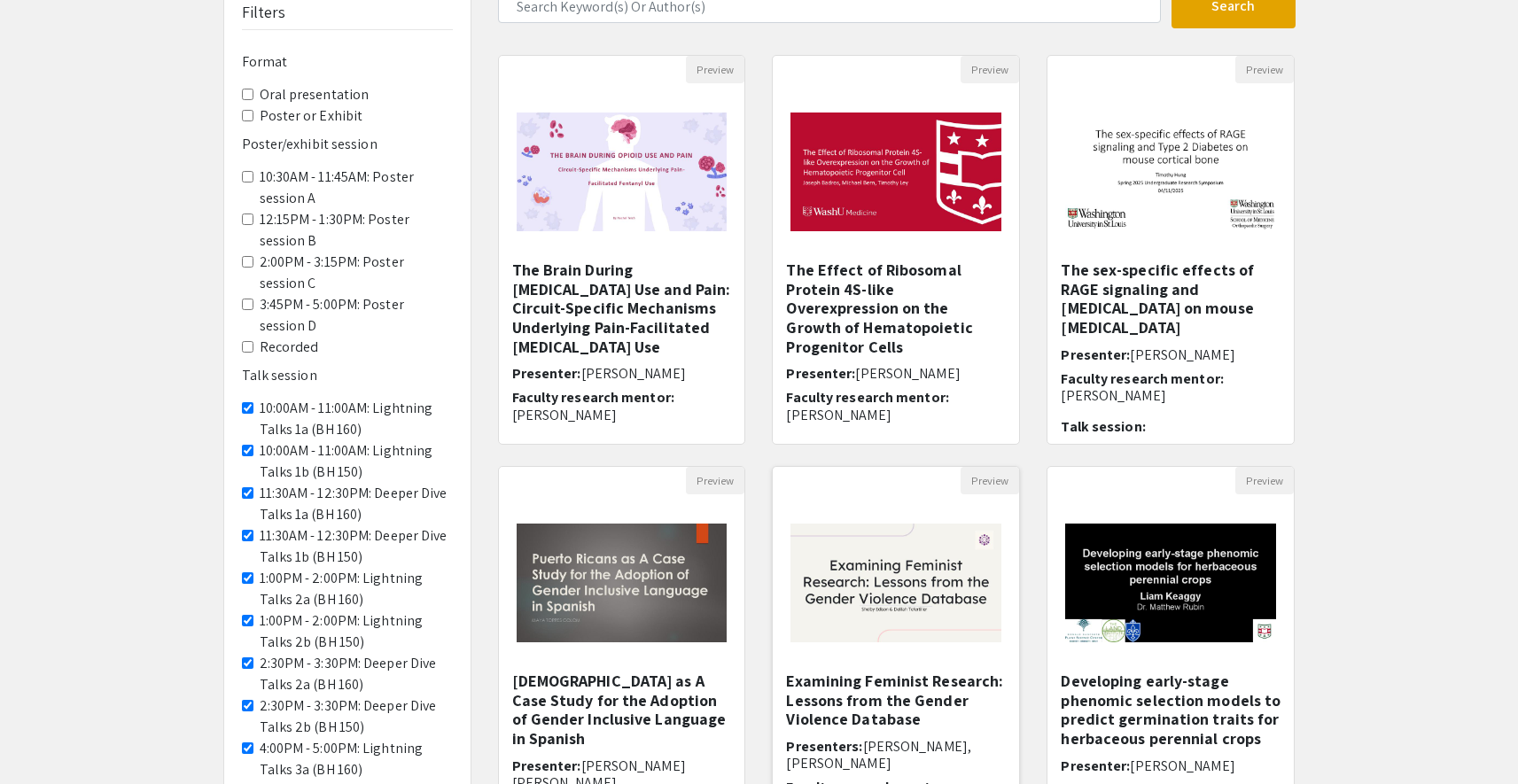
scroll to position [375, 0]
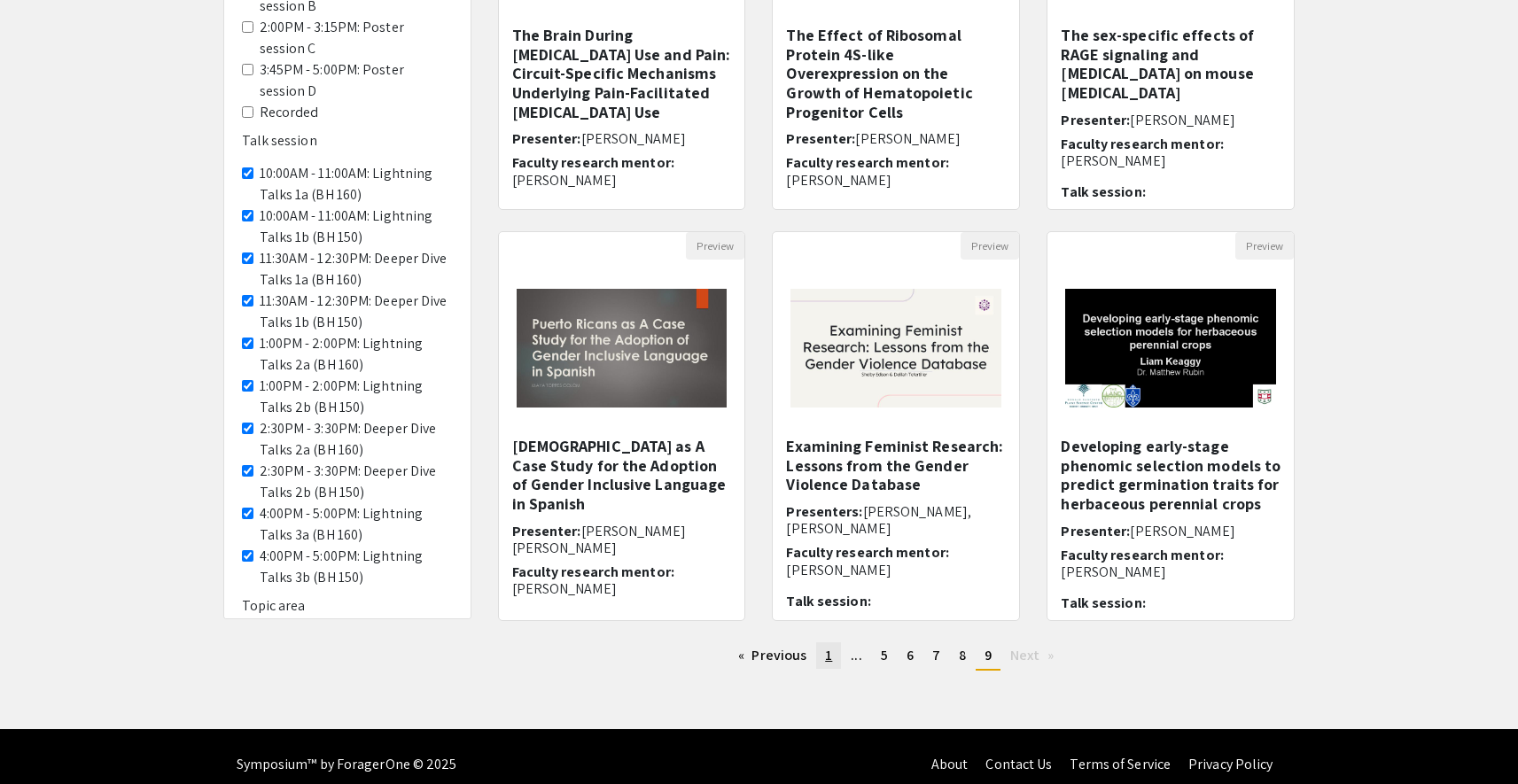
click at [821, 660] on link "page 1" at bounding box center [828, 655] width 25 height 27
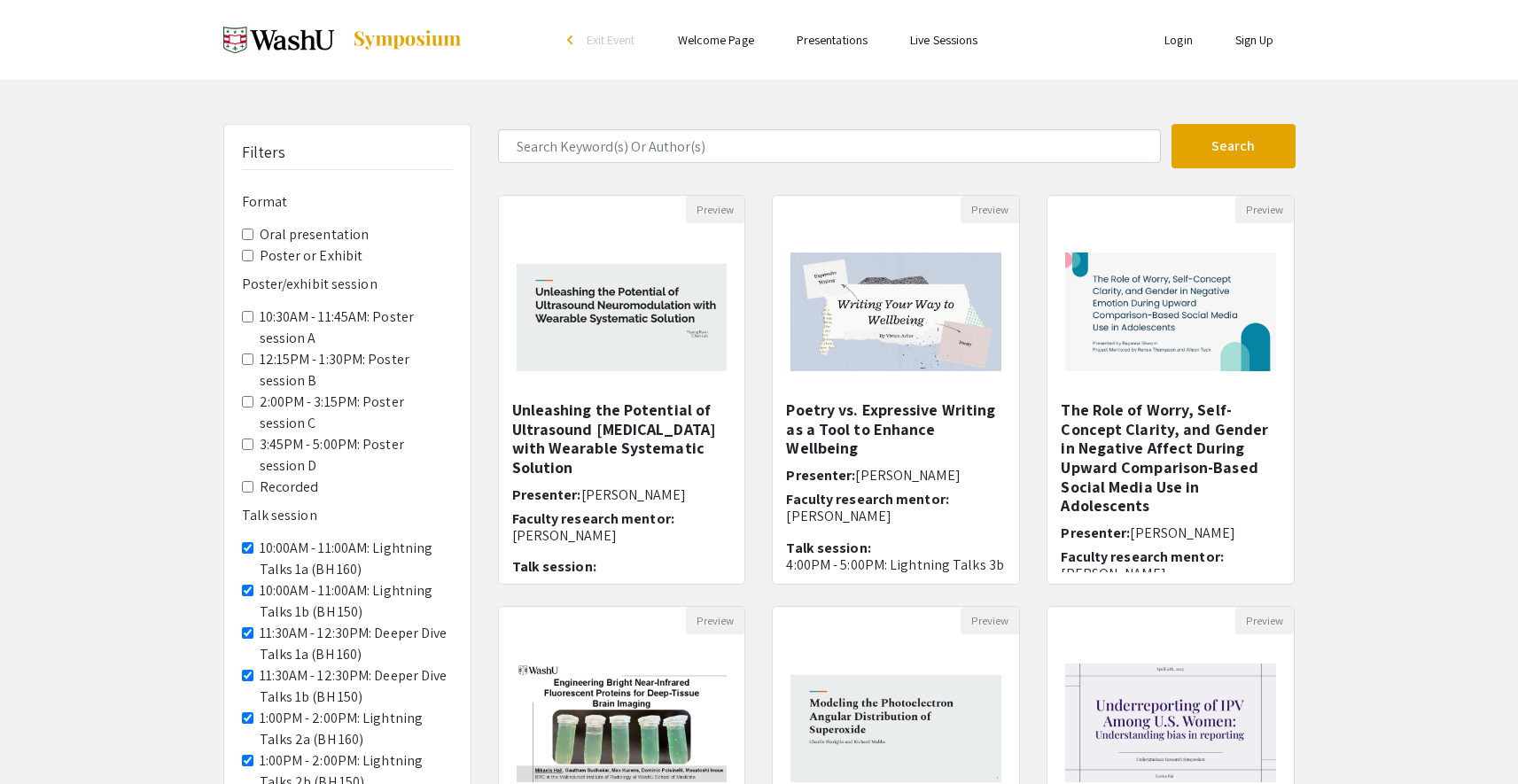
scroll to position [391, 0]
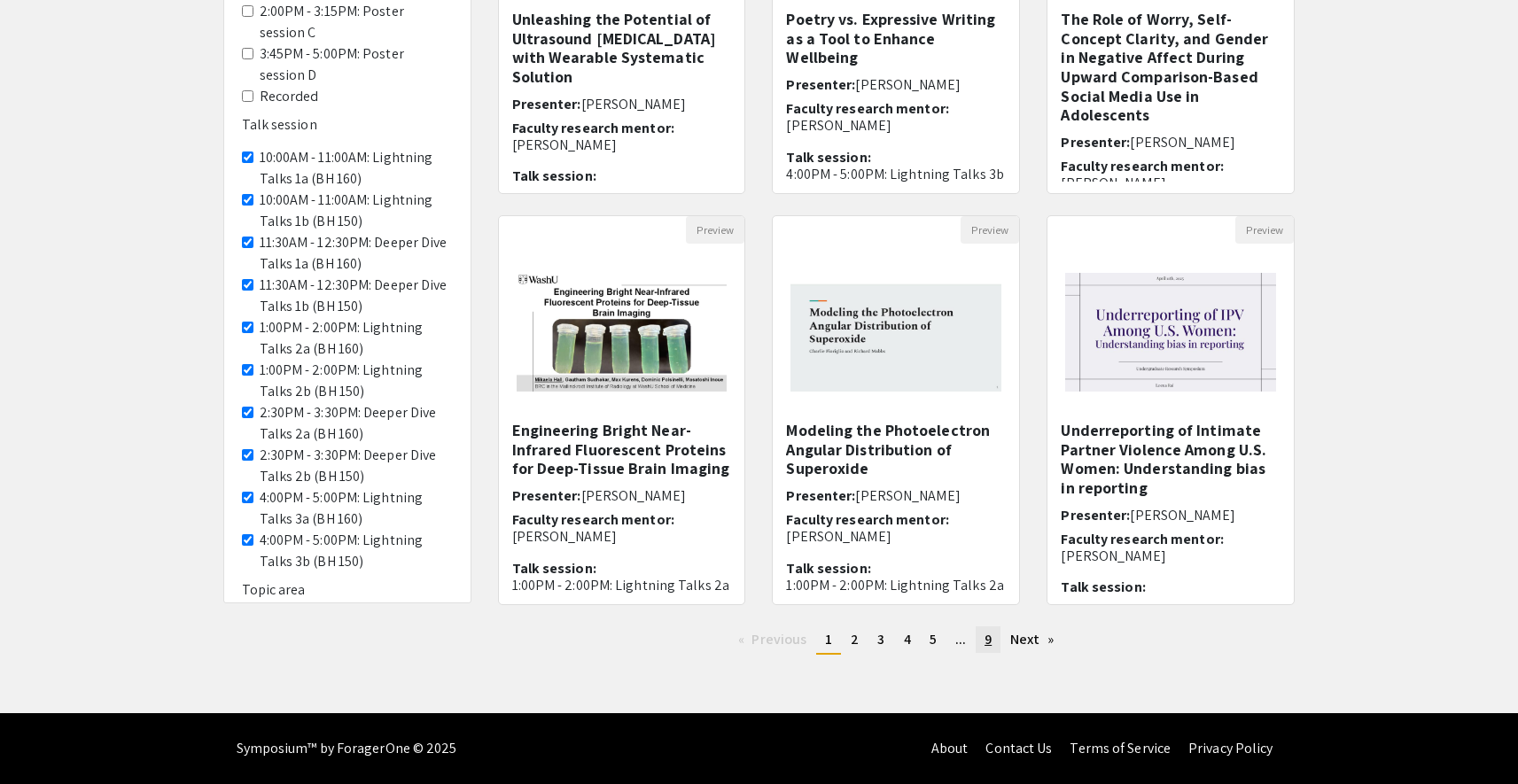
click at [992, 646] on link "page 9" at bounding box center [988, 639] width 25 height 27
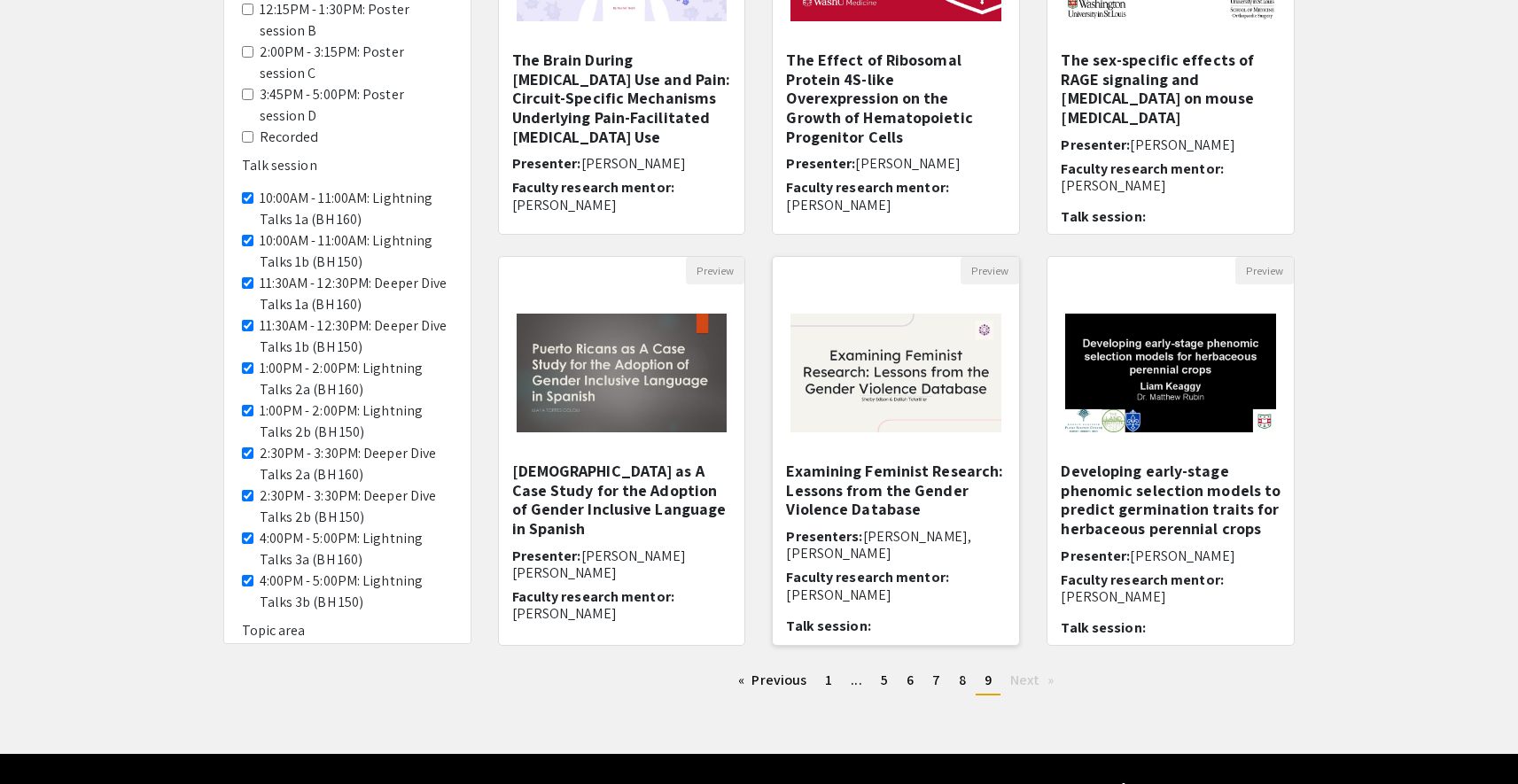
scroll to position [391, 0]
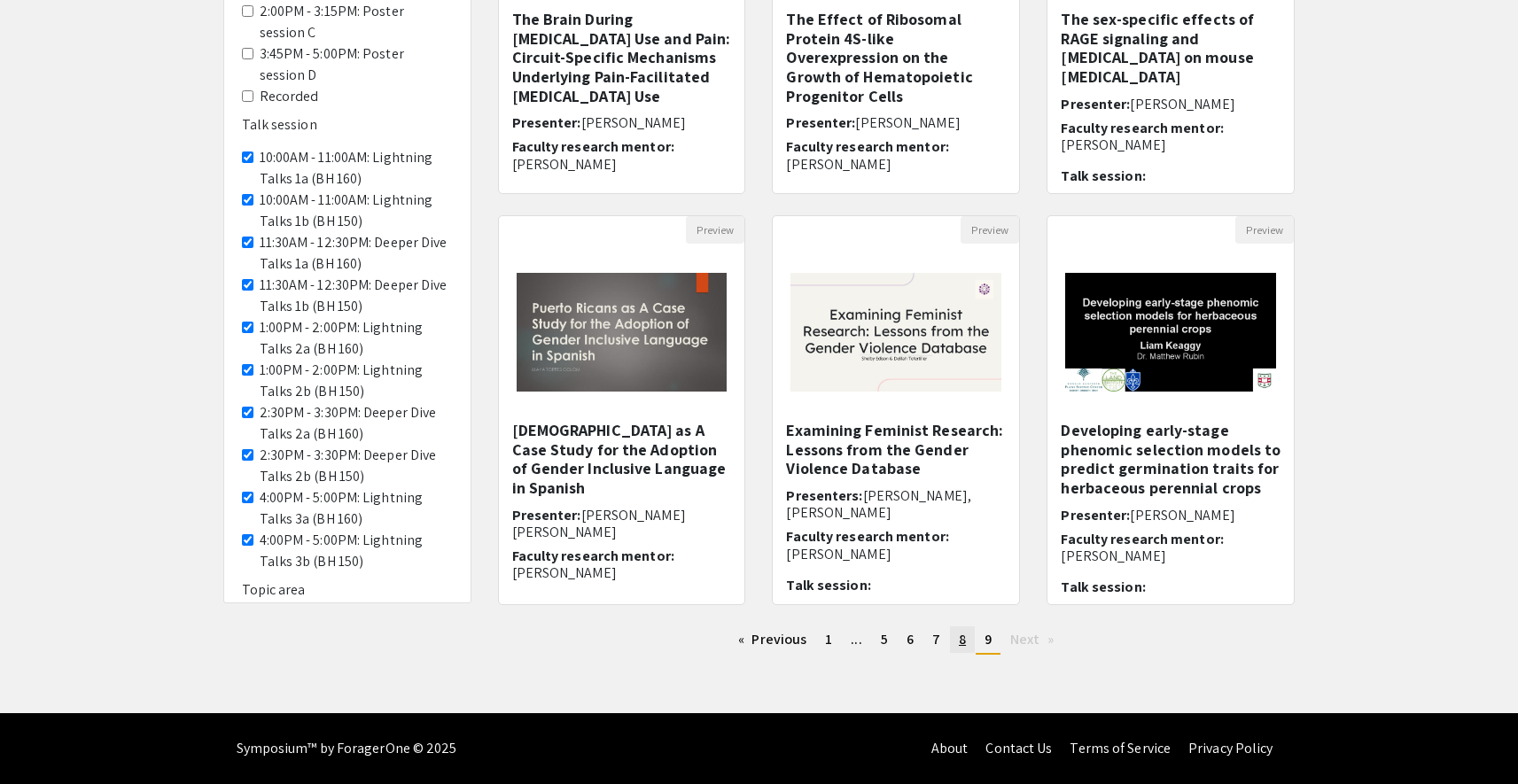
click at [961, 647] on span "8" at bounding box center [962, 639] width 7 height 19
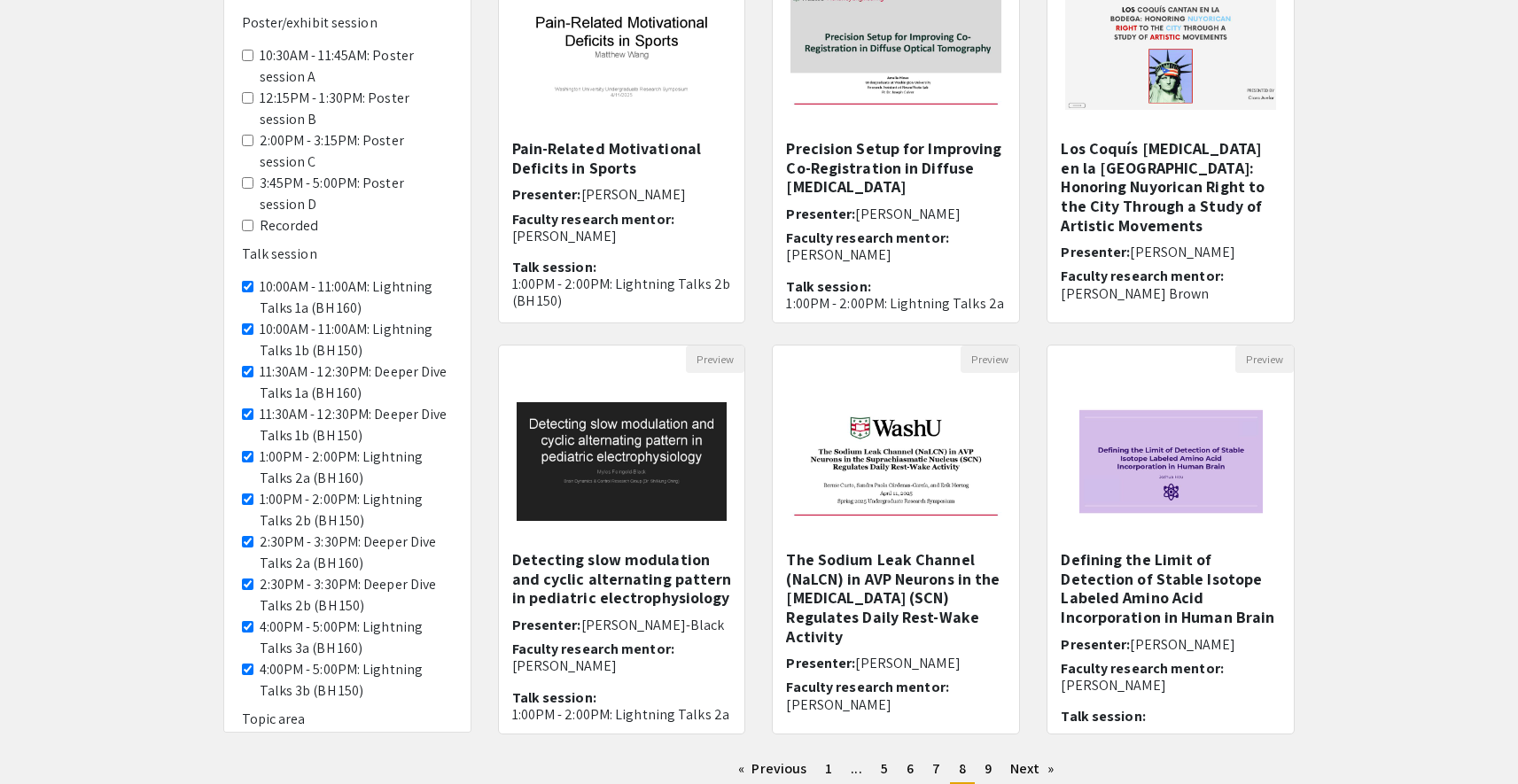
scroll to position [391, 0]
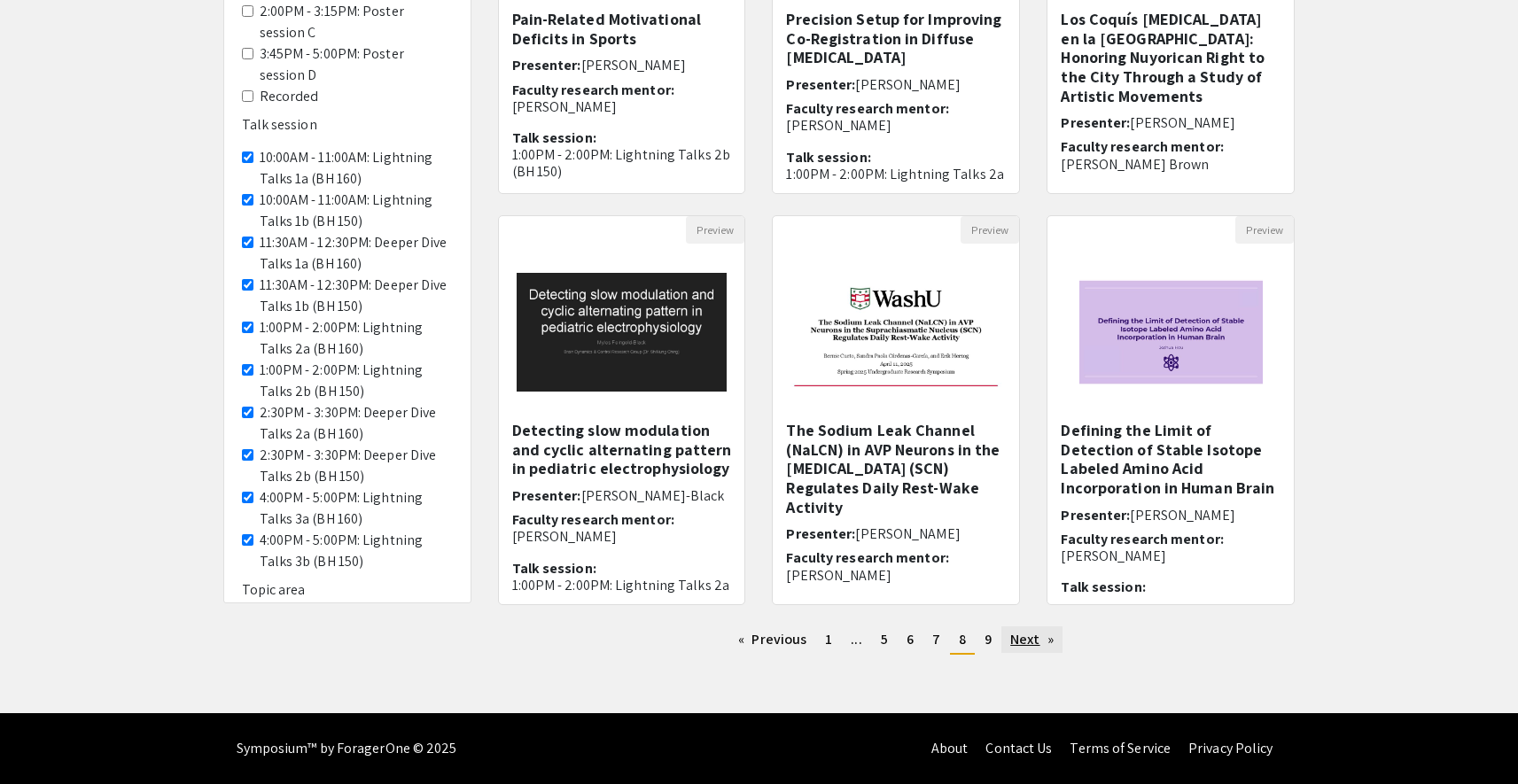
click at [1038, 638] on link "Next page" at bounding box center [1032, 639] width 61 height 27
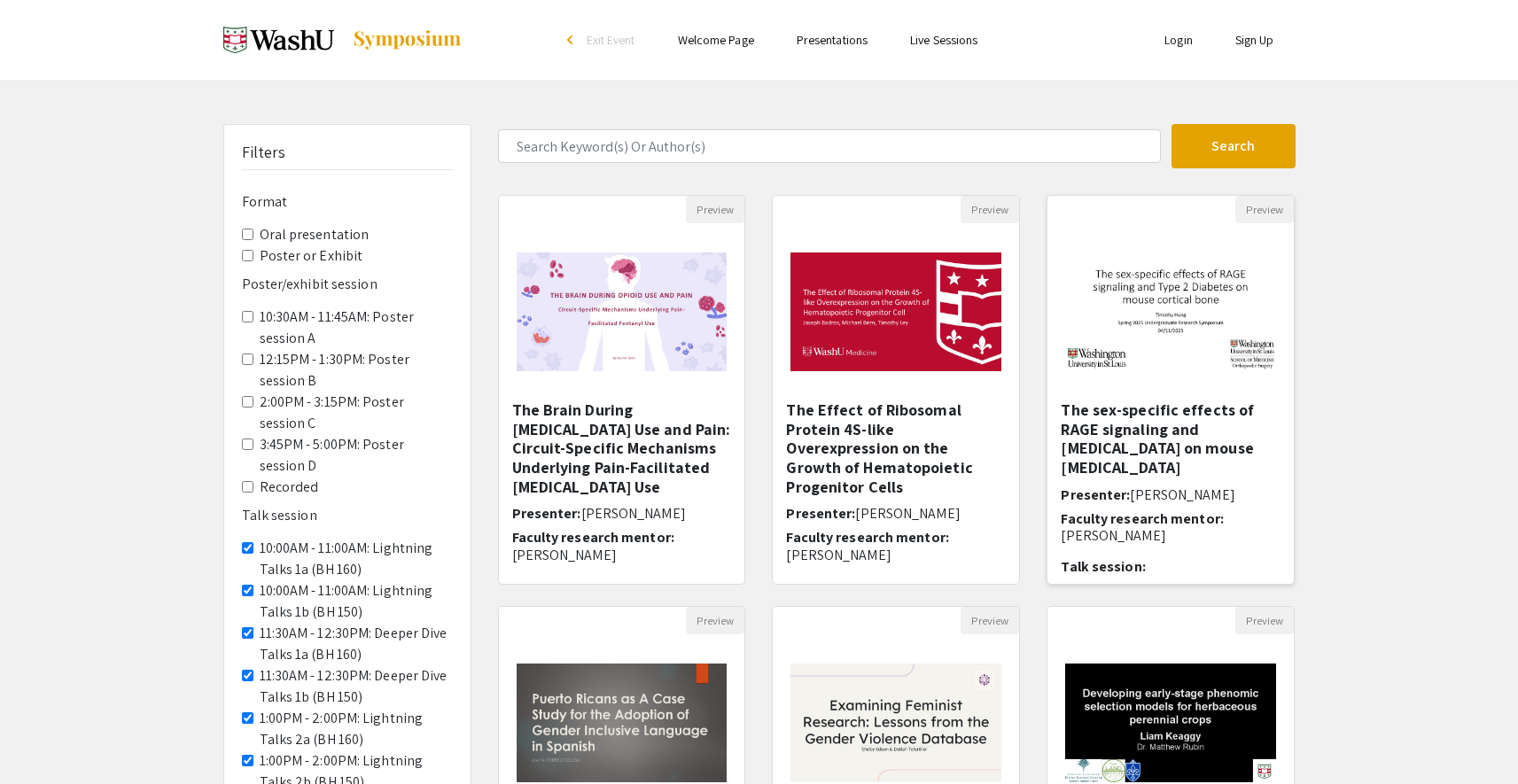
click at [1204, 350] on img at bounding box center [1171, 312] width 247 height 155
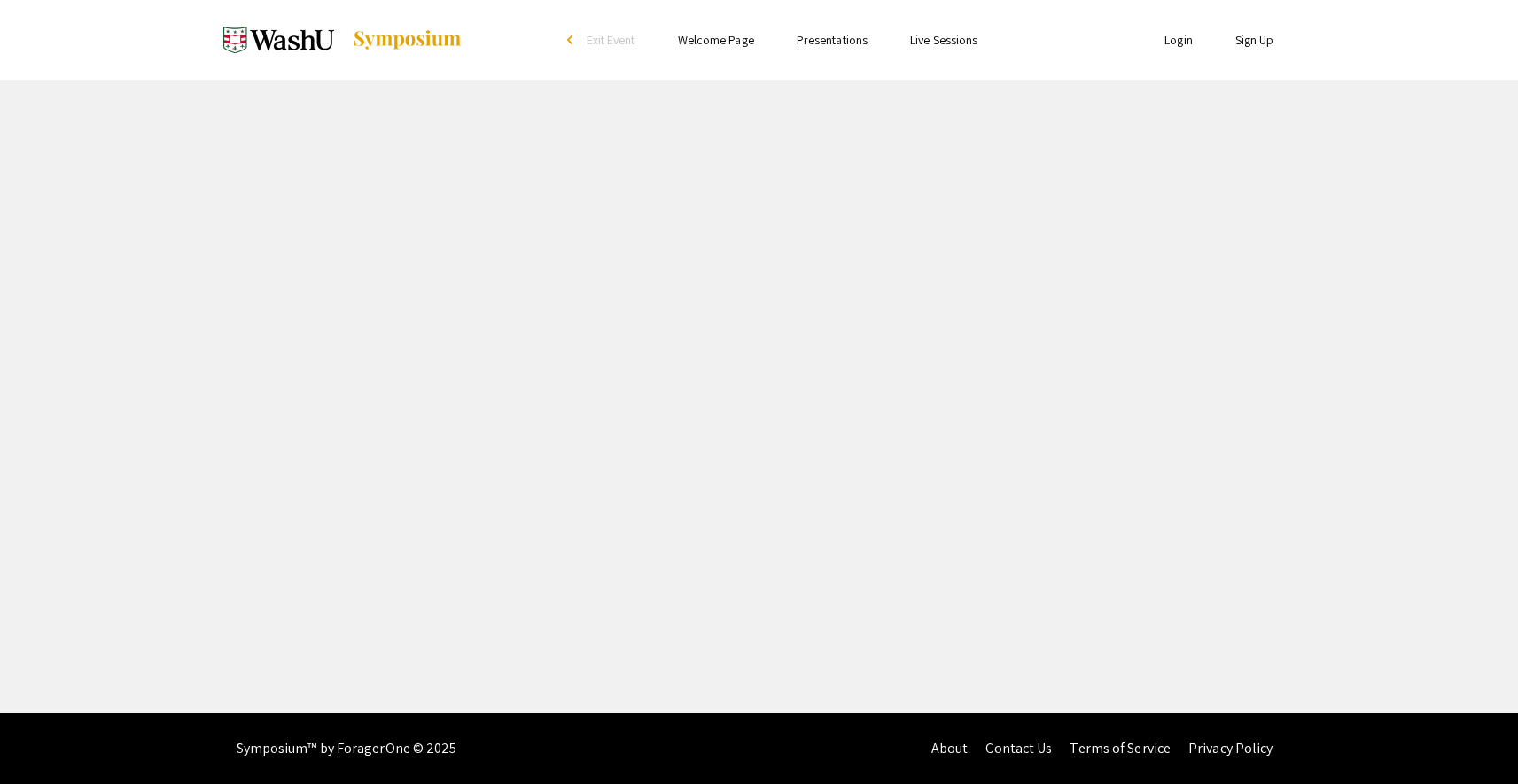
select select "custom"
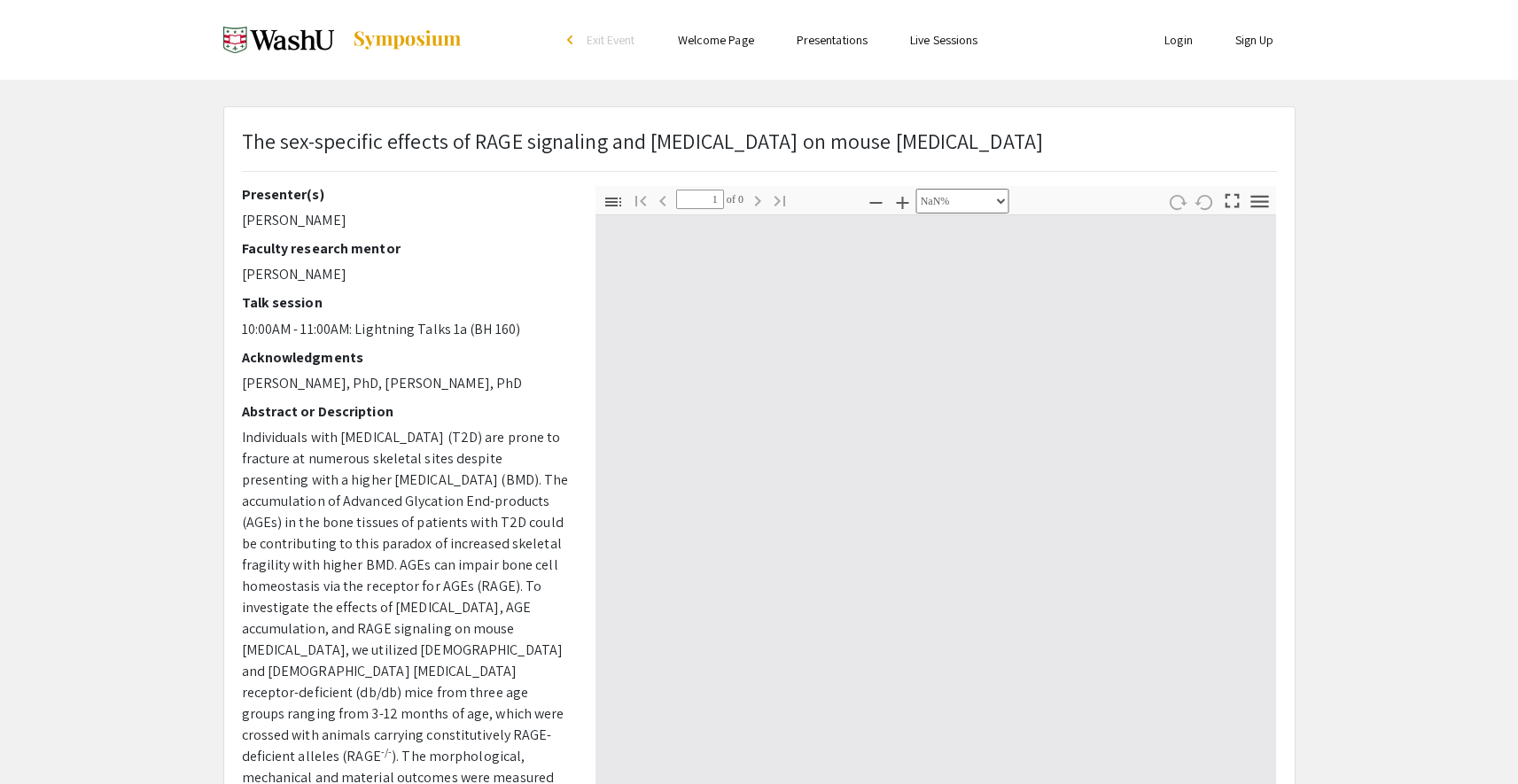
type input "0"
select select "custom"
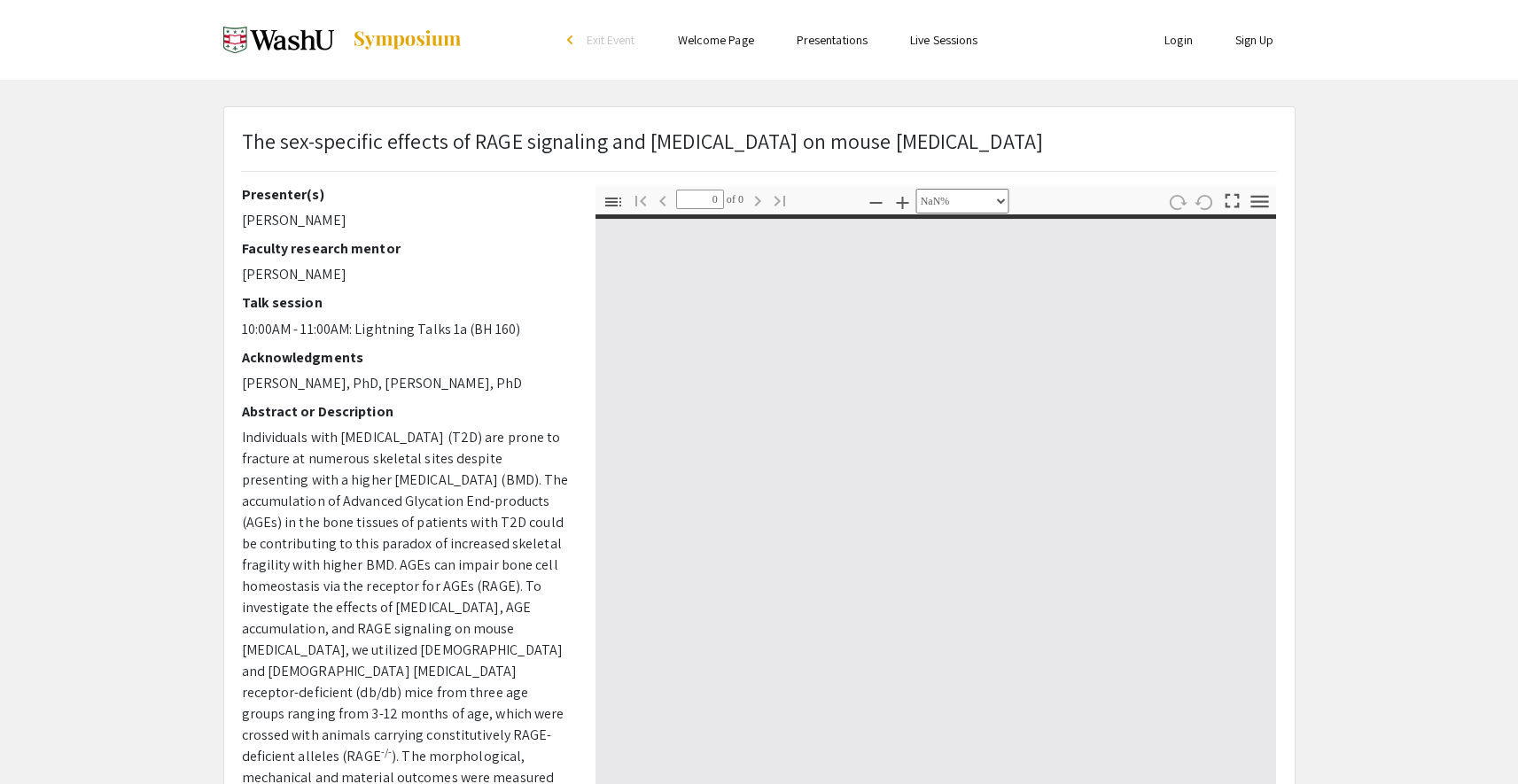
type input "1"
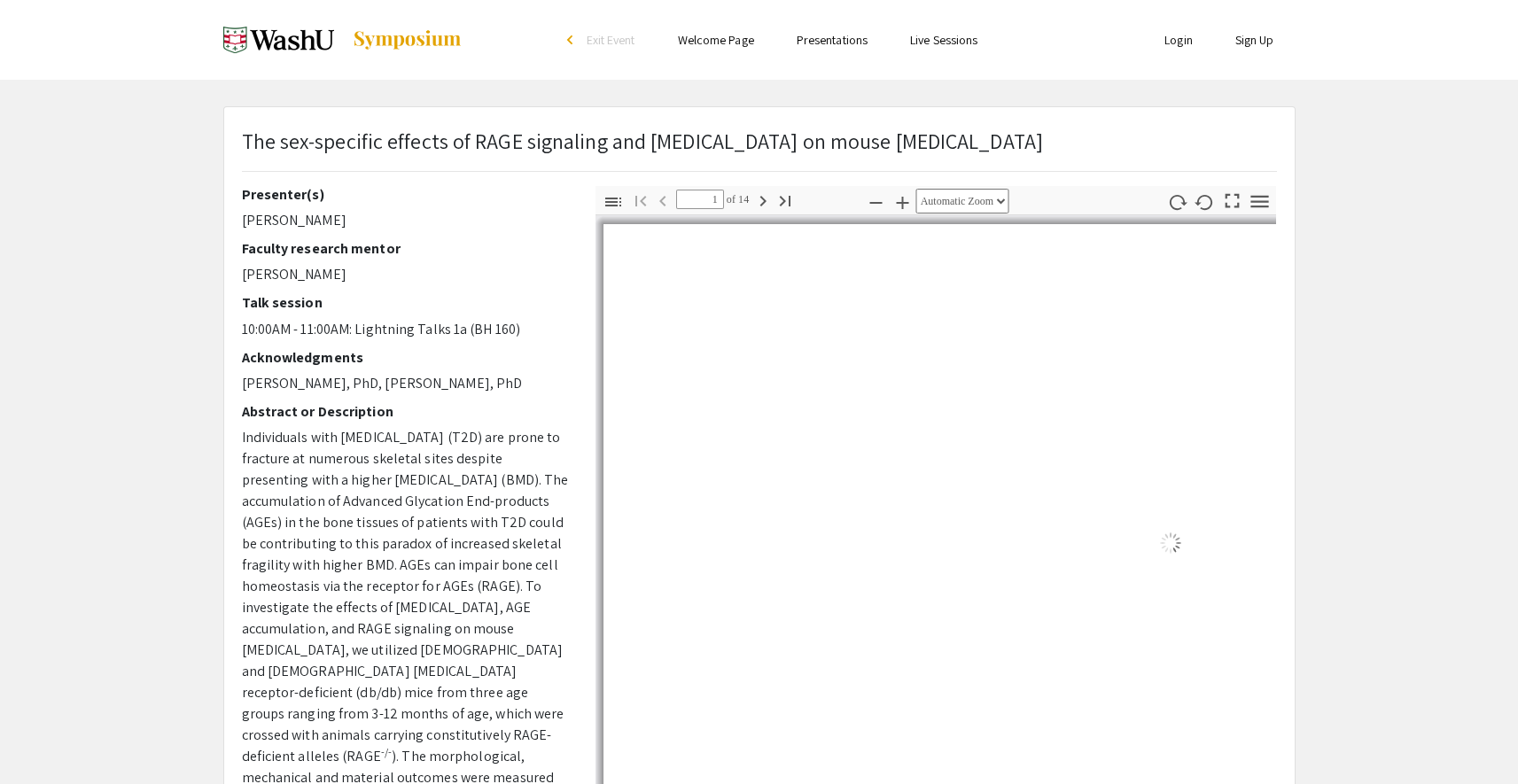
select select "custom"
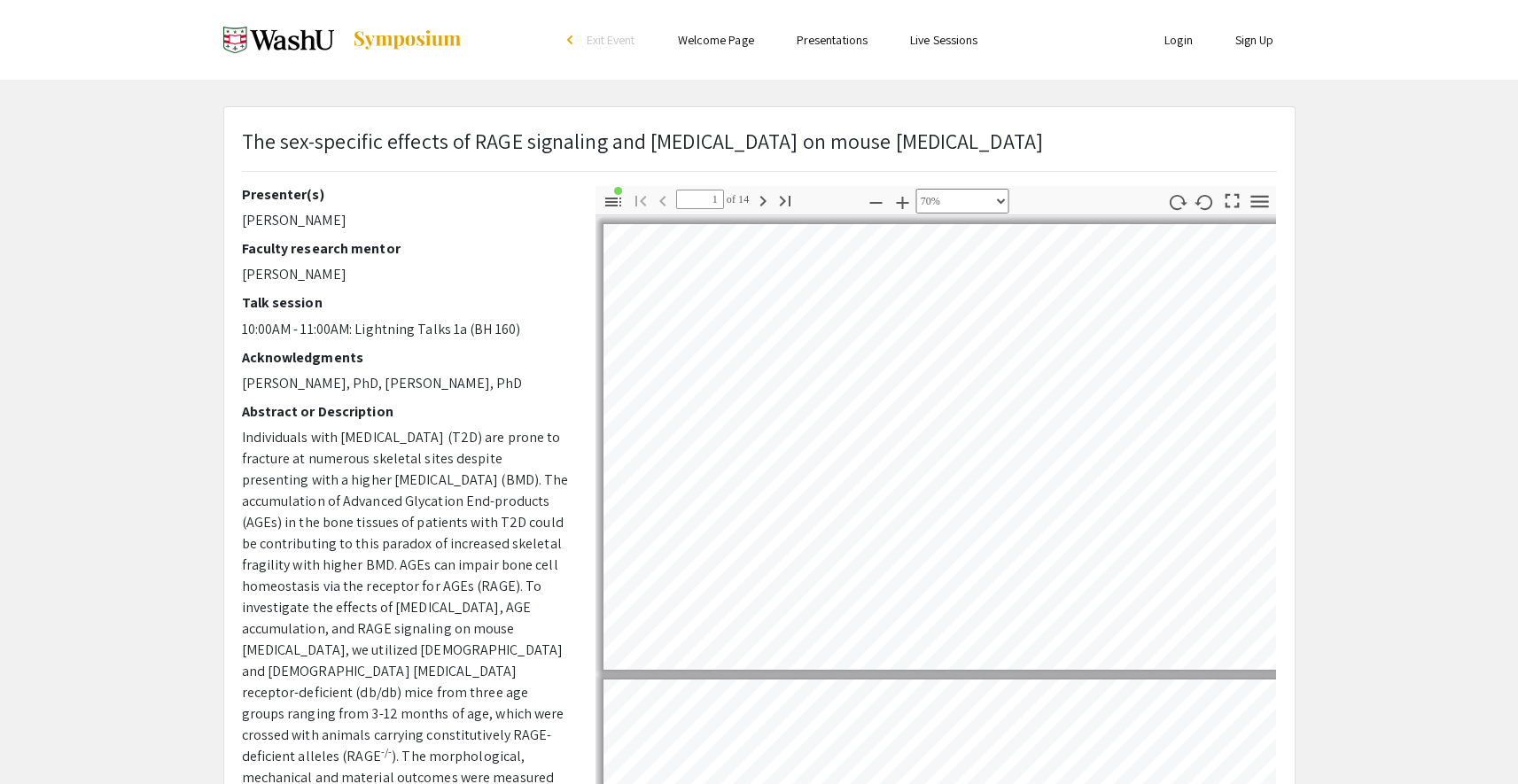
scroll to position [2, 2]
type input "2"
select select "custom"
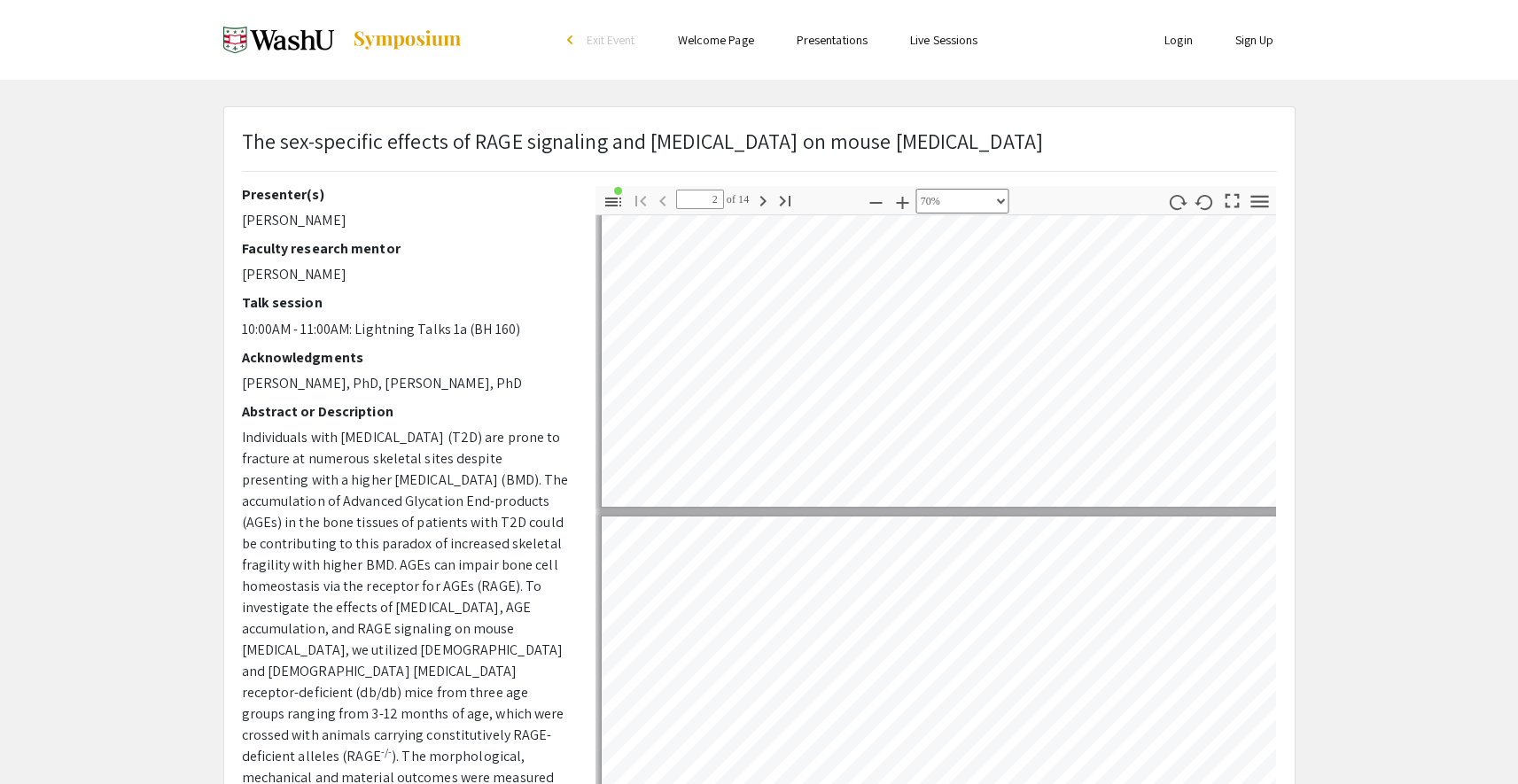
type input "3"
select select "custom"
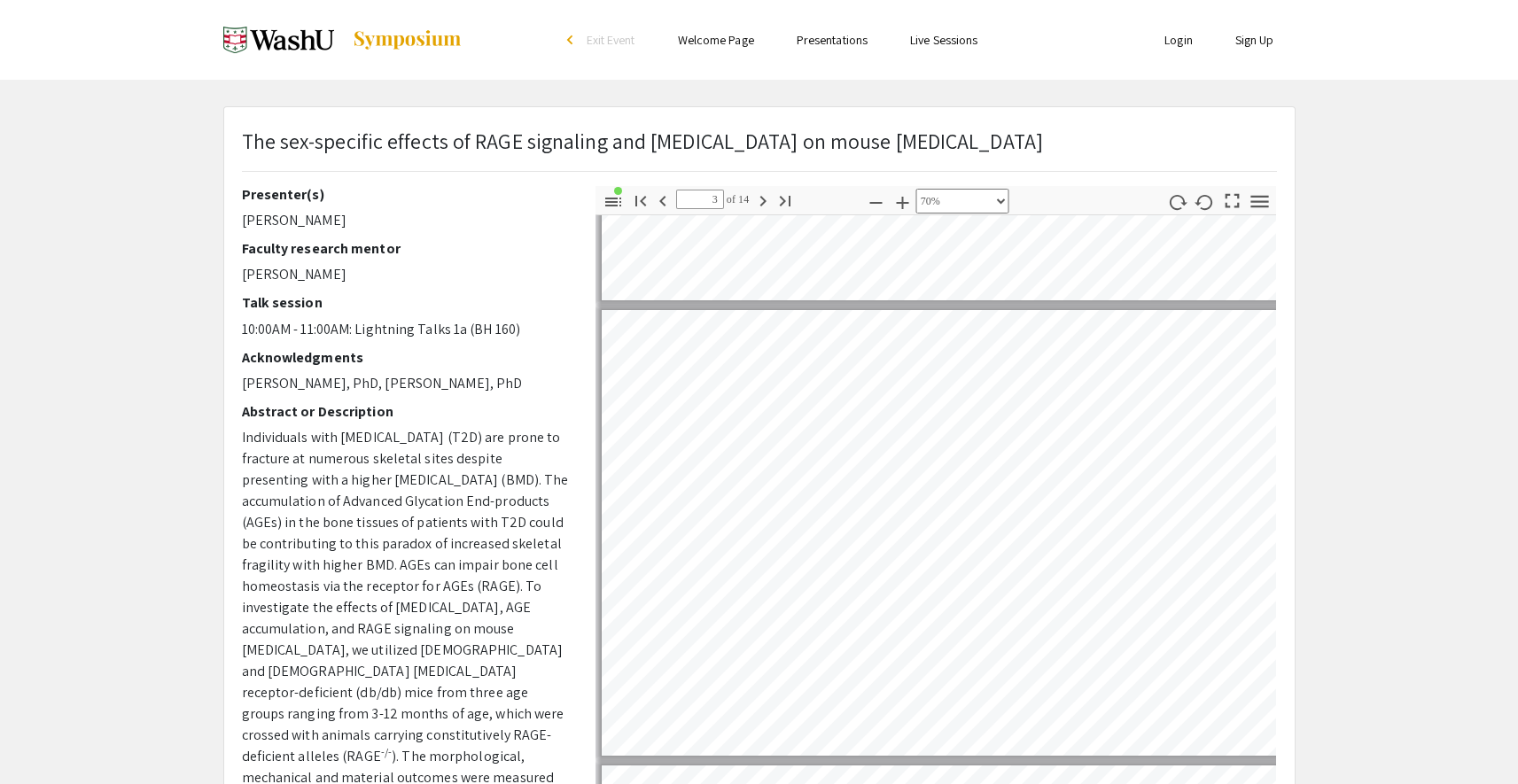
type input "4"
select select "custom"
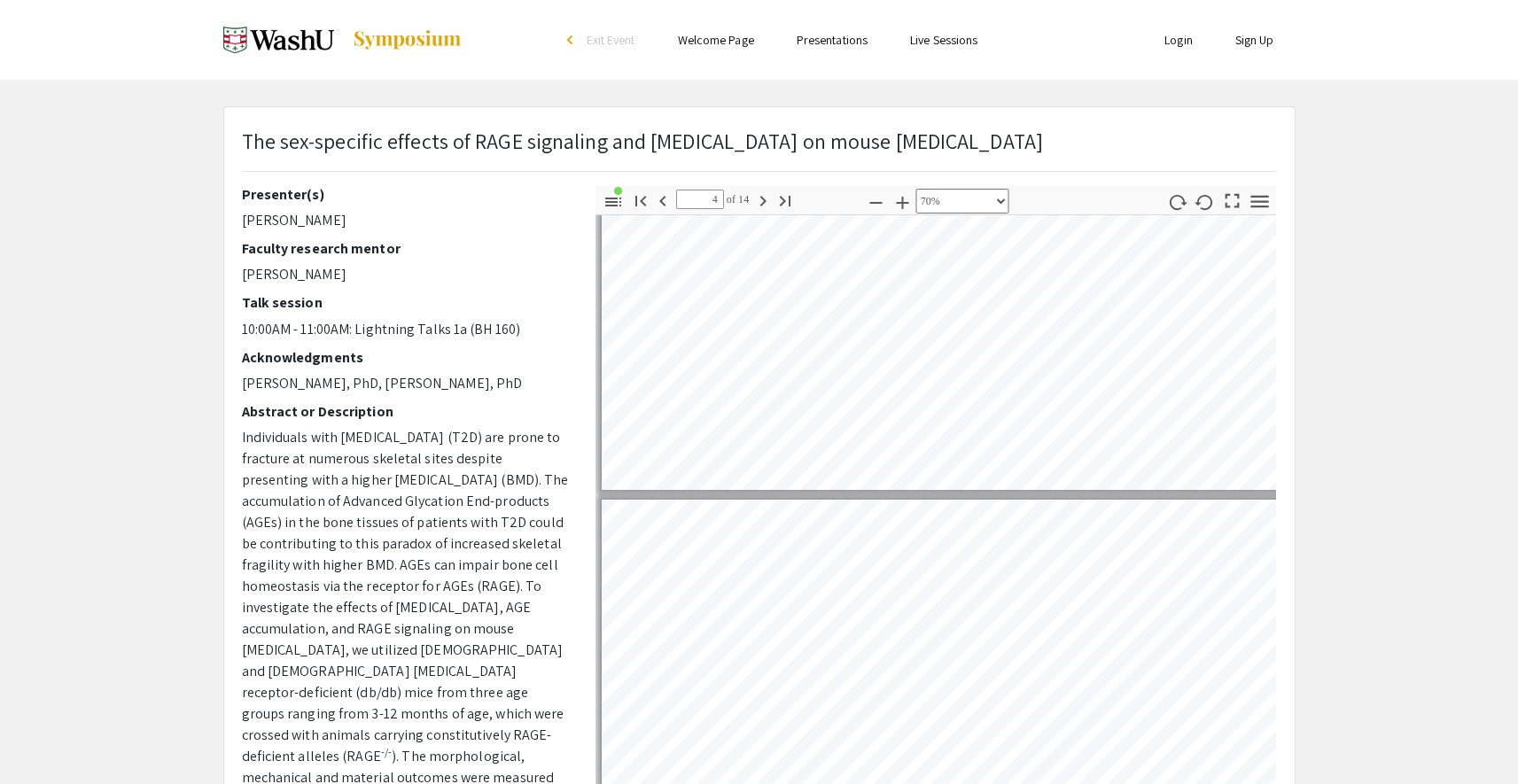
type input "5"
select select "custom"
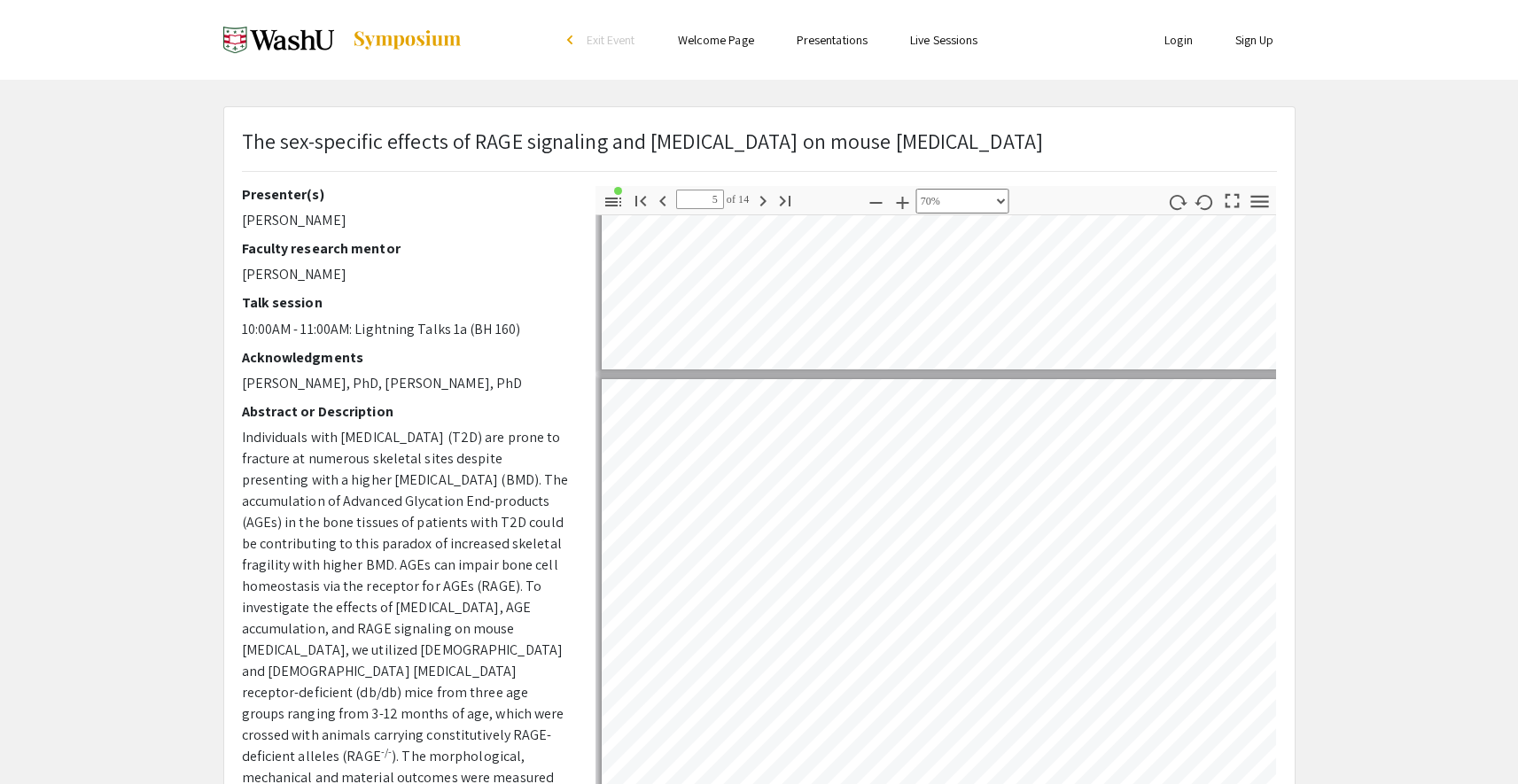
type input "6"
select select "custom"
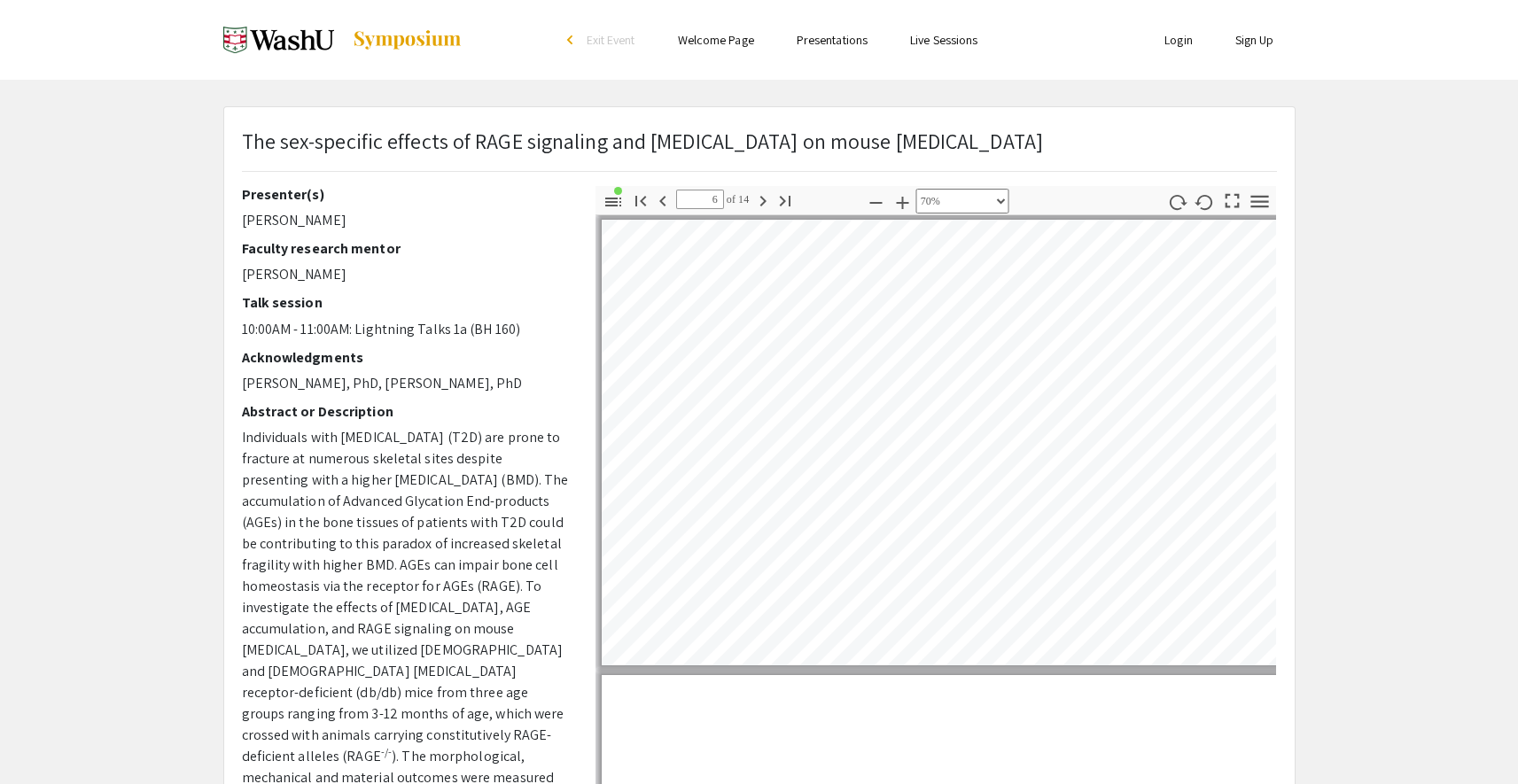
type input "7"
select select "custom"
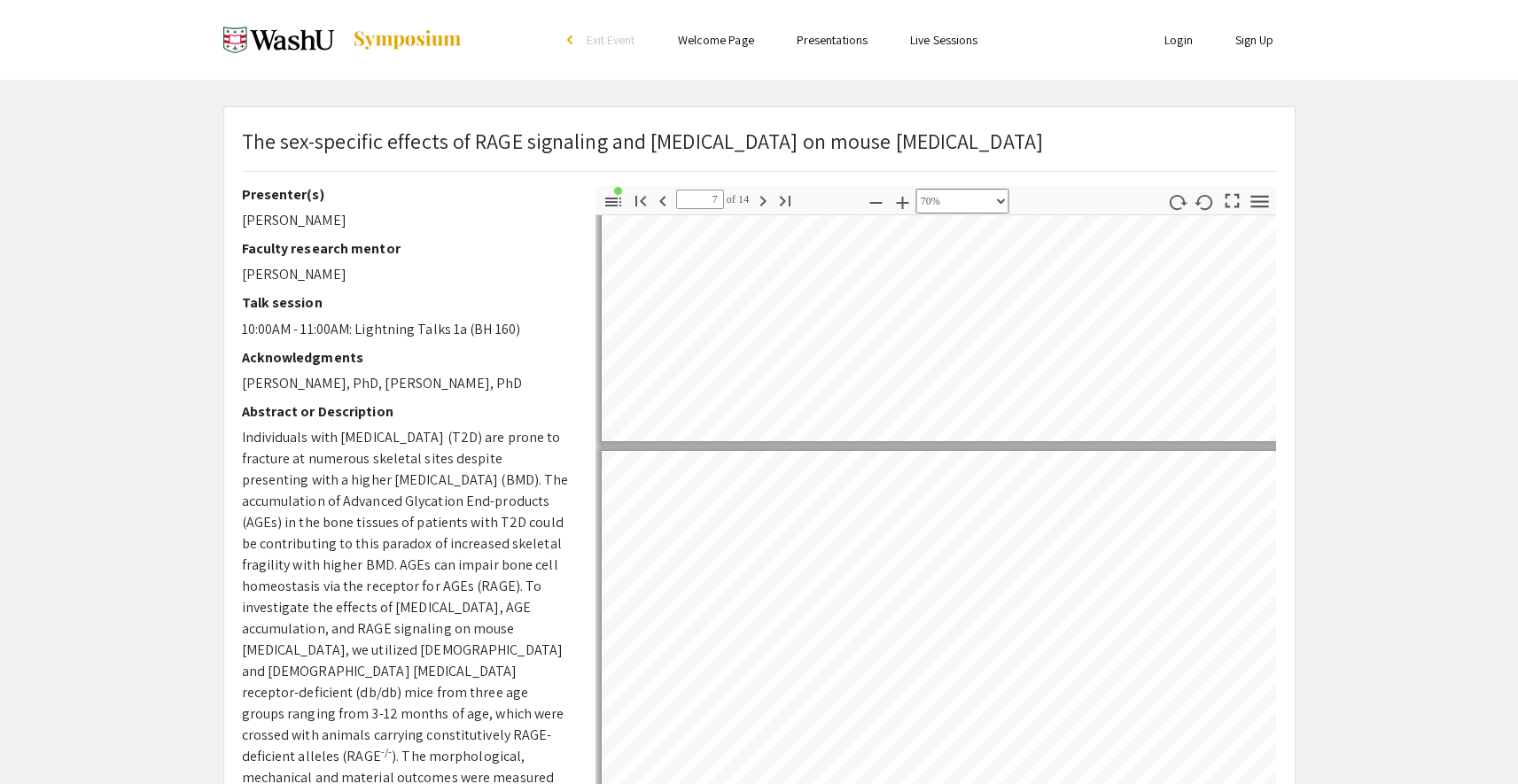
type input "8"
select select "custom"
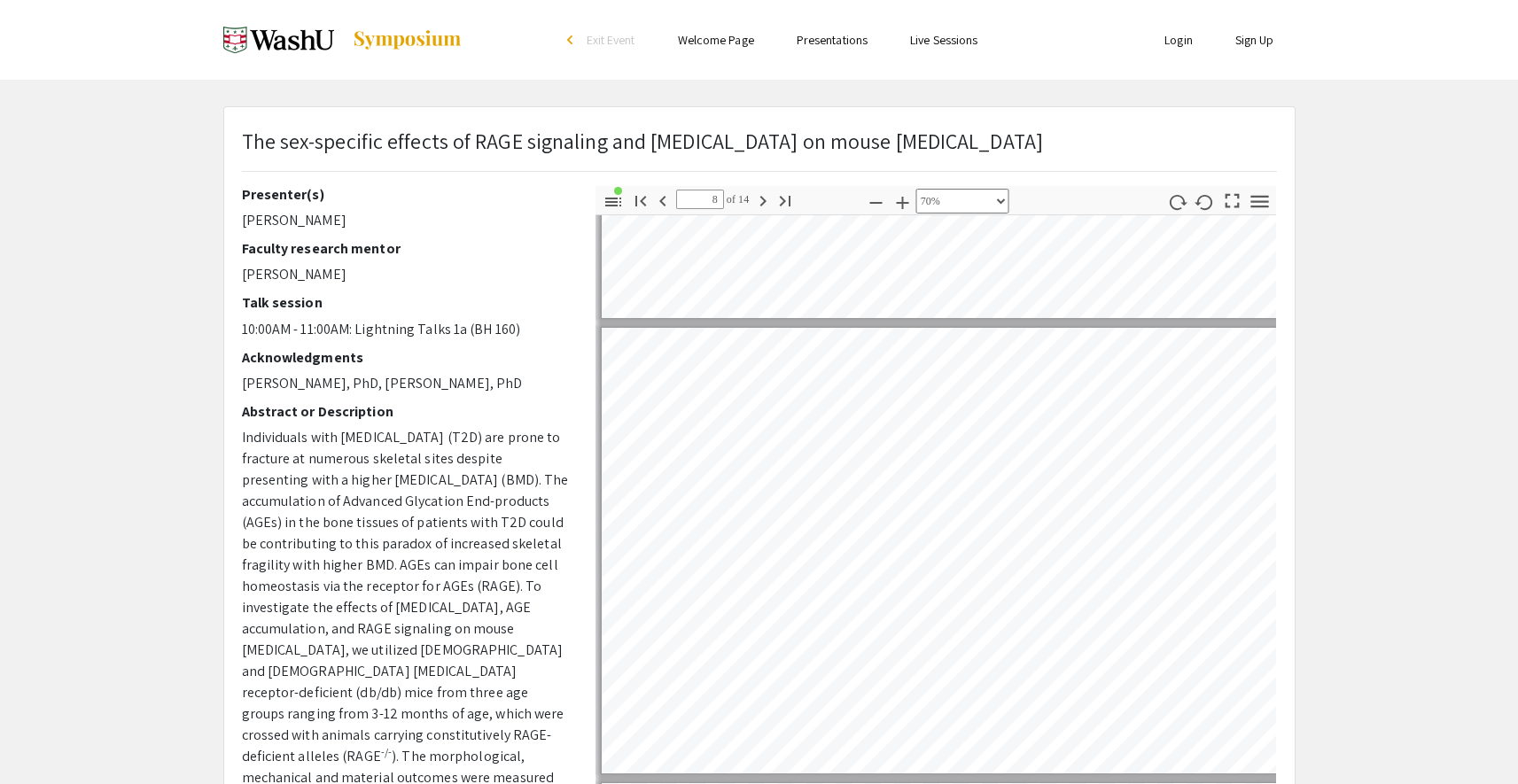
type input "7"
select select "custom"
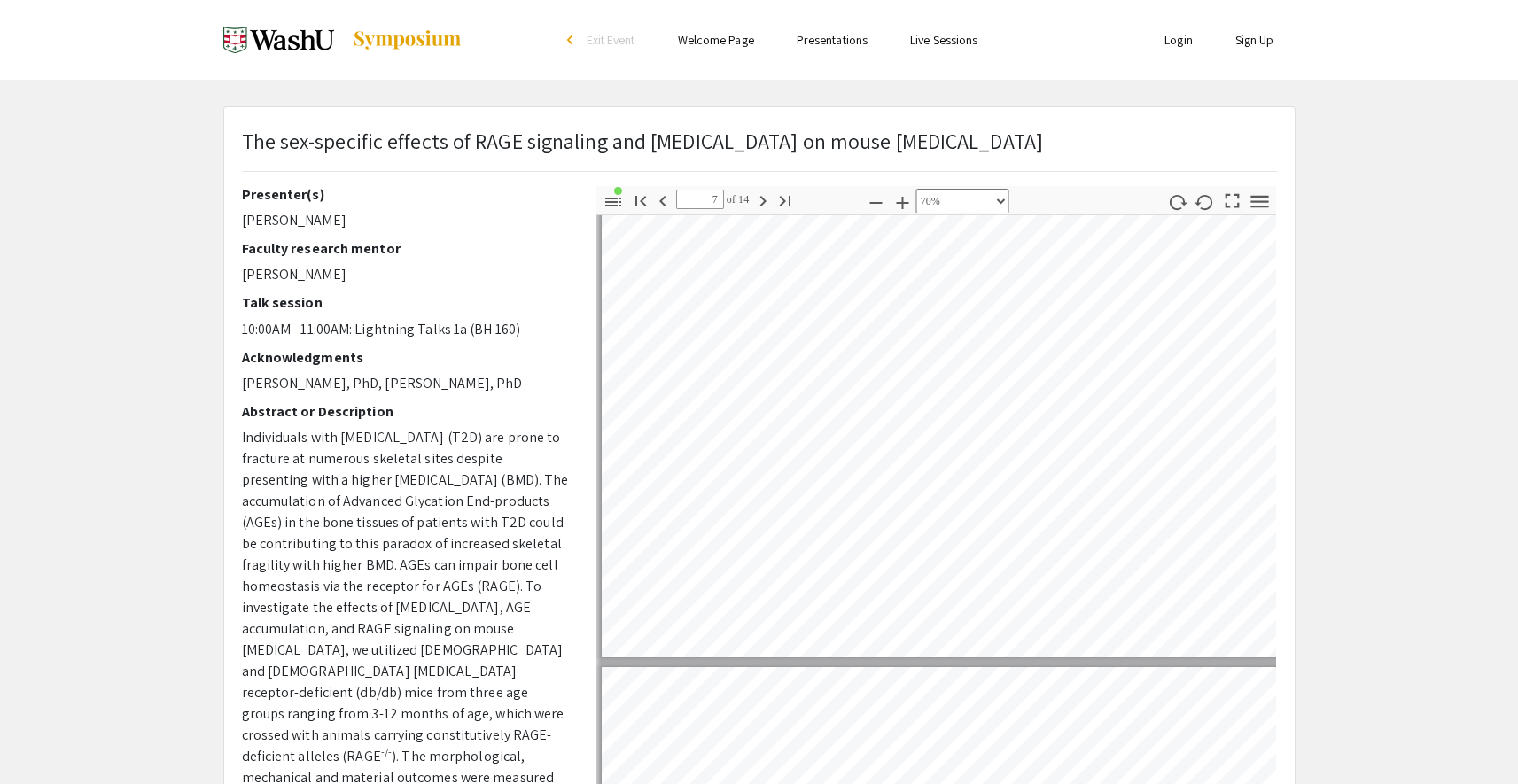
type input "8"
select select "custom"
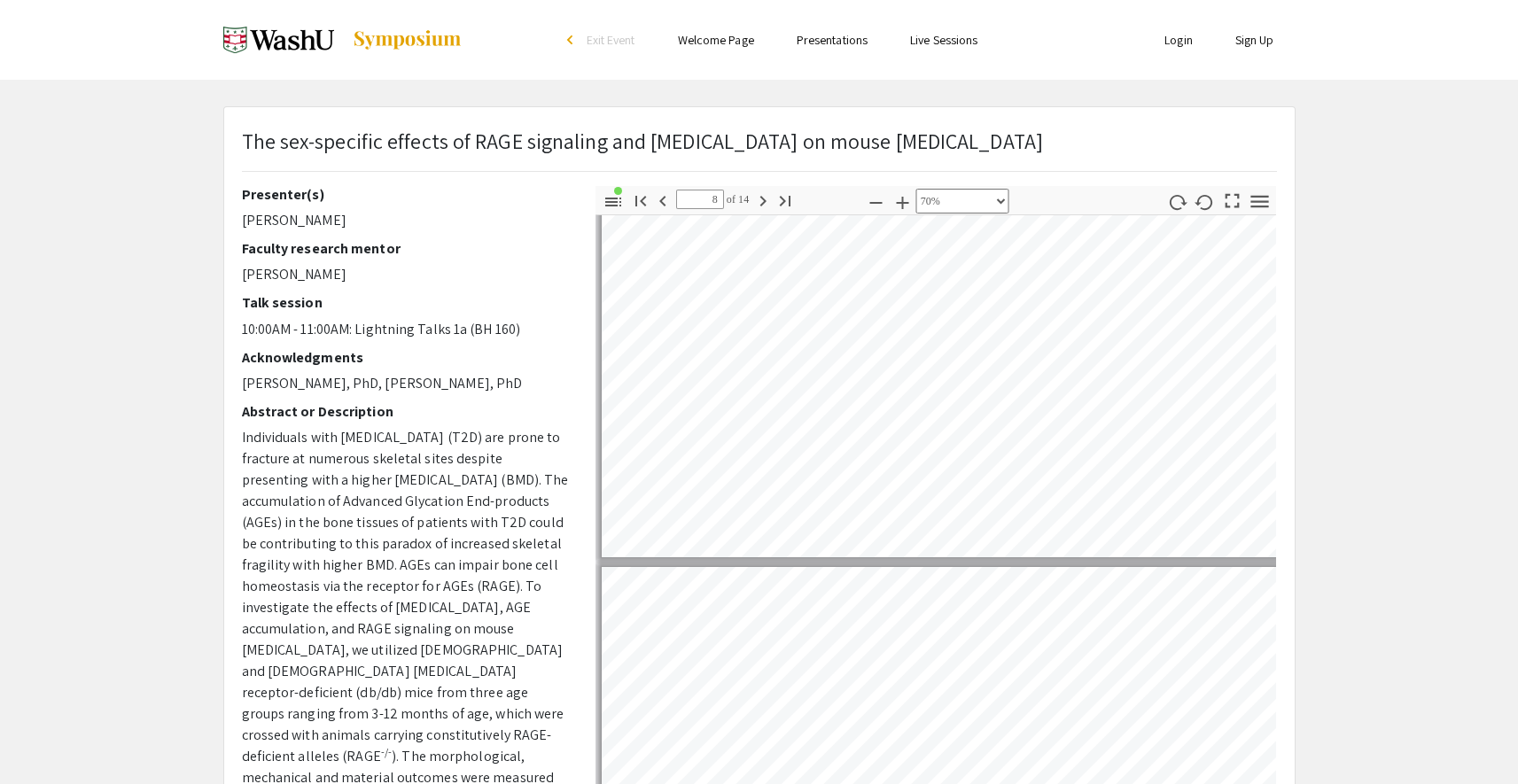
type input "9"
select select "custom"
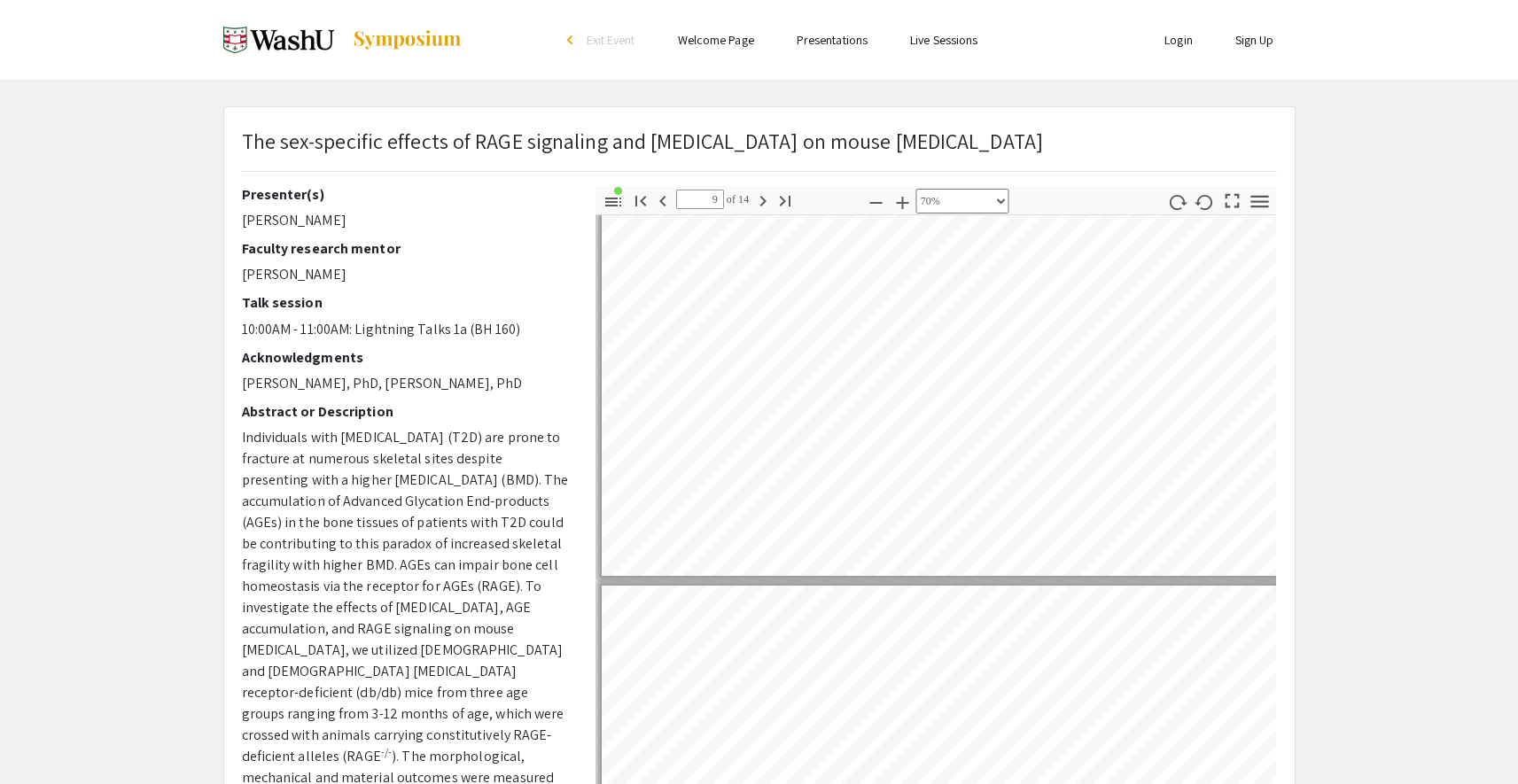
type input "10"
select select "custom"
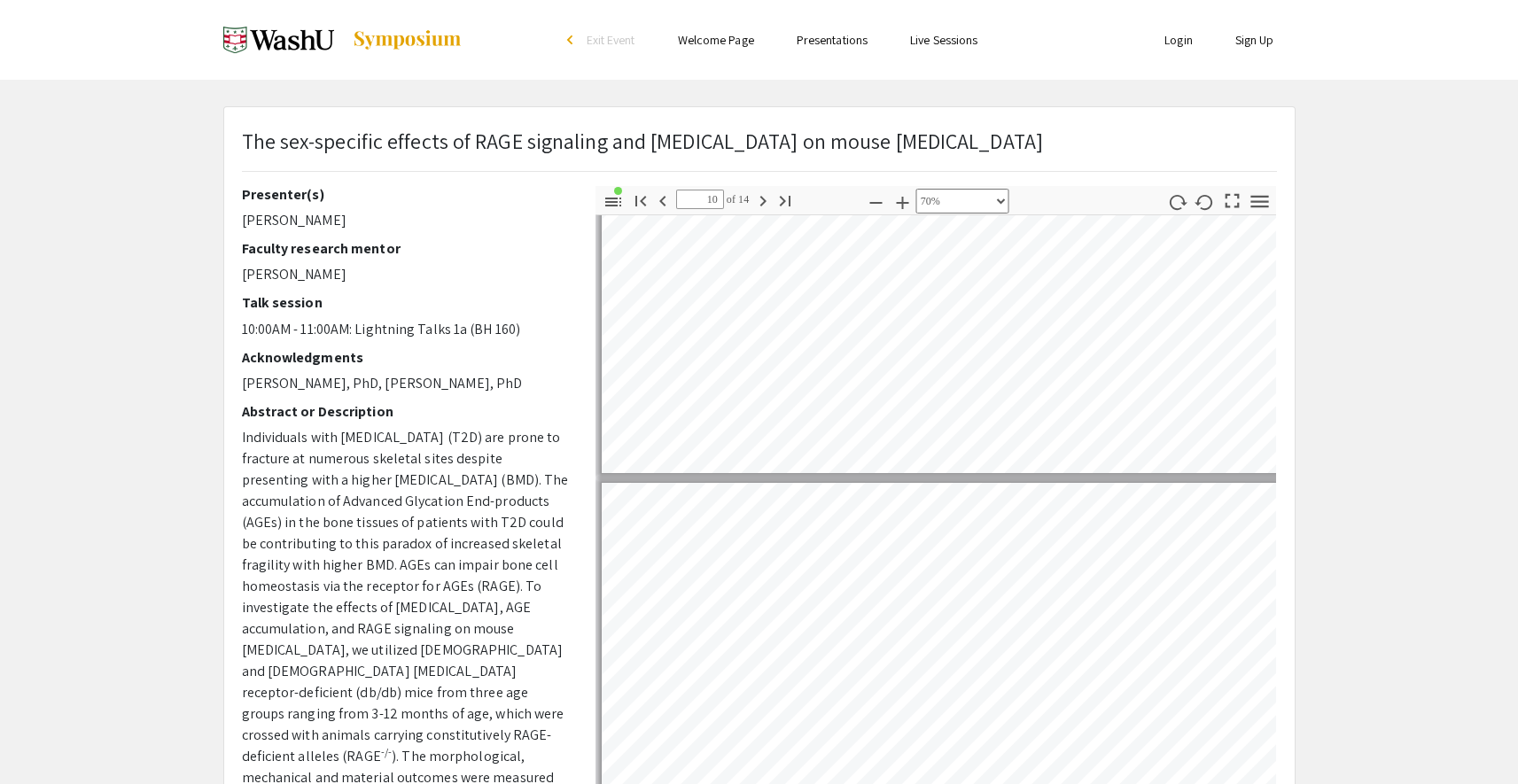
scroll to position [4280, 2]
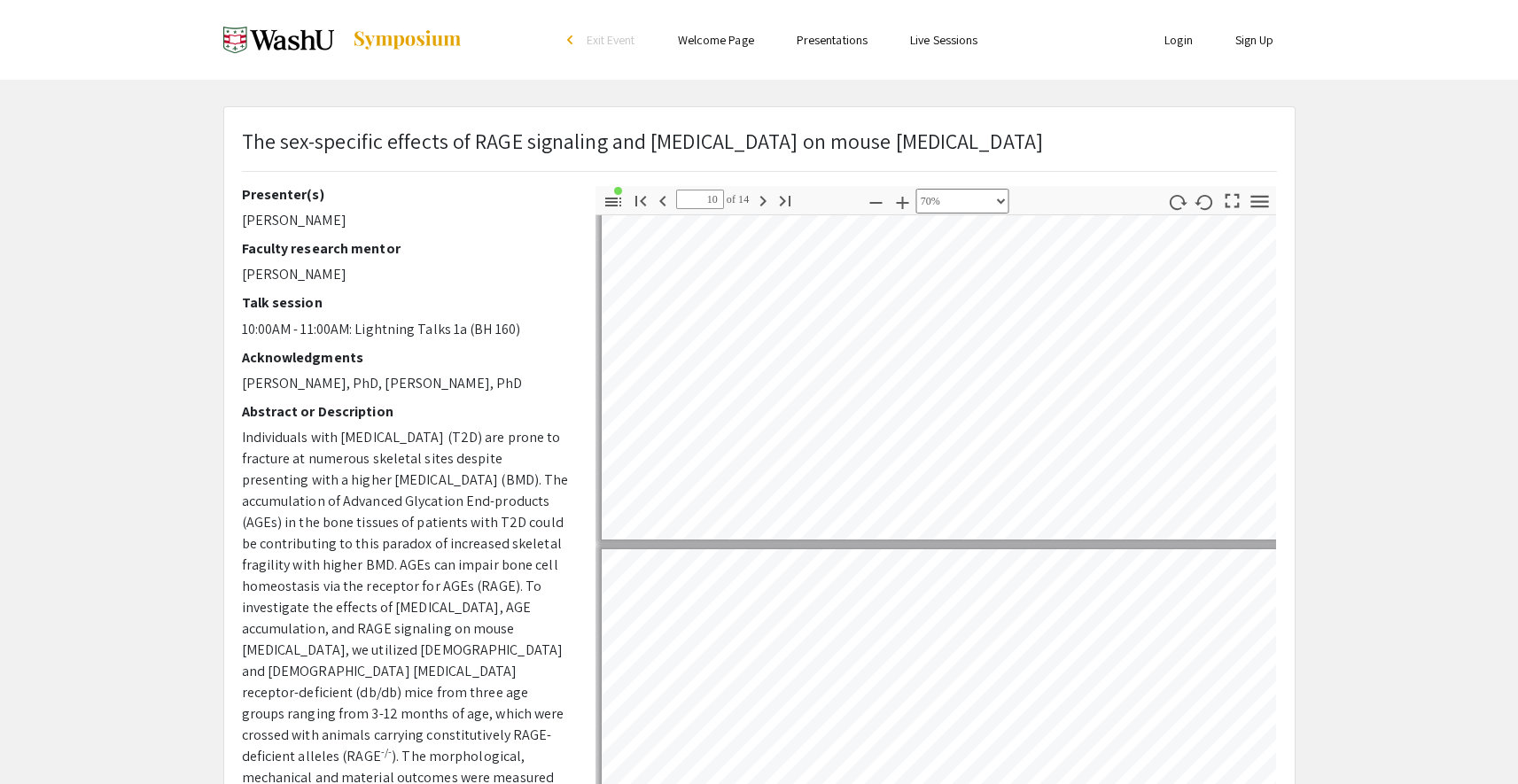
type input "11"
select select "custom"
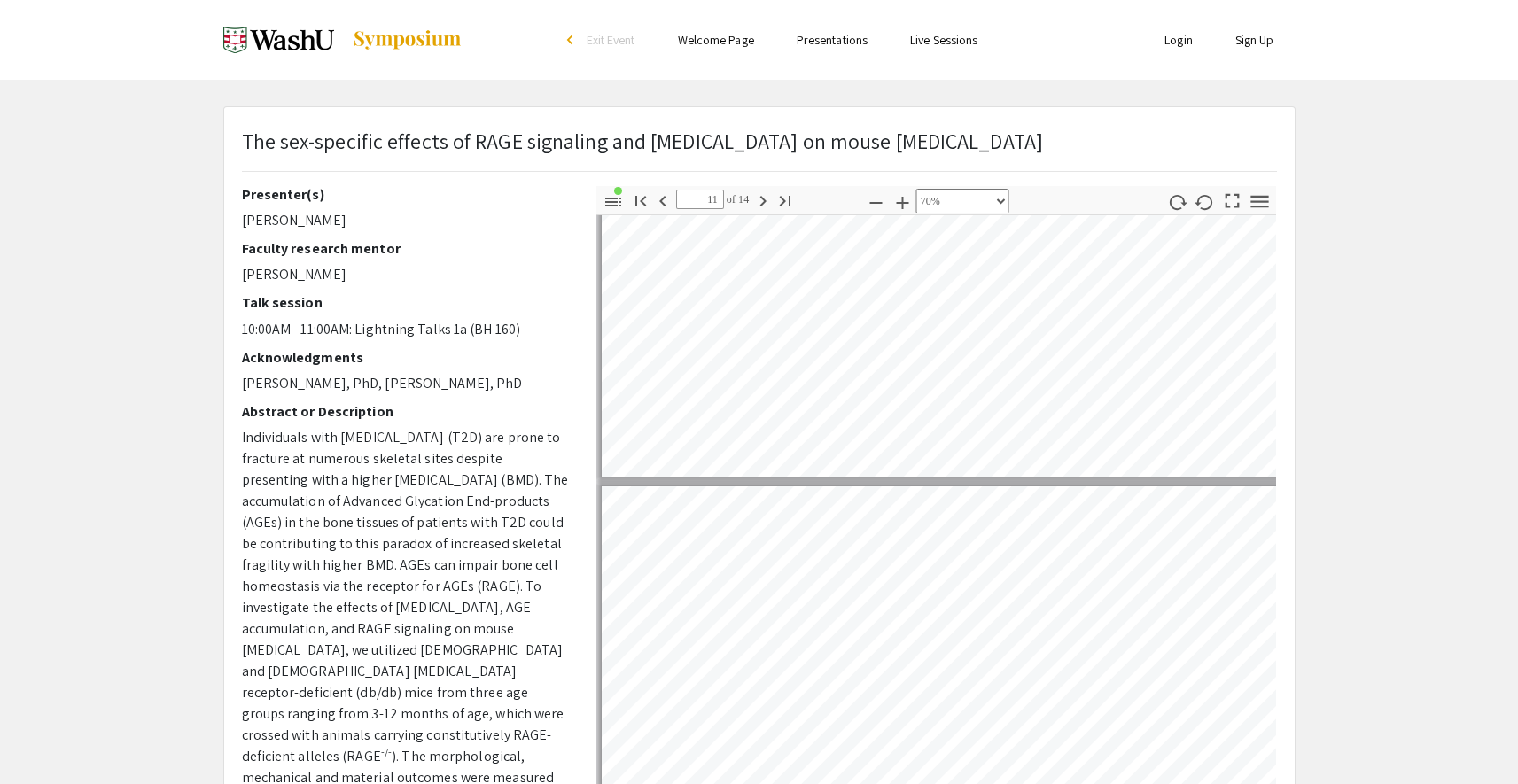
type input "10"
select select "custom"
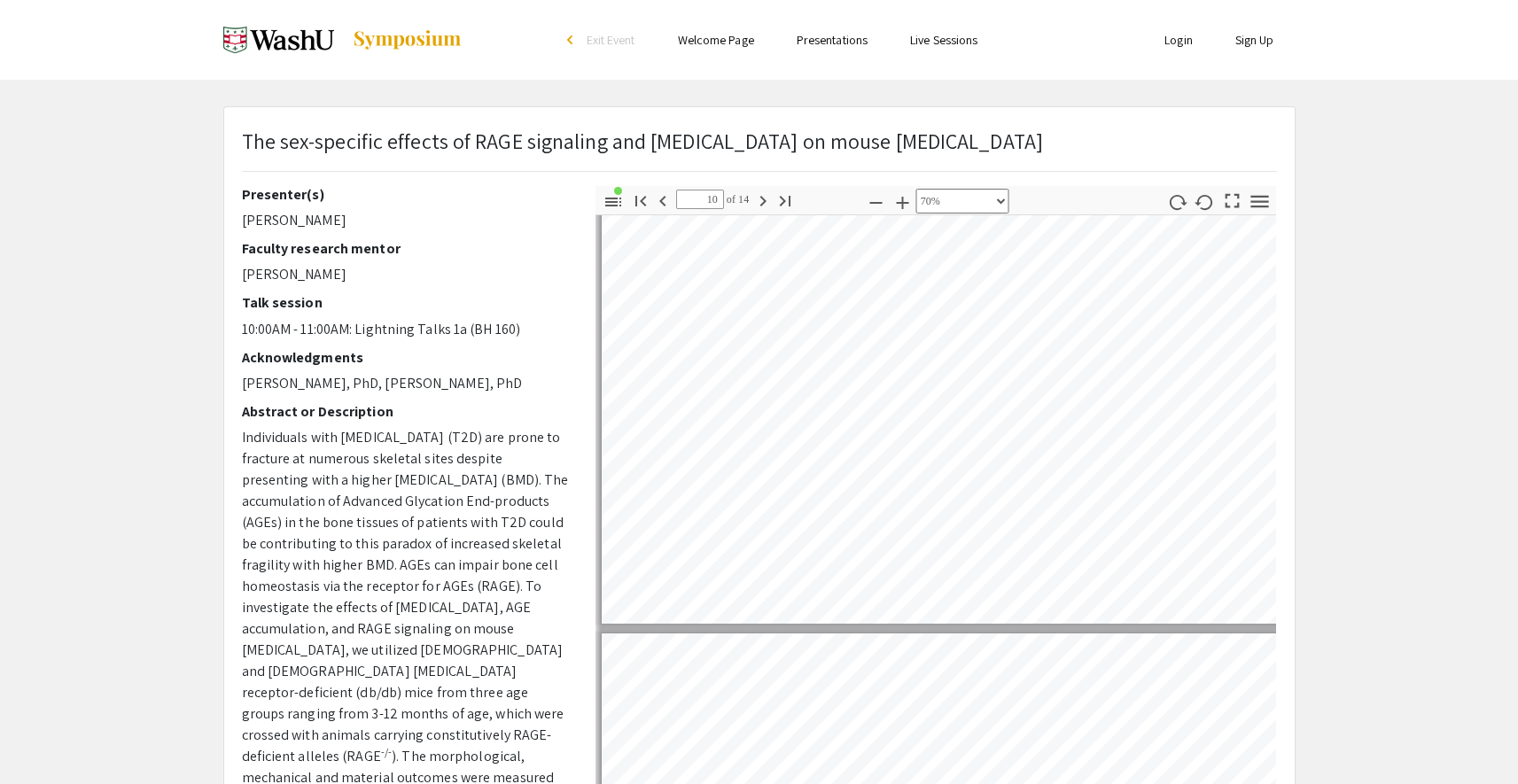
type input "9"
select select "custom"
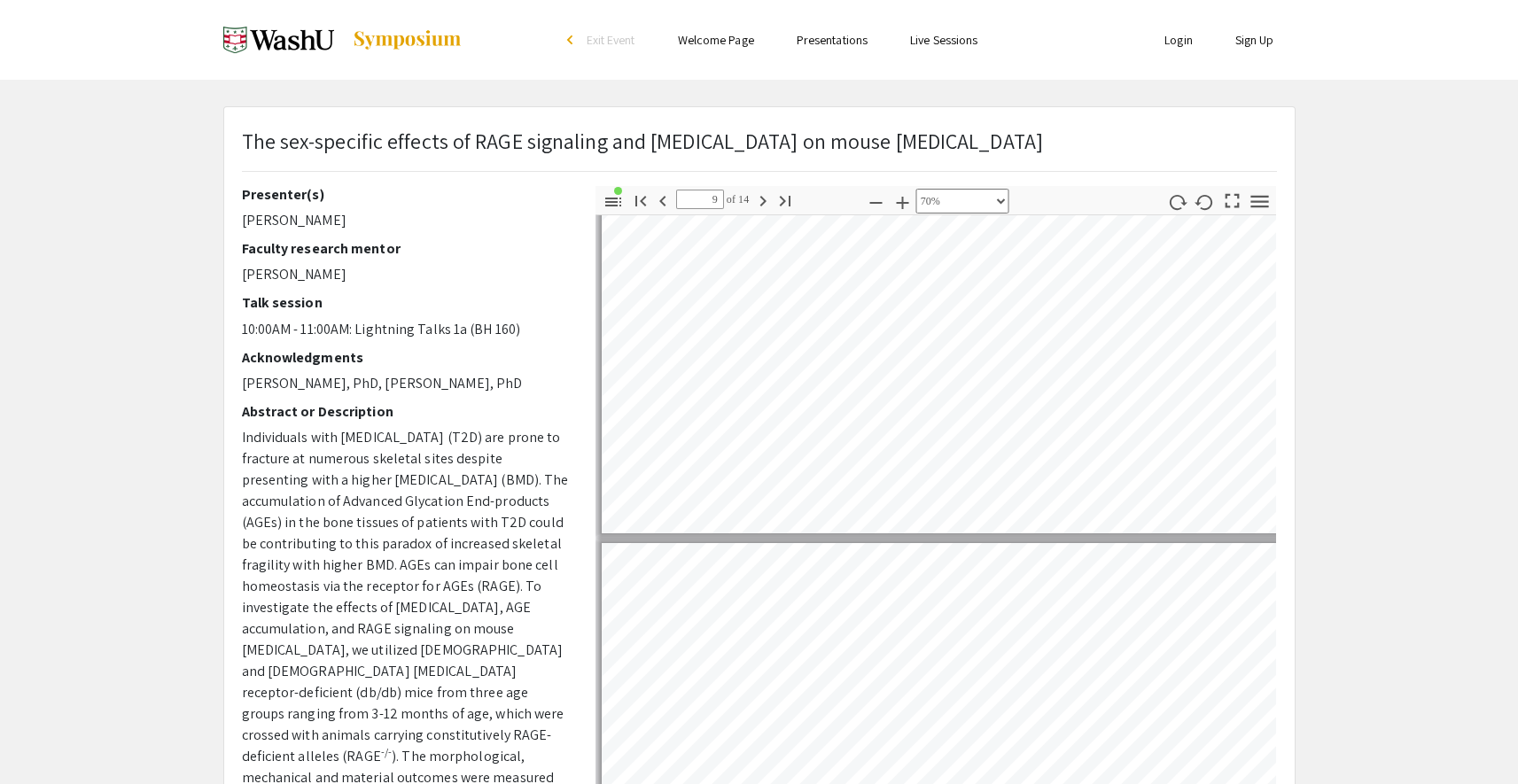
type input "10"
select select "custom"
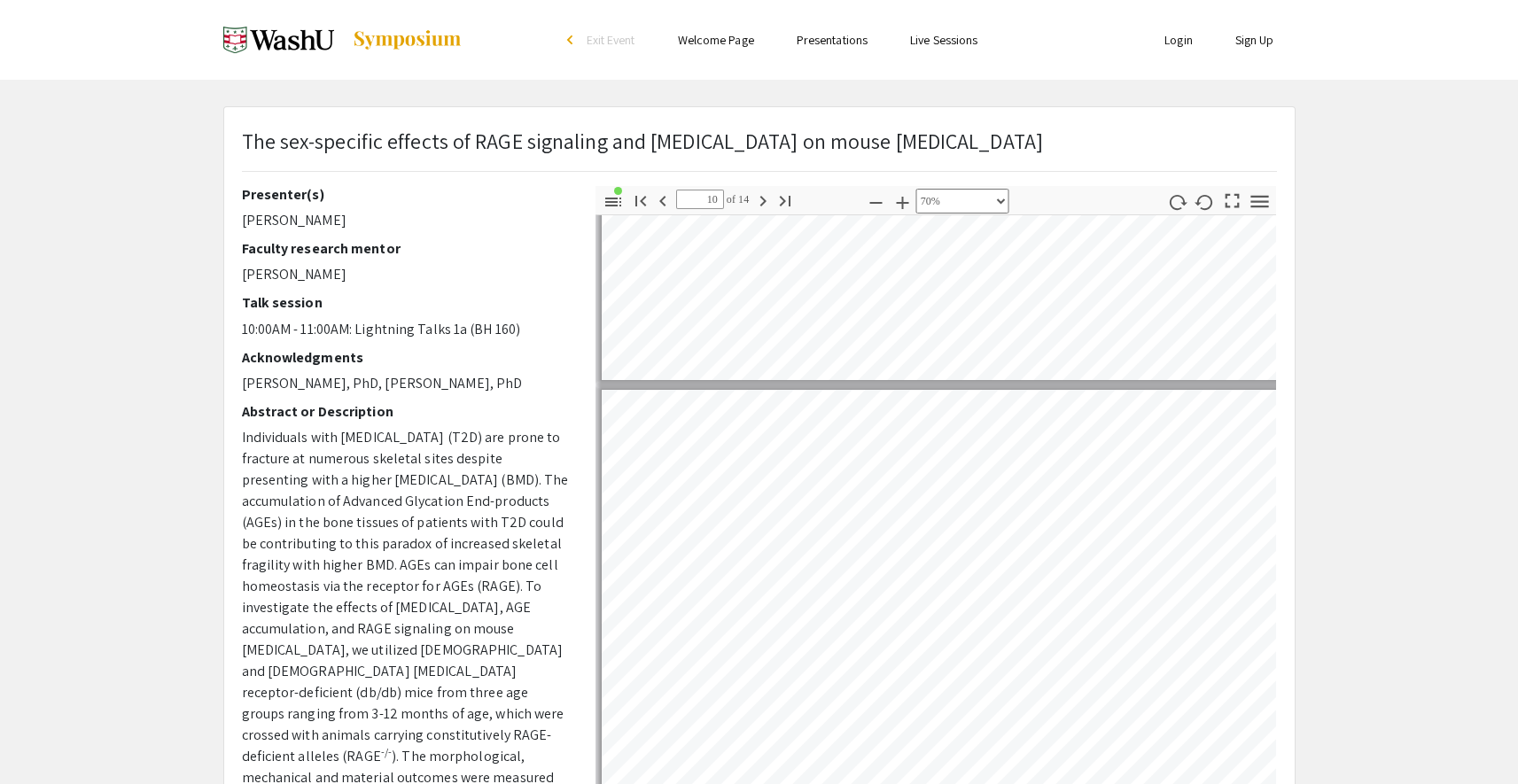
scroll to position [4088, 2]
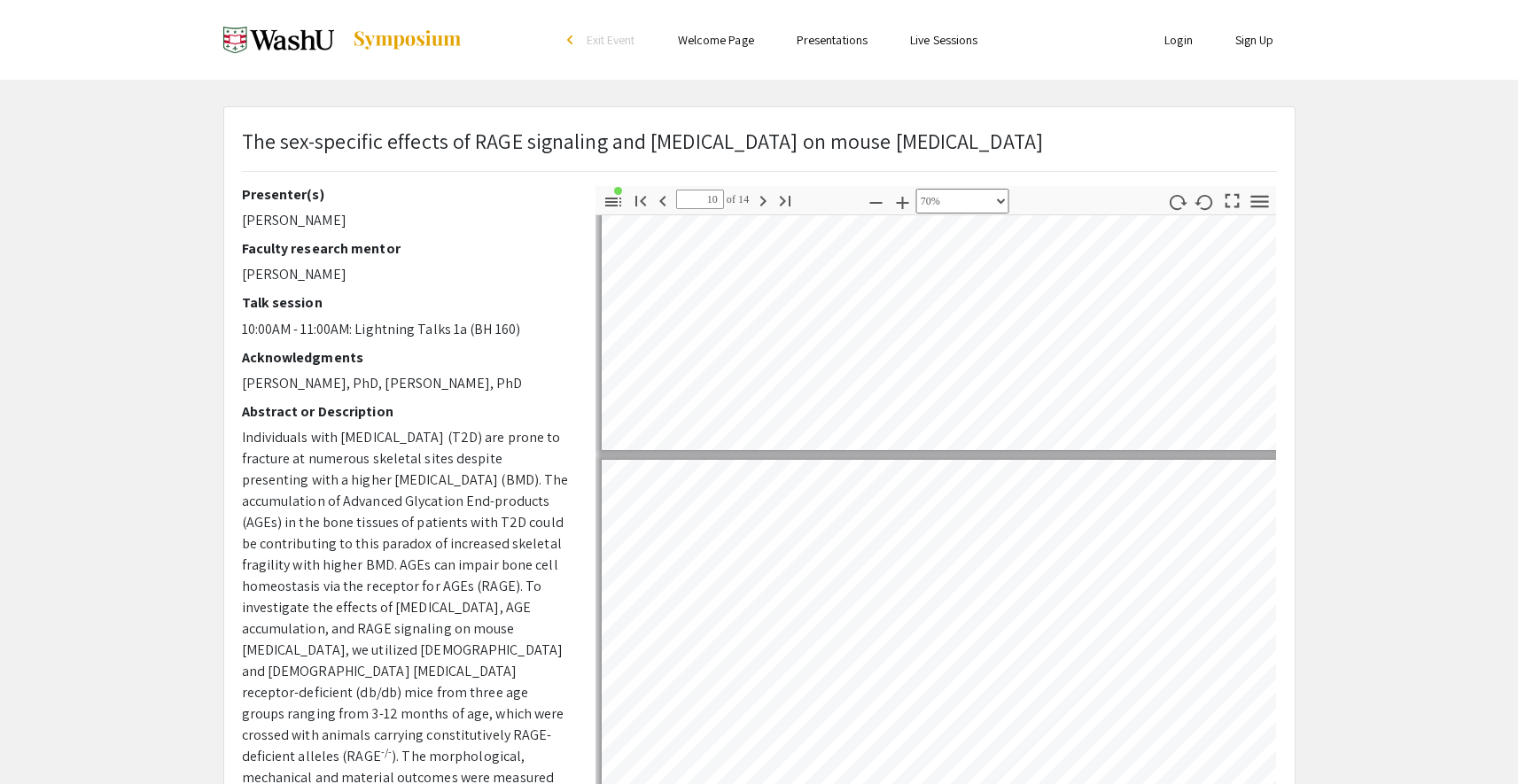
type input "9"
select select "custom"
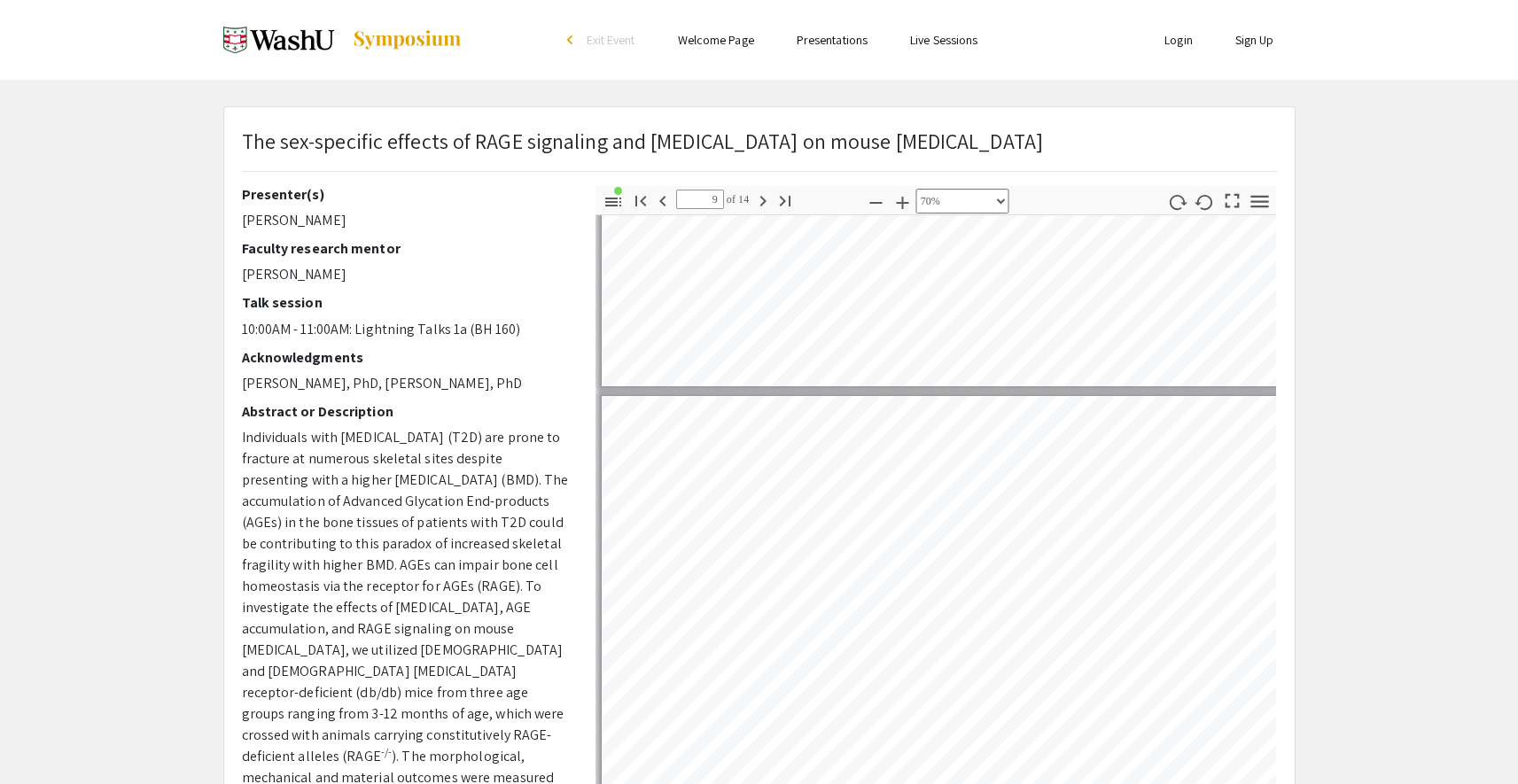
type input "10"
select select "custom"
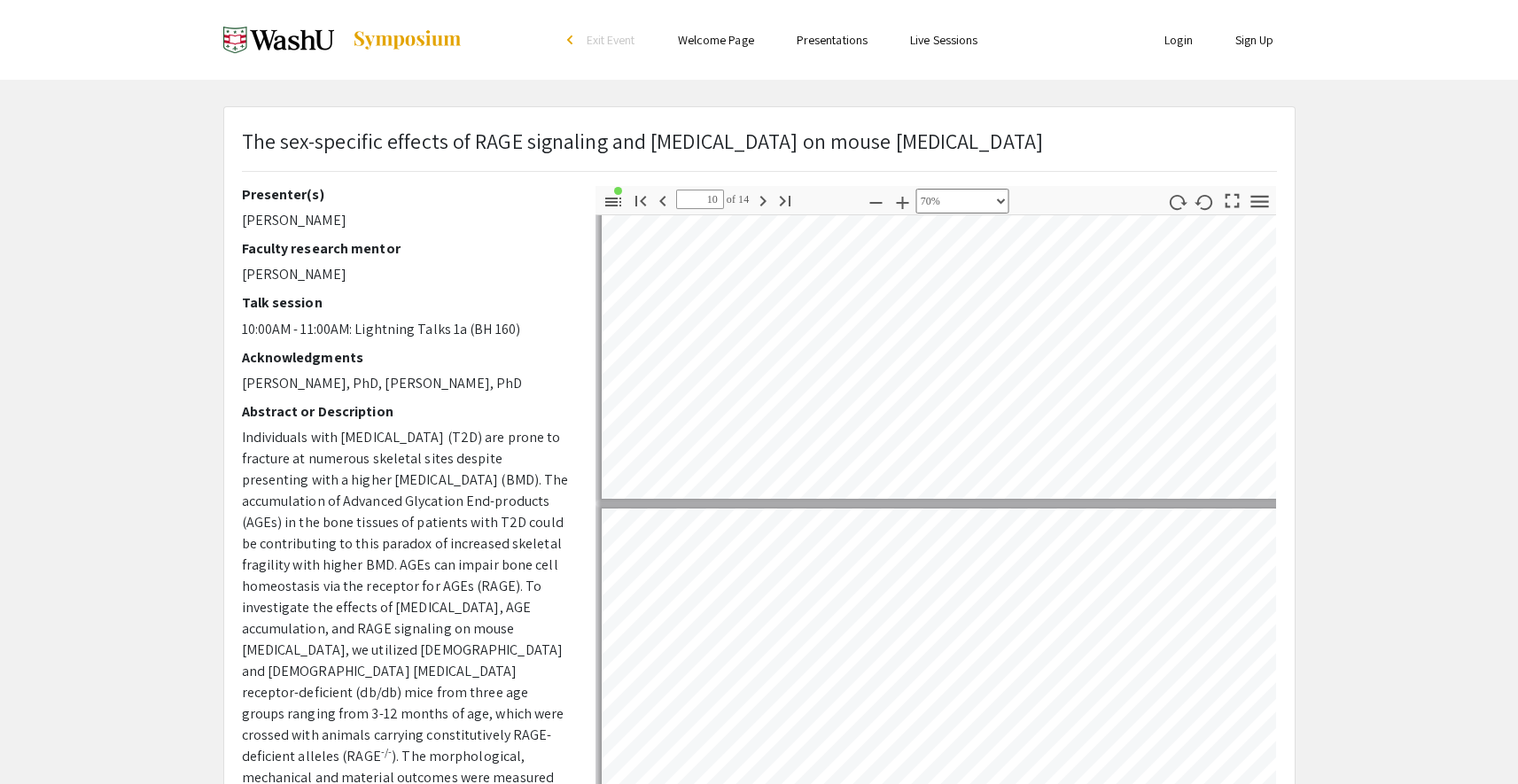
type input "11"
select select "custom"
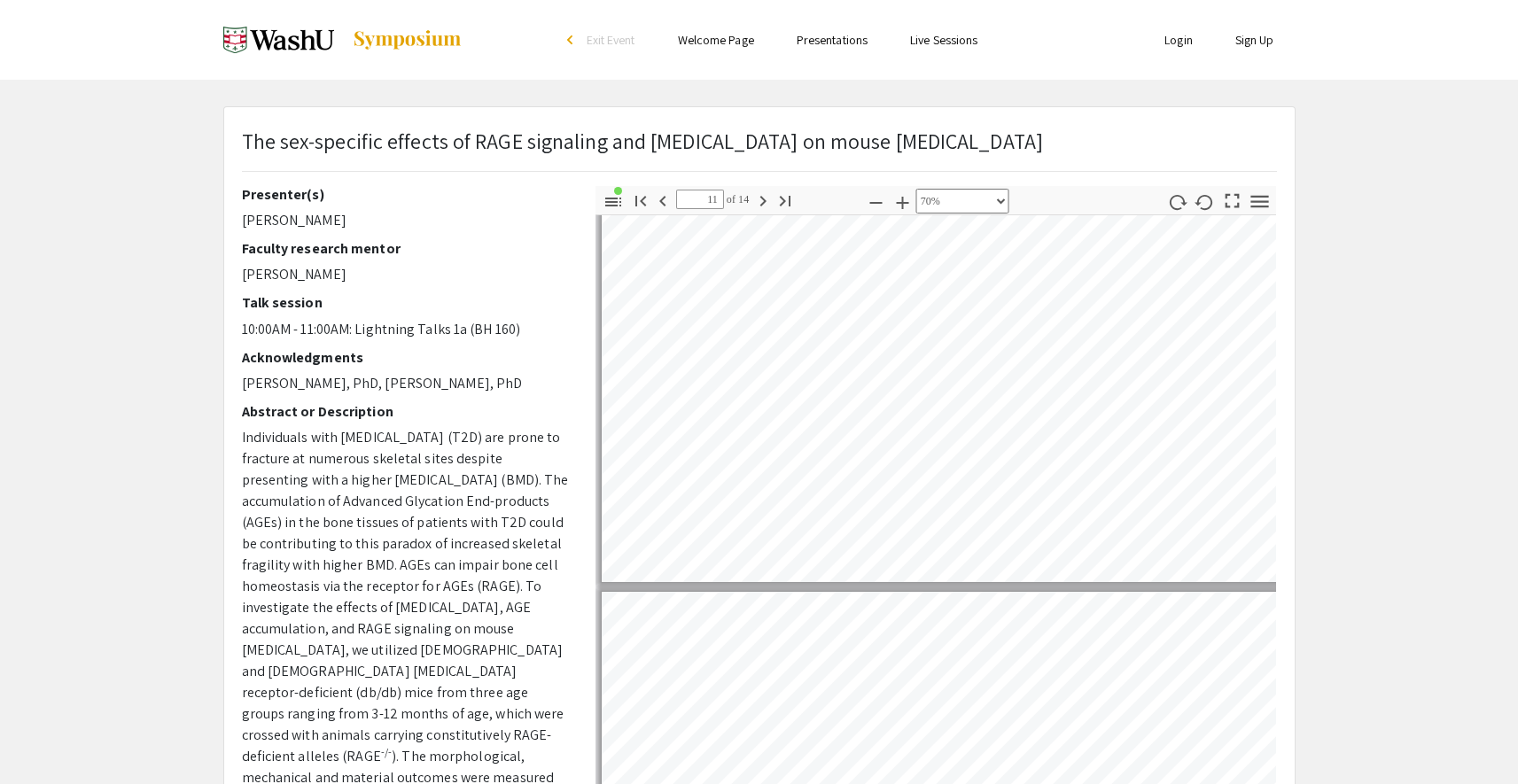
type input "12"
select select "custom"
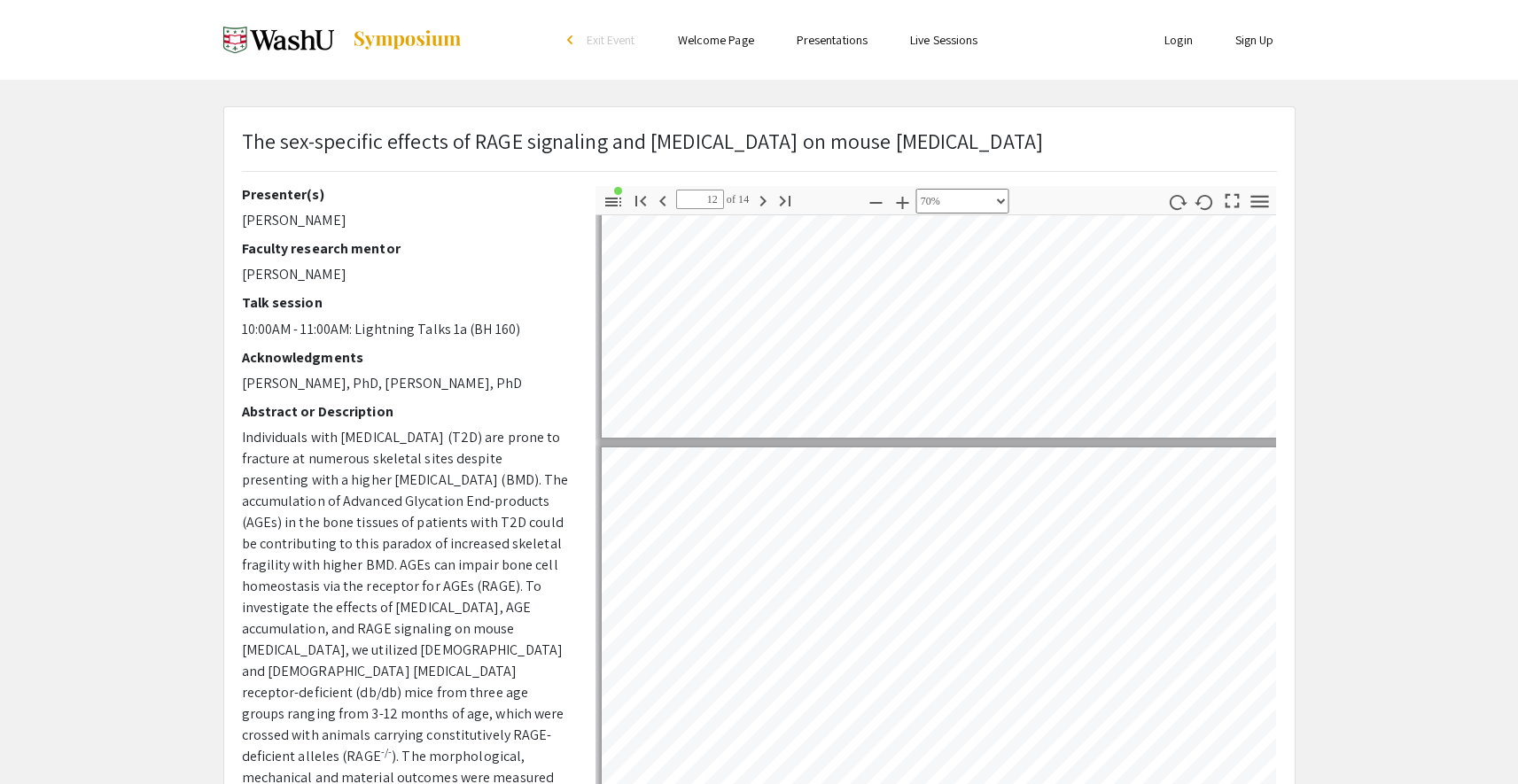
scroll to position [4907, 2]
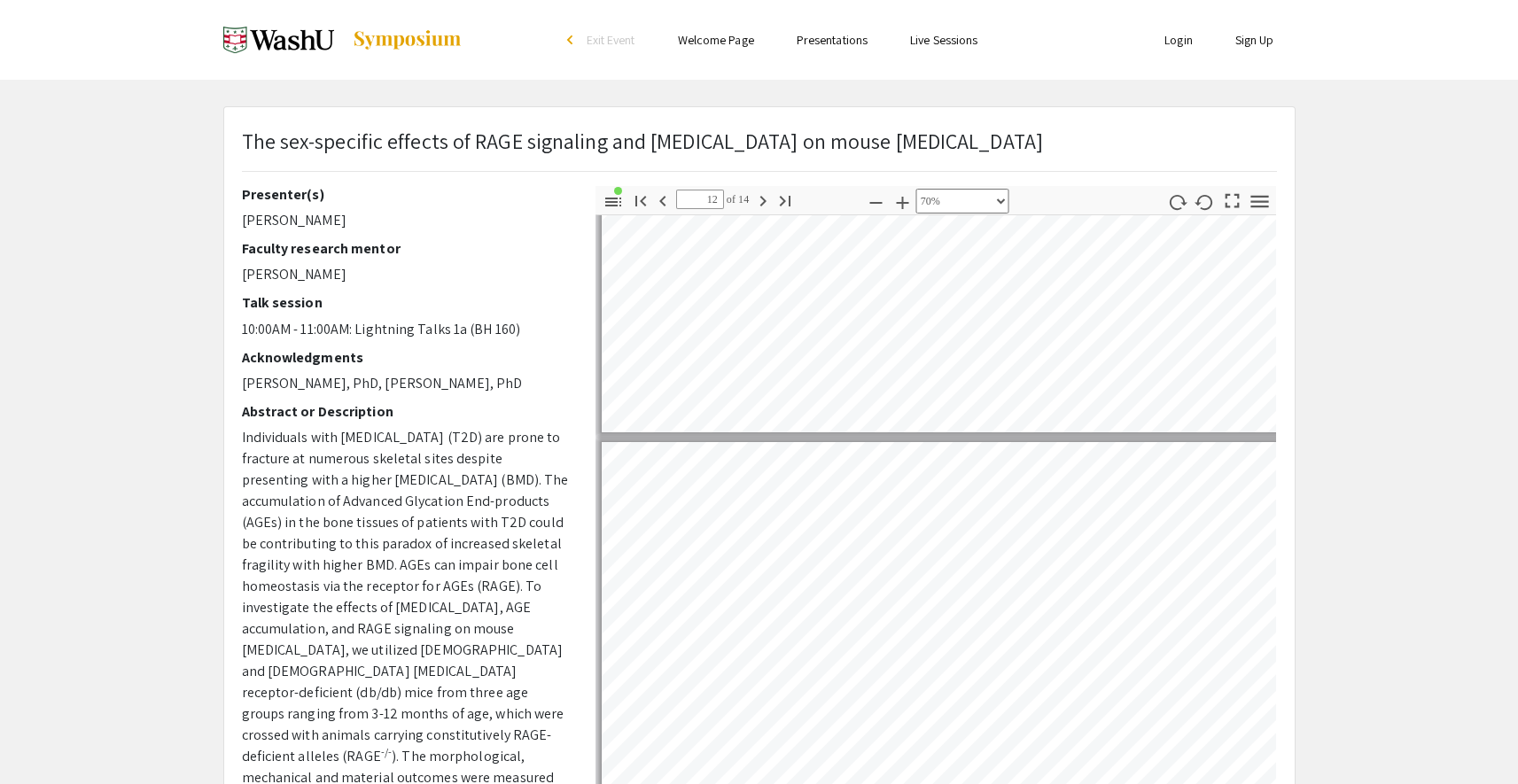
type input "13"
select select "custom"
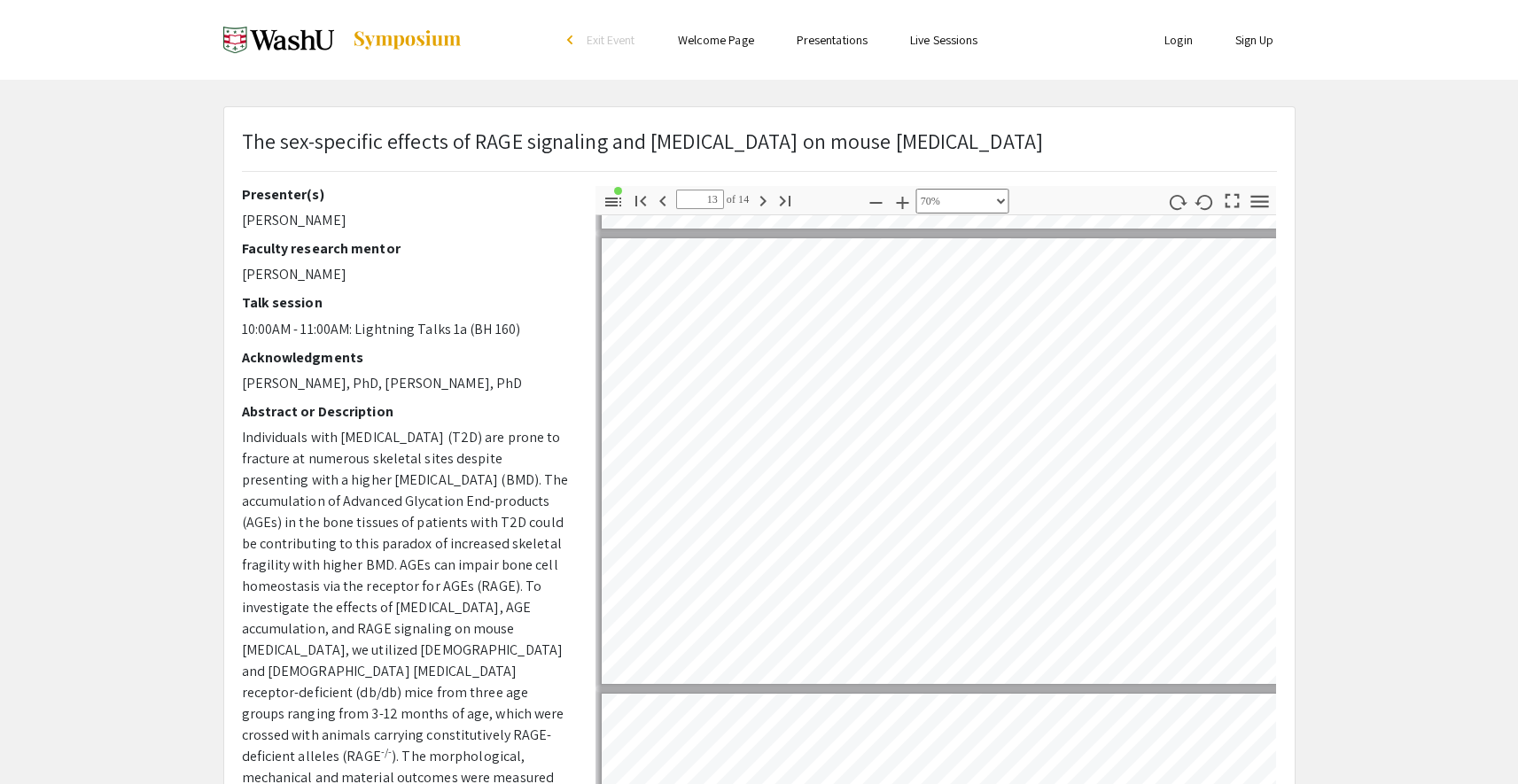
type input "14"
select select "custom"
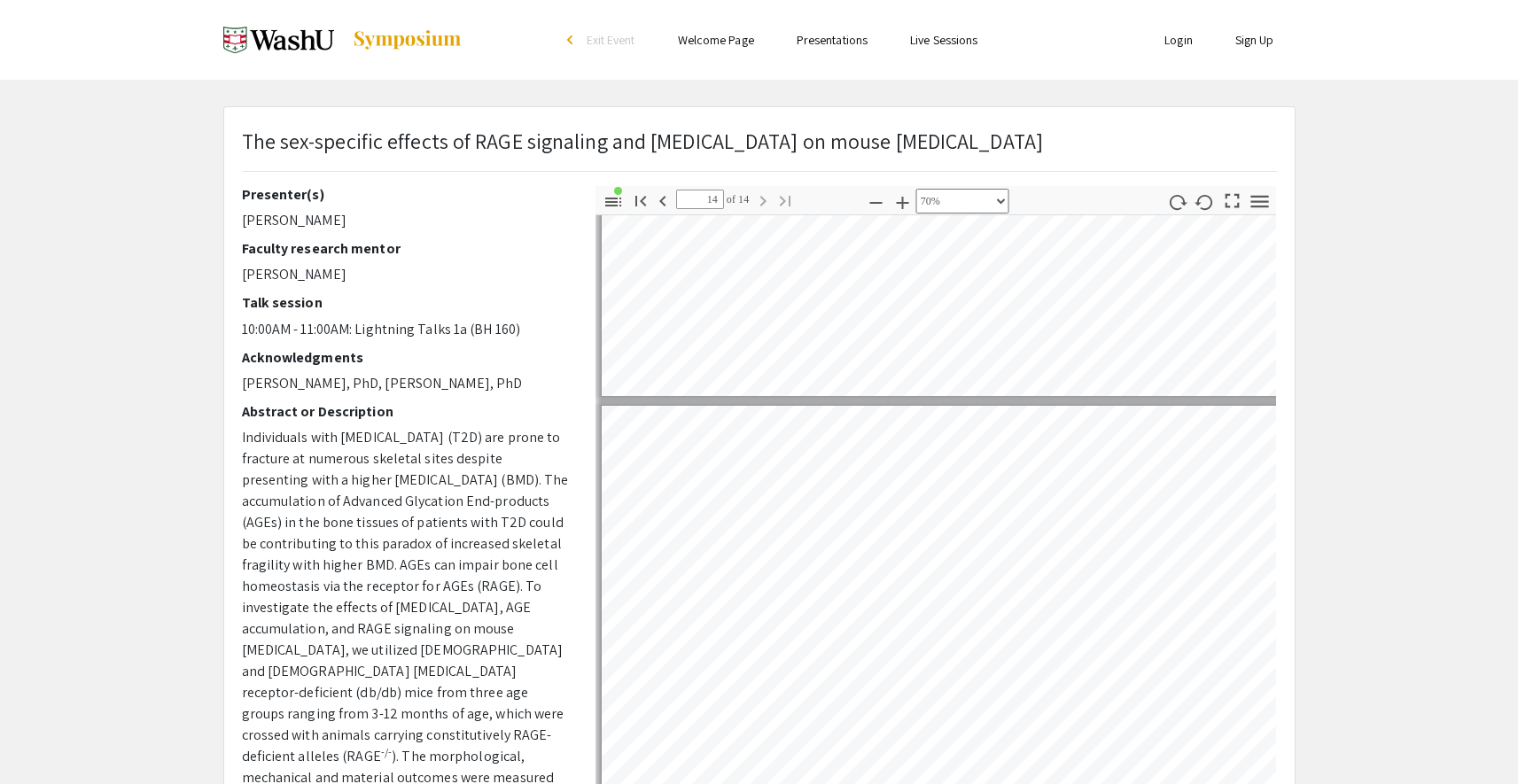
scroll to position [5711, 2]
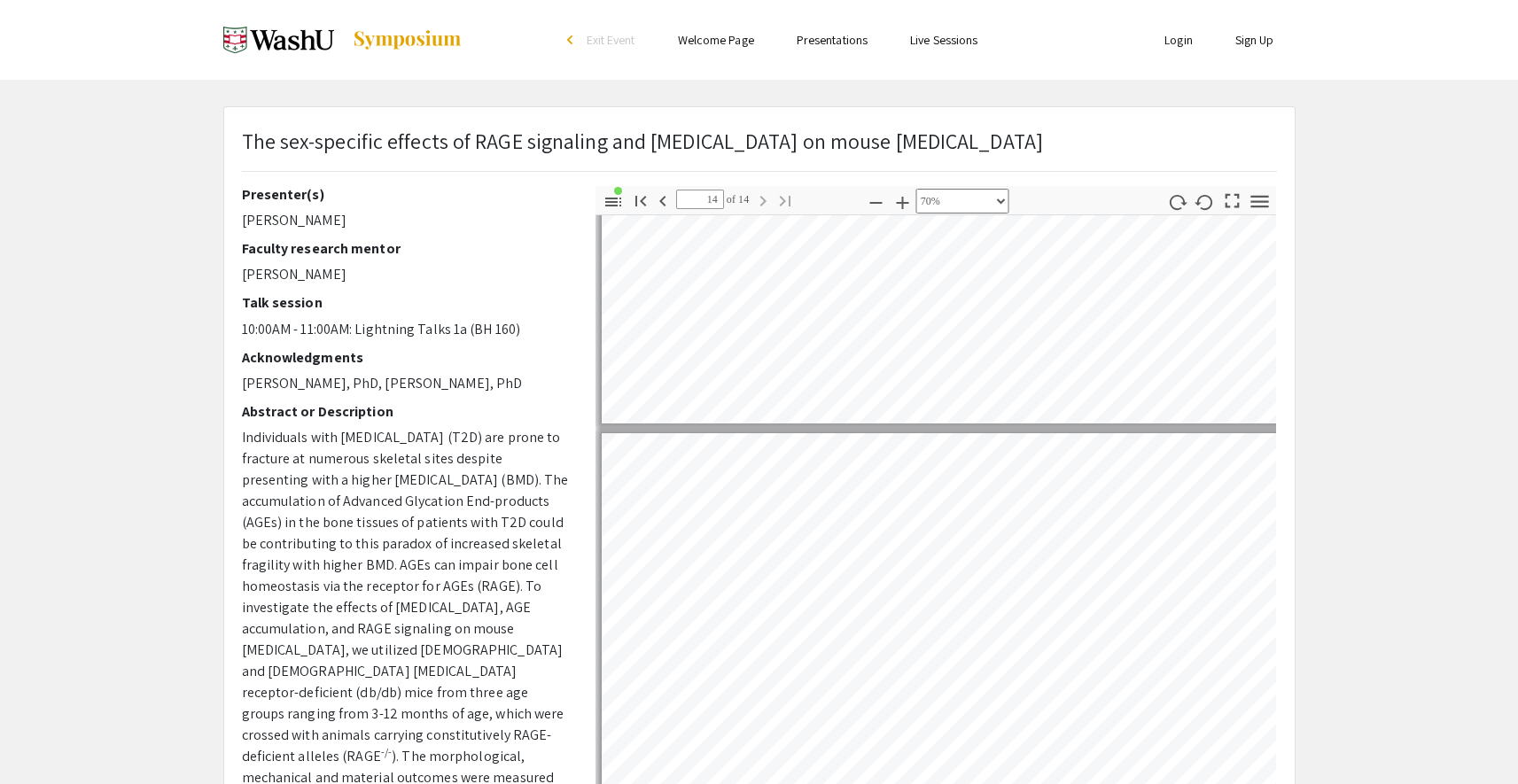
type input "13"
select select "custom"
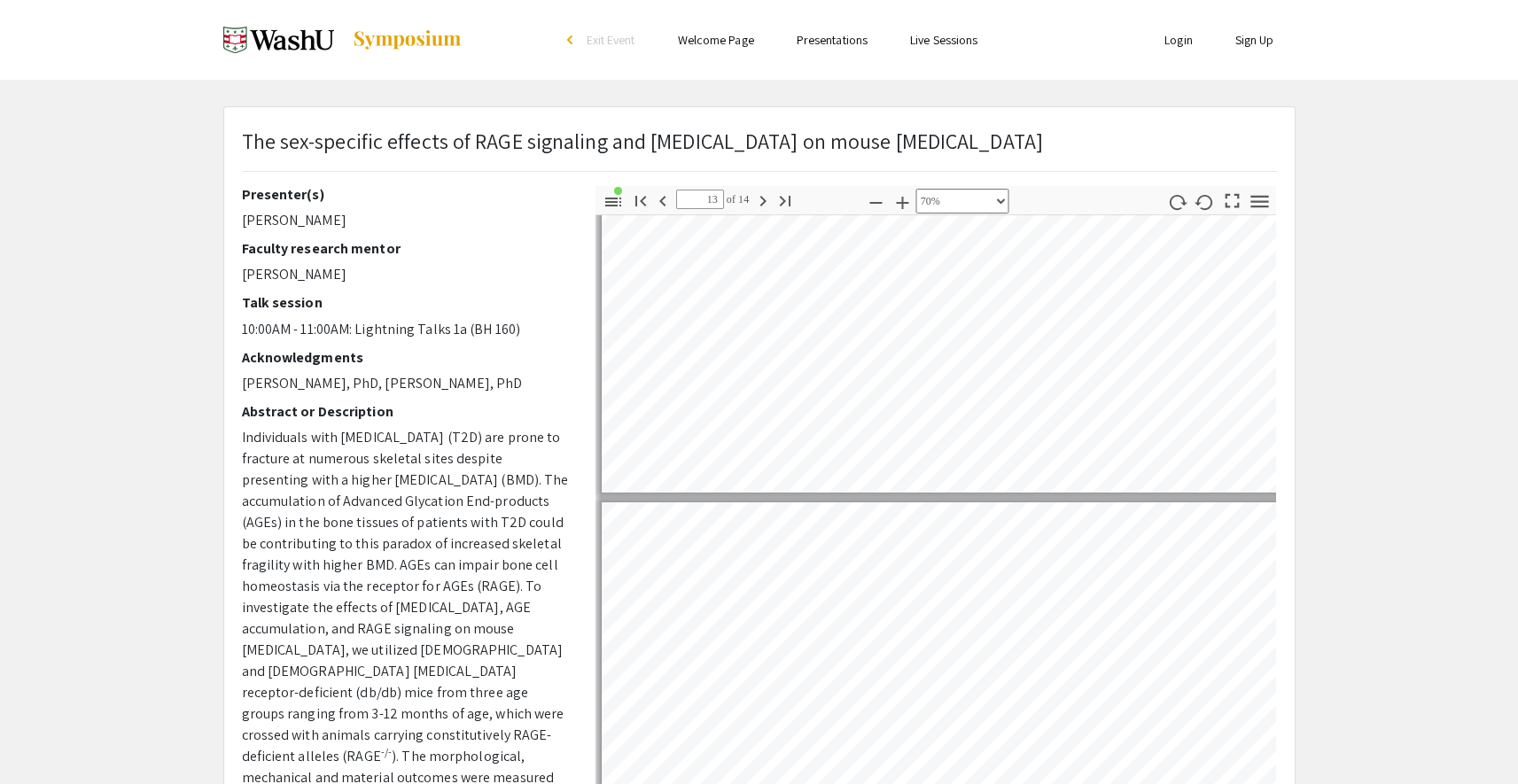
type input "12"
select select "custom"
